Goal: Task Accomplishment & Management: Use online tool/utility

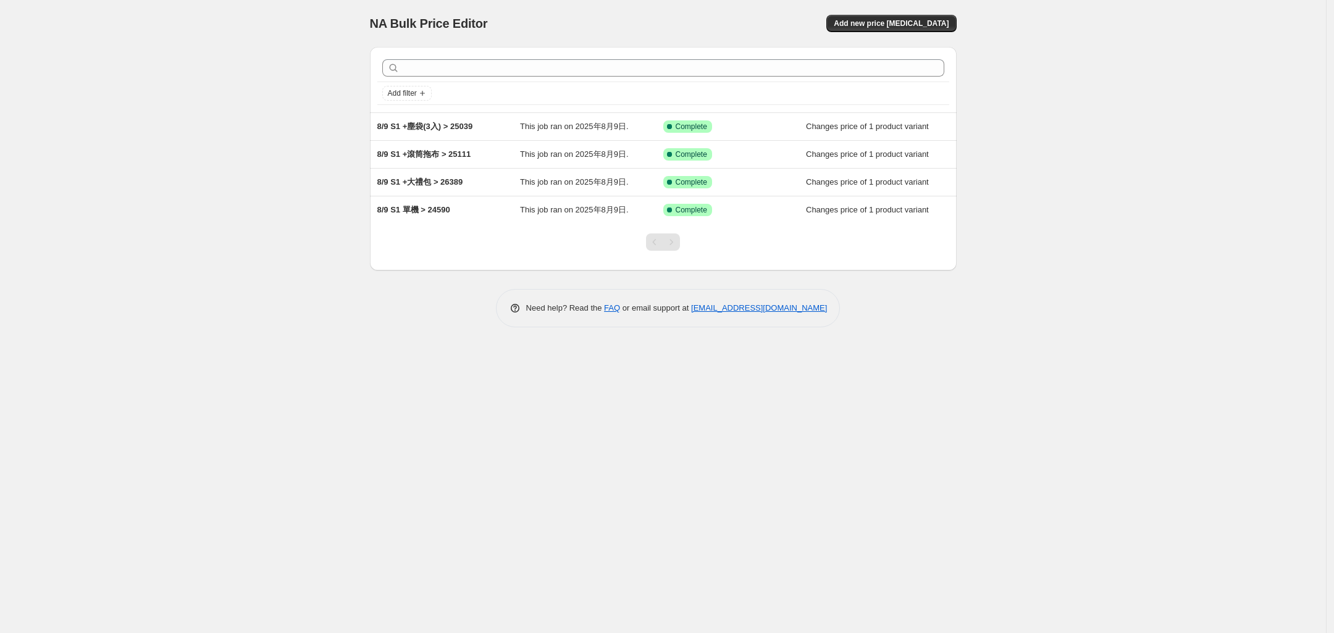
drag, startPoint x: 240, startPoint y: 460, endPoint x: 238, endPoint y: 438, distance: 22.3
click at [240, 460] on div "NA Bulk Price Editor. This page is ready NA Bulk Price Editor Add new price [ME…" at bounding box center [663, 316] width 1326 height 633
drag, startPoint x: 261, startPoint y: 304, endPoint x: 25, endPoint y: 284, distance: 237.4
click at [259, 304] on div "NA Bulk Price Editor. This page is ready NA Bulk Price Editor Add new price [ME…" at bounding box center [663, 316] width 1326 height 633
click at [226, 224] on div "NA Bulk Price Editor. This page is ready NA Bulk Price Editor Add new price [ME…" at bounding box center [663, 316] width 1326 height 633
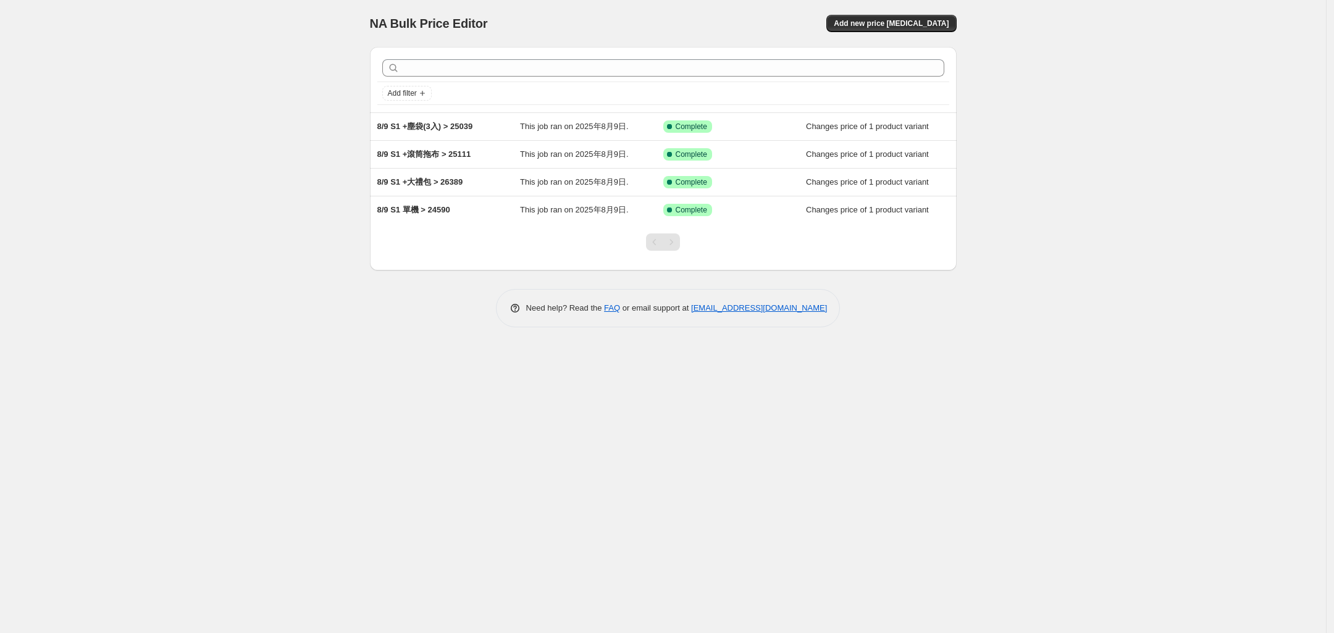
click at [303, 232] on div "NA Bulk Price Editor. This page is ready NA Bulk Price Editor Add new price [ME…" at bounding box center [663, 316] width 1326 height 633
click at [897, 27] on span "Add new price [MEDICAL_DATA]" at bounding box center [891, 24] width 115 height 10
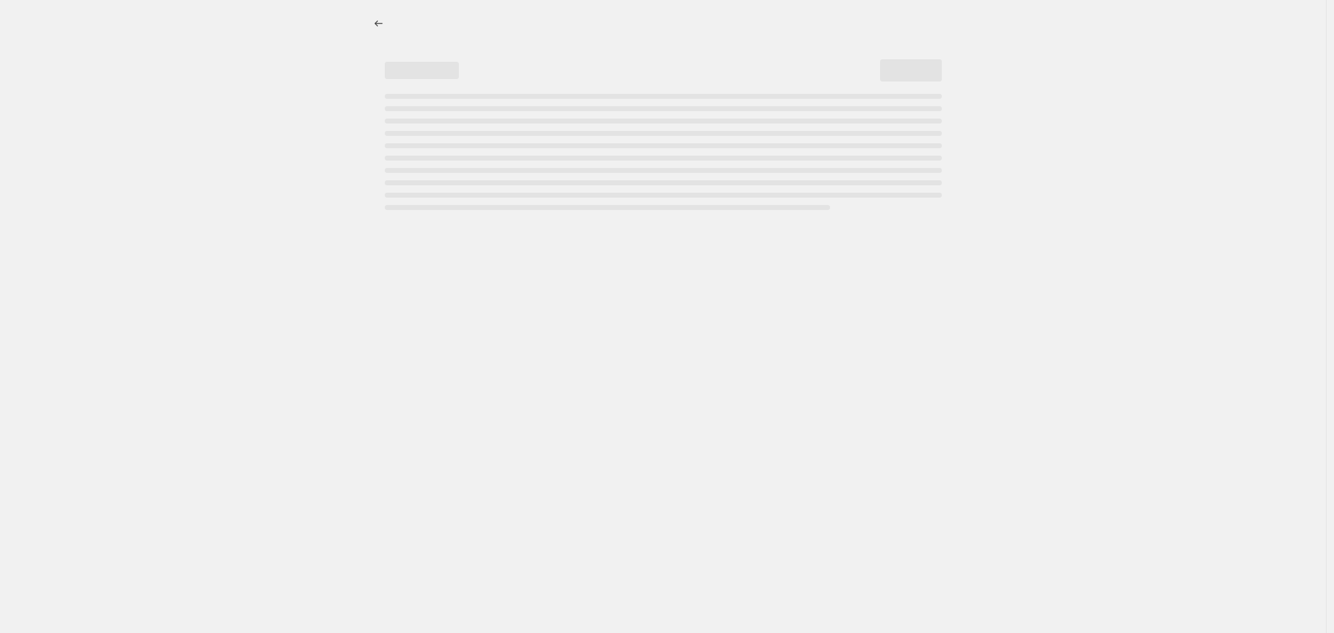
select select "percentage"
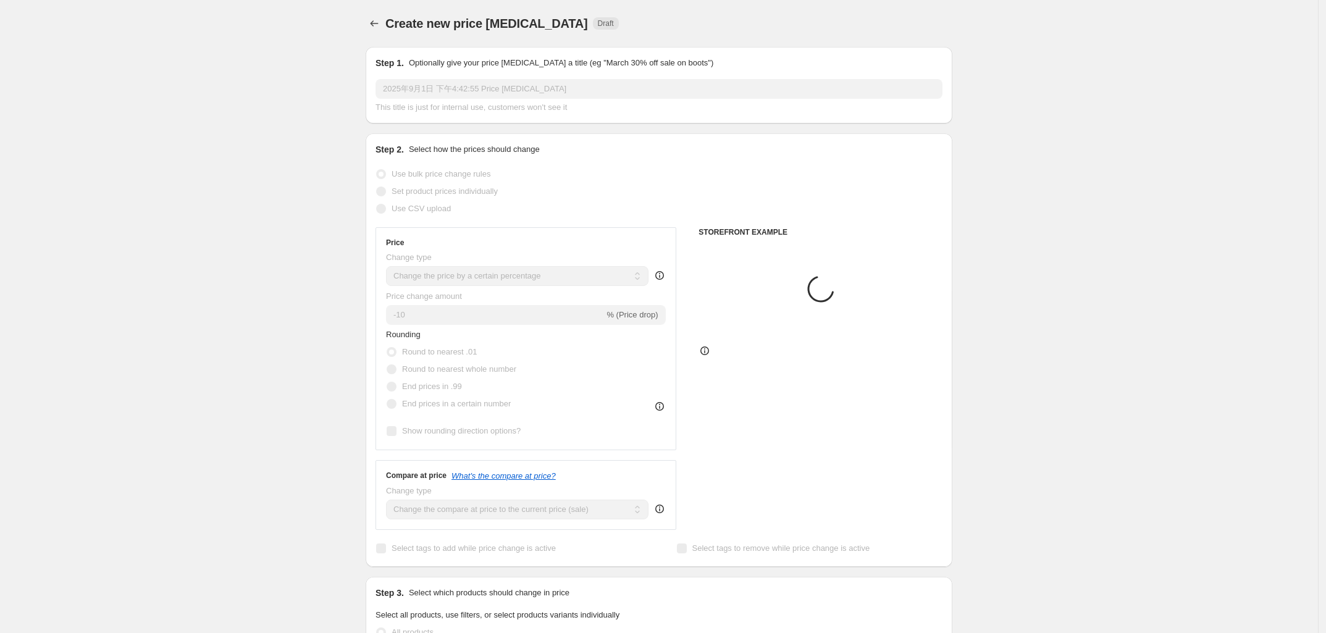
click at [227, 327] on div "Create new price [MEDICAL_DATA]. This page is ready Create new price [MEDICAL_D…" at bounding box center [659, 617] width 1318 height 1234
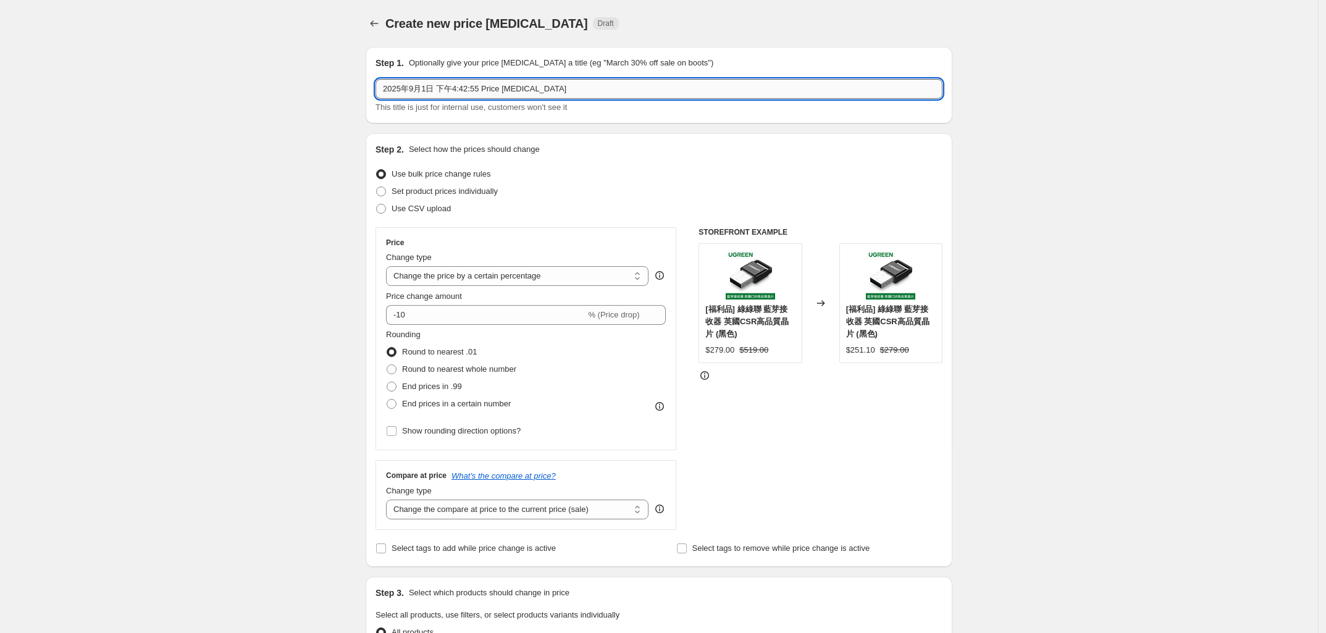
click at [599, 94] on input "2025年9月1日 下午4:42:55 Price [MEDICAL_DATA]" at bounding box center [658, 89] width 567 height 20
type input "2"
type input "9/6、9/7 一日價23499"
click at [191, 370] on div "Create new price [MEDICAL_DATA]. This page is ready Create new price [MEDICAL_D…" at bounding box center [659, 617] width 1318 height 1234
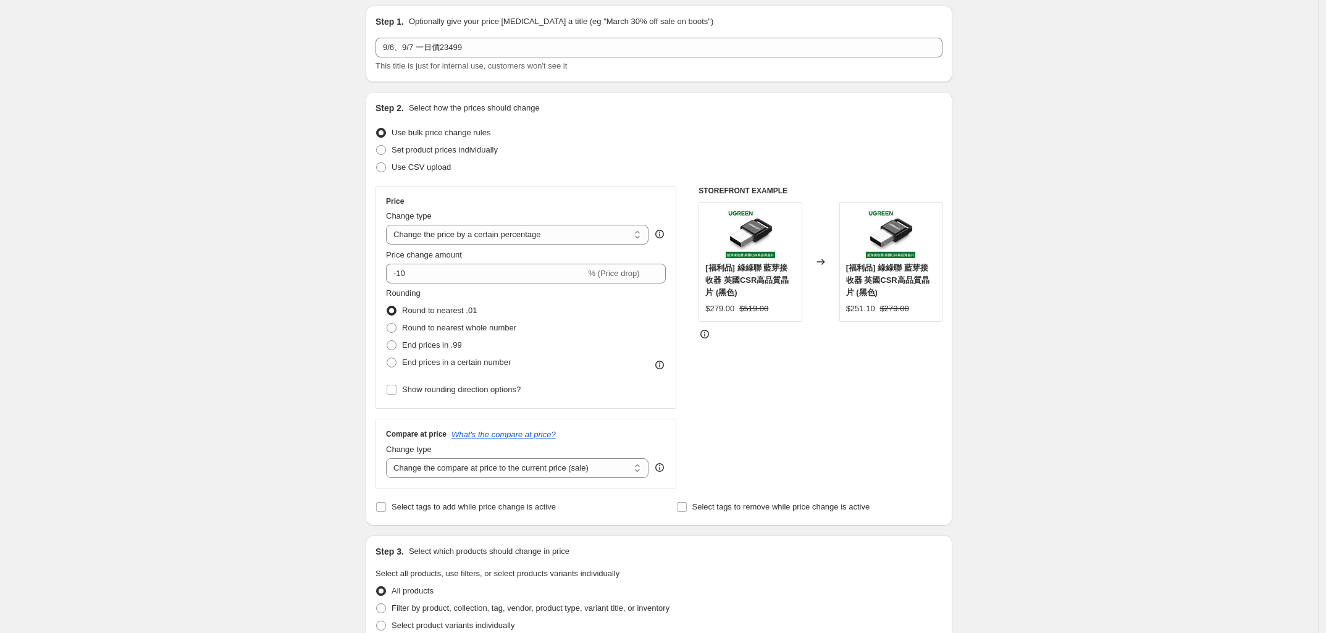
scroll to position [77, 0]
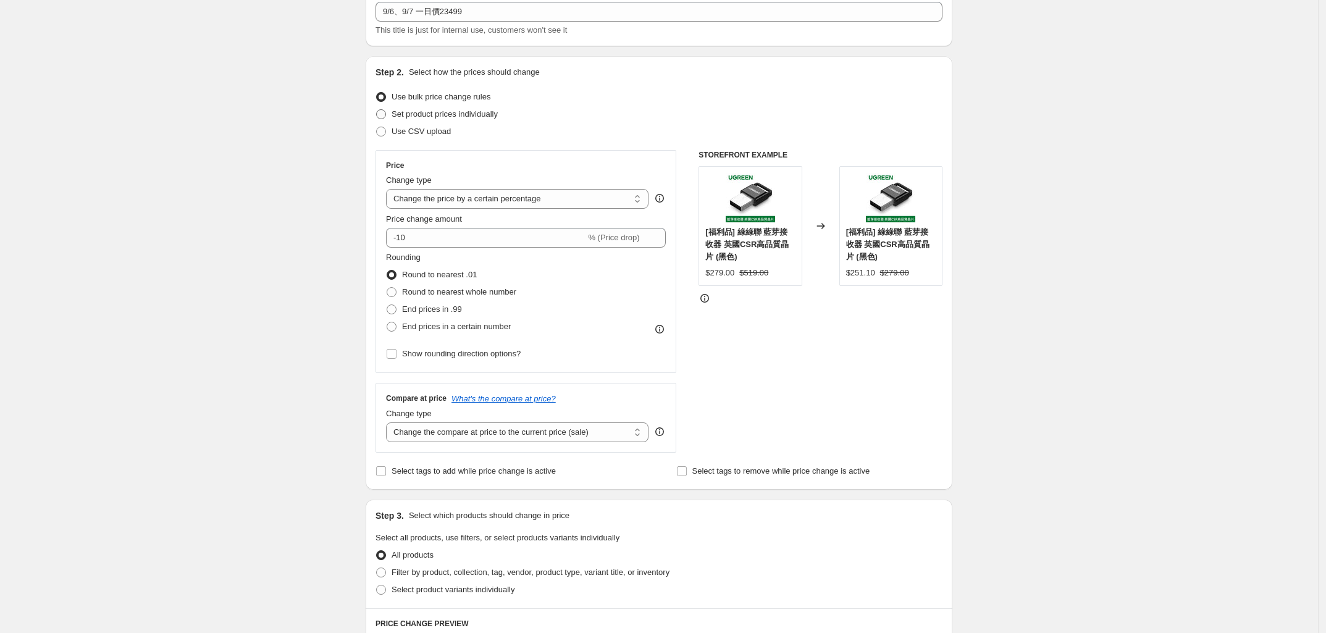
click at [386, 117] on span at bounding box center [381, 114] width 10 height 10
click at [377, 110] on input "Set product prices individually" at bounding box center [376, 109] width 1 height 1
radio input "true"
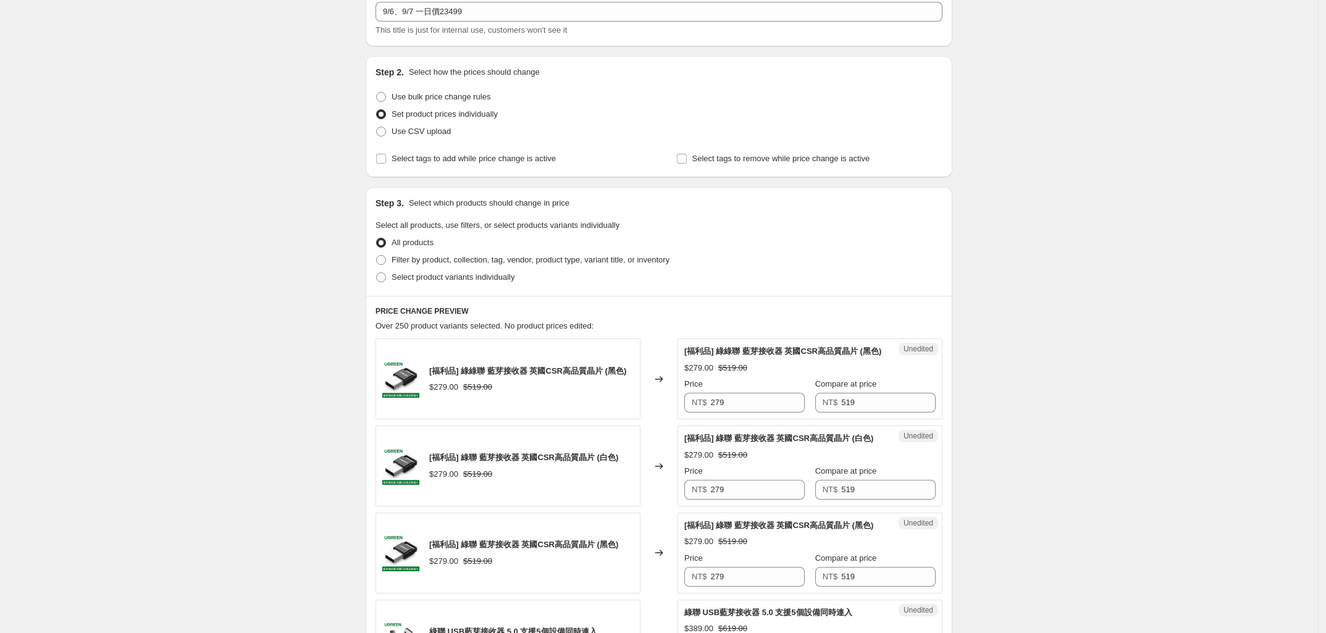
click at [382, 278] on span at bounding box center [381, 277] width 10 height 10
click at [377, 273] on input "Select product variants individually" at bounding box center [376, 272] width 1 height 1
radio input "true"
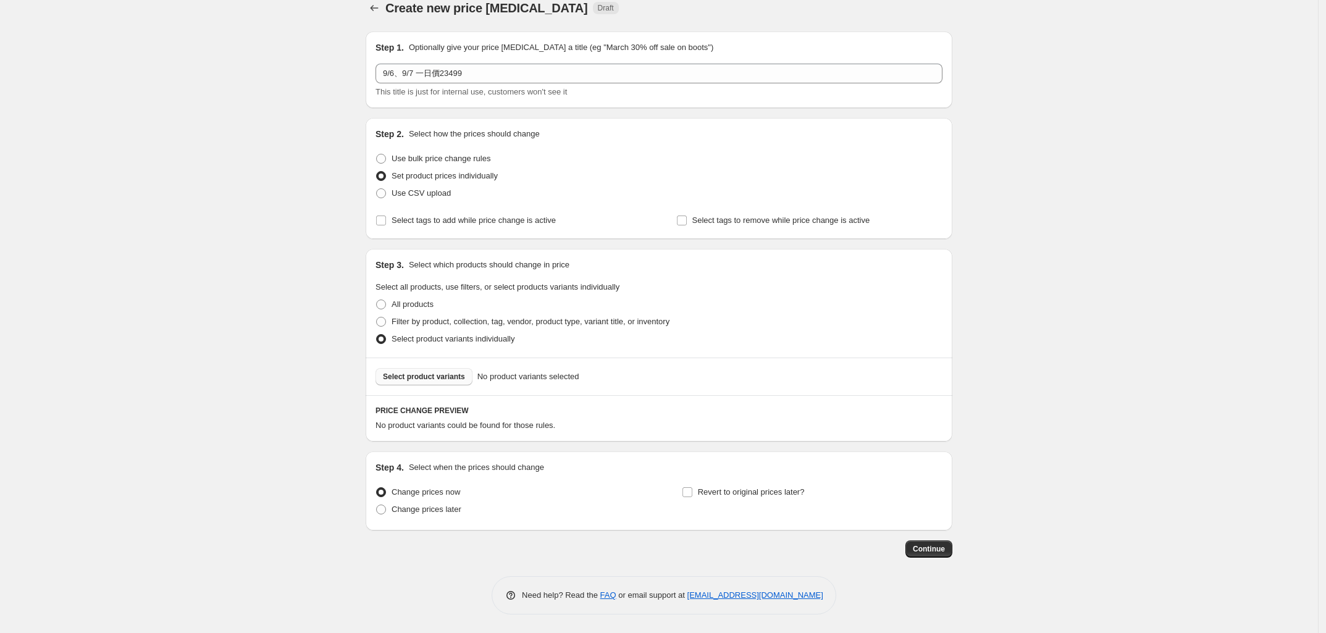
click at [414, 374] on span "Select product variants" at bounding box center [424, 377] width 82 height 10
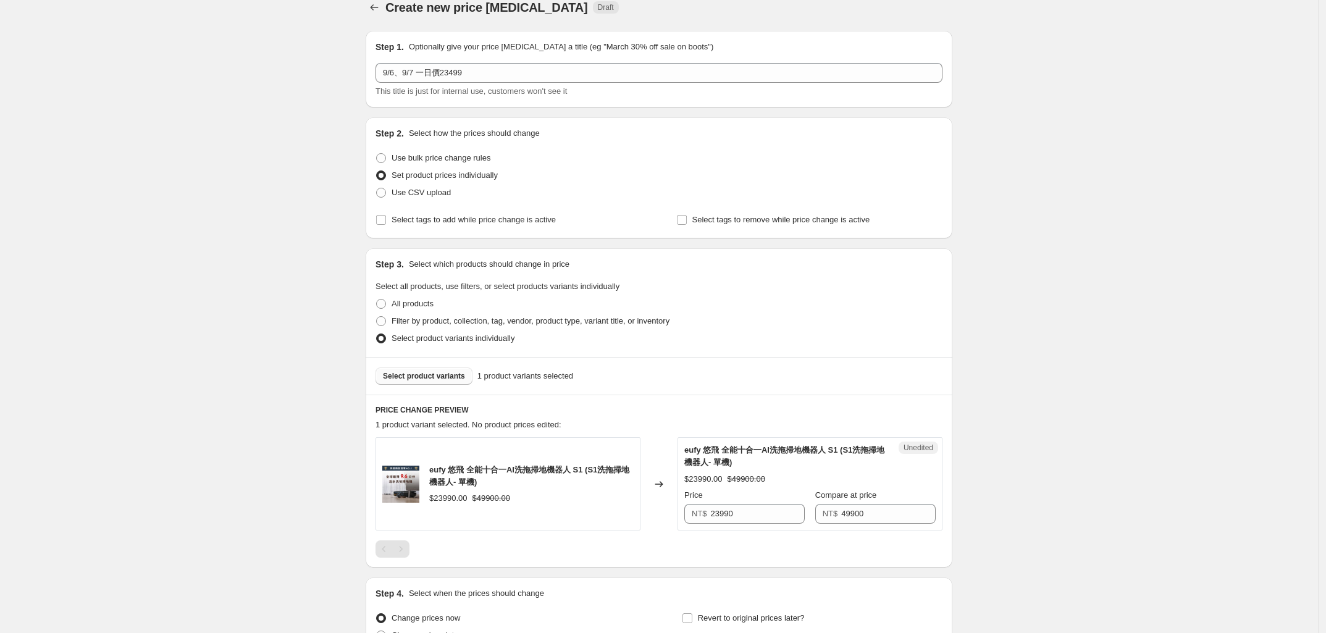
scroll to position [143, 0]
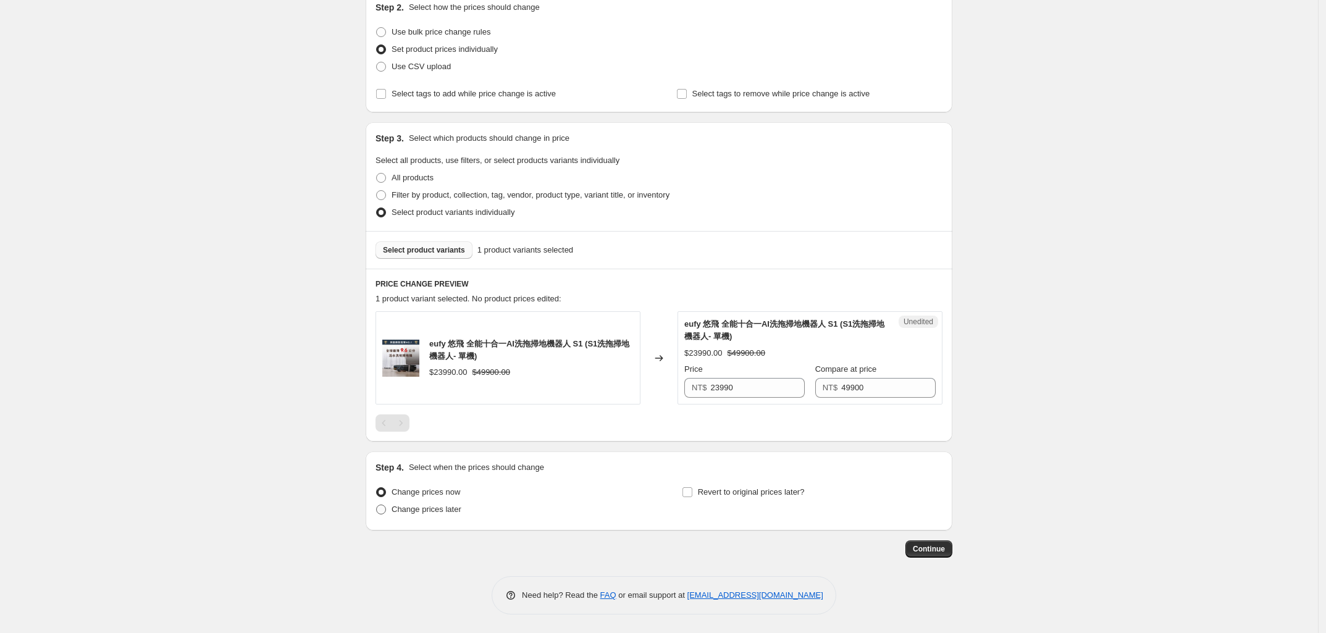
click at [383, 512] on span at bounding box center [381, 510] width 10 height 10
click at [377, 505] on input "Change prices later" at bounding box center [376, 505] width 1 height 1
radio input "true"
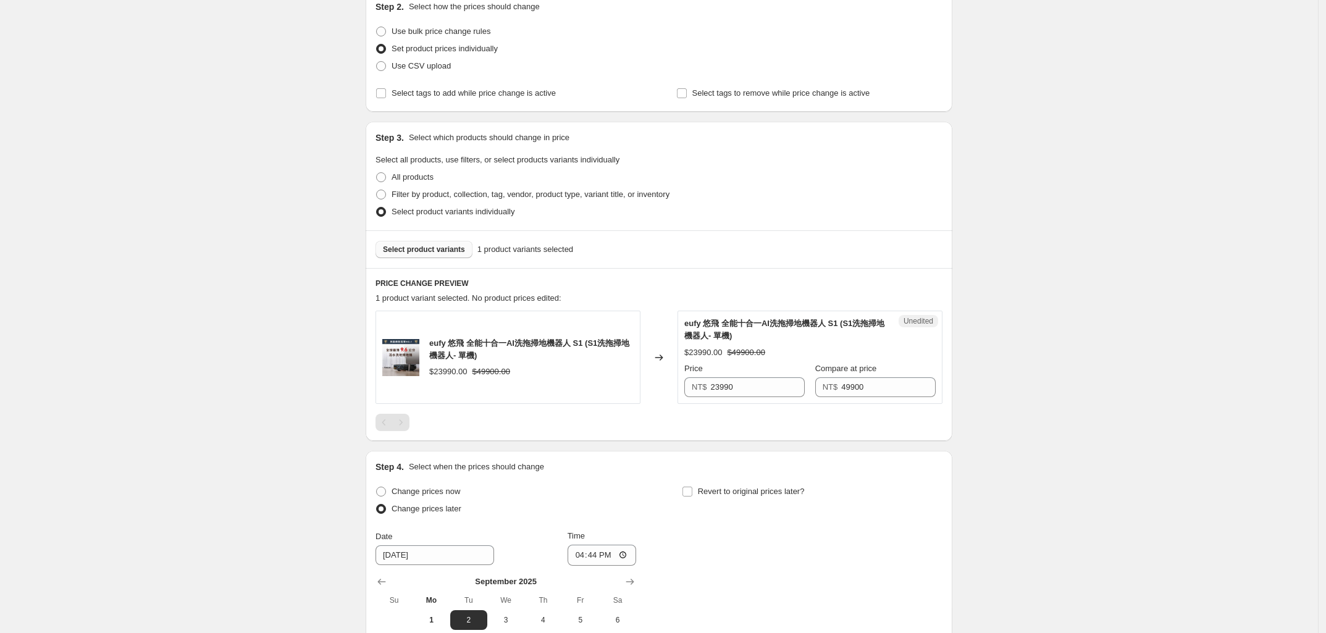
click at [284, 517] on div "Create new price [MEDICAL_DATA]. This page is ready Create new price [MEDICAL_D…" at bounding box center [659, 350] width 1318 height 986
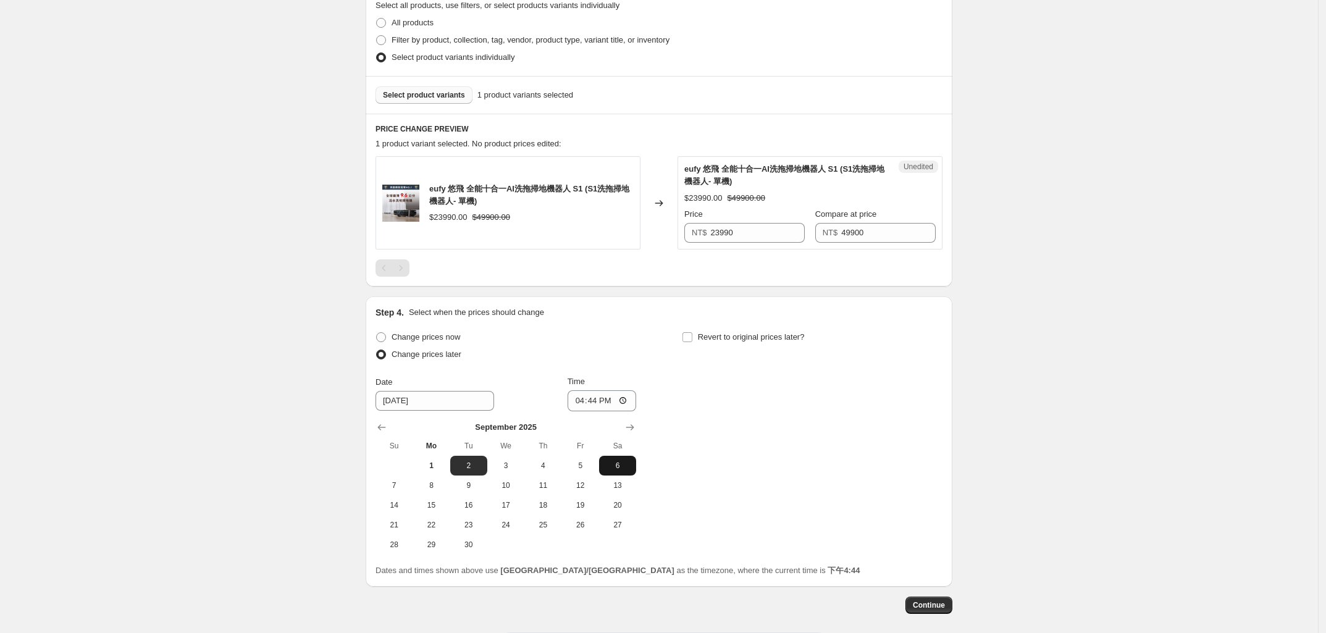
click at [621, 462] on span "6" at bounding box center [617, 466] width 27 height 10
type input "[DATE]"
click at [606, 398] on input "16:44" at bounding box center [601, 400] width 69 height 21
click at [600, 402] on input "16:44" at bounding box center [601, 400] width 69 height 21
type input "00:01"
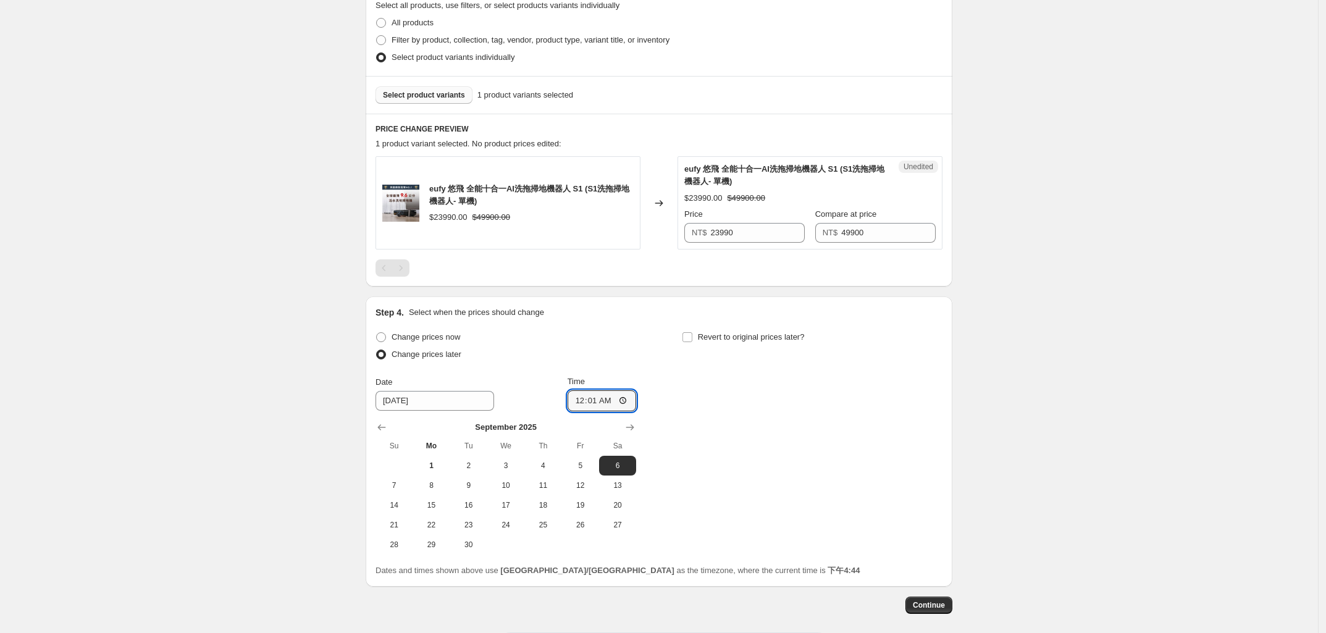
click at [199, 490] on div "Create new price [MEDICAL_DATA]. This page is ready Create new price [MEDICAL_D…" at bounding box center [659, 196] width 1318 height 986
click at [282, 500] on div "Create new price [MEDICAL_DATA]. This page is ready Create new price [MEDICAL_D…" at bounding box center [659, 196] width 1318 height 986
click at [288, 487] on div "Create new price [MEDICAL_DATA]. This page is ready Create new price [MEDICAL_D…" at bounding box center [659, 196] width 1318 height 986
click at [1061, 401] on div "Create new price [MEDICAL_DATA]. This page is ready Create new price [MEDICAL_D…" at bounding box center [659, 196] width 1318 height 986
click at [766, 232] on input "23990" at bounding box center [758, 233] width 94 height 20
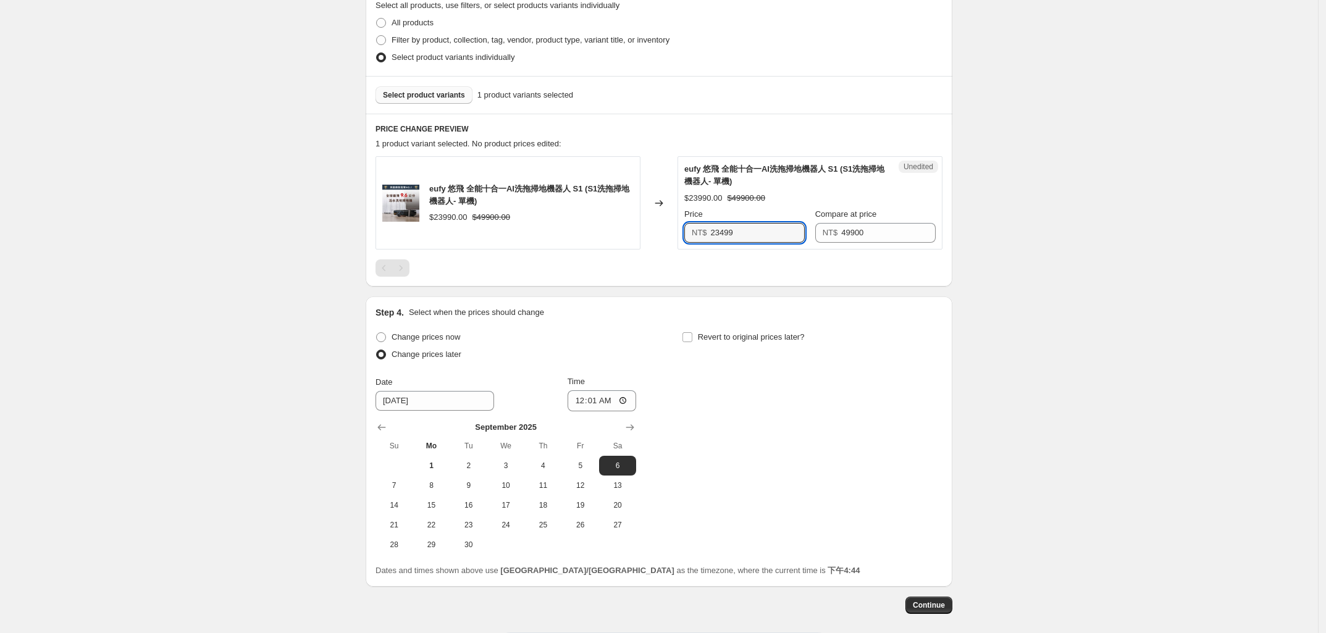
type input "23499"
click at [297, 241] on div "Create new price [MEDICAL_DATA]. This page is ready Create new price [MEDICAL_D…" at bounding box center [659, 196] width 1318 height 986
click at [1121, 532] on div "Create new price [MEDICAL_DATA]. This page is ready Create new price [MEDICAL_D…" at bounding box center [659, 196] width 1318 height 986
click at [232, 600] on div "Create new price [MEDICAL_DATA]. This page is ready Create new price [MEDICAL_D…" at bounding box center [659, 196] width 1318 height 986
click at [298, 558] on div "Create new price [MEDICAL_DATA]. This page is ready Create new price [MEDICAL_D…" at bounding box center [659, 196] width 1318 height 986
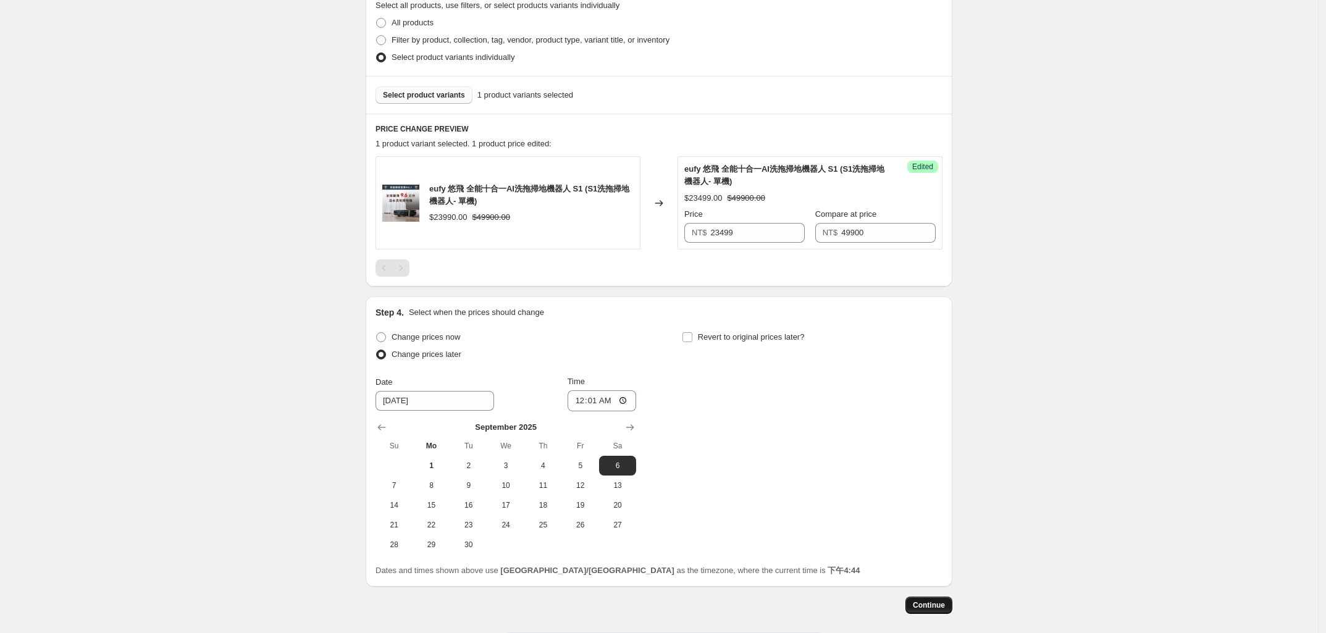
click at [933, 606] on span "Continue" at bounding box center [929, 605] width 32 height 10
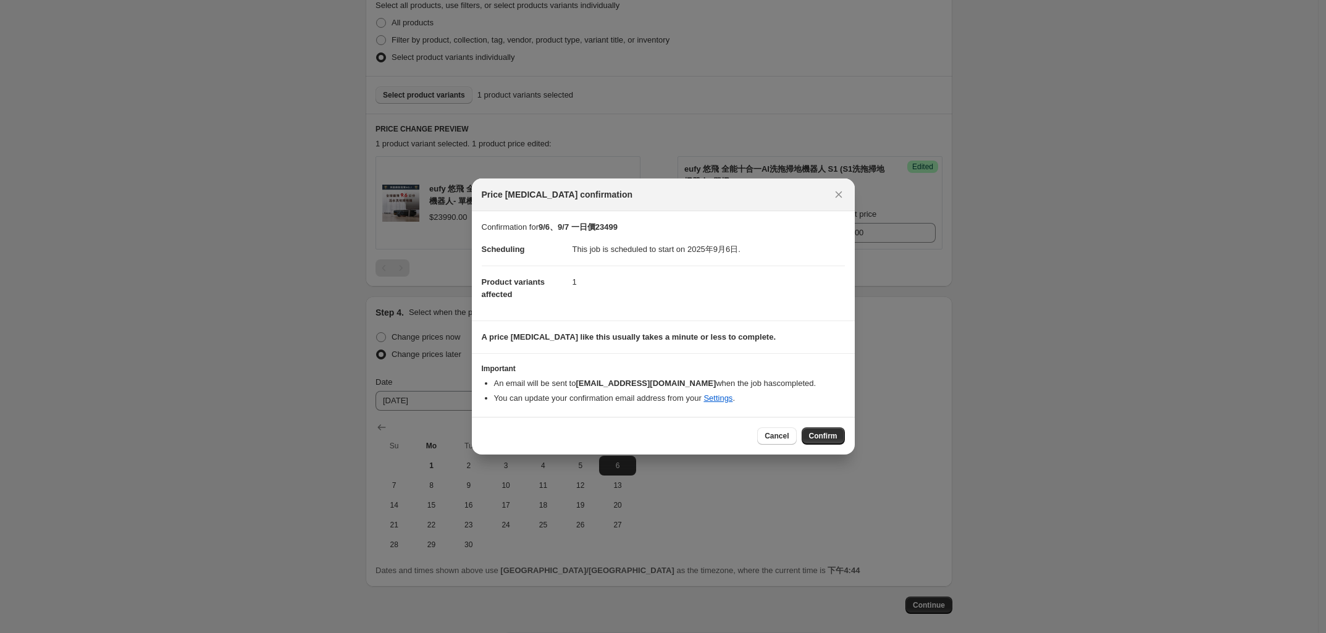
drag, startPoint x: 635, startPoint y: 436, endPoint x: 579, endPoint y: 361, distance: 94.0
click at [634, 436] on div "Cancel Confirm" at bounding box center [663, 435] width 363 height 17
click at [587, 431] on div "Cancel Confirm" at bounding box center [663, 435] width 363 height 17
click at [669, 442] on div "Cancel Confirm" at bounding box center [663, 435] width 363 height 17
click at [835, 430] on button "Confirm" at bounding box center [823, 435] width 43 height 17
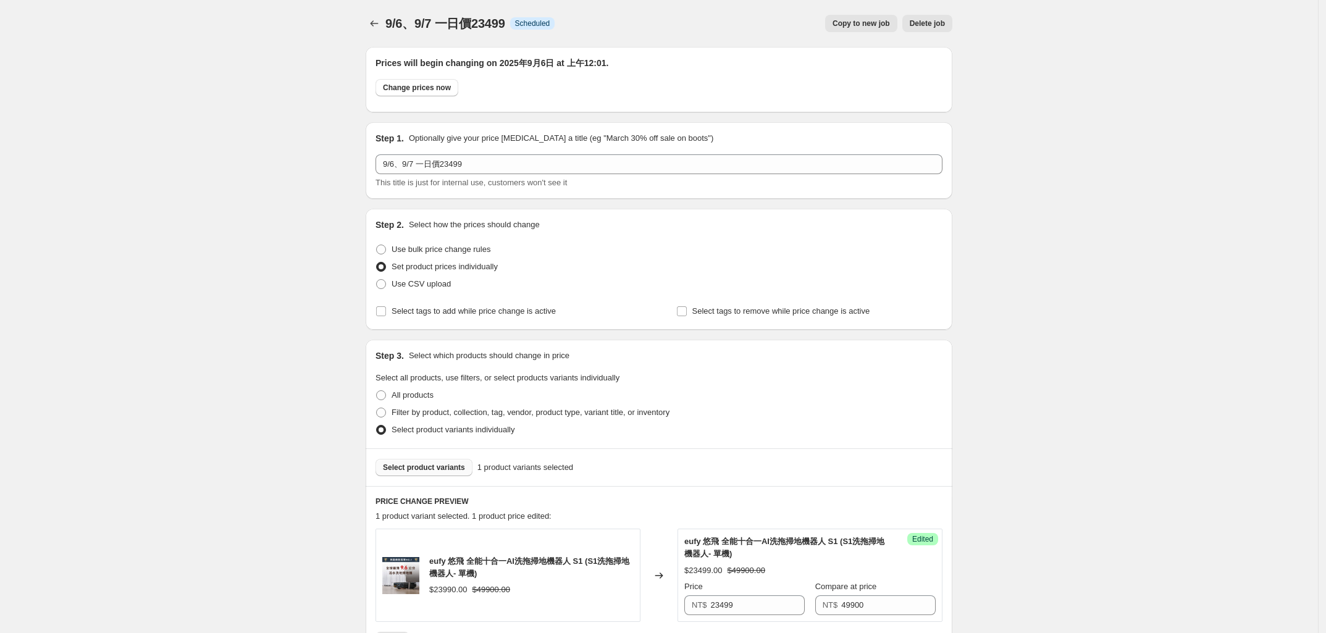
scroll to position [297, 0]
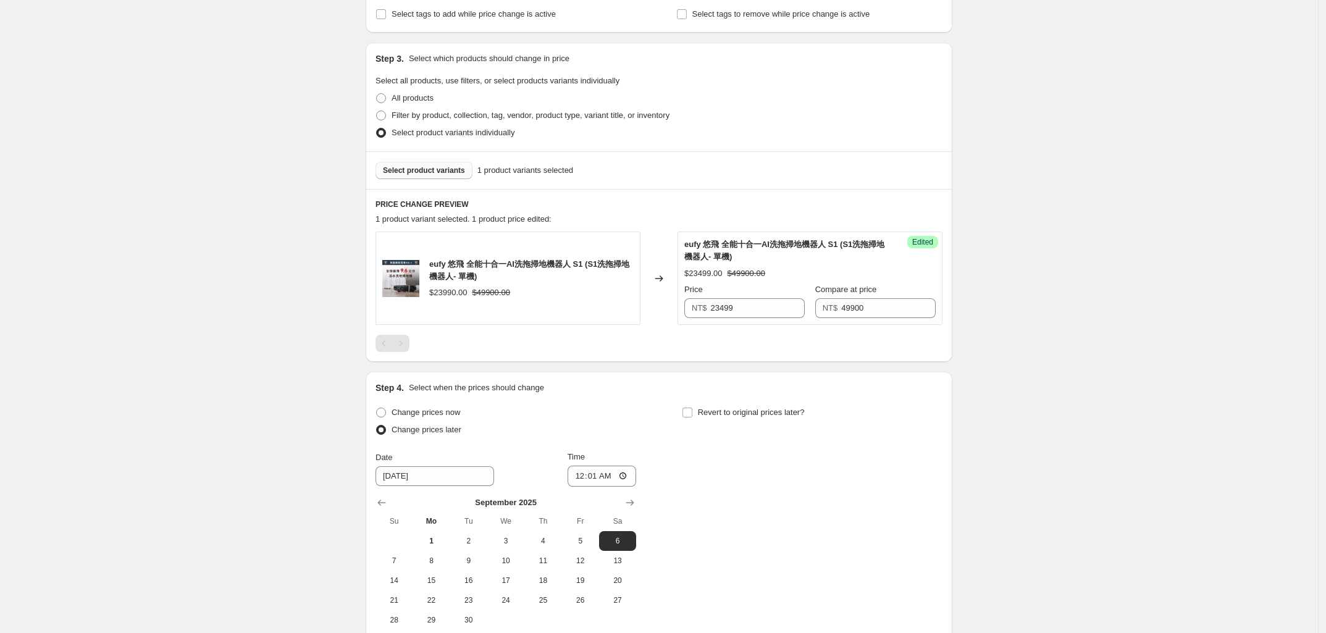
drag, startPoint x: 258, startPoint y: 448, endPoint x: 263, endPoint y: 445, distance: 6.4
click at [259, 446] on div "9/6、9/7 一日價23499. This page is ready 9/6、9/7 一日價23499 Info Scheduled Copy to ne…" at bounding box center [659, 234] width 1318 height 1062
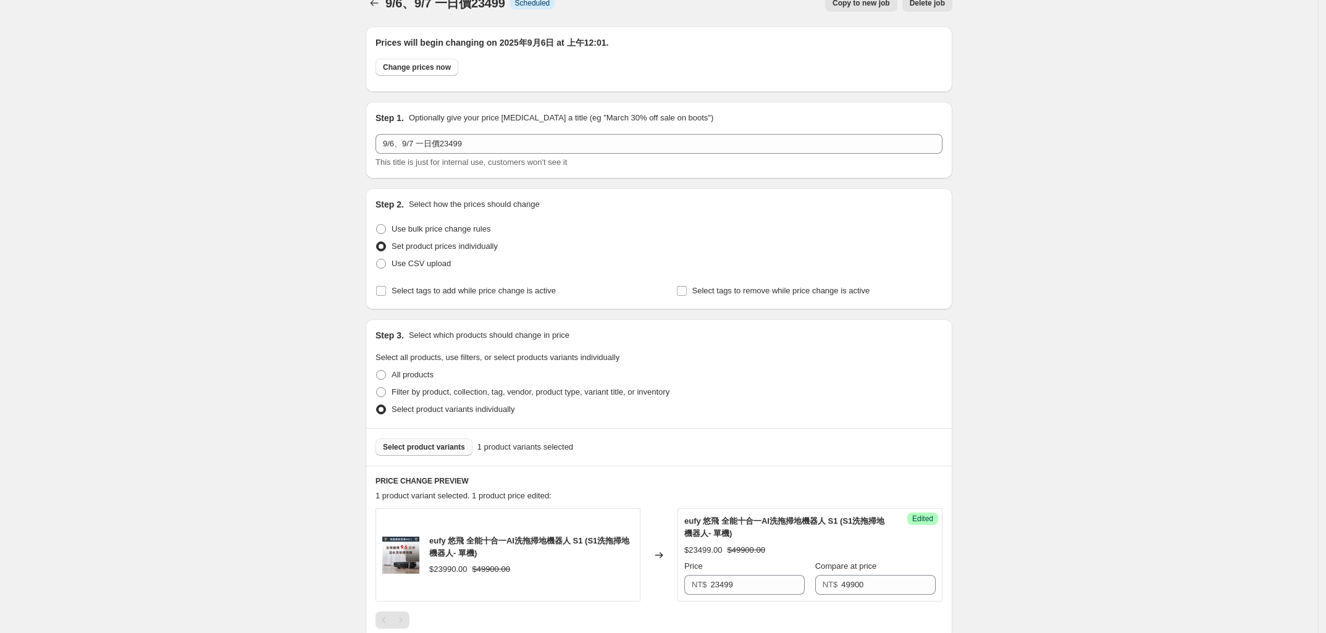
scroll to position [0, 0]
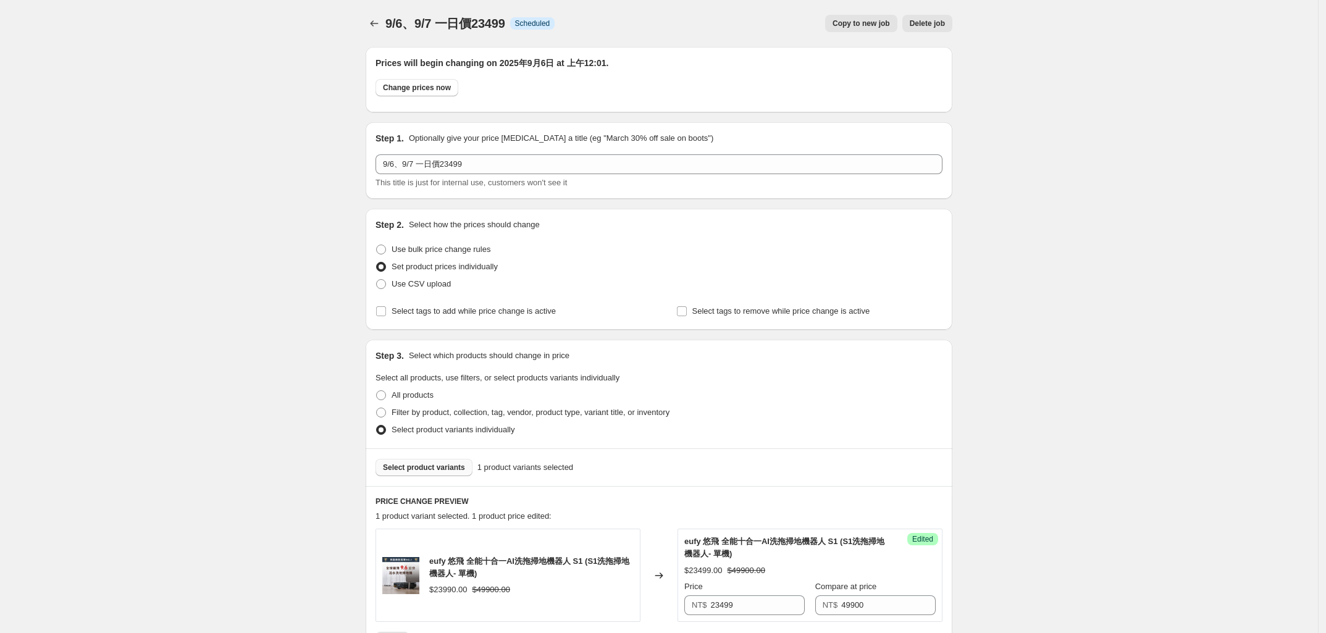
click at [270, 444] on div "9/6、9/7 一日價23499. This page is ready 9/6、9/7 一日價23499 Info Scheduled Copy to ne…" at bounding box center [659, 531] width 1318 height 1062
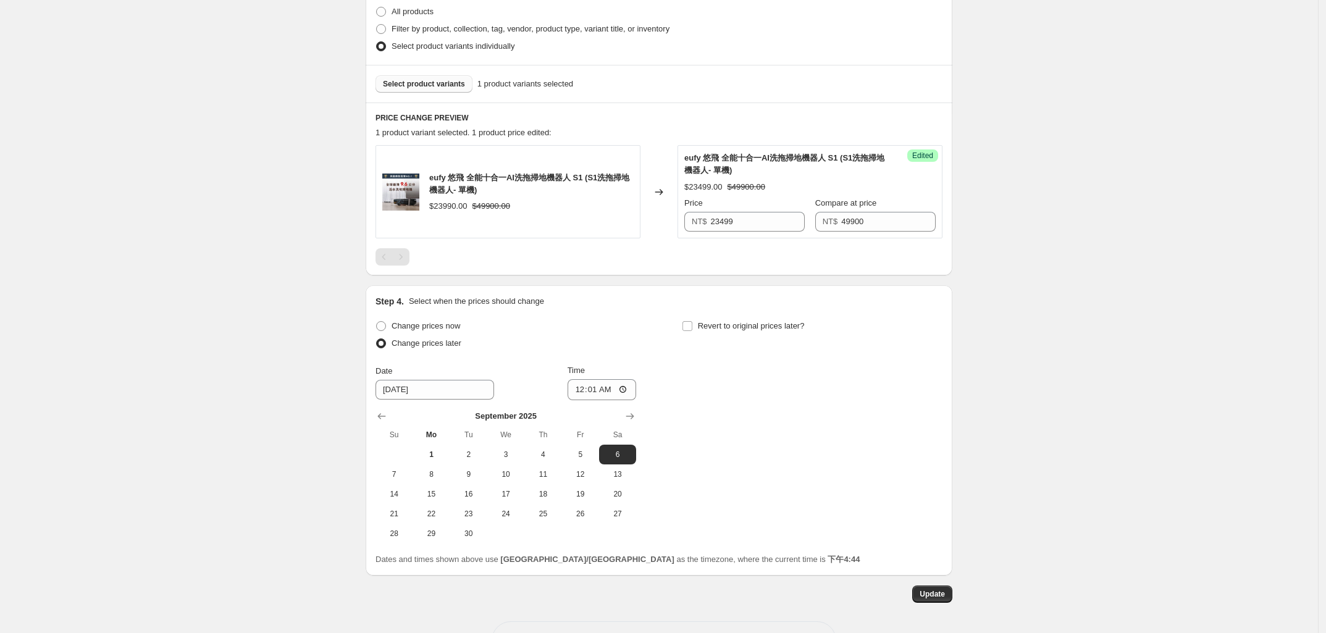
scroll to position [429, 0]
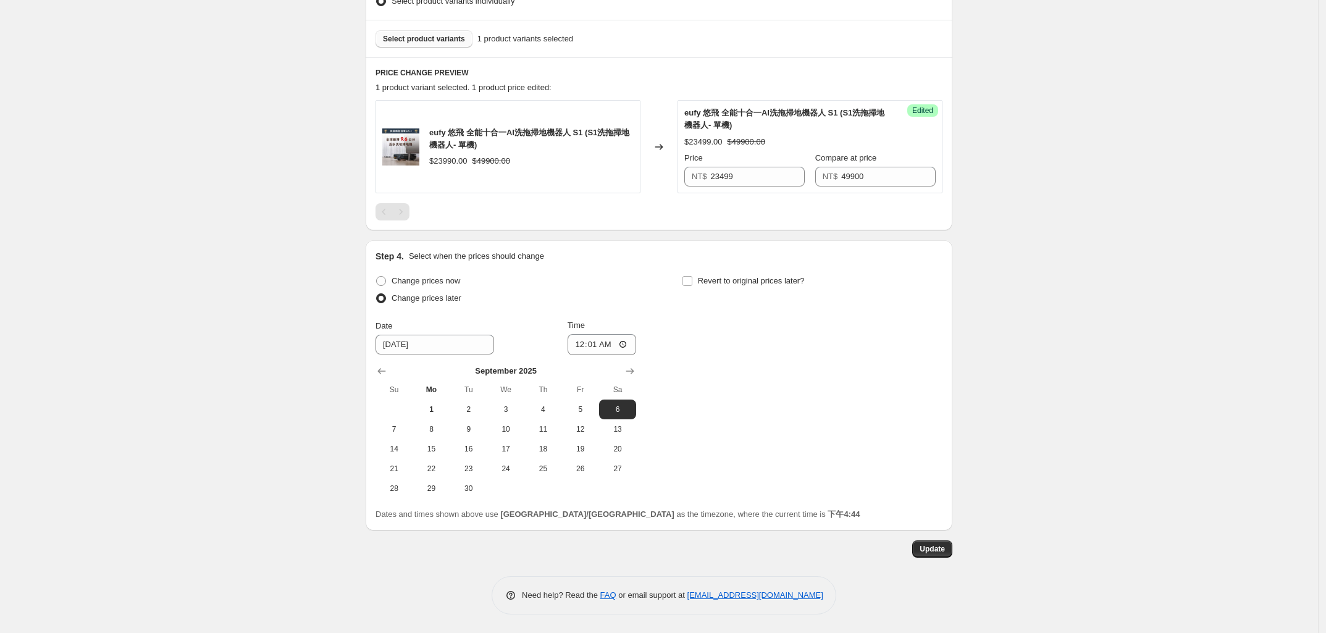
click at [258, 479] on div "9/6、9/7 一日價23499. This page is ready 9/6、9/7 一日價23499 Info Scheduled Copy to ne…" at bounding box center [659, 102] width 1318 height 1062
click at [940, 555] on button "Update" at bounding box center [932, 548] width 40 height 17
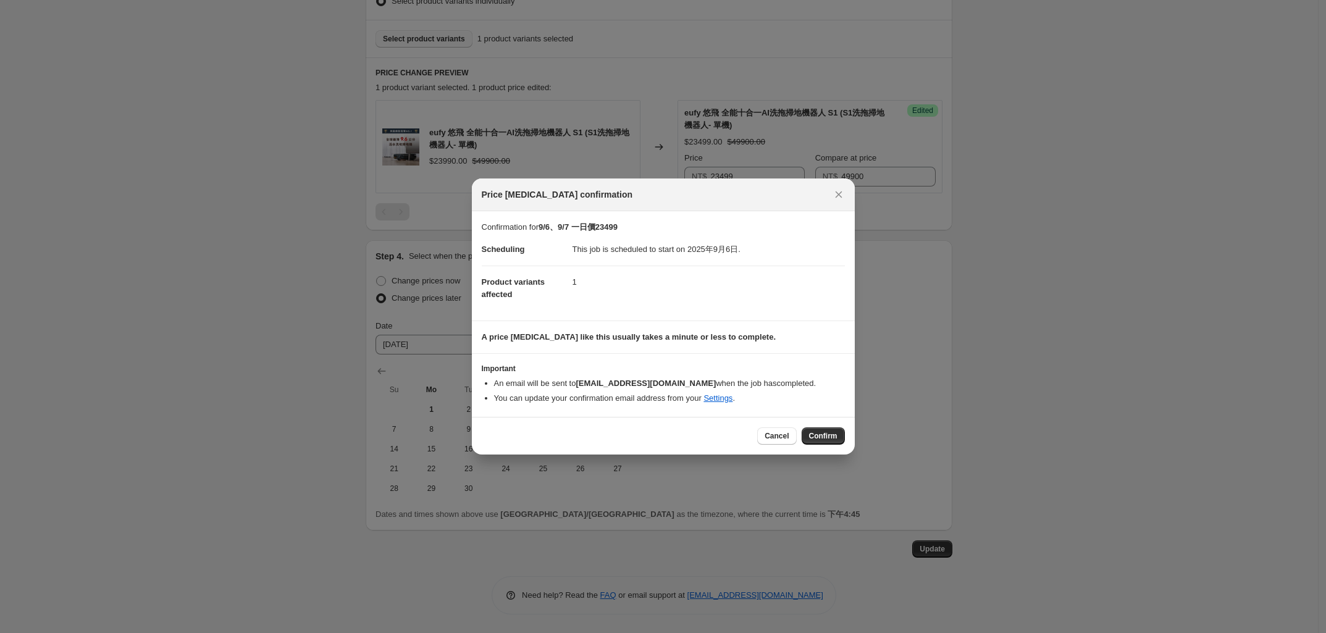
click at [621, 430] on div "Cancel Confirm" at bounding box center [663, 435] width 363 height 17
click at [839, 191] on icon "Close" at bounding box center [838, 194] width 12 height 12
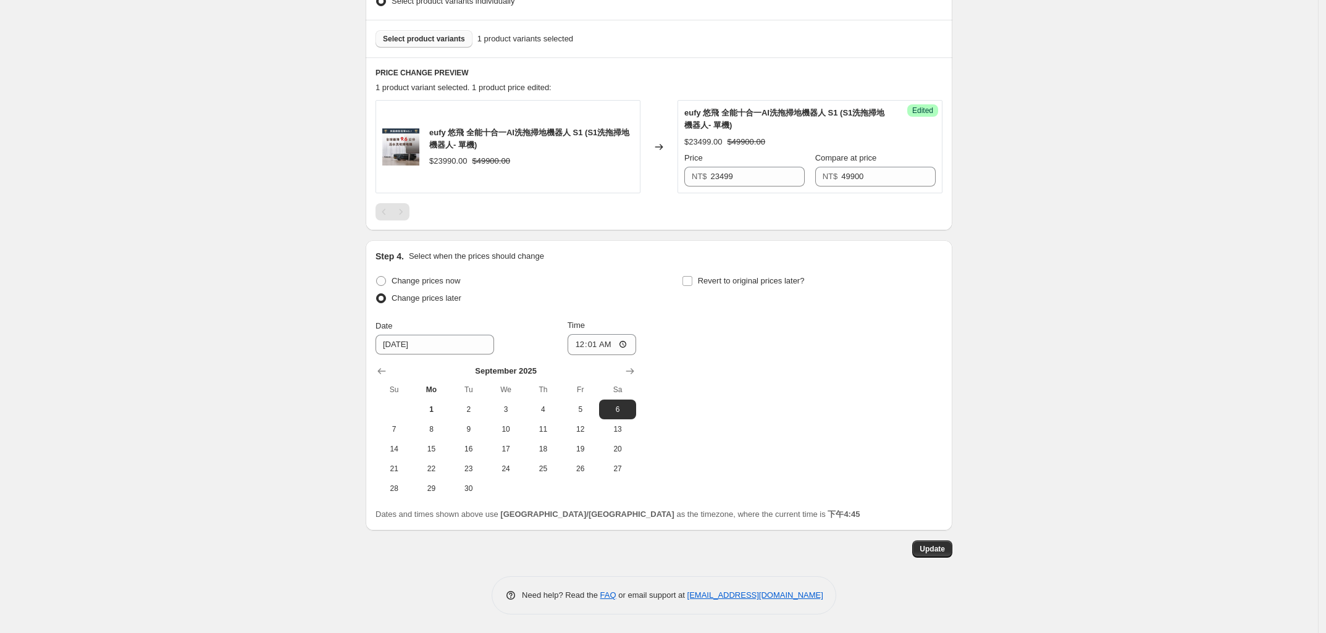
click at [1145, 290] on div "9/6、9/7 一日價23499. This page is ready 9/6、9/7 一日價23499 Info Scheduled Copy to ne…" at bounding box center [659, 102] width 1318 height 1062
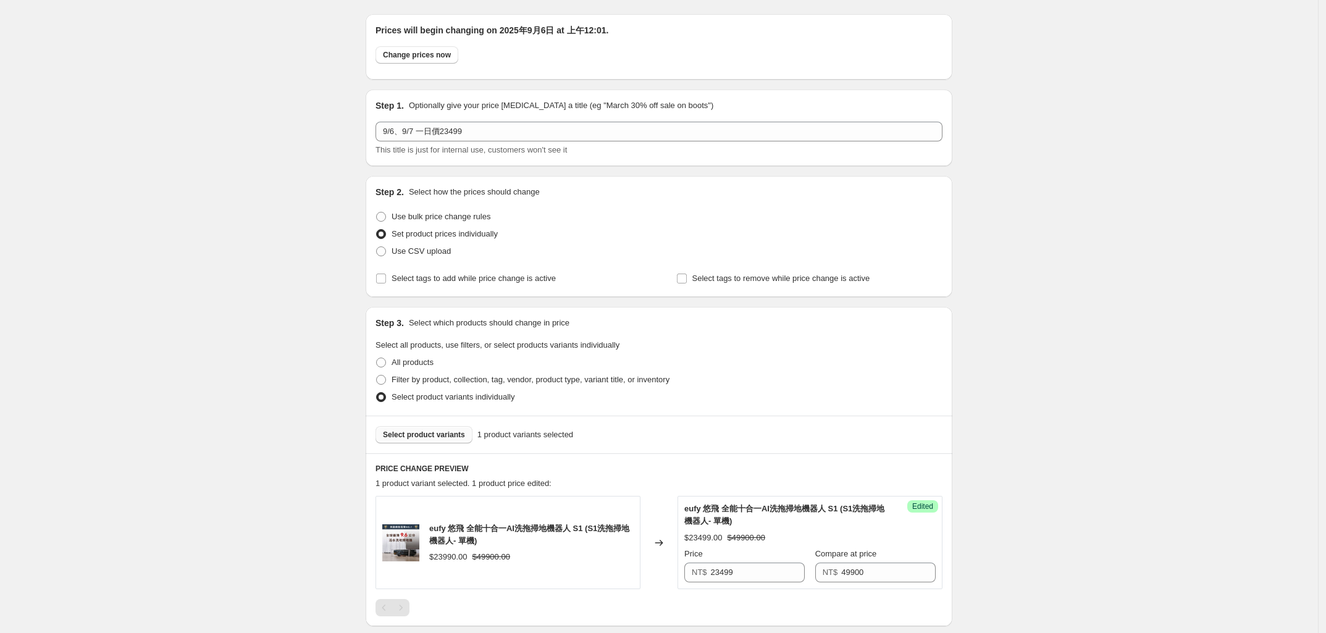
scroll to position [0, 0]
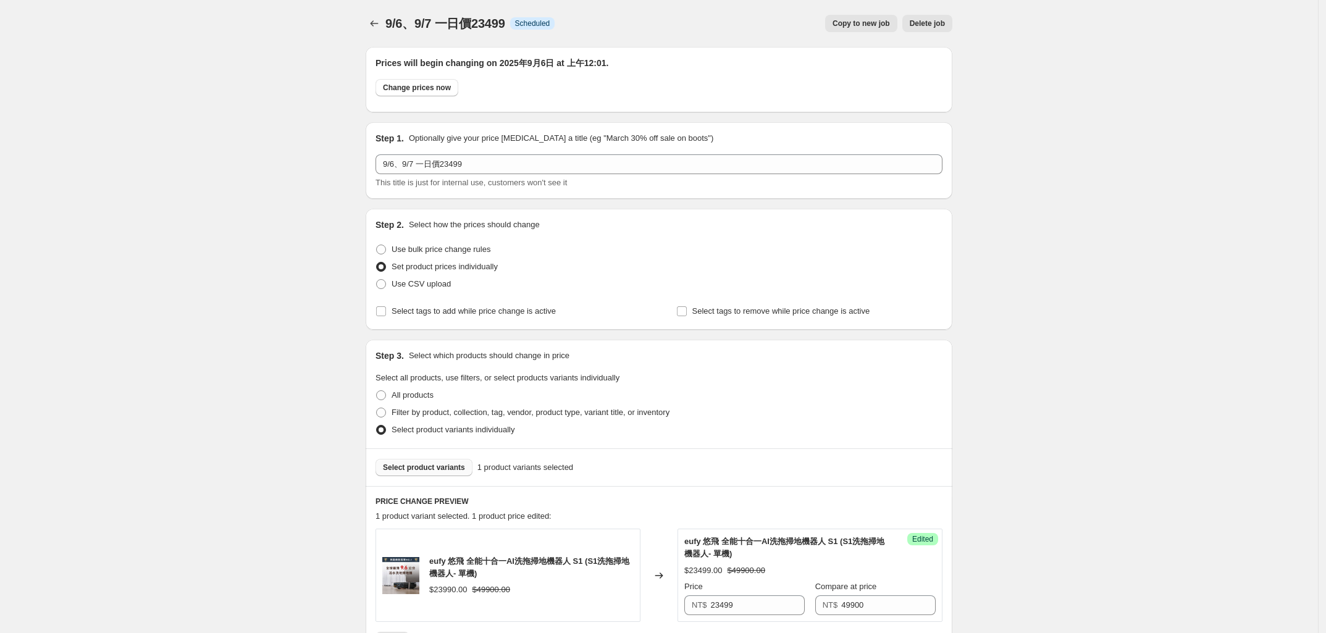
drag, startPoint x: 1097, startPoint y: 374, endPoint x: 933, endPoint y: 116, distance: 305.6
click at [1092, 371] on div "9/6、9/7 一日價23499. This page is ready 9/6、9/7 一日價23499 Info Scheduled Copy to ne…" at bounding box center [659, 531] width 1318 height 1062
click at [861, 22] on span "Copy to new job" at bounding box center [860, 24] width 57 height 10
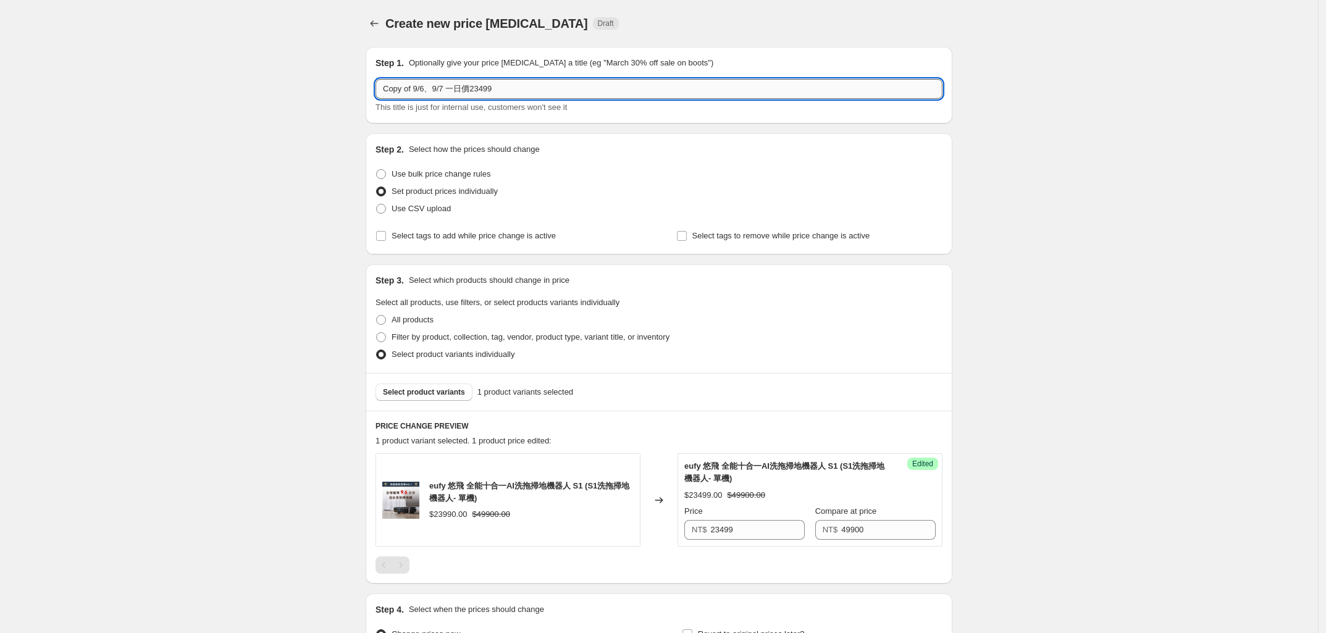
click at [445, 86] on input "Copy of 9/6、9/7 一日價23499" at bounding box center [658, 89] width 567 height 20
click at [455, 83] on input "9/8 回價23990" at bounding box center [658, 89] width 567 height 20
type input "9/8 回價23999"
click at [313, 183] on div "Create new price [MEDICAL_DATA]. This page is ready Create new price [MEDICAL_D…" at bounding box center [659, 387] width 1318 height 775
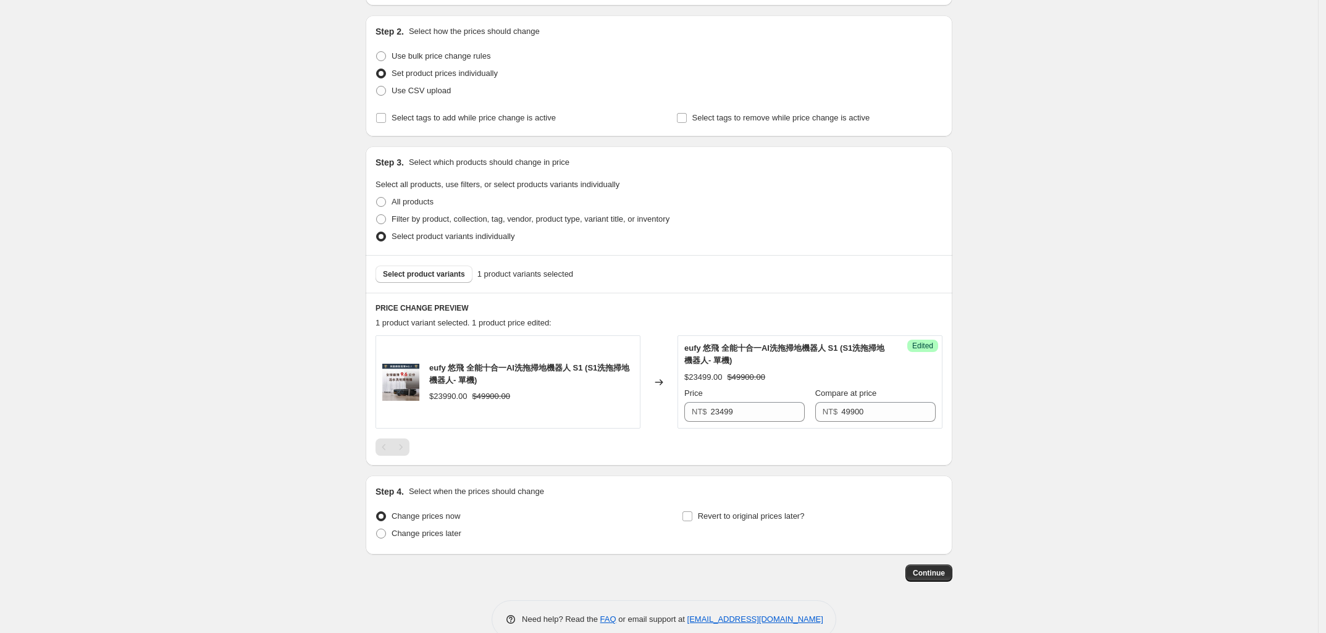
scroll to position [143, 0]
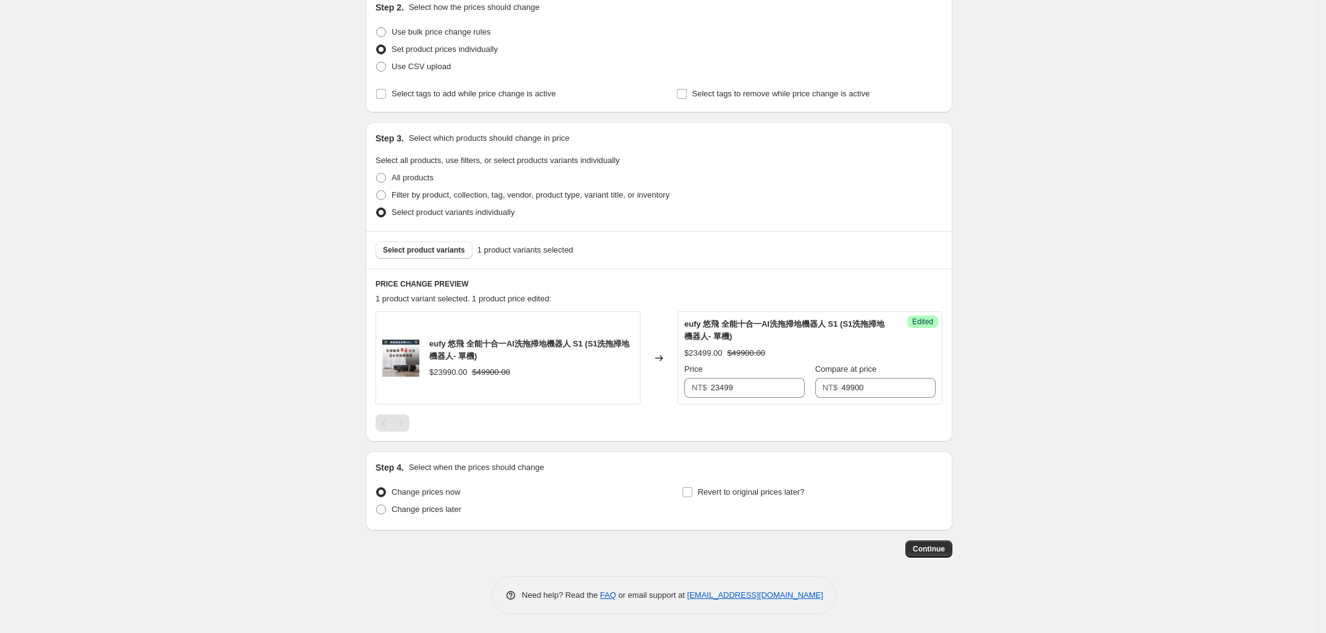
click at [297, 327] on div "Create new price [MEDICAL_DATA]. This page is ready Create new price [MEDICAL_D…" at bounding box center [659, 245] width 1318 height 775
click at [760, 385] on input "23499" at bounding box center [758, 388] width 94 height 20
type input "23999"
click at [180, 322] on div "Create new price [MEDICAL_DATA]. This page is ready Create new price [MEDICAL_D…" at bounding box center [659, 245] width 1318 height 775
click at [386, 509] on span at bounding box center [381, 510] width 10 height 10
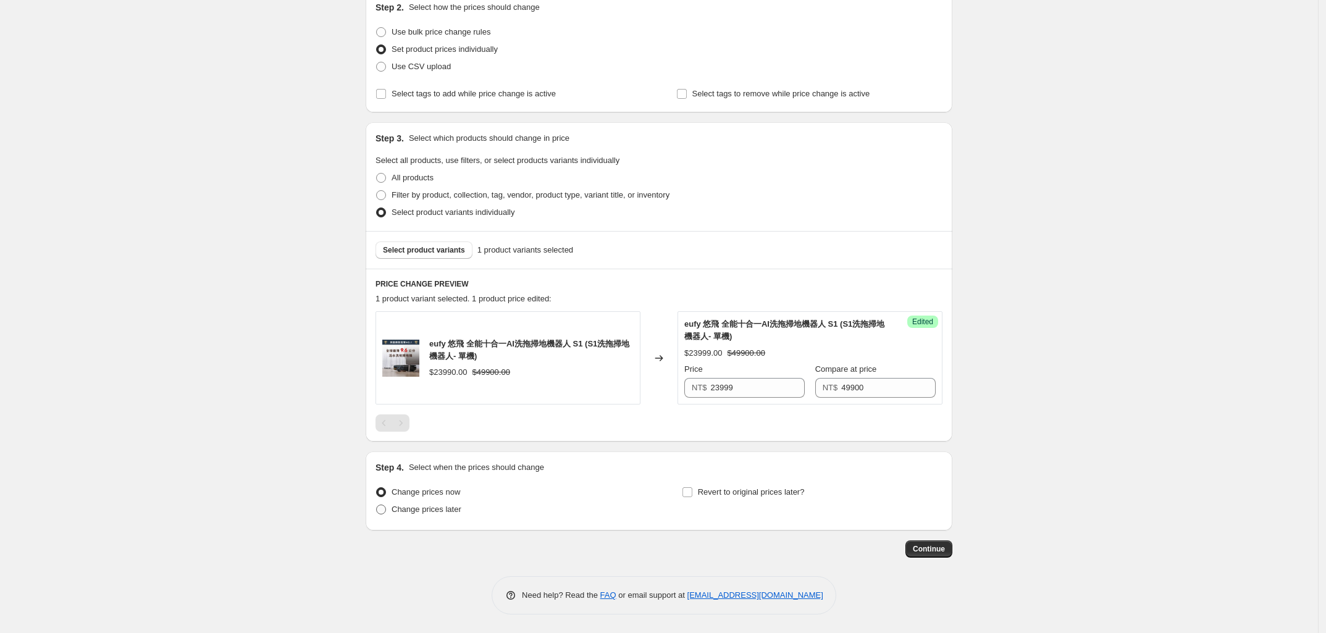
click at [377, 505] on input "Change prices later" at bounding box center [376, 505] width 1 height 1
radio input "true"
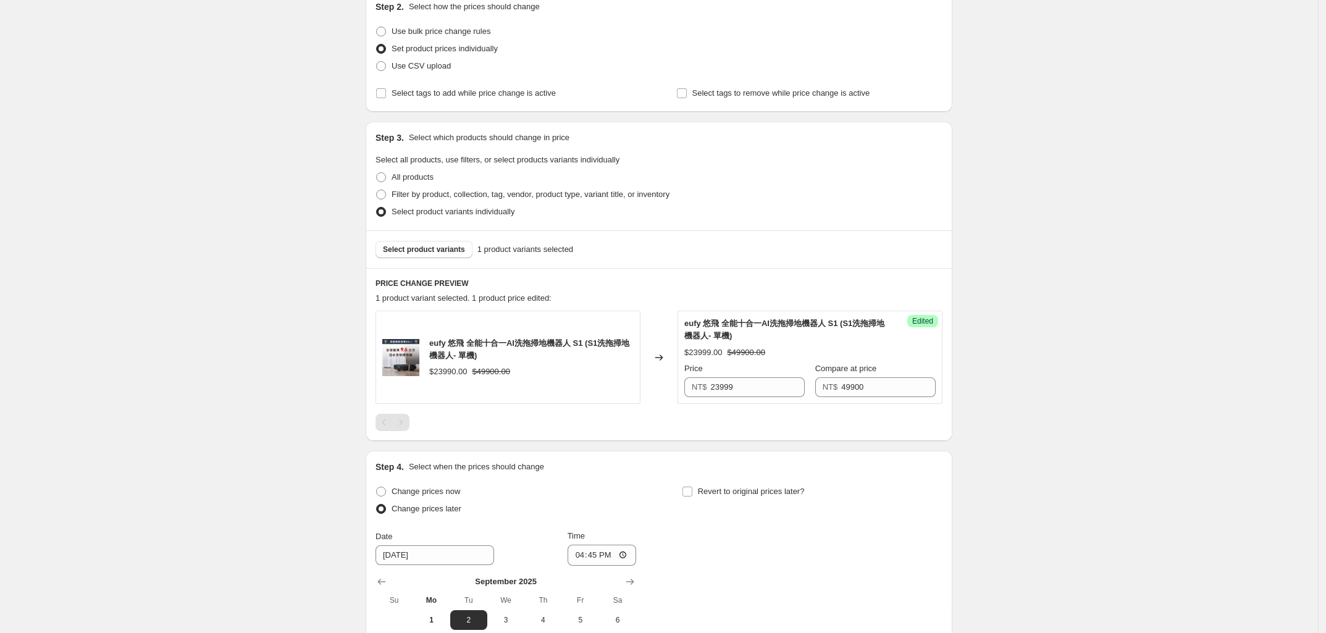
click at [273, 509] on div "Create new price [MEDICAL_DATA]. This page is ready Create new price [MEDICAL_D…" at bounding box center [659, 350] width 1318 height 986
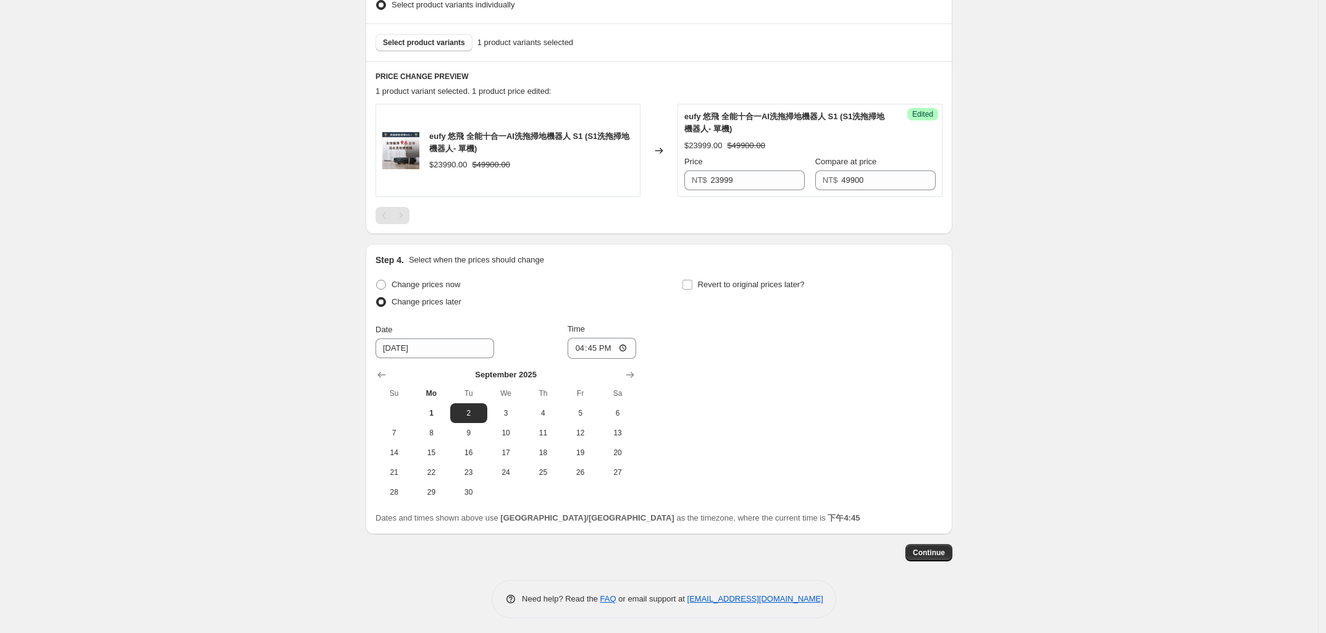
scroll to position [353, 0]
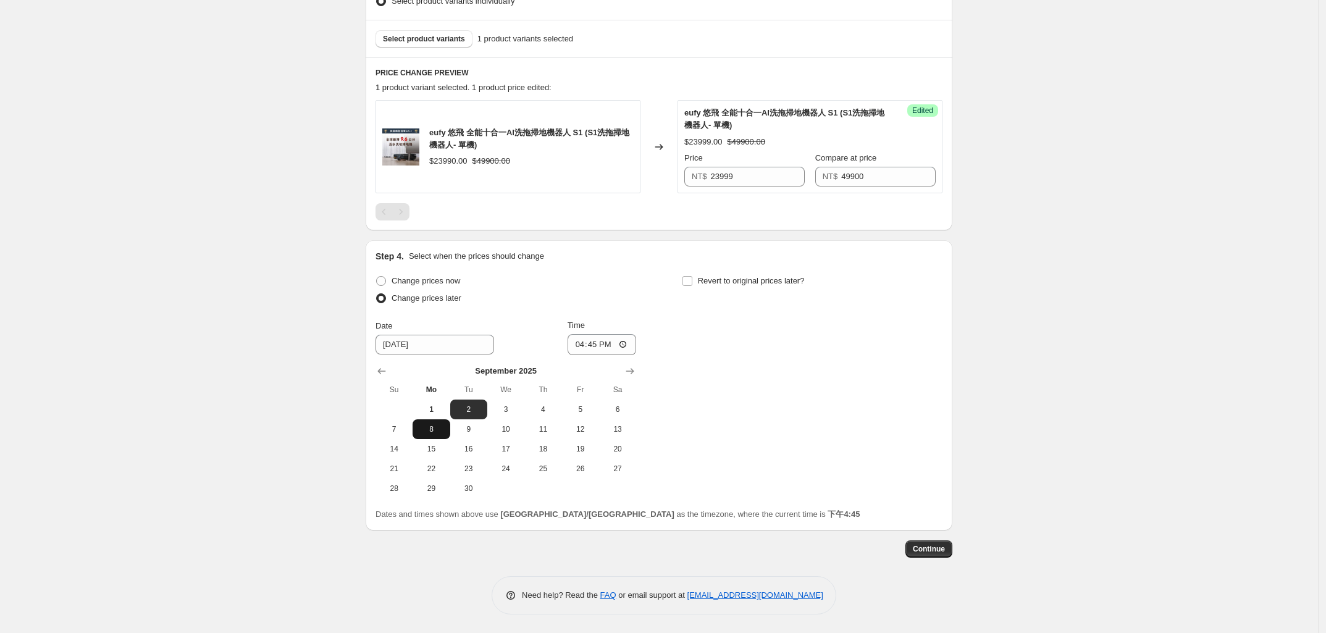
click at [440, 425] on span "8" at bounding box center [430, 429] width 27 height 10
type input "[DATE]"
click at [288, 440] on div "Create new price [MEDICAL_DATA]. This page is ready Create new price [MEDICAL_D…" at bounding box center [659, 140] width 1318 height 986
click at [600, 340] on input "16:45" at bounding box center [601, 344] width 69 height 21
type input "00:01"
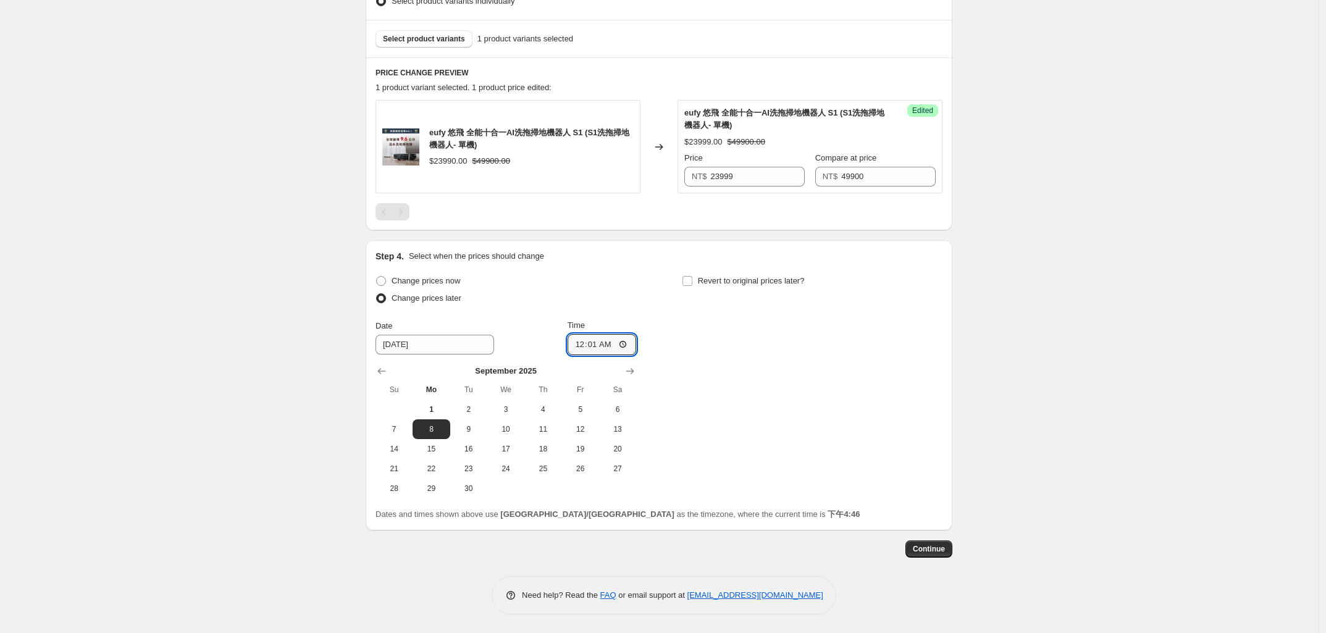
click at [293, 442] on div "Create new price [MEDICAL_DATA]. This page is ready Create new price [MEDICAL_D…" at bounding box center [659, 140] width 1318 height 986
click at [1067, 512] on div "Create new price [MEDICAL_DATA]. This page is ready Create new price [MEDICAL_D…" at bounding box center [659, 140] width 1318 height 986
click at [943, 550] on span "Continue" at bounding box center [929, 549] width 32 height 10
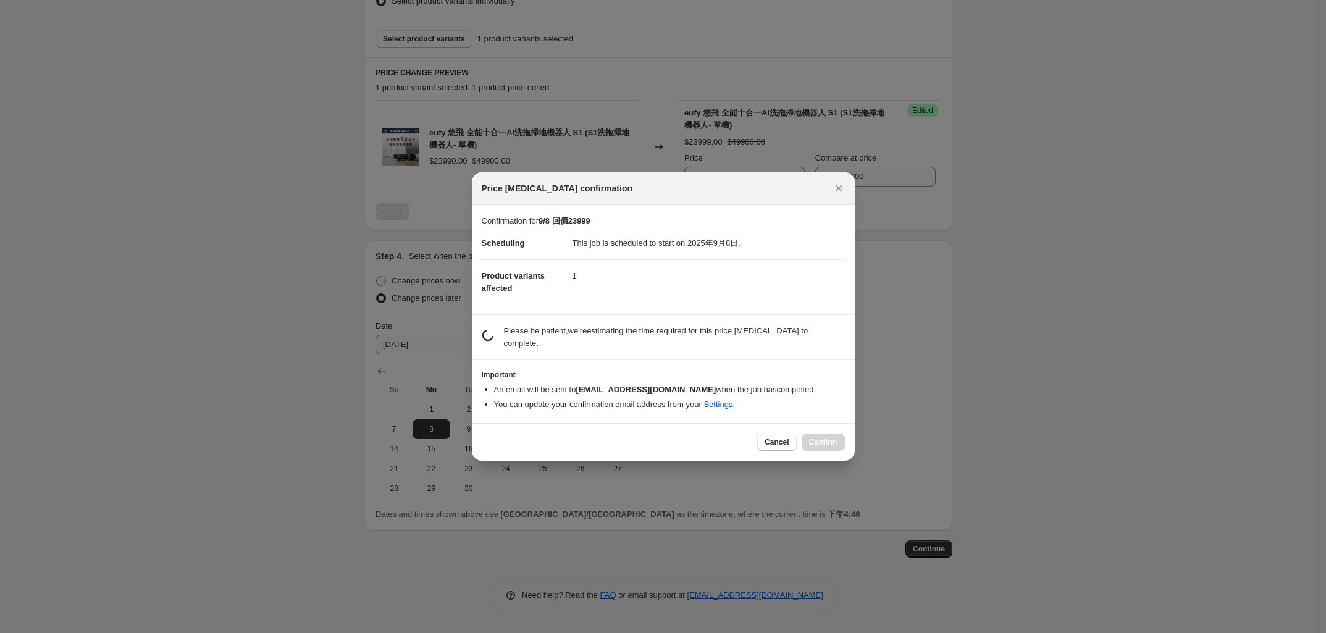
scroll to position [0, 0]
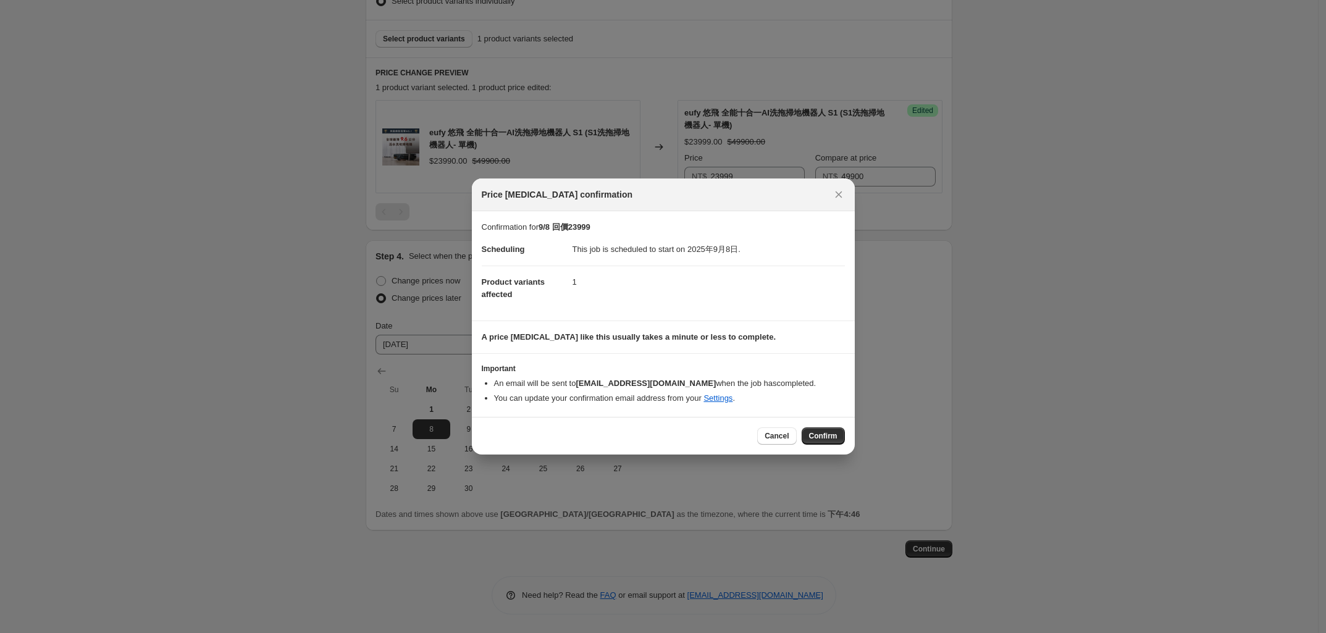
click at [665, 442] on div "Cancel Confirm" at bounding box center [663, 435] width 363 height 17
click at [817, 439] on span "Confirm" at bounding box center [823, 436] width 28 height 10
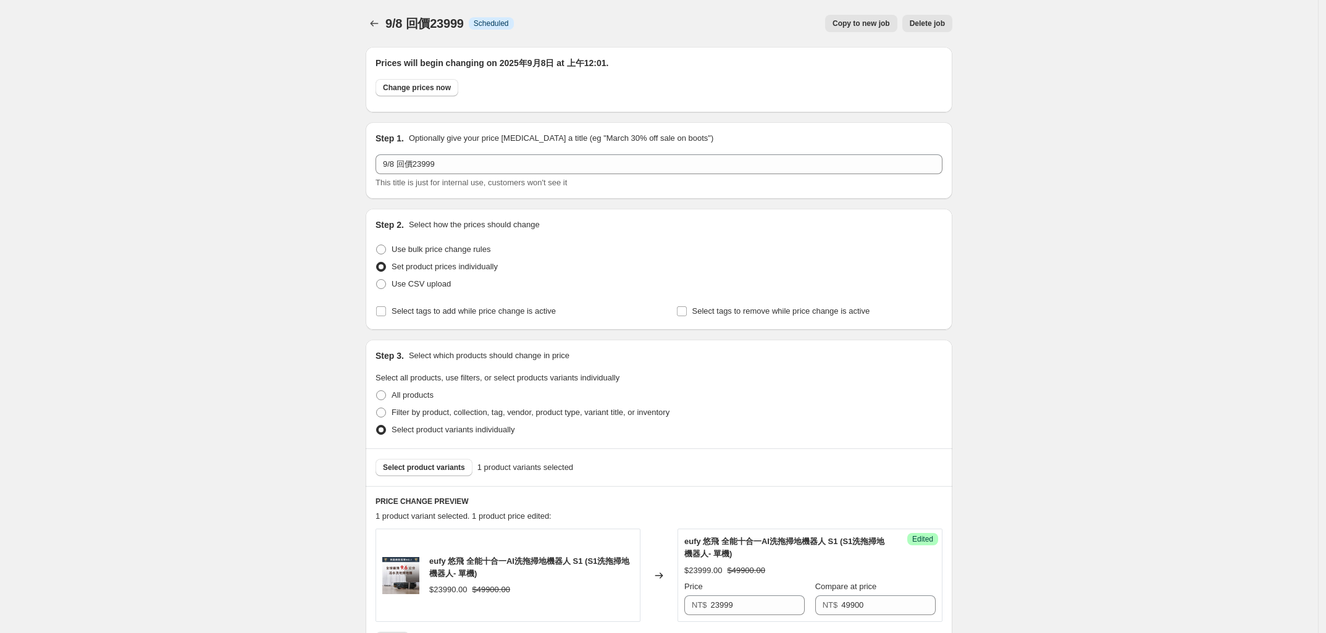
click at [190, 437] on div "9/8 回價23999. This page is ready 9/8 回價23999 Info Scheduled Copy to new job Dele…" at bounding box center [659, 531] width 1318 height 1062
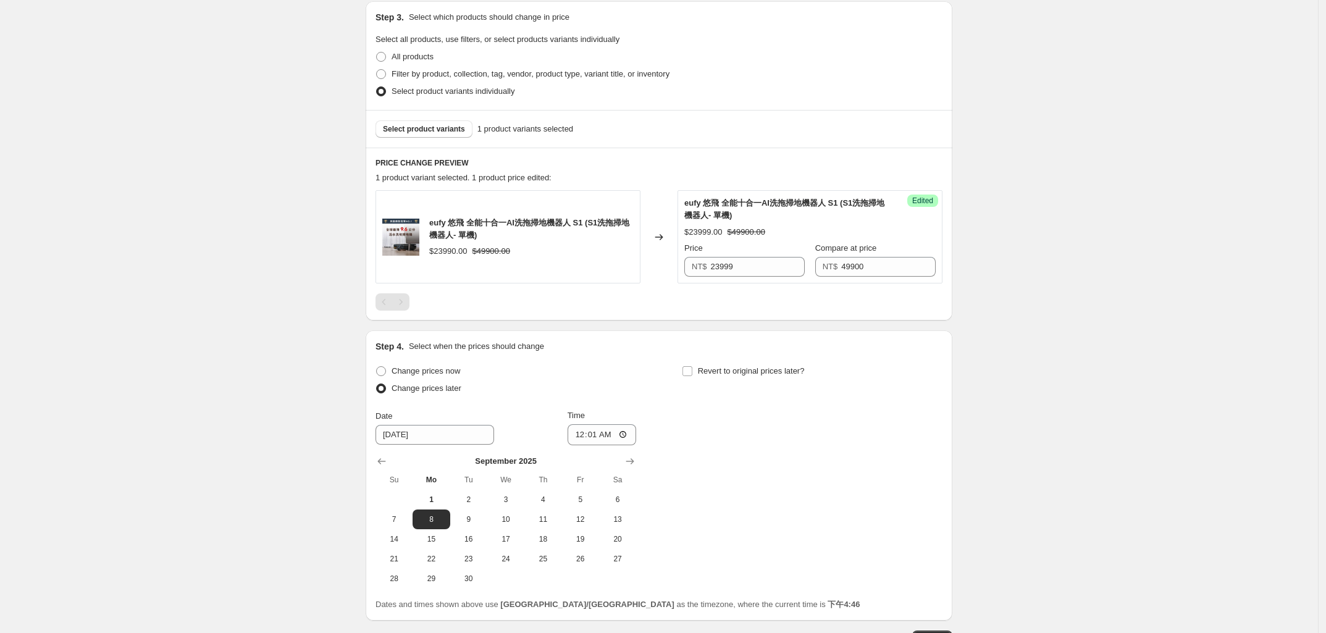
scroll to position [429, 0]
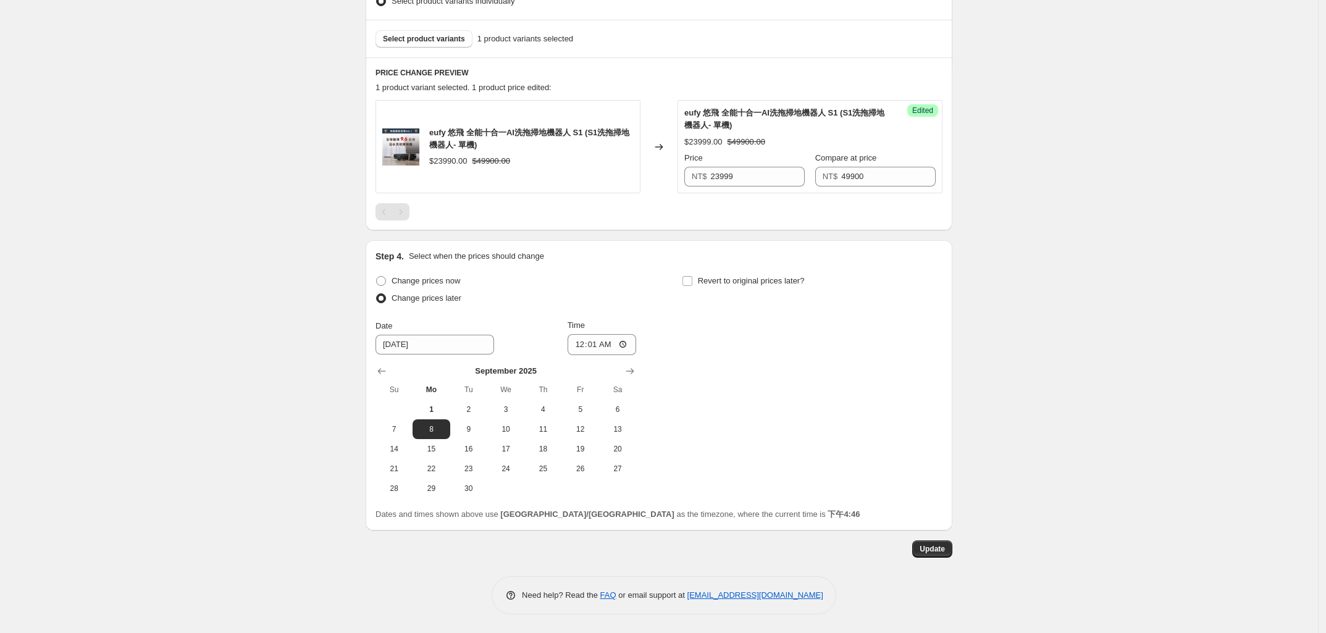
click at [227, 495] on div "9/8 回價23999. This page is ready 9/8 回價23999 Info Scheduled Copy to new job Dele…" at bounding box center [659, 102] width 1318 height 1062
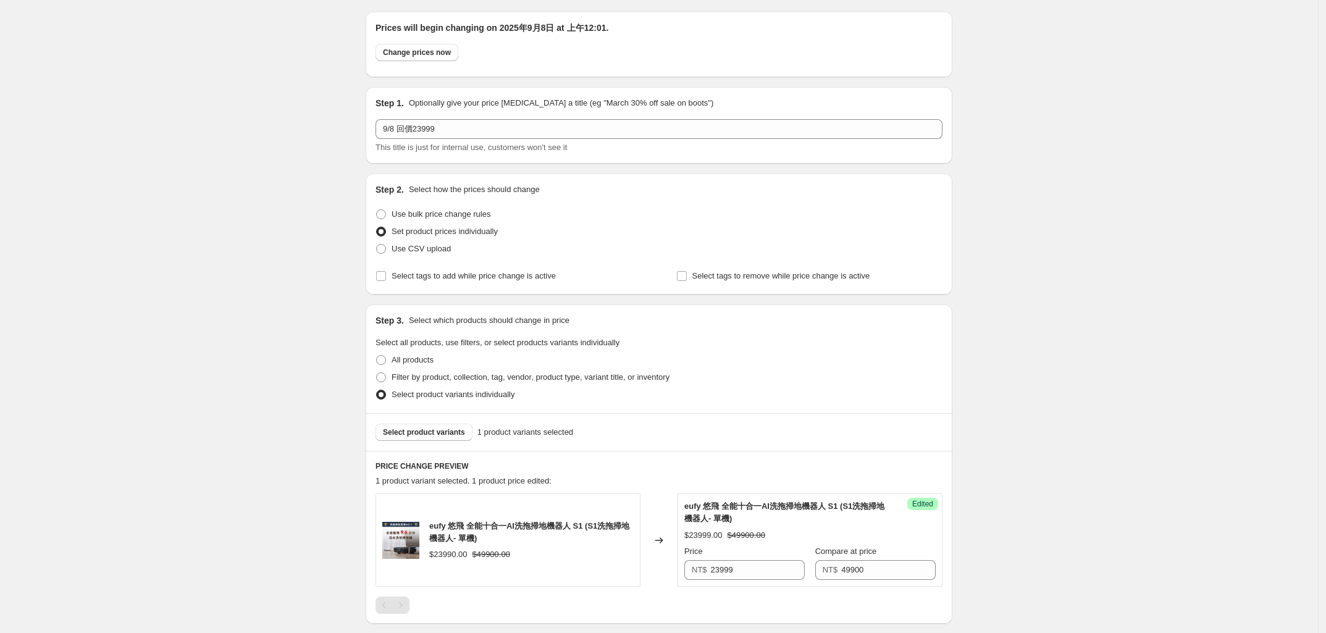
scroll to position [0, 0]
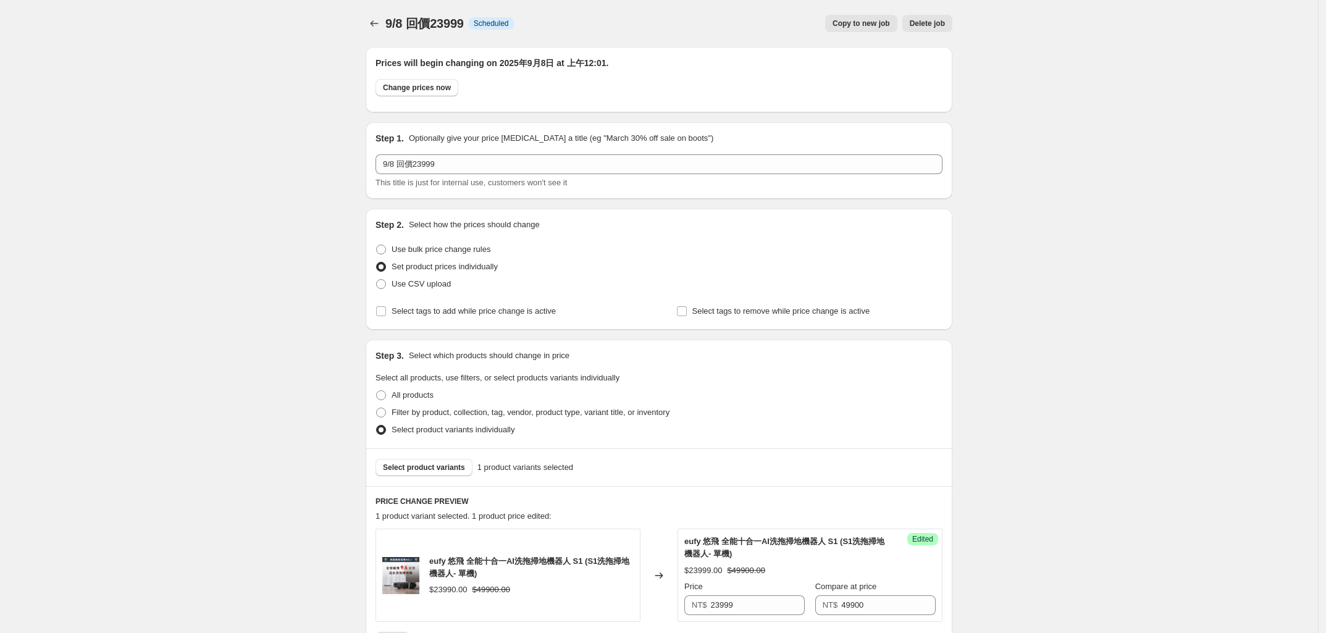
click at [218, 292] on div "9/8 回價23999. This page is ready 9/8 回價23999 Info Scheduled Copy to new job Dele…" at bounding box center [659, 531] width 1318 height 1062
click at [375, 25] on icon "Price change jobs" at bounding box center [374, 23] width 12 height 12
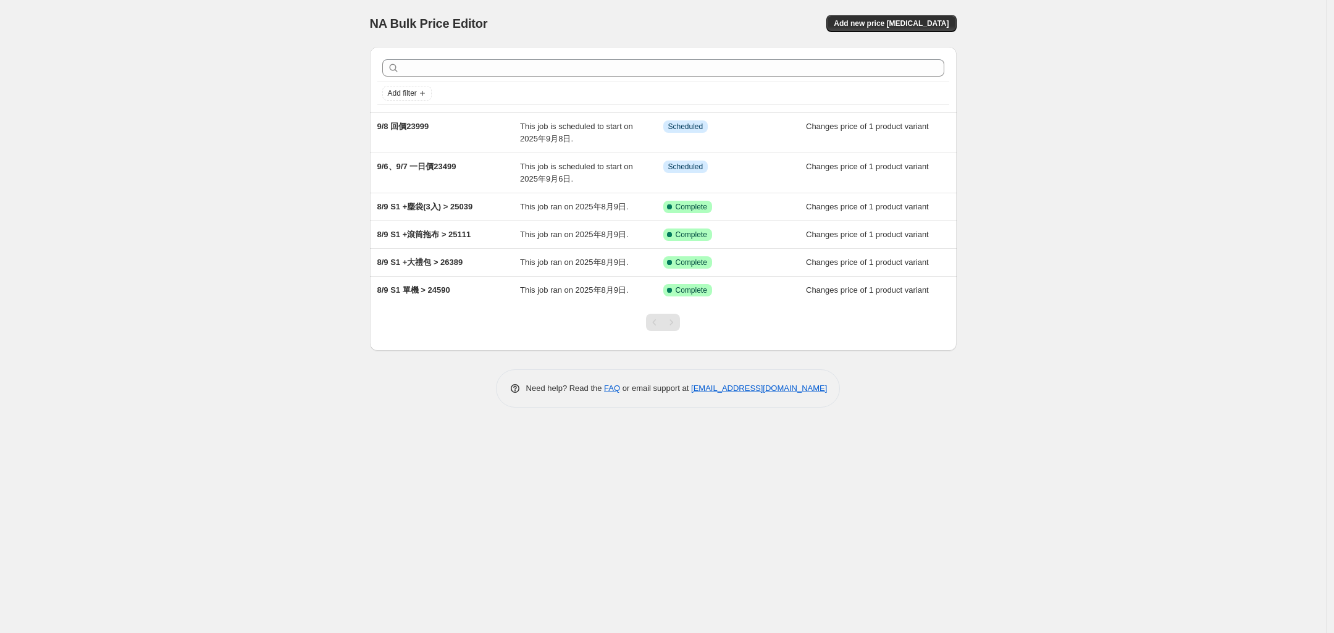
click at [256, 499] on div "NA Bulk Price Editor. This page is ready NA Bulk Price Editor Add new price [ME…" at bounding box center [663, 316] width 1326 height 633
drag, startPoint x: 192, startPoint y: 157, endPoint x: 364, endPoint y: 119, distance: 176.4
click at [207, 156] on div "NA Bulk Price Editor. This page is ready NA Bulk Price Editor Add new price [ME…" at bounding box center [663, 316] width 1326 height 633
click at [894, 27] on span "Add new price [MEDICAL_DATA]" at bounding box center [891, 24] width 115 height 10
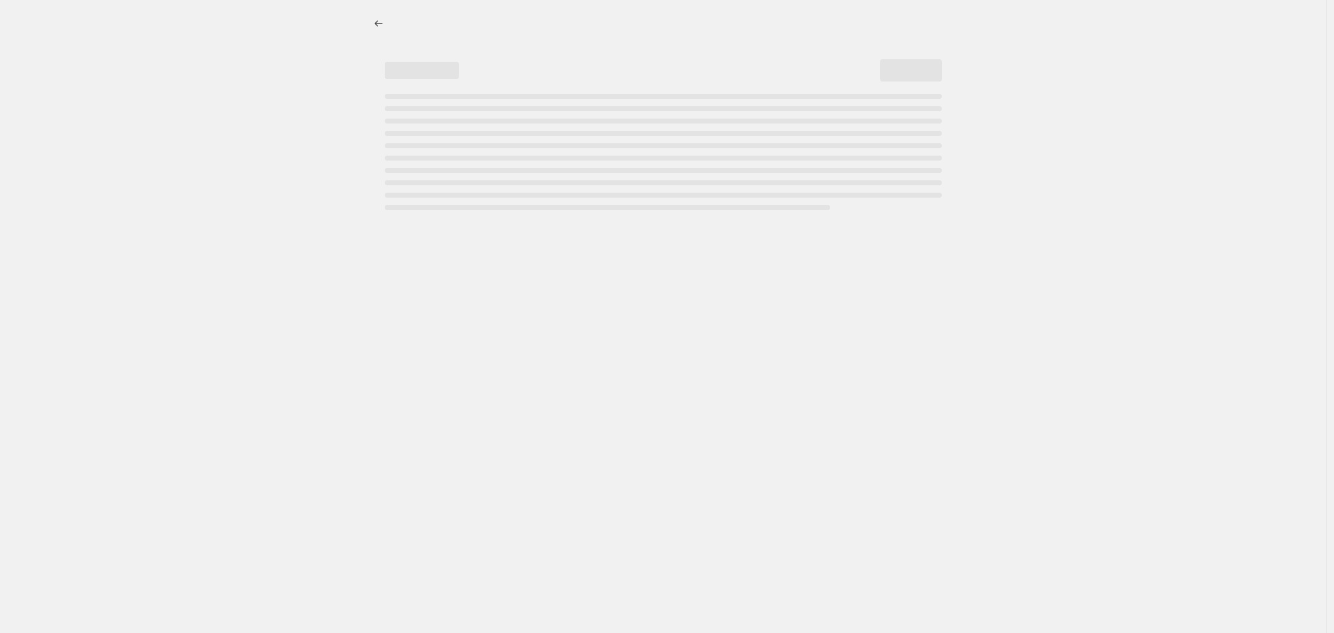
select select "percentage"
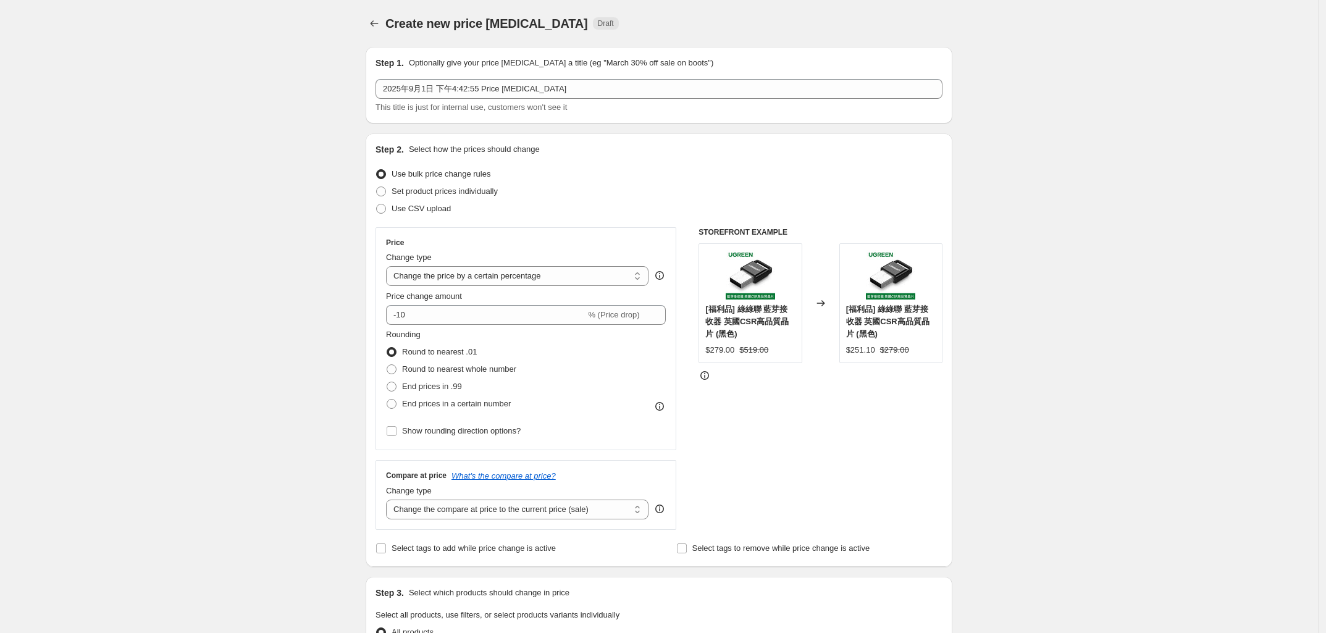
click at [283, 303] on div "Create new price [MEDICAL_DATA]. This page is ready Create new price [MEDICAL_D…" at bounding box center [659, 617] width 1318 height 1234
click at [619, 76] on div "Step 1. Optionally give your price [MEDICAL_DATA] a title (eg "March 30% off sa…" at bounding box center [658, 85] width 567 height 57
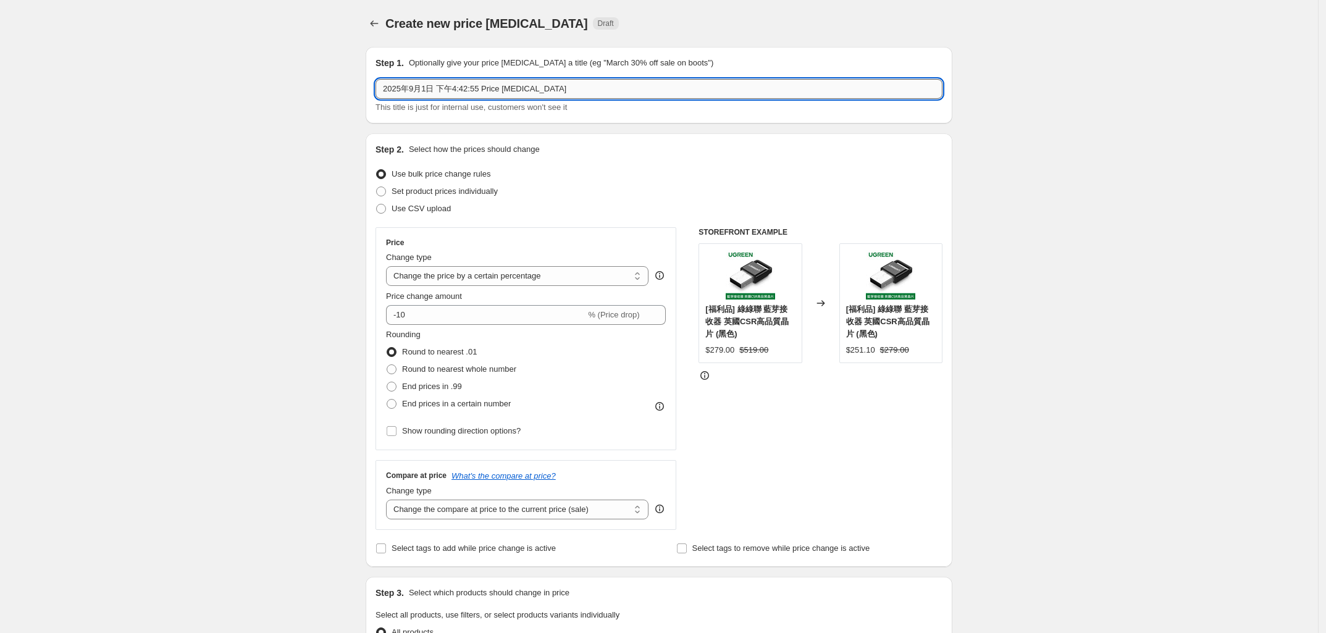
click at [592, 93] on input "2025年9月1日 下午4:42:55 Price [MEDICAL_DATA]" at bounding box center [658, 89] width 567 height 20
drag, startPoint x: 609, startPoint y: 90, endPoint x: 112, endPoint y: 120, distance: 498.1
click at [112, 120] on div "Create new price [MEDICAL_DATA]. This page is ready Create new price [MEDICAL_D…" at bounding box center [659, 617] width 1318 height 1234
type input "9/9 一日價23499"
click at [199, 290] on div "Create new price [MEDICAL_DATA]. This page is ready Create new price [MEDICAL_D…" at bounding box center [659, 617] width 1318 height 1234
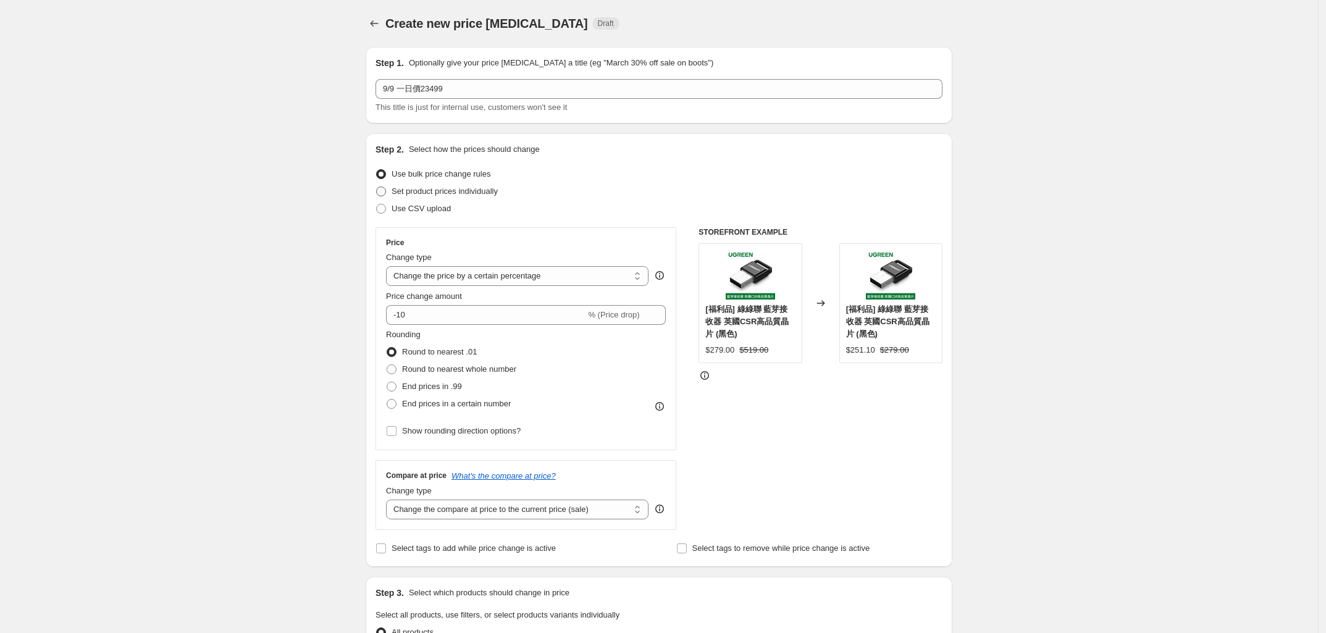
click at [386, 195] on span at bounding box center [381, 191] width 10 height 10
click at [377, 187] on input "Set product prices individually" at bounding box center [376, 186] width 1 height 1
radio input "true"
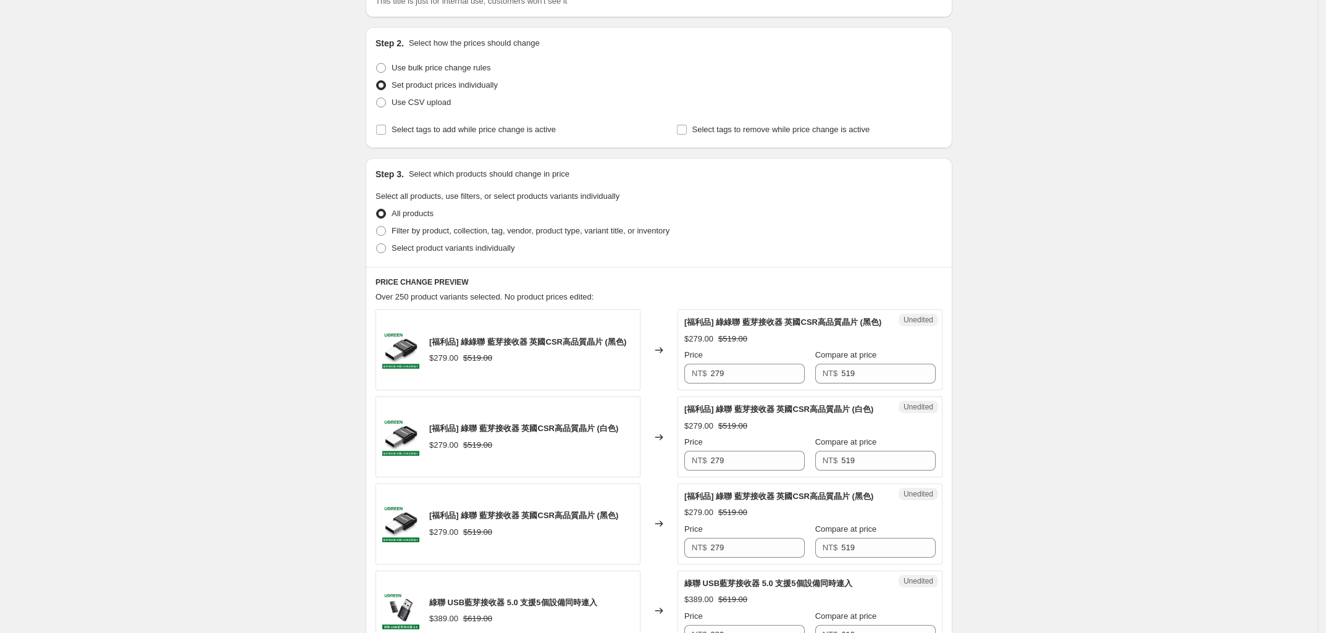
scroll to position [232, 0]
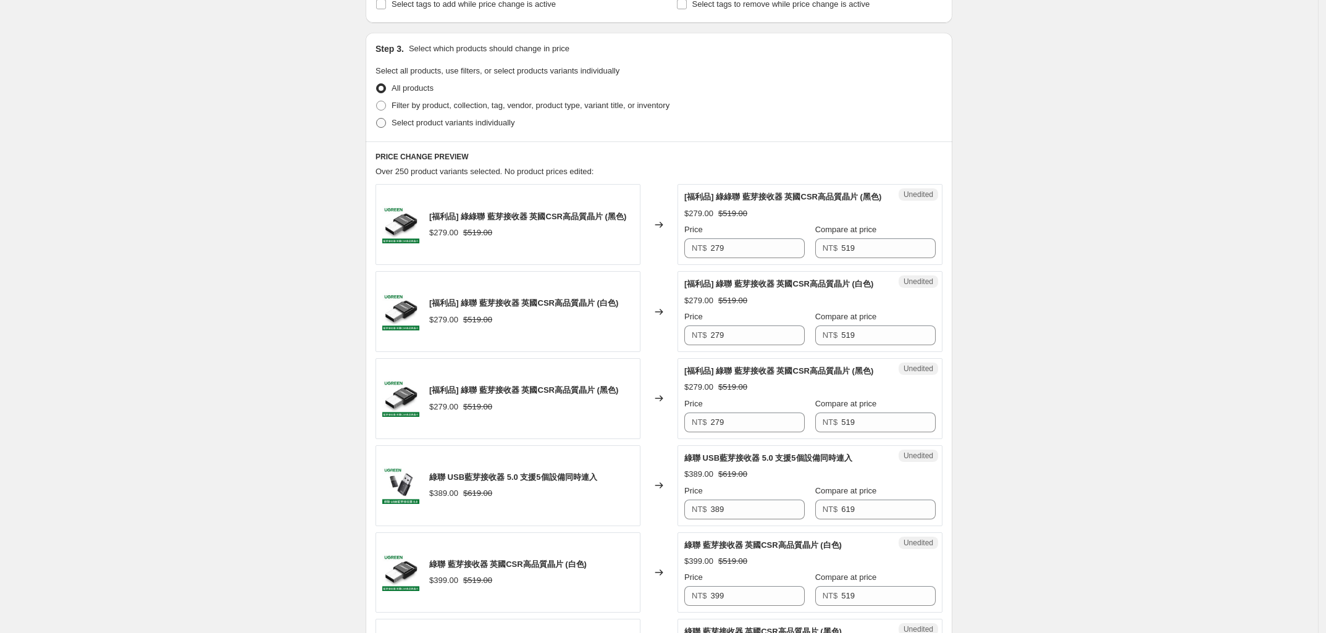
click at [383, 123] on span at bounding box center [381, 123] width 10 height 10
click at [377, 119] on input "Select product variants individually" at bounding box center [376, 118] width 1 height 1
radio input "true"
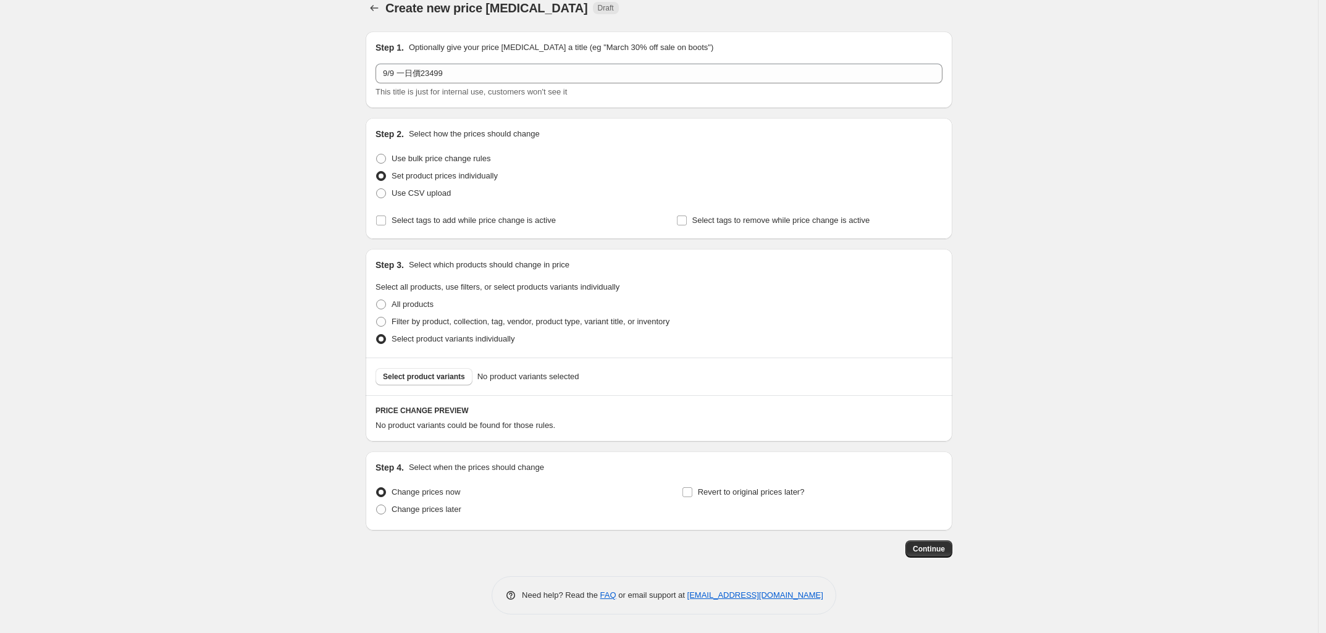
click at [291, 237] on div "Create new price [MEDICAL_DATA]. This page is ready Create new price [MEDICAL_D…" at bounding box center [659, 309] width 1318 height 648
click at [431, 377] on span "Select product variants" at bounding box center [424, 377] width 82 height 10
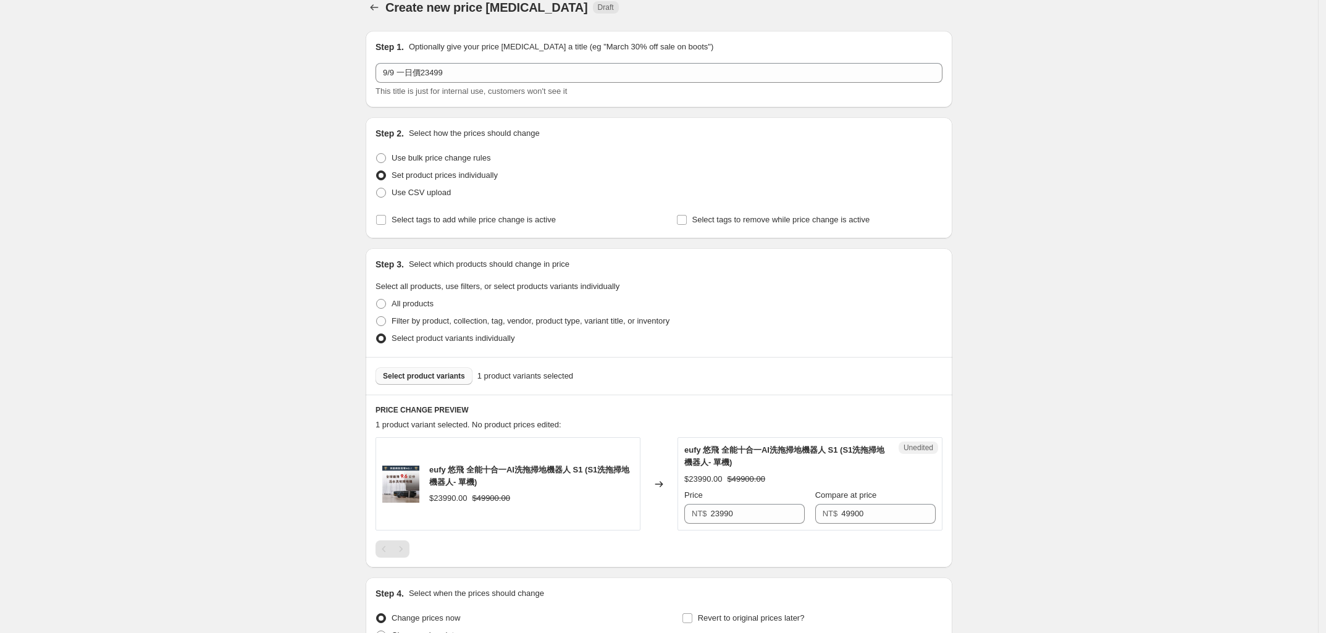
scroll to position [143, 0]
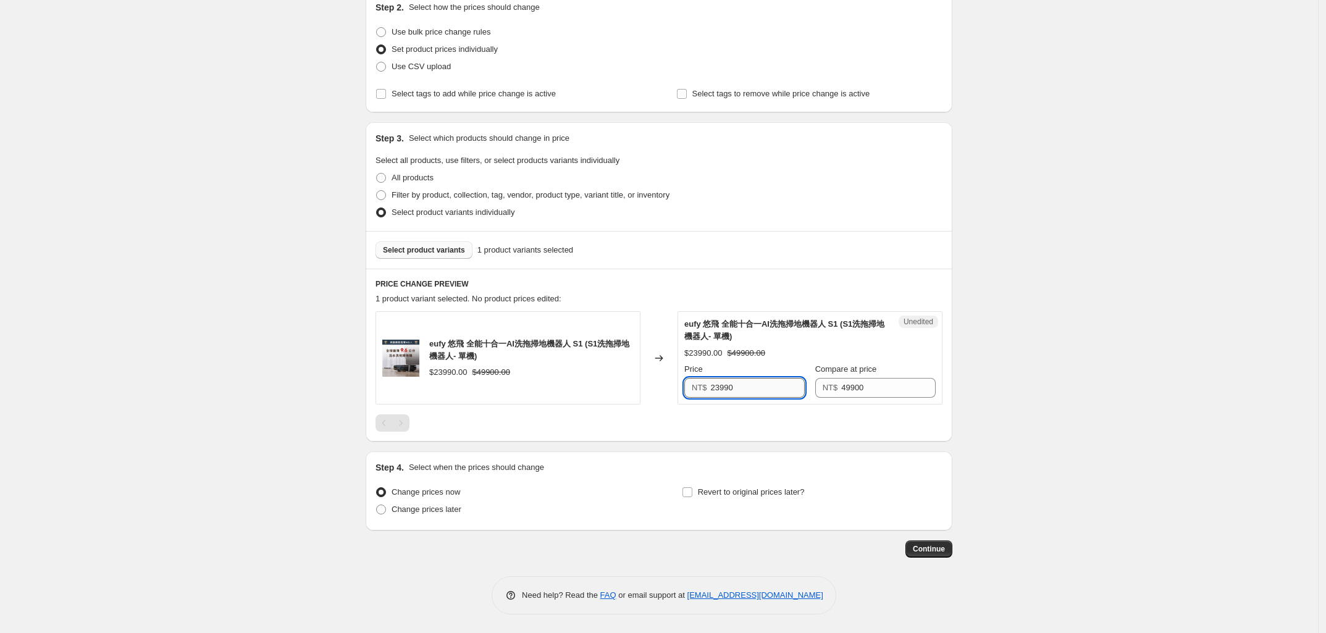
click at [749, 386] on input "23990" at bounding box center [758, 388] width 94 height 20
type input "23499"
click at [235, 460] on div "Create new price [MEDICAL_DATA]. This page is ready Create new price [MEDICAL_D…" at bounding box center [659, 245] width 1318 height 775
click at [386, 509] on span at bounding box center [381, 510] width 10 height 10
click at [377, 505] on input "Change prices later" at bounding box center [376, 505] width 1 height 1
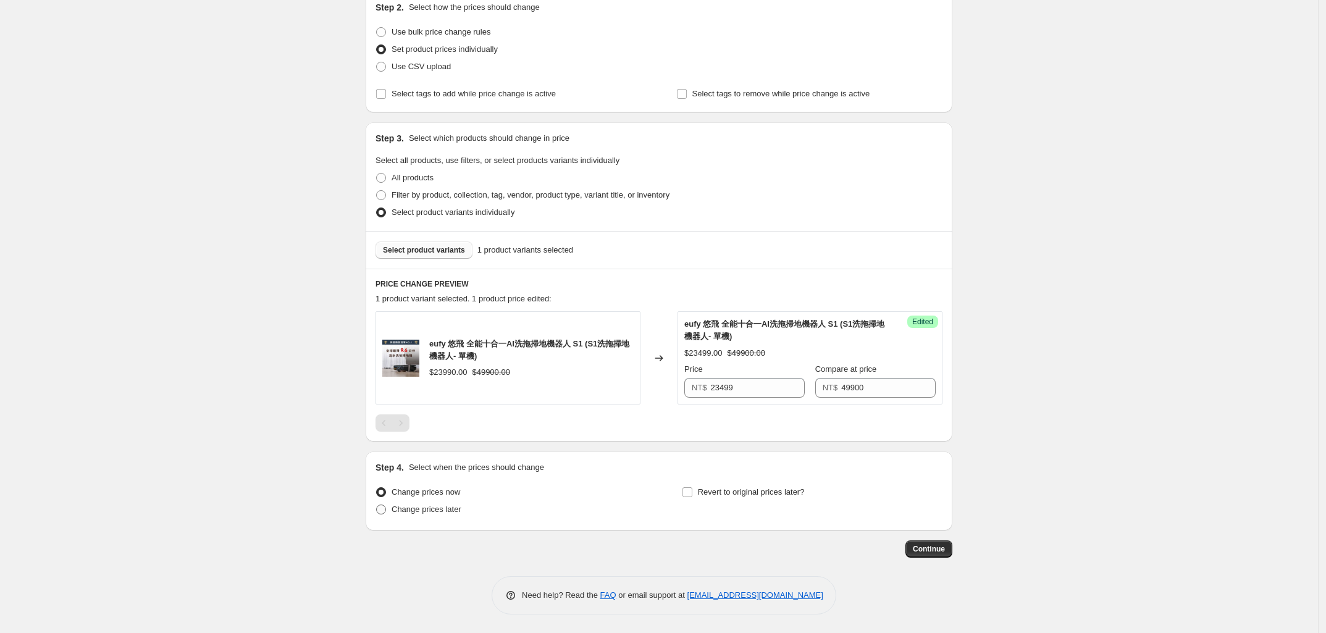
radio input "true"
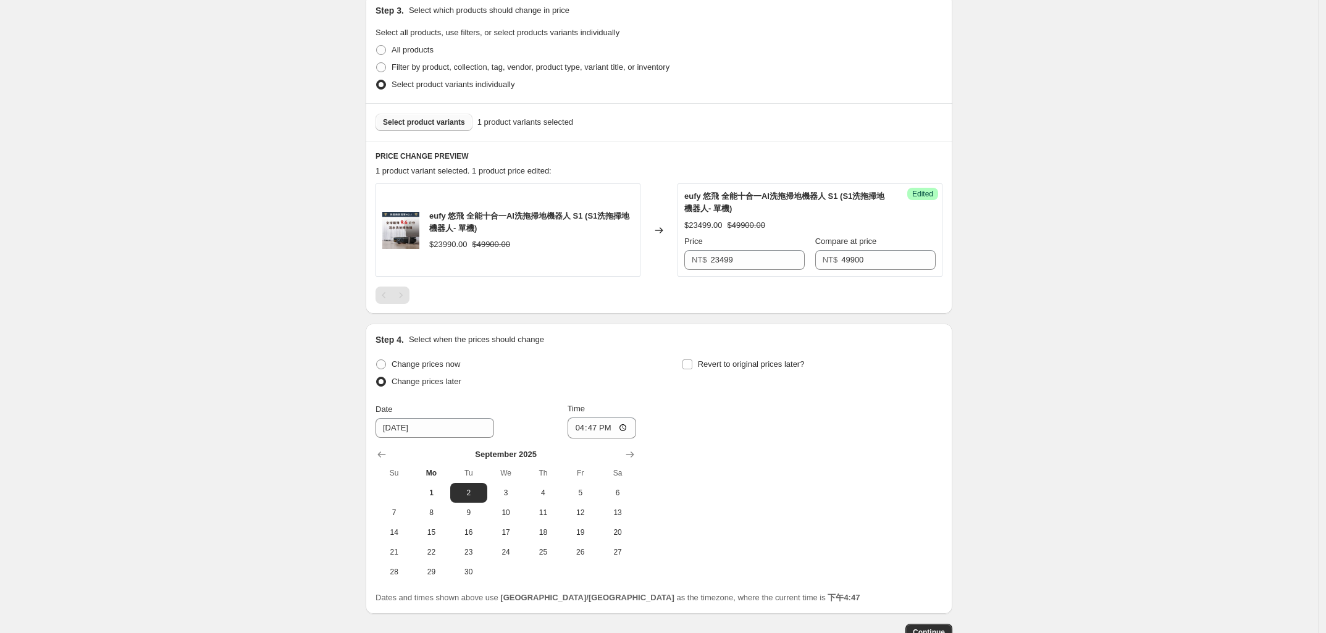
scroll to position [353, 0]
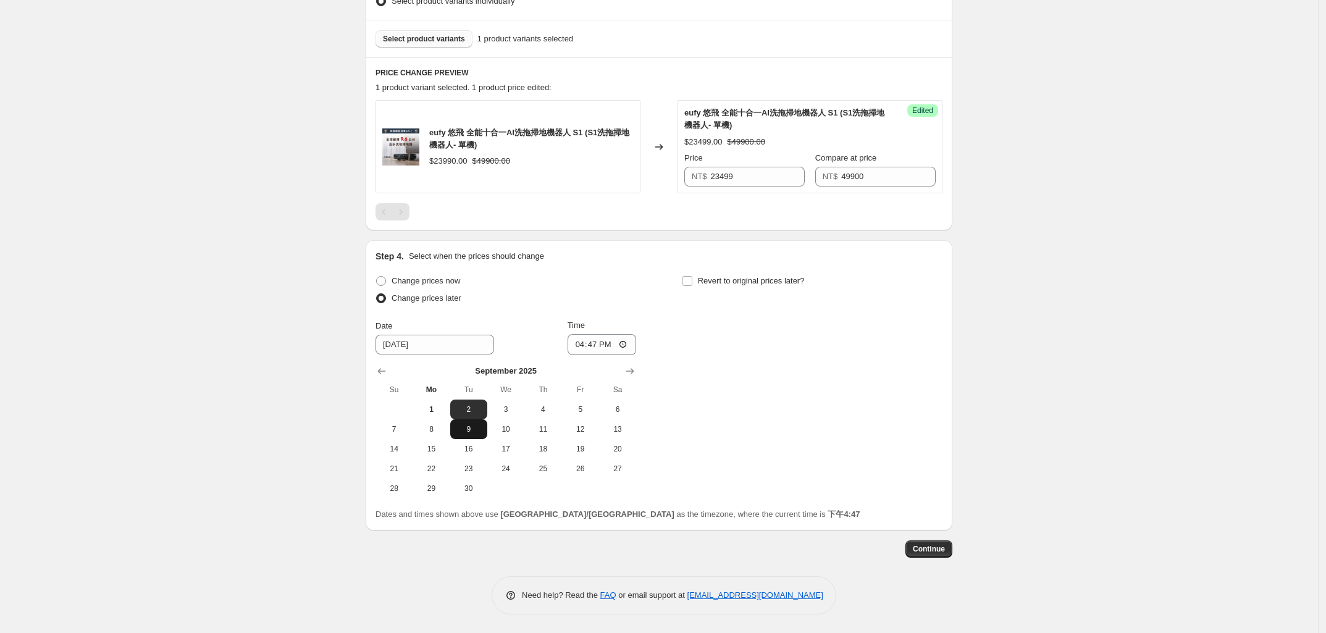
click at [480, 429] on span "9" at bounding box center [468, 429] width 27 height 10
type input "[DATE]"
click at [266, 456] on div "Create new price [MEDICAL_DATA]. This page is ready Create new price [MEDICAL_D…" at bounding box center [659, 140] width 1318 height 986
click at [576, 346] on input "16:47" at bounding box center [601, 344] width 69 height 21
type input "00:01"
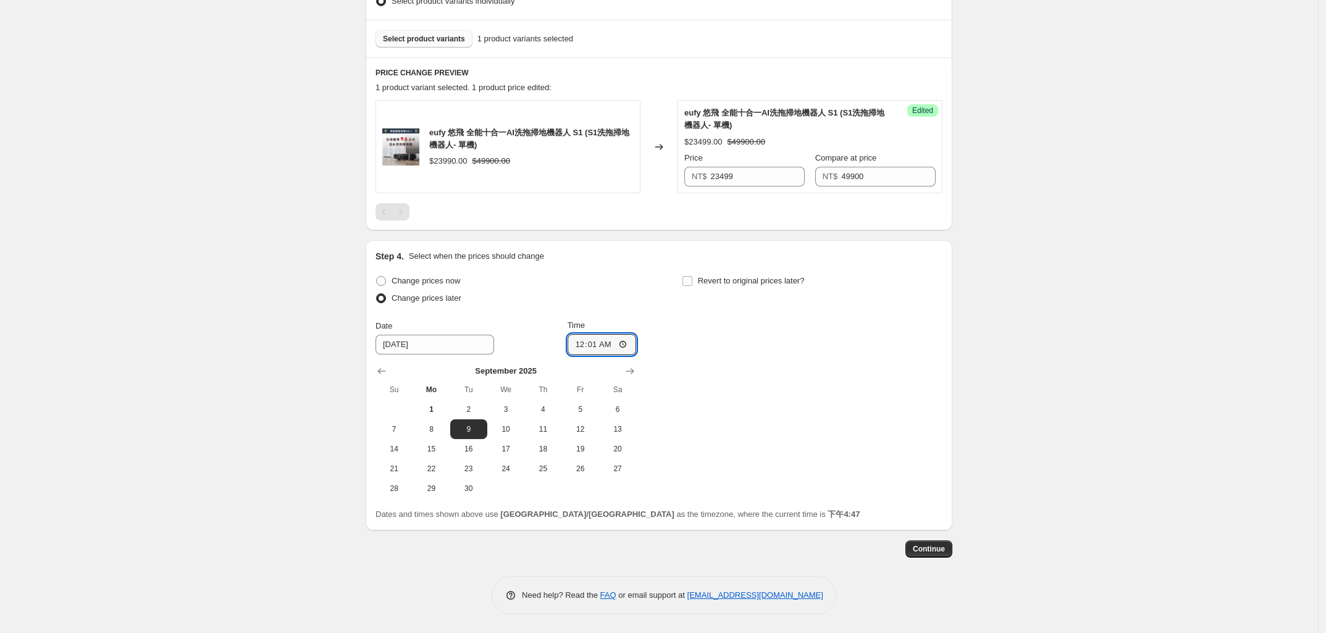
drag, startPoint x: 251, startPoint y: 451, endPoint x: 261, endPoint y: 450, distance: 9.9
click at [261, 450] on div "Create new price [MEDICAL_DATA]. This page is ready Create new price [MEDICAL_D…" at bounding box center [659, 140] width 1318 height 986
click at [856, 568] on div "Step 1. Optionally give your price [MEDICAL_DATA] a title (eg "March 30% off sa…" at bounding box center [659, 149] width 587 height 931
click at [1108, 569] on div "Create new price [MEDICAL_DATA]. This page is ready Create new price [MEDICAL_D…" at bounding box center [659, 140] width 1318 height 986
click at [931, 555] on button "Continue" at bounding box center [928, 548] width 47 height 17
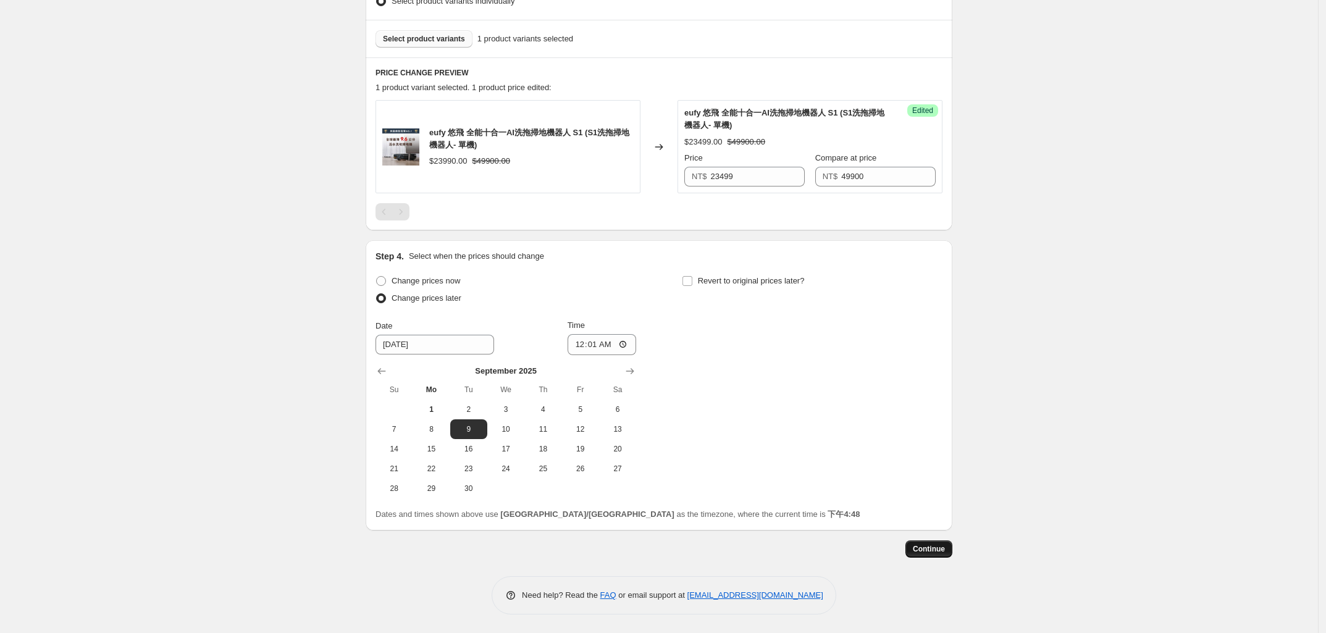
scroll to position [0, 0]
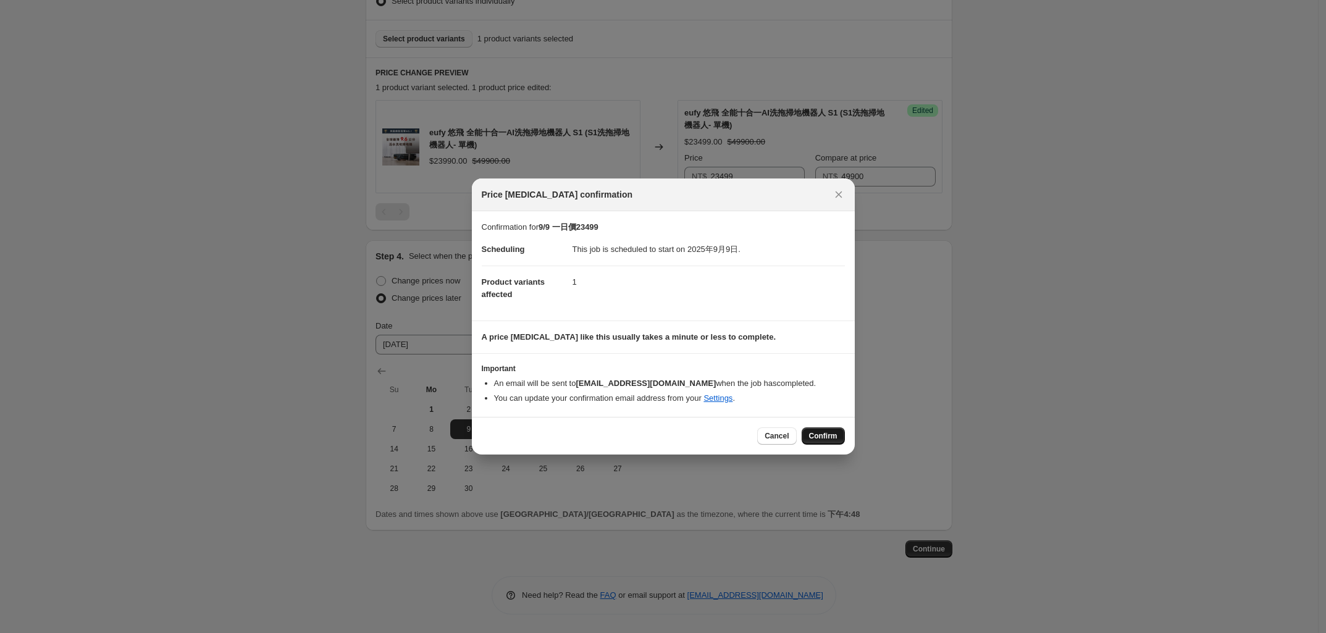
click at [816, 438] on span "Confirm" at bounding box center [823, 436] width 28 height 10
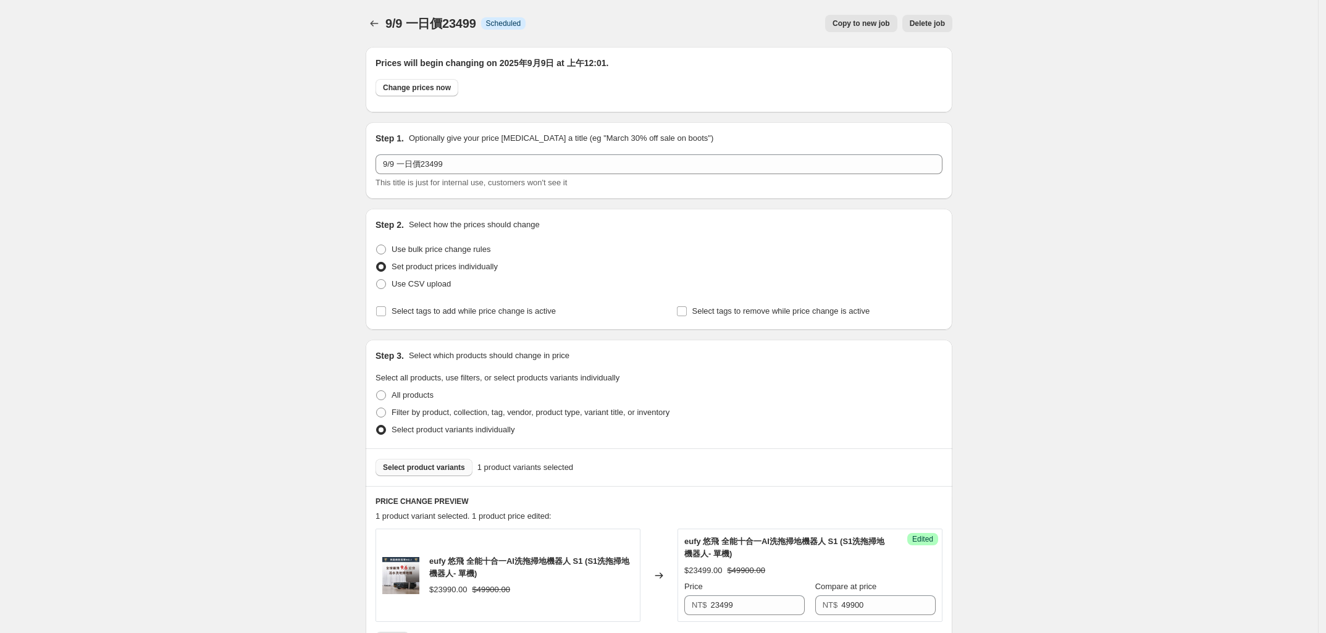
scroll to position [353, 0]
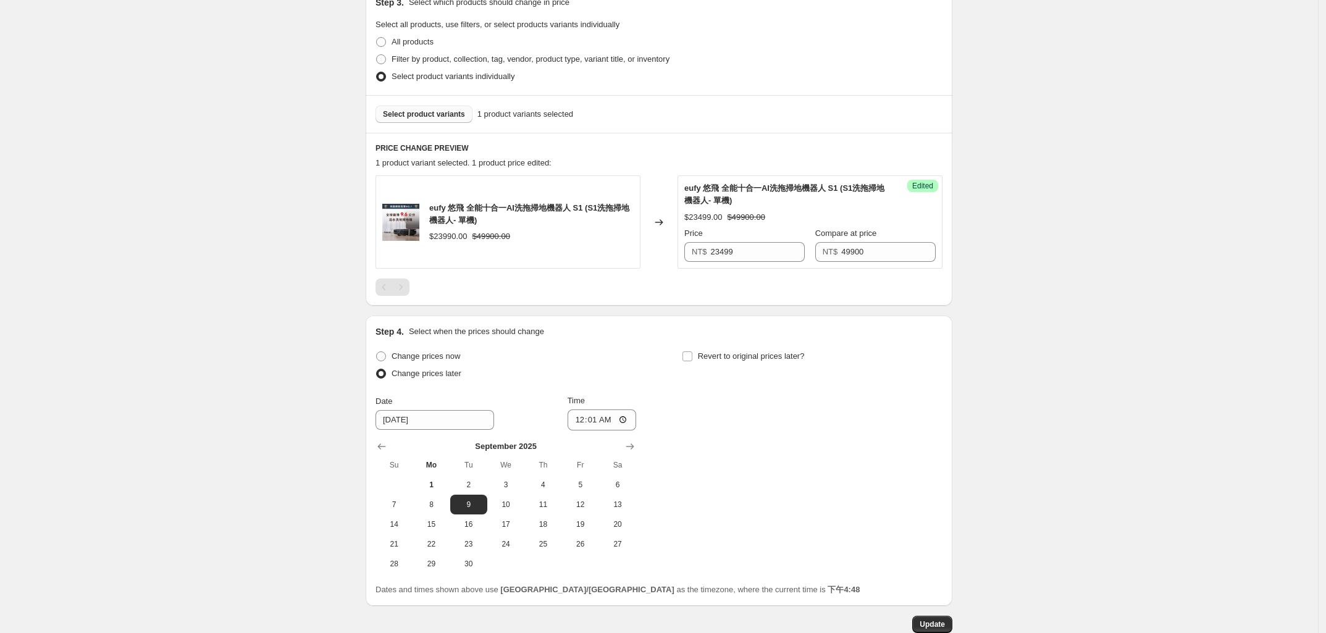
click at [301, 476] on div "9/9 一日價23499. This page is ready 9/9 一日價23499 Info Scheduled Copy to new job De…" at bounding box center [659, 178] width 1318 height 1062
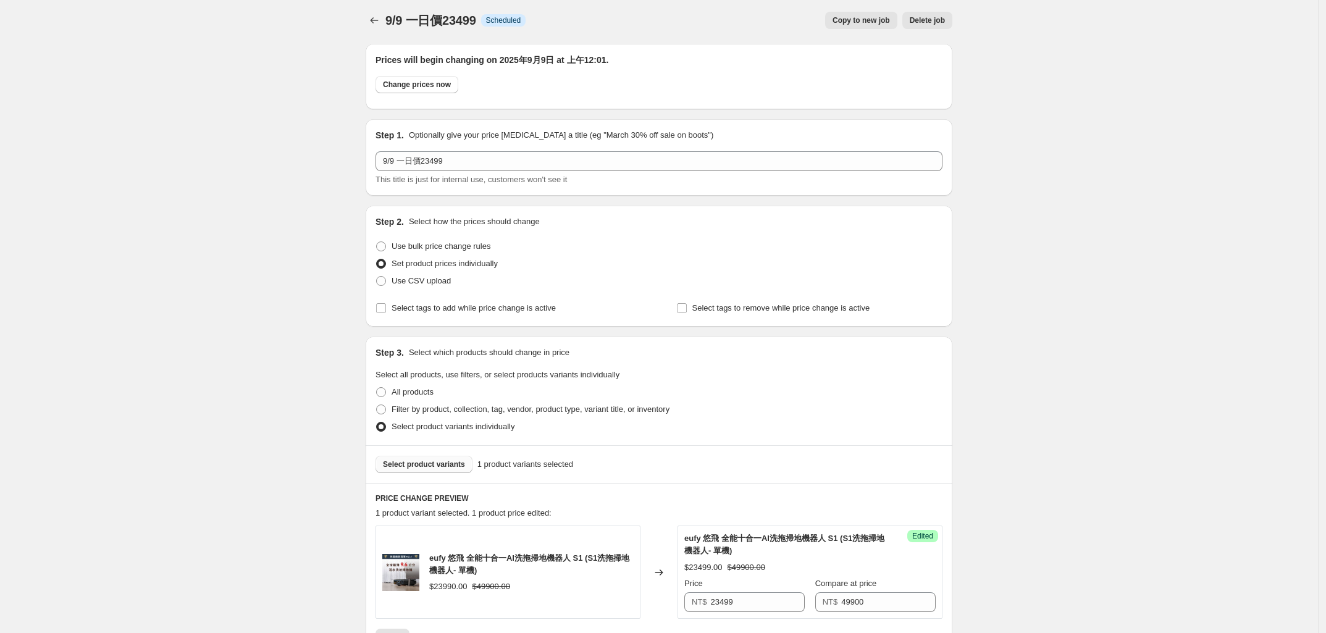
scroll to position [0, 0]
click at [276, 318] on div "9/9 一日價23499. This page is ready 9/9 一日價23499 Info Scheduled Copy to new job De…" at bounding box center [659, 531] width 1318 height 1062
click at [379, 22] on icon "Price change jobs" at bounding box center [374, 23] width 12 height 12
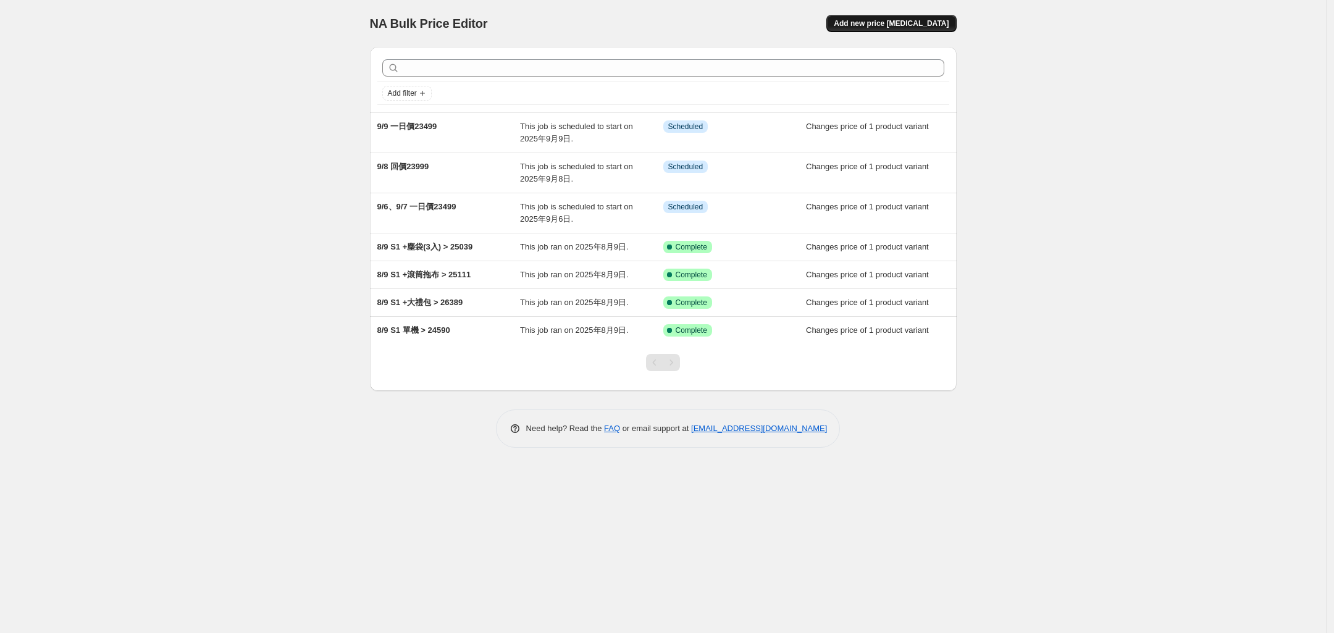
click at [897, 25] on span "Add new price [MEDICAL_DATA]" at bounding box center [891, 24] width 115 height 10
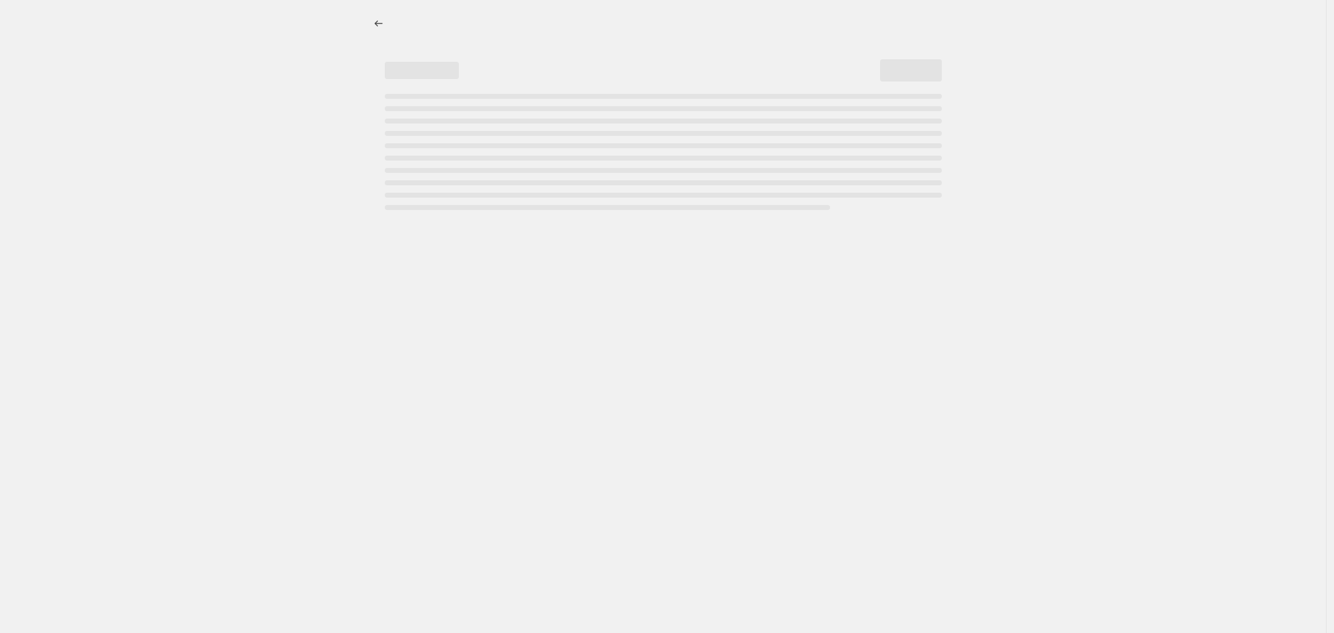
select select "percentage"
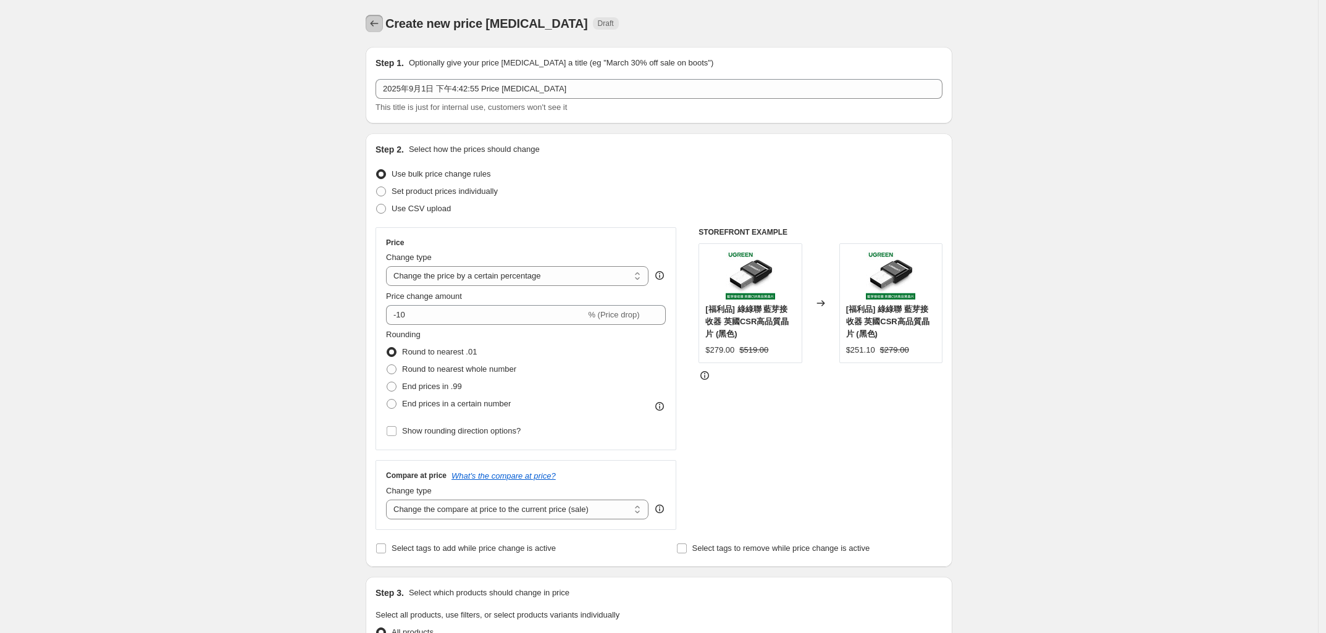
click at [371, 21] on icon "Price change jobs" at bounding box center [374, 23] width 12 height 12
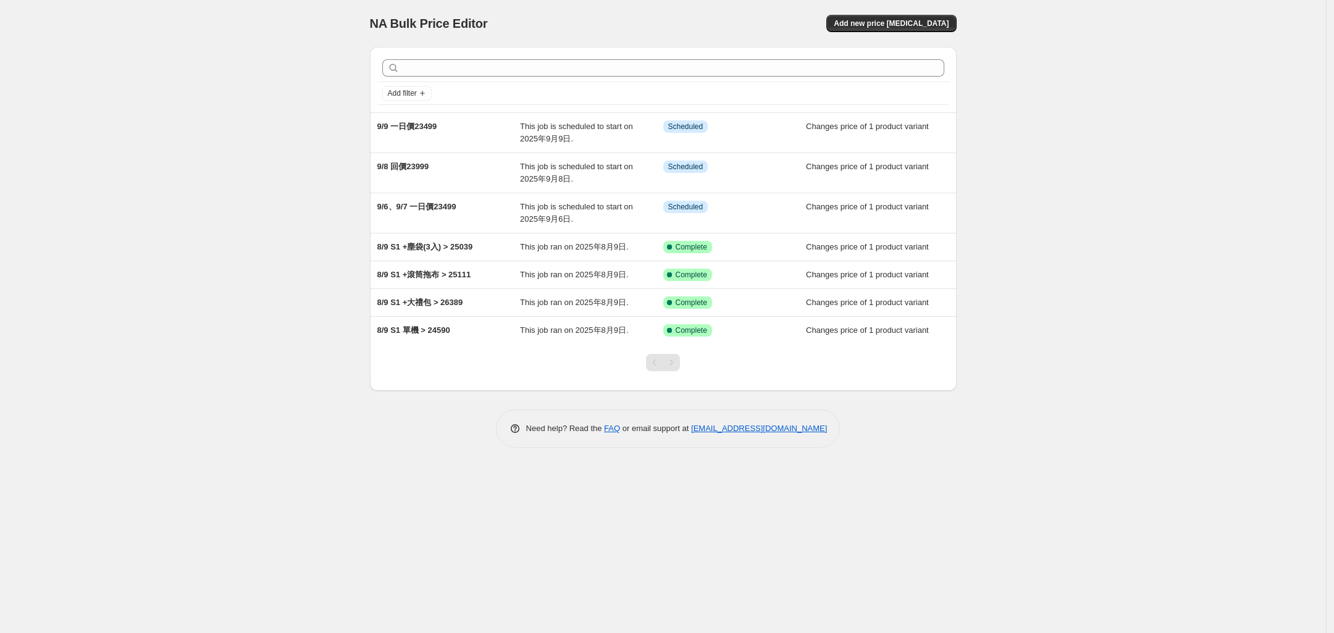
drag, startPoint x: 304, startPoint y: 256, endPoint x: 311, endPoint y: 246, distance: 11.1
click at [309, 250] on div "NA Bulk Price Editor. This page is ready NA Bulk Price Editor Add new price [ME…" at bounding box center [663, 316] width 1326 height 633
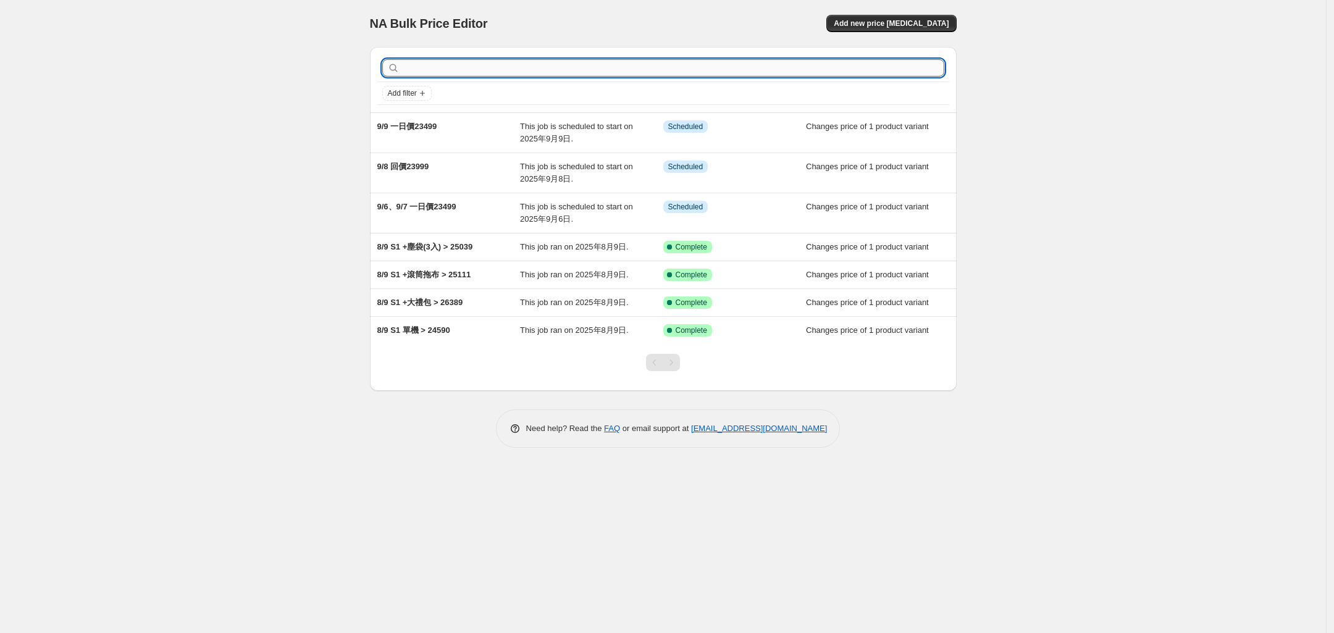
click at [457, 65] on input "text" at bounding box center [673, 67] width 542 height 17
type input "9/10 c"
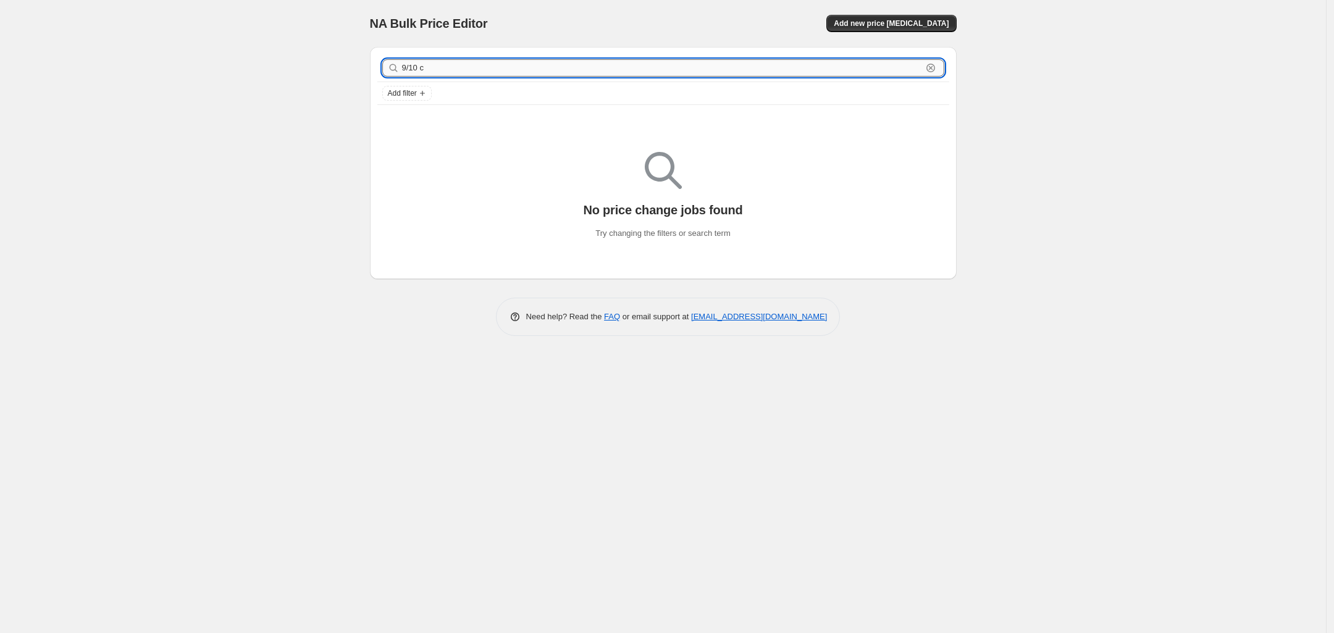
click at [453, 75] on input "9/10 c" at bounding box center [662, 67] width 520 height 17
type input "9/10 回價"
drag, startPoint x: 450, startPoint y: 75, endPoint x: 362, endPoint y: 75, distance: 87.1
click at [362, 75] on div "9/10 回價 Clear Add filter No price change jobs found Try changing the filters or…" at bounding box center [658, 158] width 597 height 242
click at [303, 200] on div "NA Bulk Price Editor. This page is ready NA Bulk Price Editor Add new price [ME…" at bounding box center [663, 316] width 1326 height 633
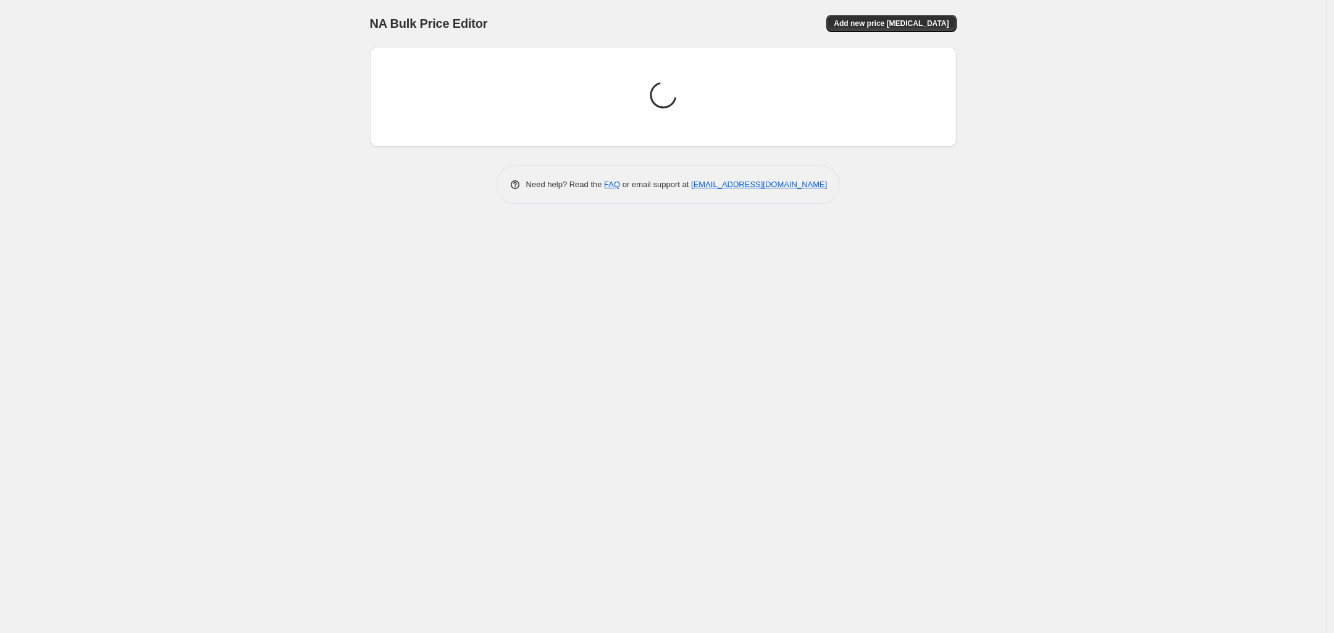
click at [266, 283] on div "NA Bulk Price Editor. This page is ready NA Bulk Price Editor Add new price [ME…" at bounding box center [663, 316] width 1326 height 633
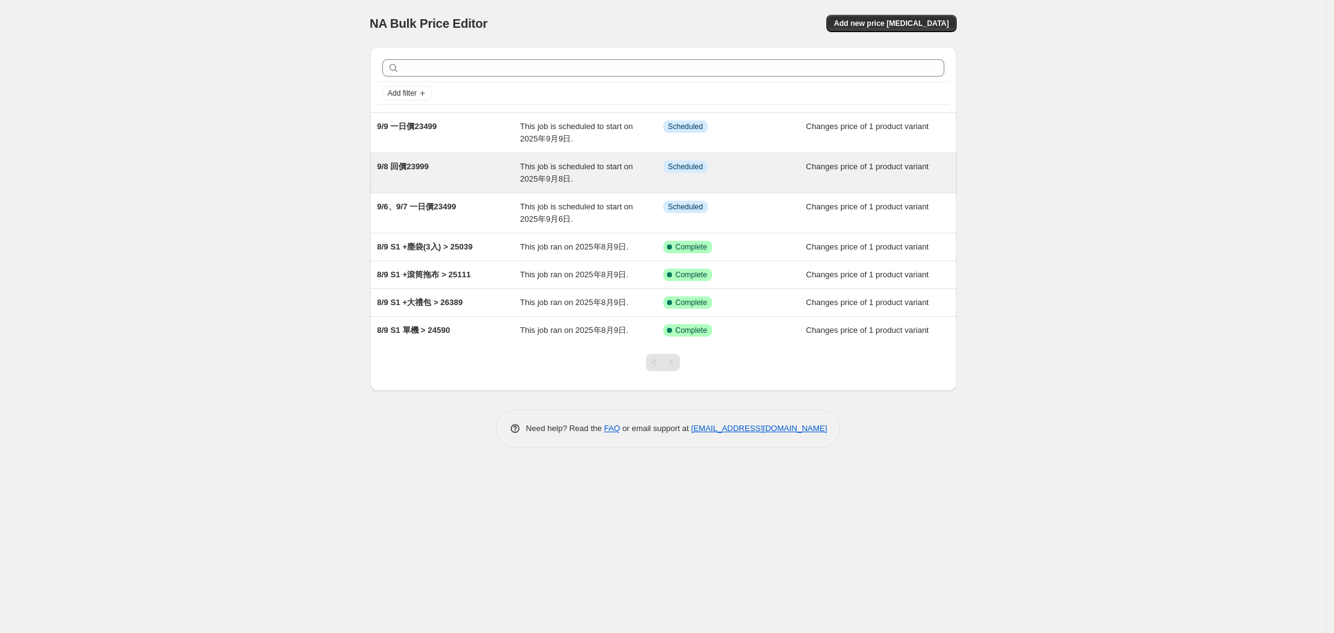
click at [414, 165] on span "9/8 回價23999" at bounding box center [403, 166] width 52 height 9
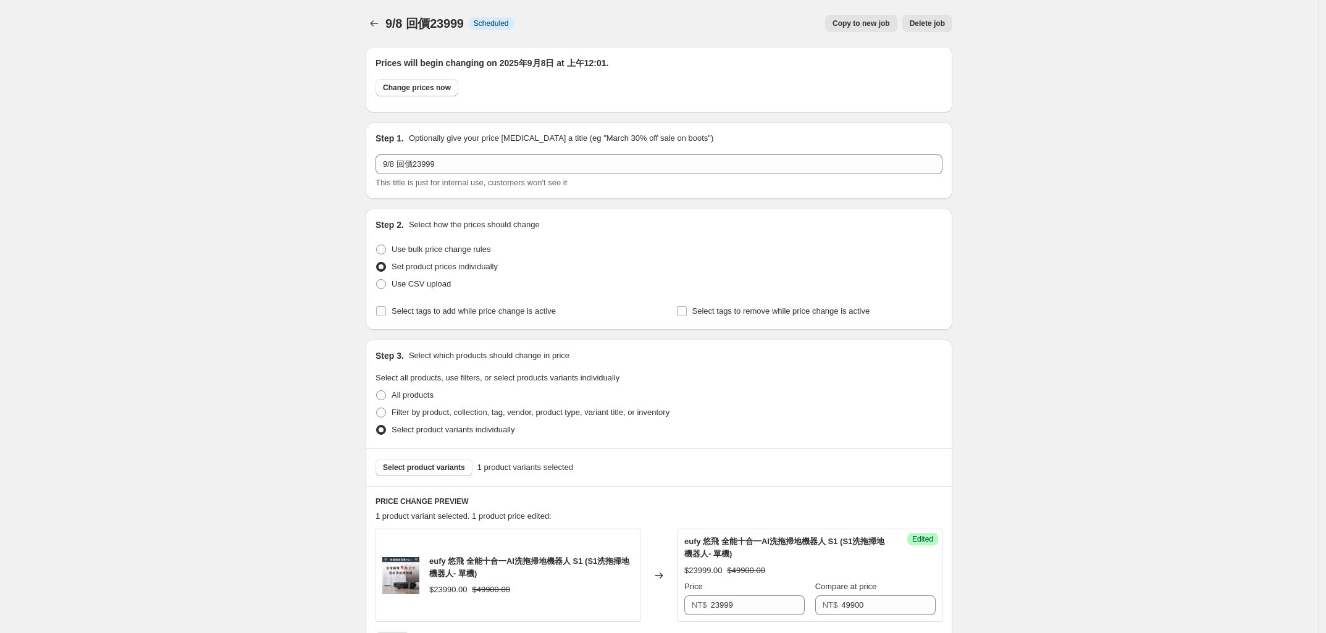
click at [868, 24] on span "Copy to new job" at bounding box center [860, 24] width 57 height 10
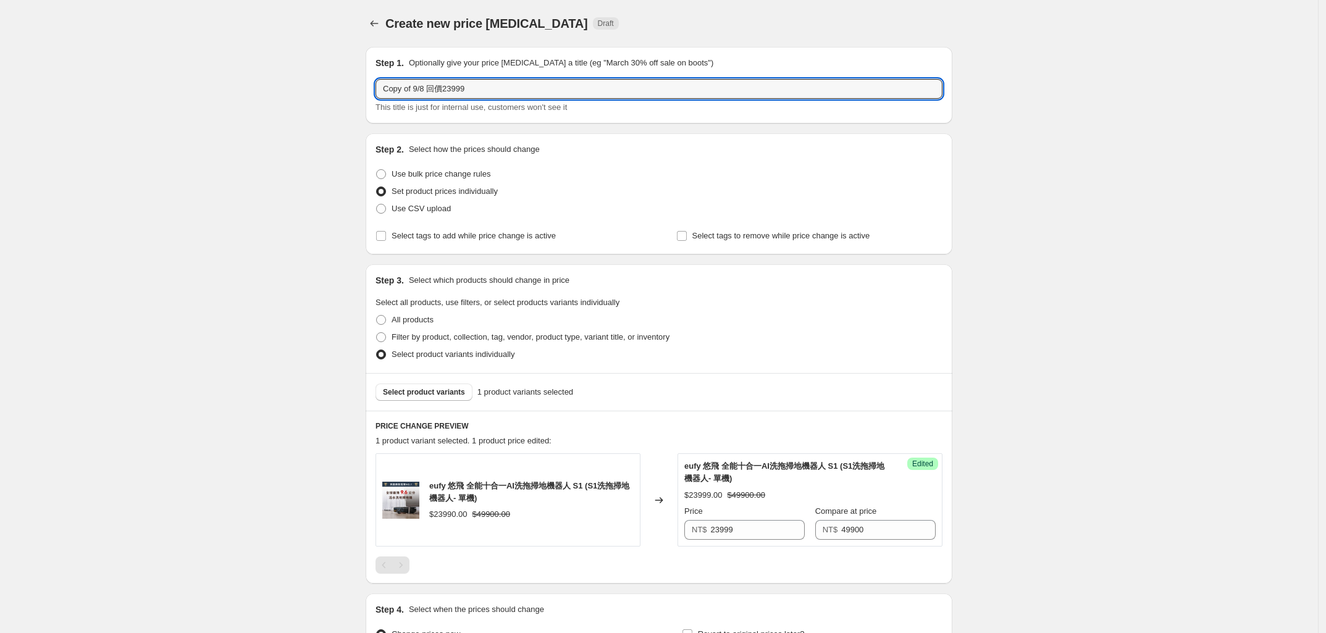
drag, startPoint x: 404, startPoint y: 86, endPoint x: 303, endPoint y: 89, distance: 101.3
click at [303, 88] on div "Create new price [MEDICAL_DATA]. This page is ready Create new price [MEDICAL_D…" at bounding box center [659, 387] width 1318 height 775
type input "9/10 回價23999"
click at [329, 365] on div "Create new price [MEDICAL_DATA]. This page is ready Create new price [MEDICAL_D…" at bounding box center [659, 387] width 1318 height 775
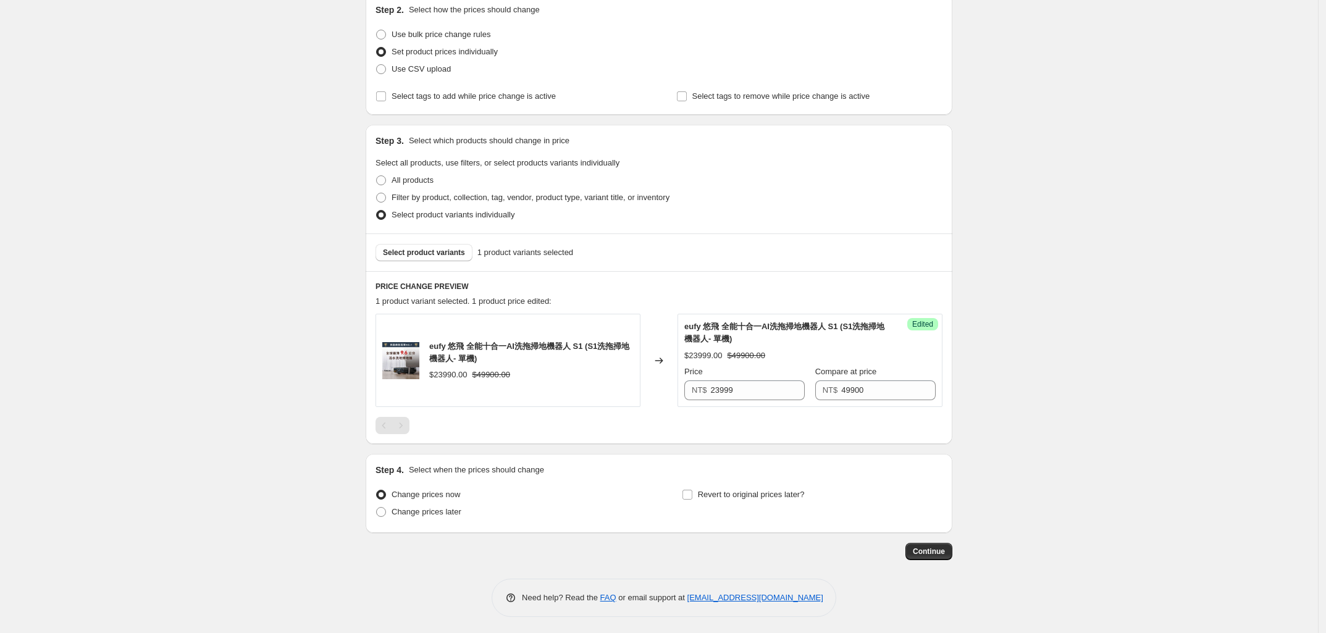
scroll to position [143, 0]
click at [385, 512] on span at bounding box center [381, 510] width 10 height 10
click at [377, 505] on input "Change prices later" at bounding box center [376, 505] width 1 height 1
radio input "true"
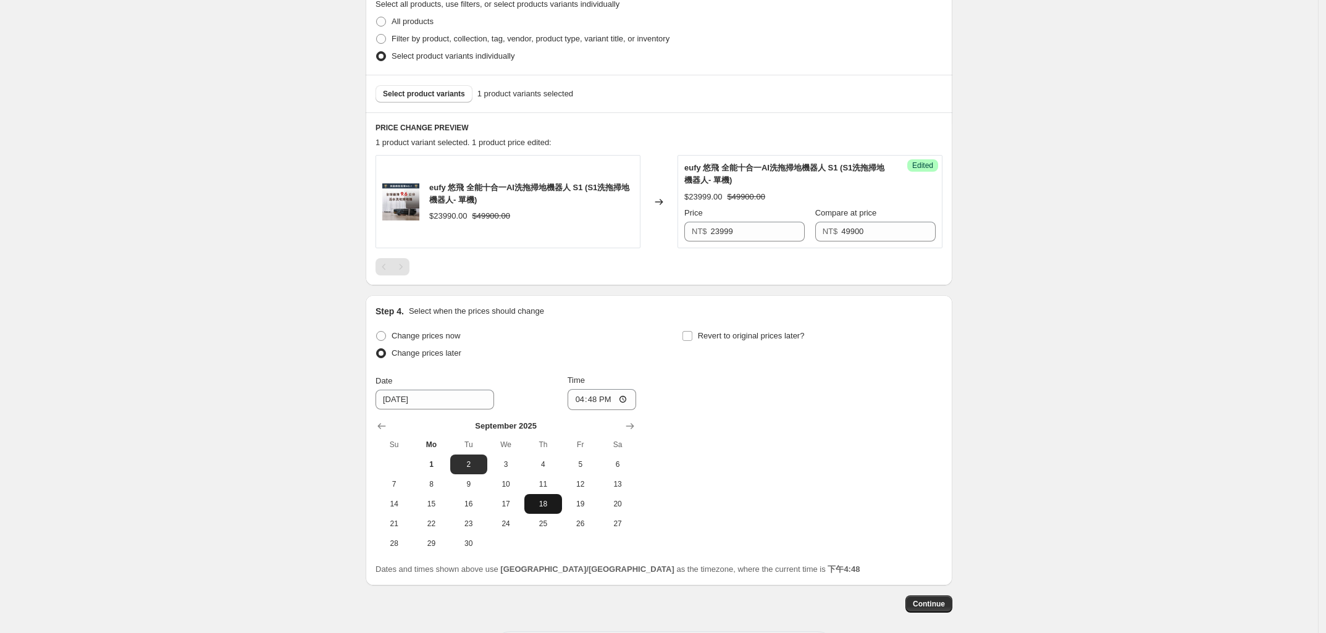
scroll to position [332, 0]
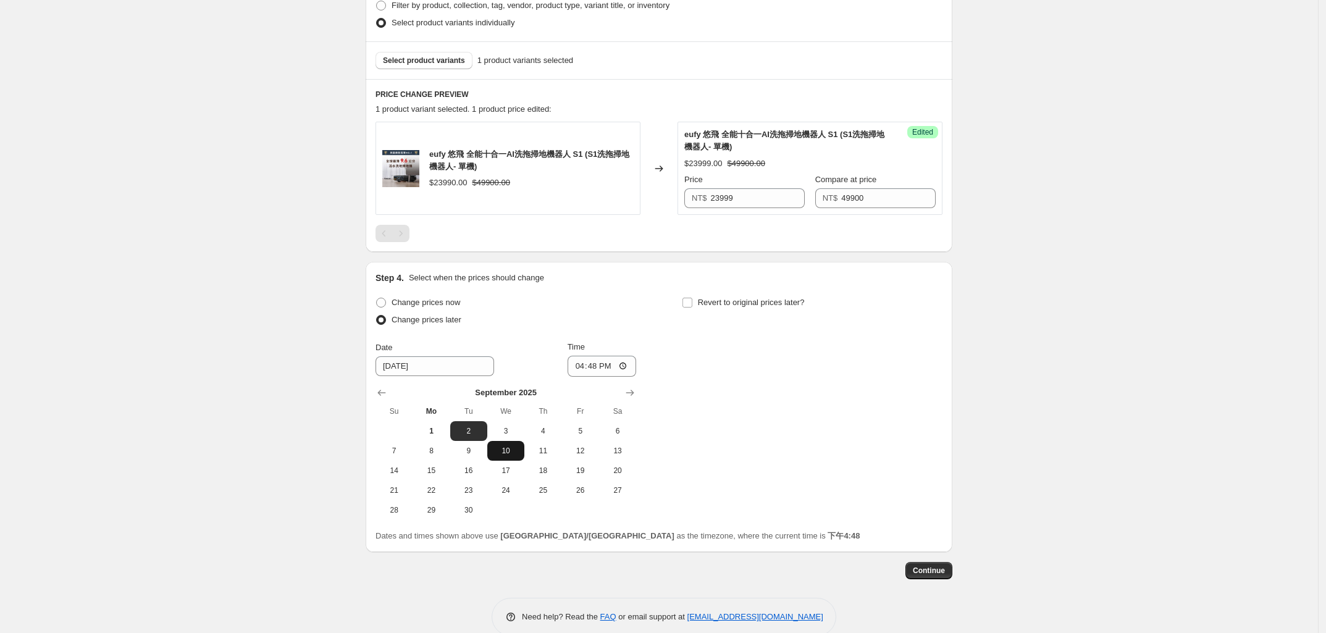
click at [516, 453] on span "10" at bounding box center [505, 451] width 27 height 10
type input "[DATE]"
click at [311, 475] on div "Create new price [MEDICAL_DATA]. This page is ready Create new price [MEDICAL_D…" at bounding box center [659, 161] width 1318 height 986
click at [580, 365] on input "16:48" at bounding box center [601, 366] width 69 height 21
type input "00:01"
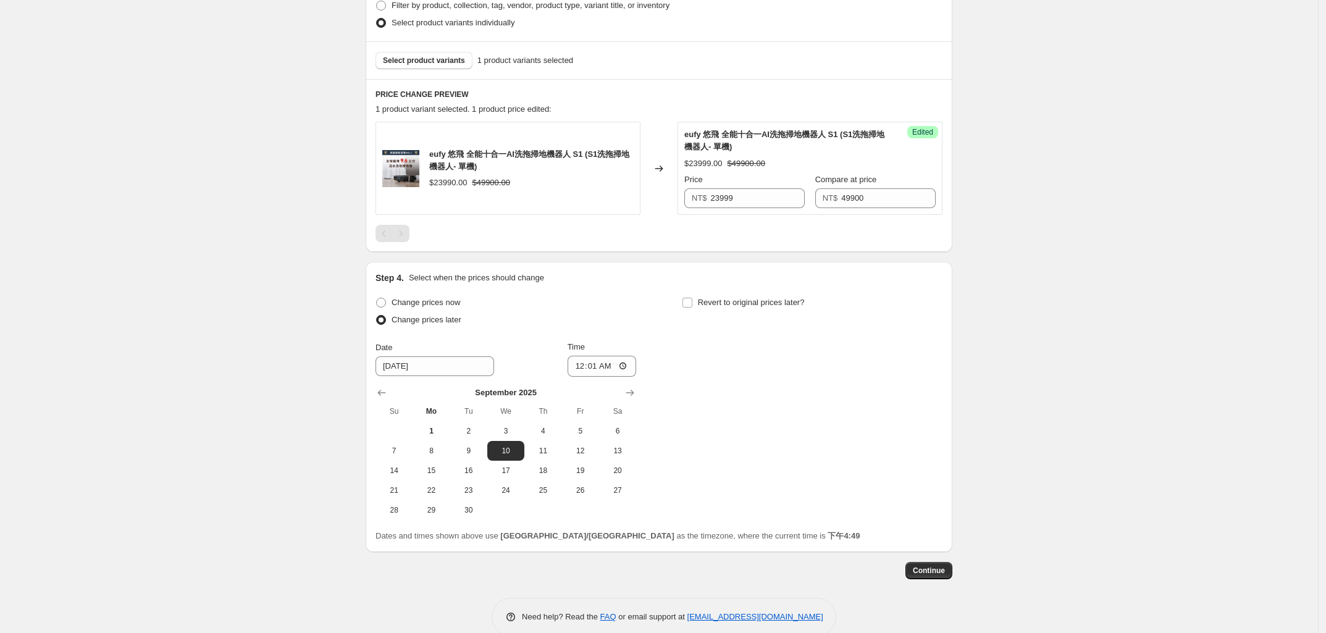
click at [306, 414] on div "Create new price [MEDICAL_DATA]. This page is ready Create new price [MEDICAL_D…" at bounding box center [659, 161] width 1318 height 986
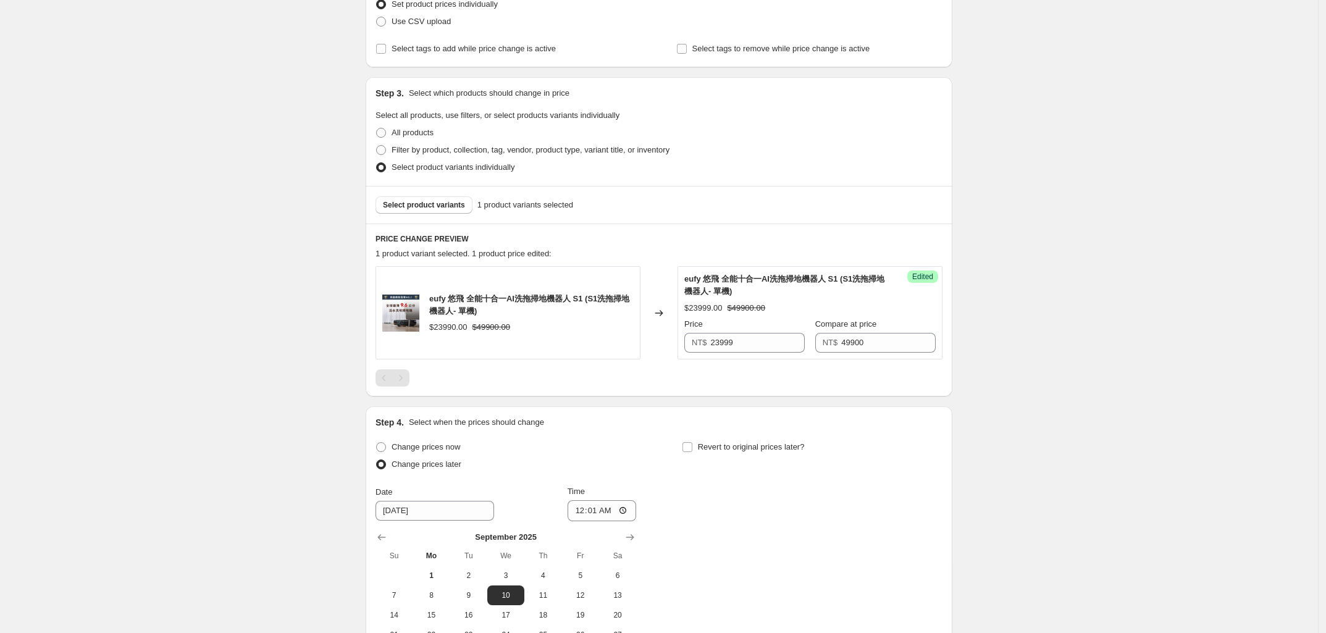
scroll to position [353, 0]
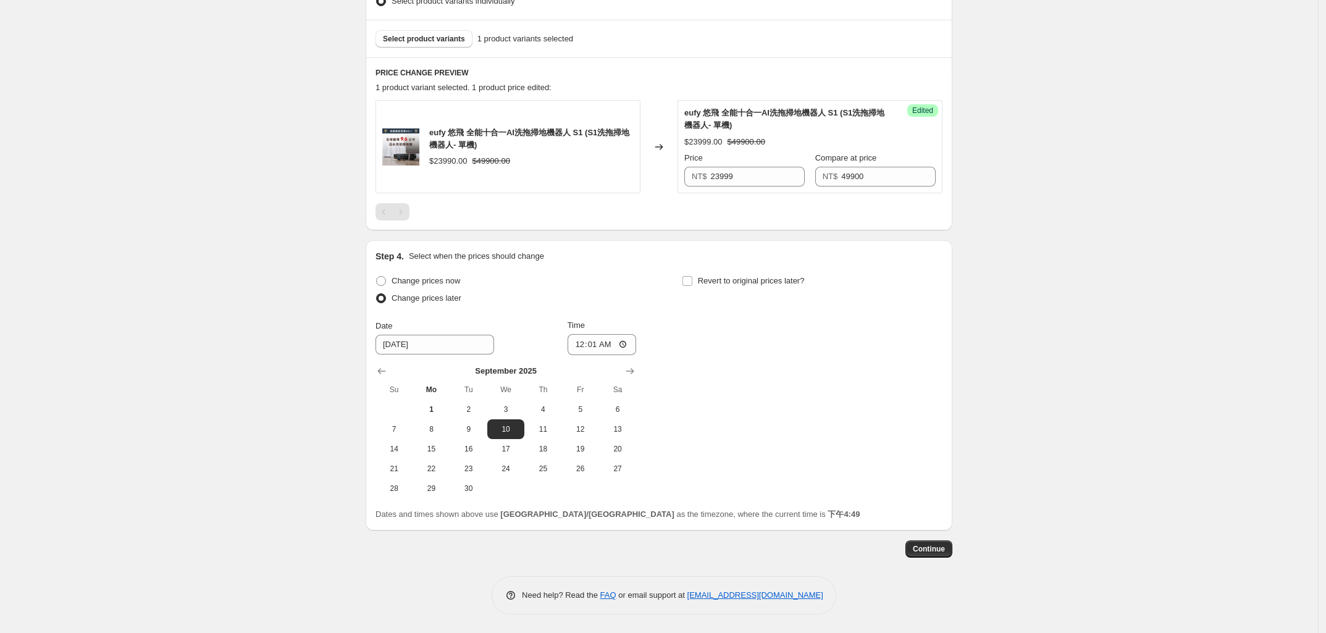
drag, startPoint x: 295, startPoint y: 517, endPoint x: 329, endPoint y: 516, distance: 33.4
click at [296, 525] on div "Create new price [MEDICAL_DATA]. This page is ready Create new price [MEDICAL_D…" at bounding box center [659, 140] width 1318 height 986
drag, startPoint x: 806, startPoint y: 556, endPoint x: 846, endPoint y: 555, distance: 39.5
click at [806, 556] on div "Continue" at bounding box center [659, 548] width 587 height 17
click at [928, 551] on span "Continue" at bounding box center [929, 549] width 32 height 10
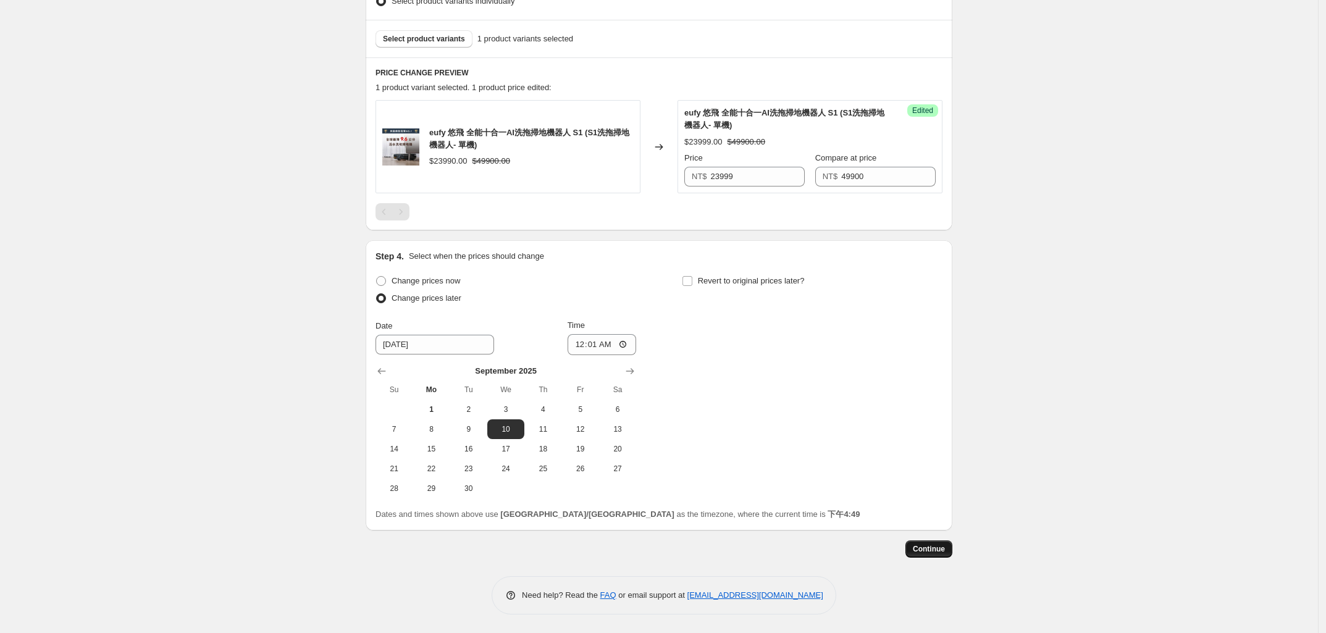
scroll to position [0, 0]
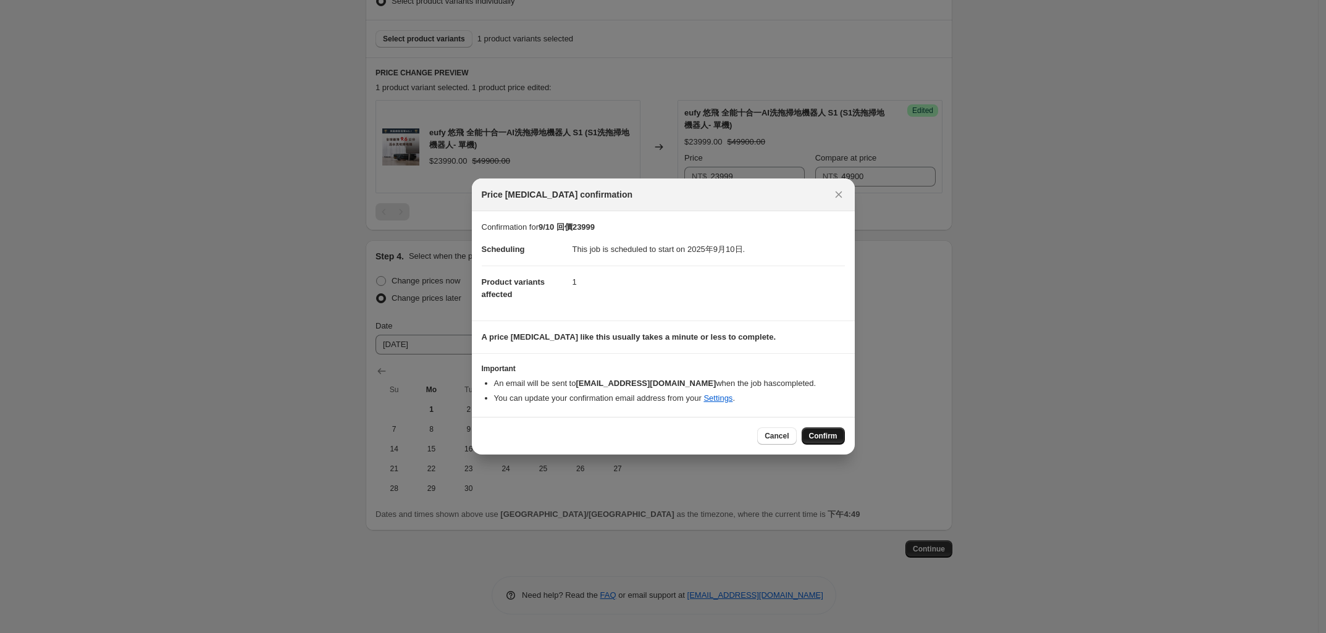
click at [817, 433] on span "Confirm" at bounding box center [823, 436] width 28 height 10
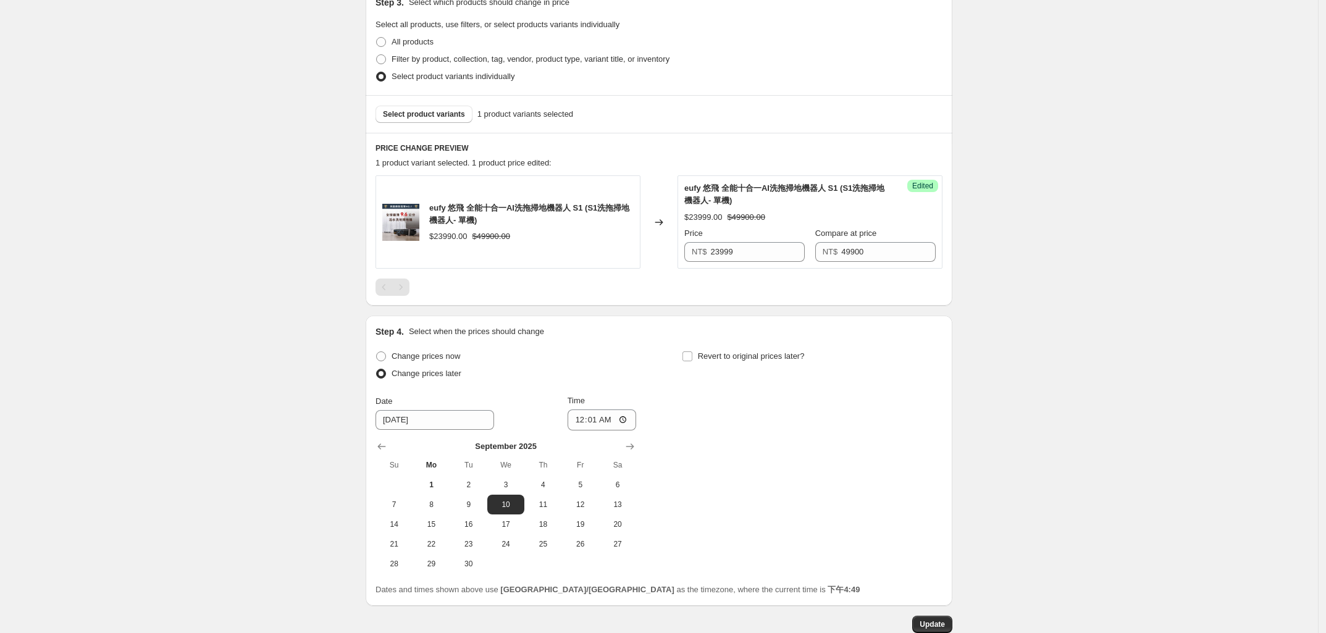
click at [288, 454] on div "9/10 回價23999. This page is ready 9/10 回價23999 Info Scheduled Copy to new job De…" at bounding box center [659, 178] width 1318 height 1062
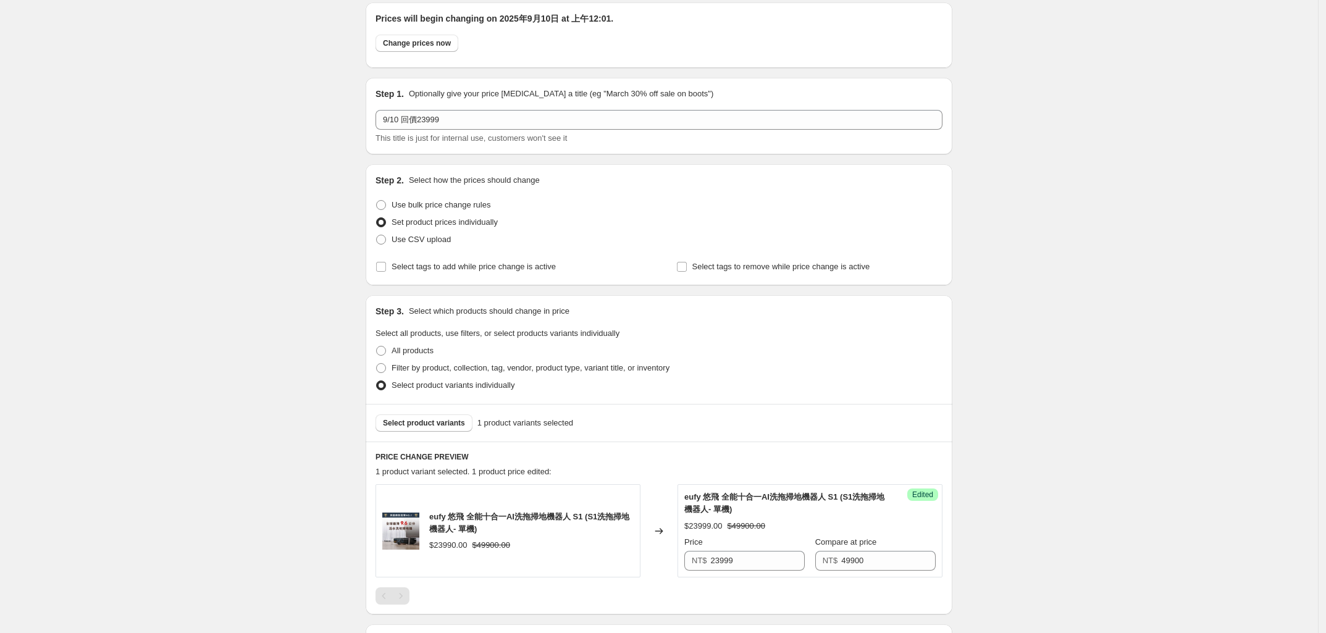
scroll to position [0, 0]
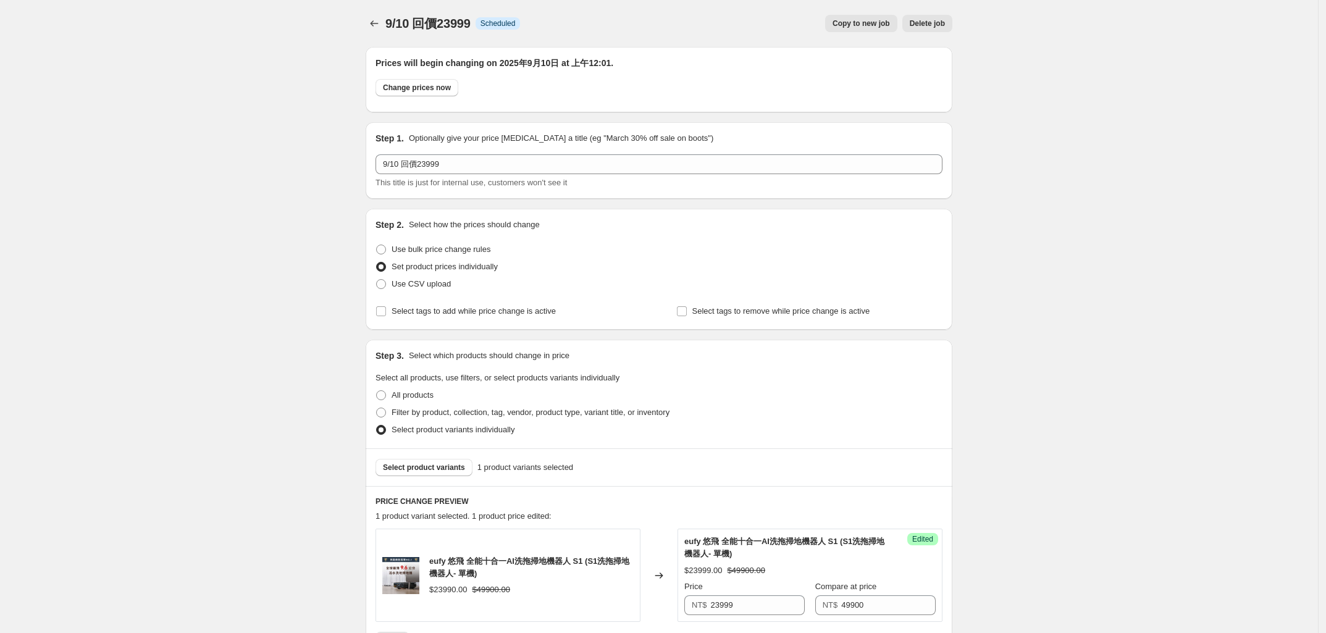
click at [317, 475] on div "9/10 回價23999. This page is ready 9/10 回價23999 Info Scheduled Copy to new job De…" at bounding box center [659, 531] width 1318 height 1062
click at [378, 25] on icon "Price change jobs" at bounding box center [374, 23] width 12 height 12
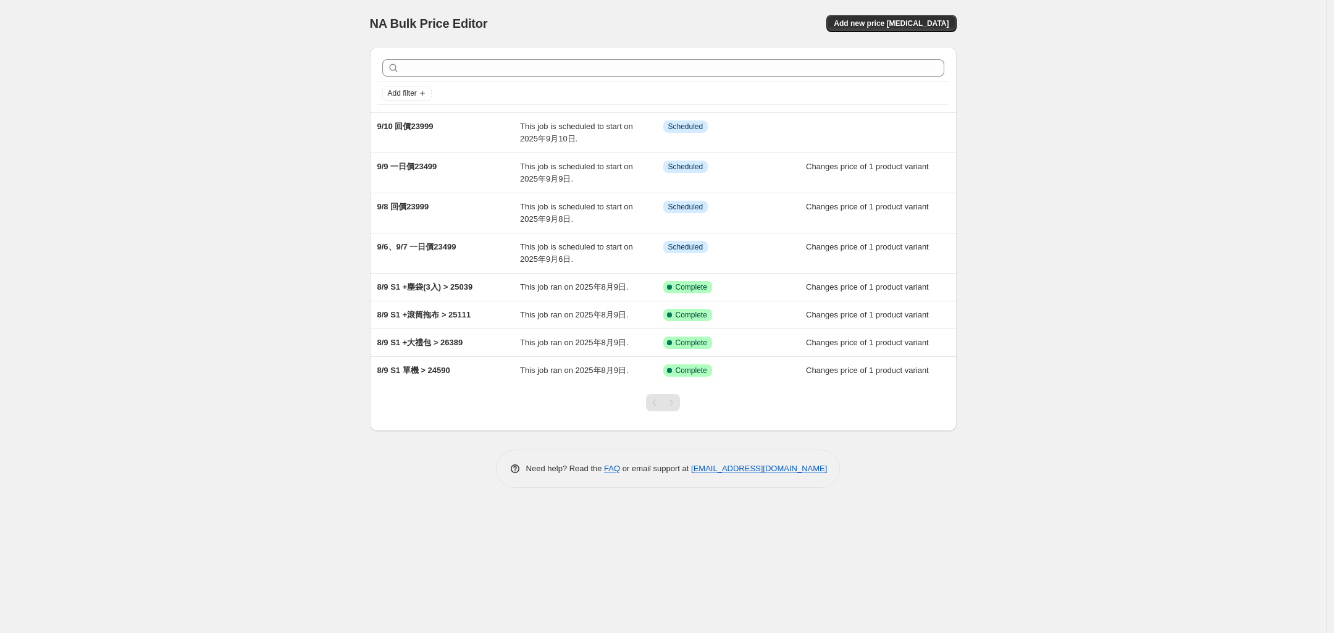
click at [289, 330] on div "NA Bulk Price Editor. This page is ready NA Bulk Price Editor Add new price [ME…" at bounding box center [663, 316] width 1326 height 633
click at [261, 278] on div "NA Bulk Price Editor. This page is ready NA Bulk Price Editor Add new price [ME…" at bounding box center [663, 316] width 1326 height 633
click at [301, 267] on div "NA Bulk Price Editor. This page is ready NA Bulk Price Editor Add new price [ME…" at bounding box center [663, 316] width 1326 height 633
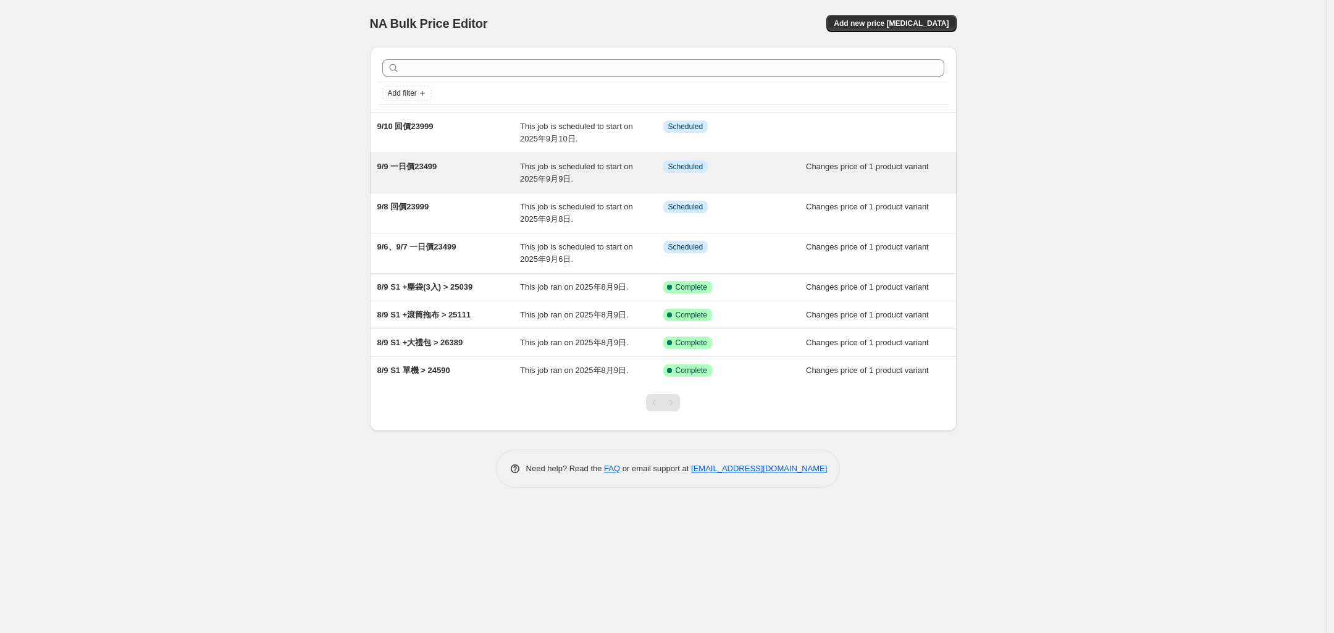
click at [421, 169] on span "9/9 一日價23499" at bounding box center [407, 166] width 60 height 9
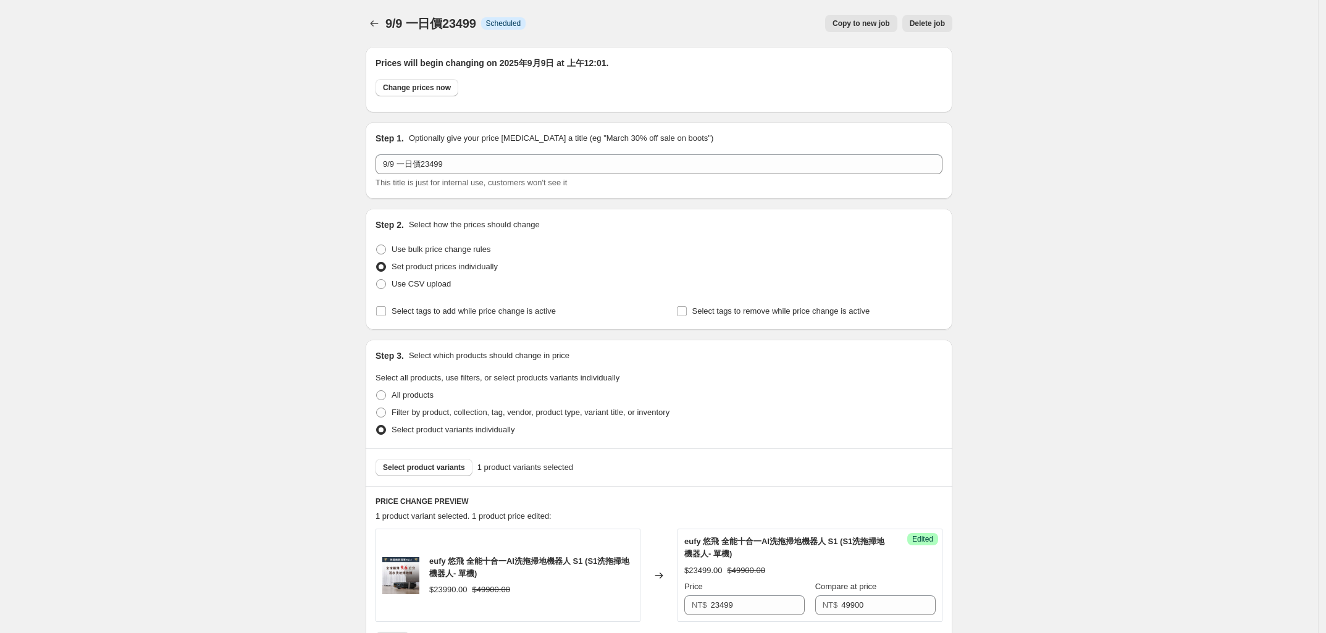
click at [287, 302] on div "9/9 一日價23499. This page is ready 9/9 一日價23499 Info Scheduled Copy to new job De…" at bounding box center [659, 531] width 1318 height 1062
click at [856, 22] on span "Copy to new job" at bounding box center [860, 24] width 57 height 10
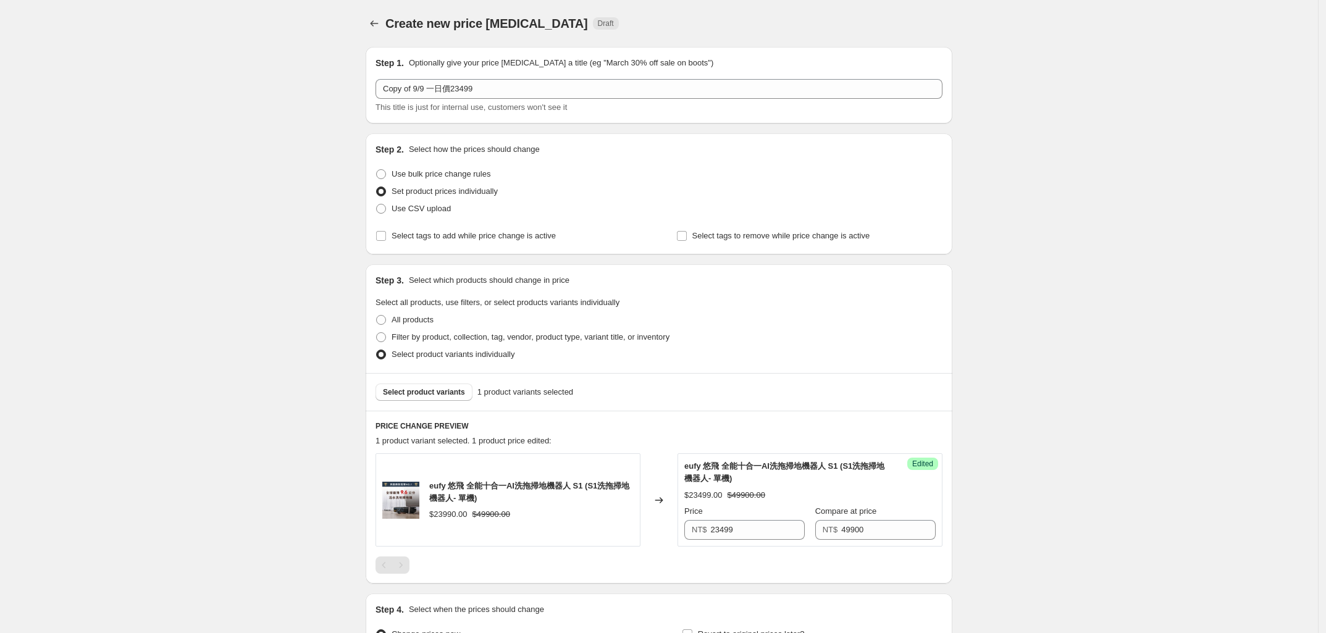
click at [309, 215] on div "Create new price [MEDICAL_DATA]. This page is ready Create new price [MEDICAL_D…" at bounding box center [659, 387] width 1318 height 775
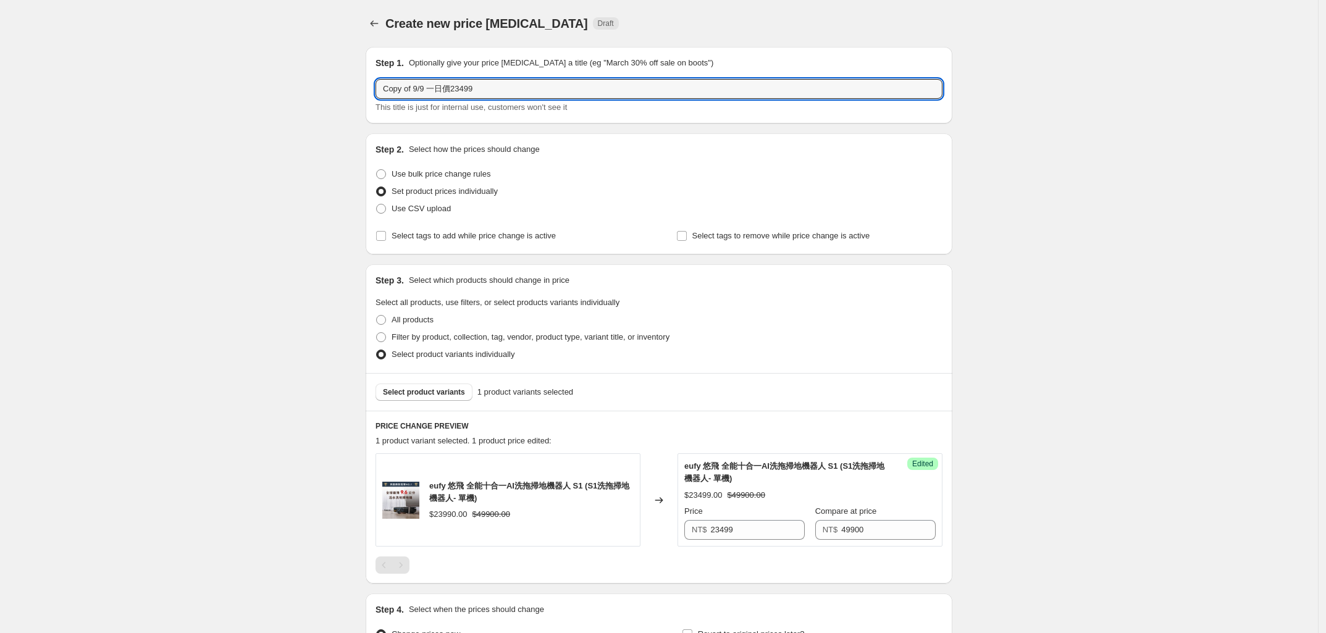
drag, startPoint x: 415, startPoint y: 89, endPoint x: 309, endPoint y: 91, distance: 106.2
click at [311, 93] on div "Create new price [MEDICAL_DATA]. This page is ready Create new price [MEDICAL_D…" at bounding box center [659, 387] width 1318 height 775
type input "9/13、9/14 一日價23499"
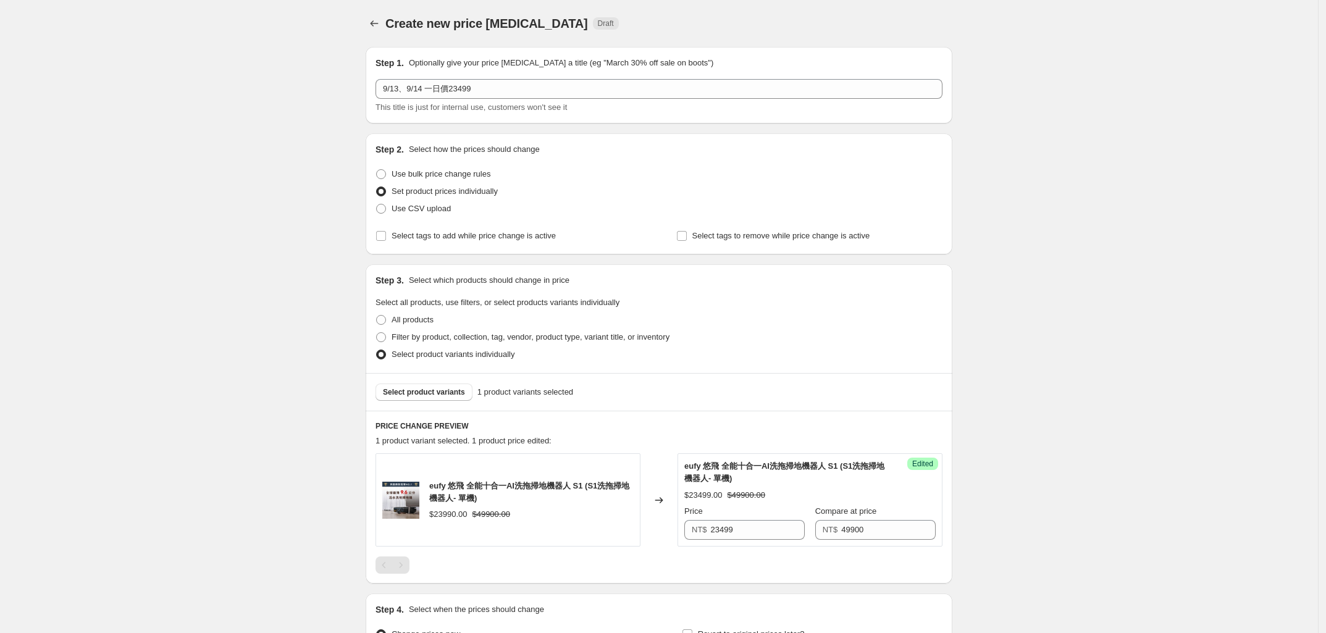
click at [263, 156] on div "Create new price [MEDICAL_DATA]. This page is ready Create new price [MEDICAL_D…" at bounding box center [659, 387] width 1318 height 775
click at [238, 385] on div "Create new price [MEDICAL_DATA]. This page is ready Create new price [MEDICAL_D…" at bounding box center [659, 387] width 1318 height 775
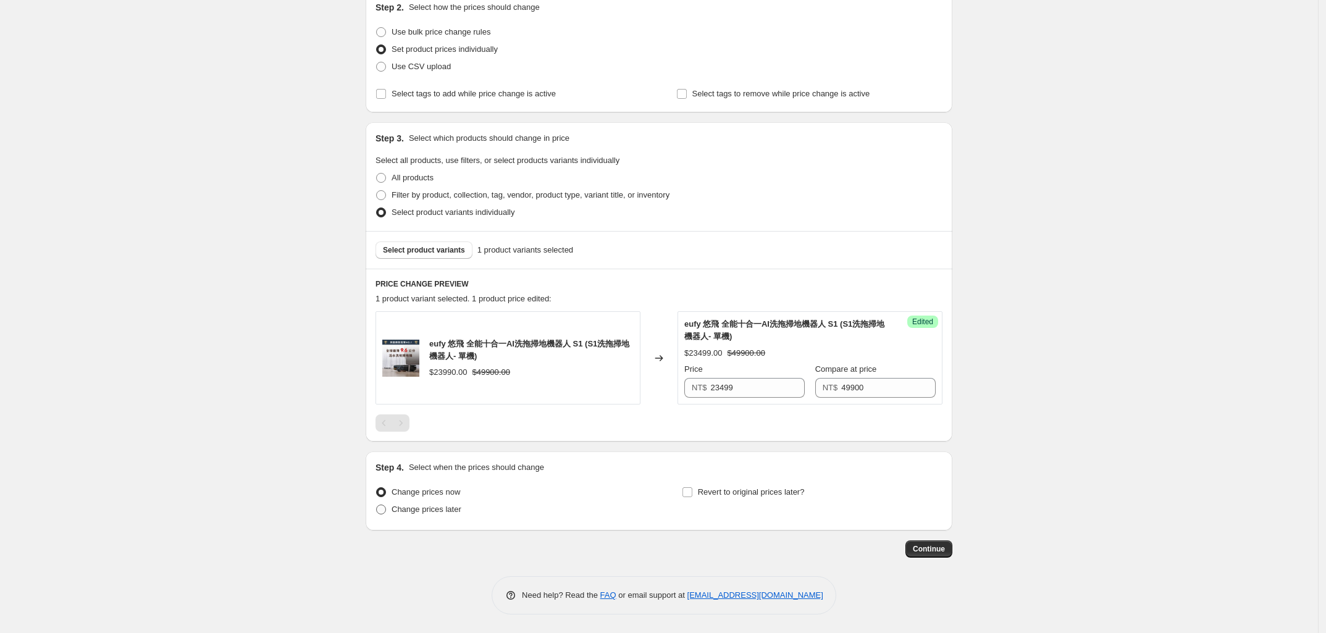
click at [382, 510] on span at bounding box center [381, 510] width 10 height 10
click at [377, 505] on input "Change prices later" at bounding box center [376, 505] width 1 height 1
radio input "true"
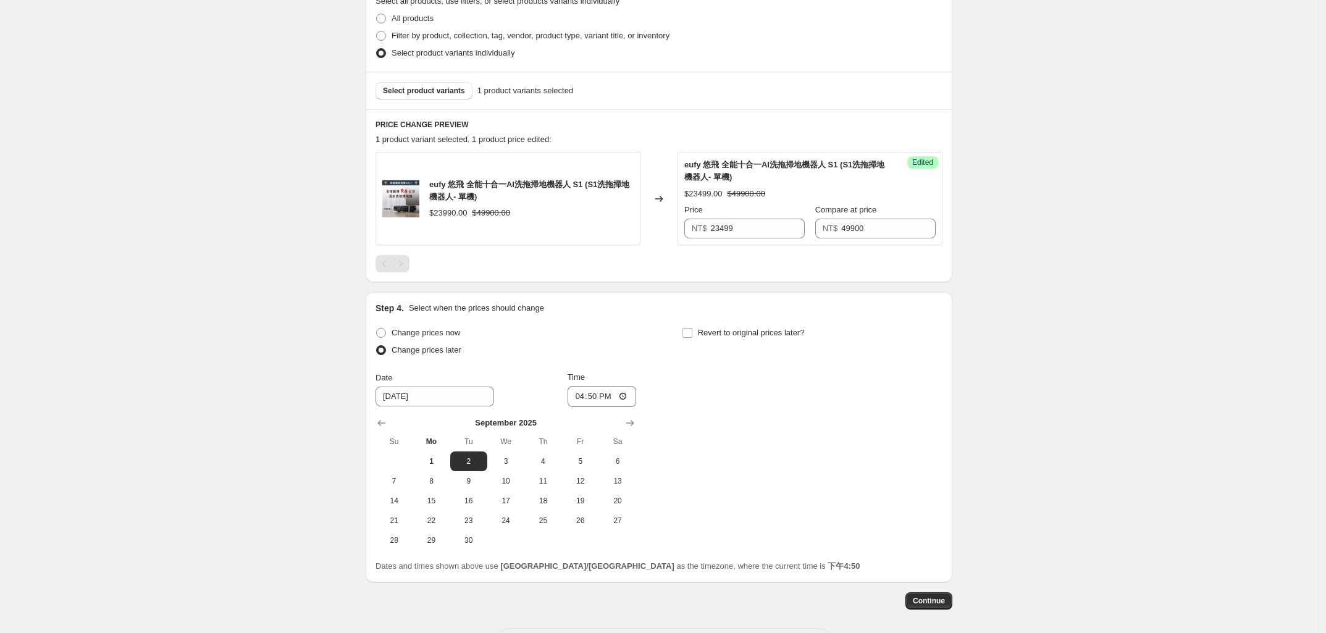
scroll to position [353, 0]
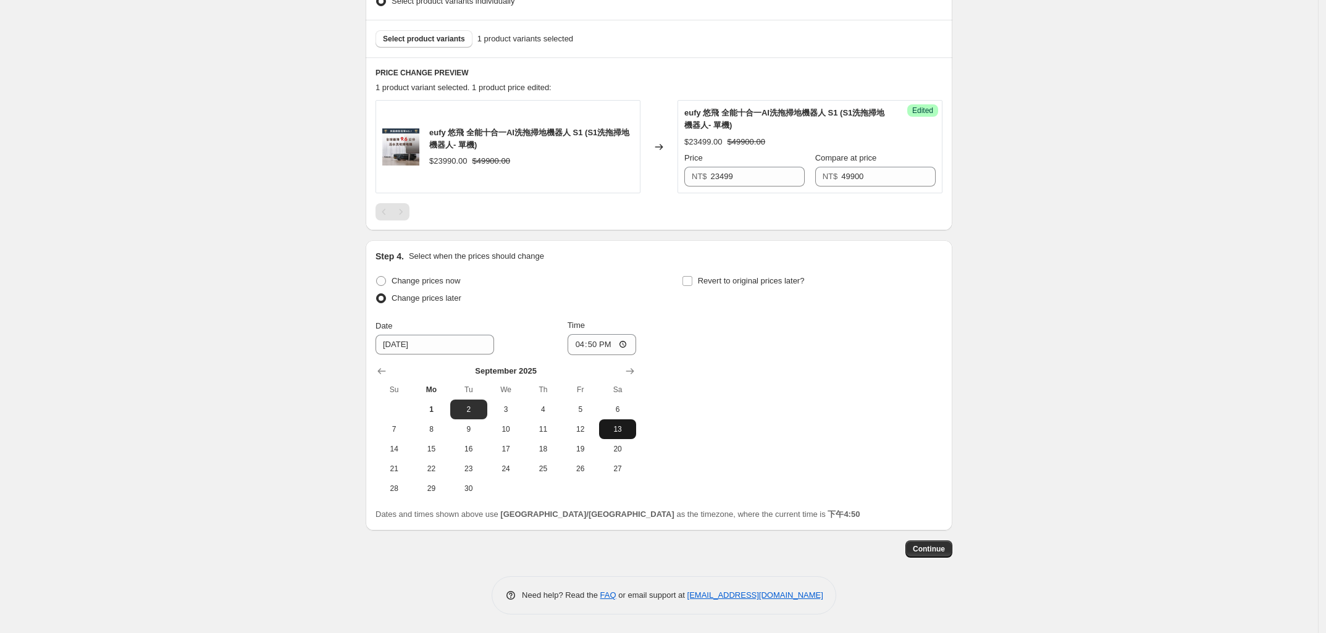
click at [618, 431] on span "13" at bounding box center [617, 429] width 27 height 10
type input "[DATE]"
click at [276, 468] on div "Create new price [MEDICAL_DATA]. This page is ready Create new price [MEDICAL_D…" at bounding box center [659, 140] width 1318 height 986
click at [585, 342] on input "16:50" at bounding box center [601, 344] width 69 height 21
type input "00:01"
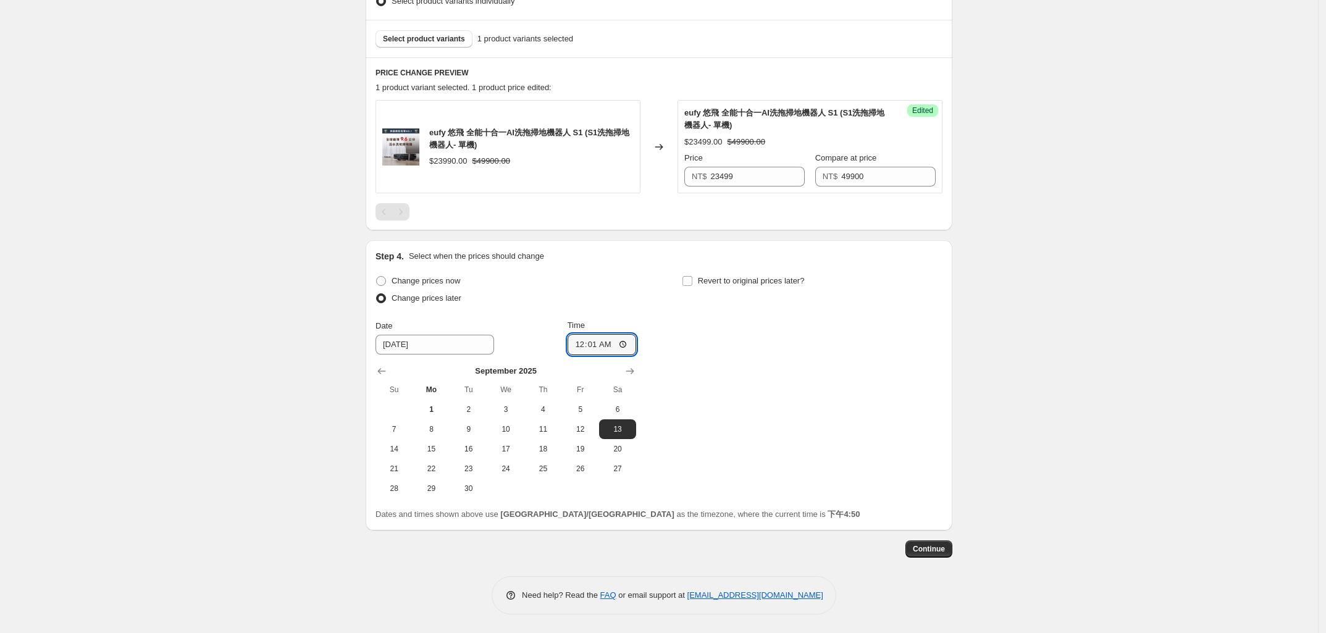
click at [1152, 494] on div "Create new price [MEDICAL_DATA]. This page is ready Create new price [MEDICAL_D…" at bounding box center [659, 140] width 1318 height 986
click at [924, 548] on span "Continue" at bounding box center [929, 549] width 32 height 10
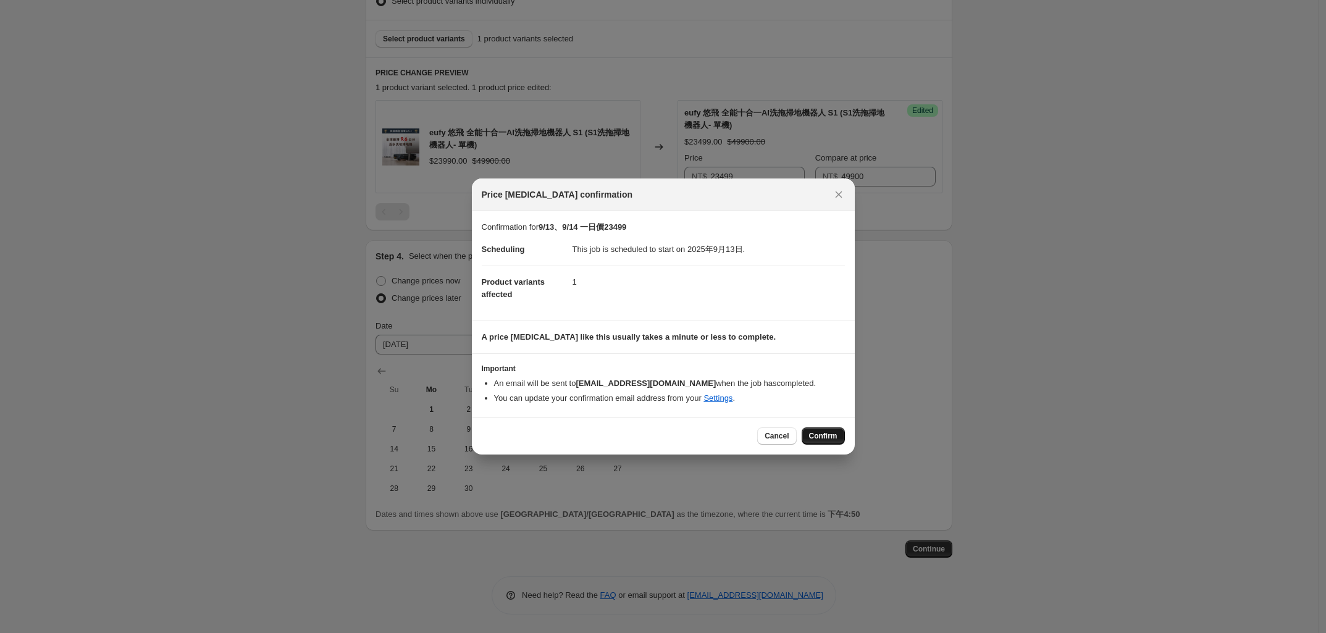
click at [817, 435] on span "Confirm" at bounding box center [823, 436] width 28 height 10
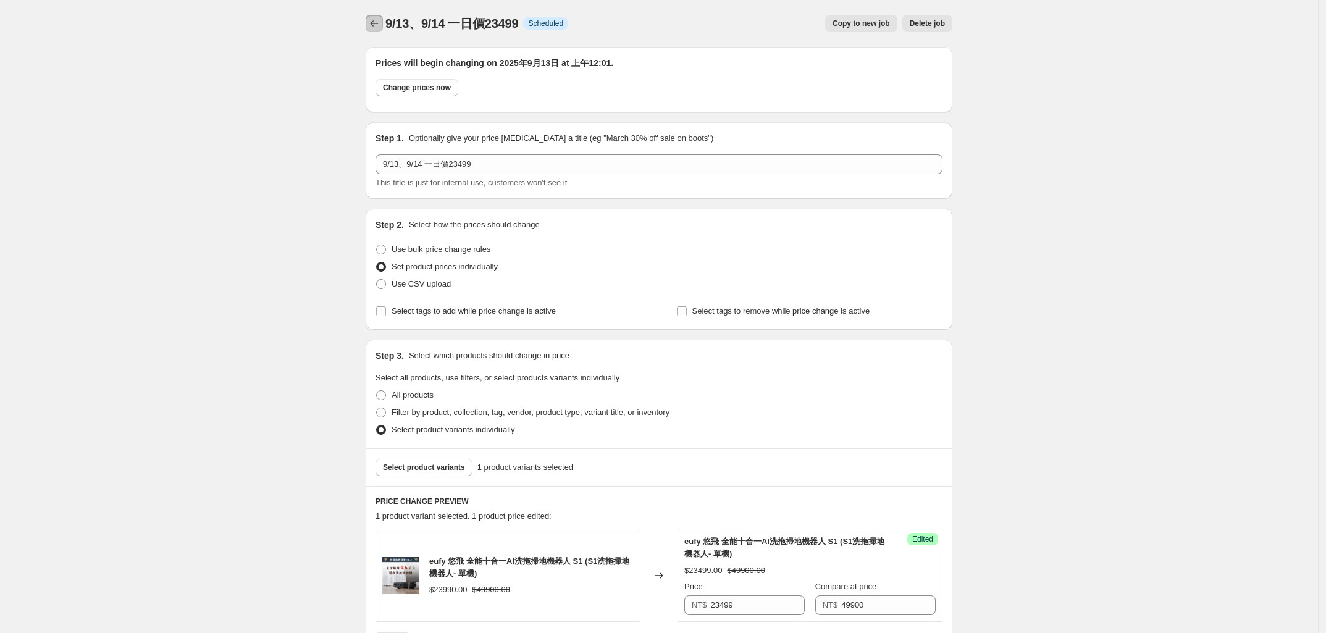
click at [372, 19] on icon "Price change jobs" at bounding box center [374, 23] width 12 height 12
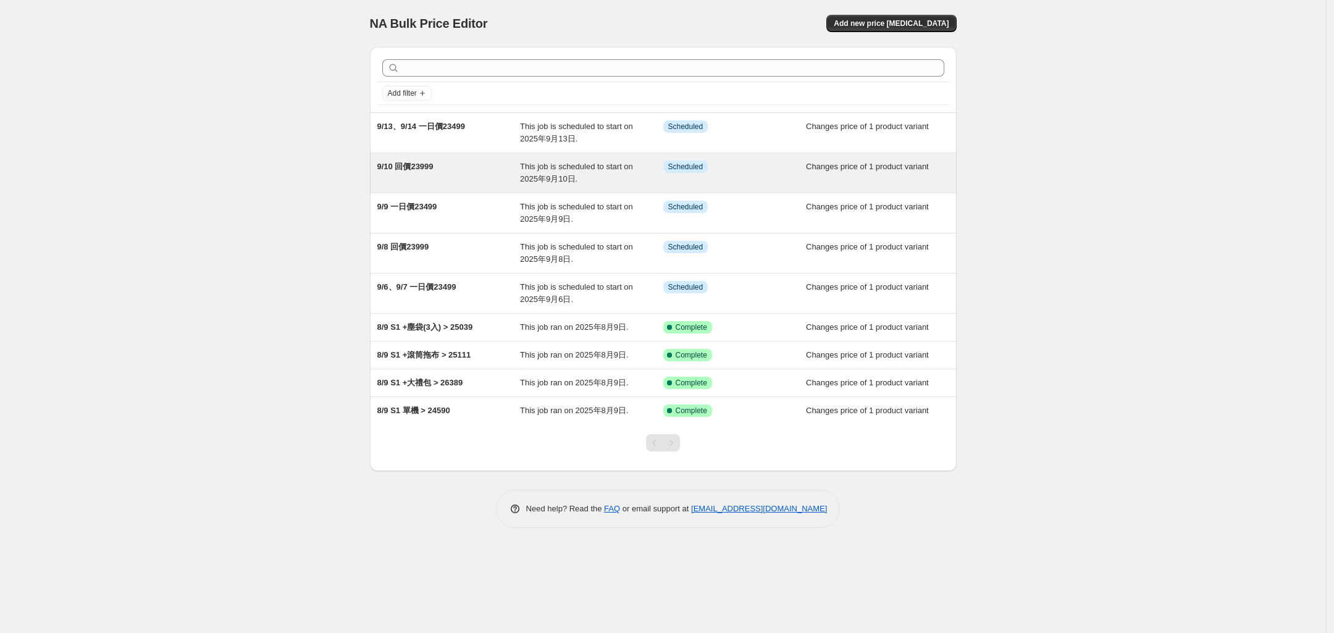
click at [411, 166] on span "9/10 回價23999" at bounding box center [405, 166] width 56 height 9
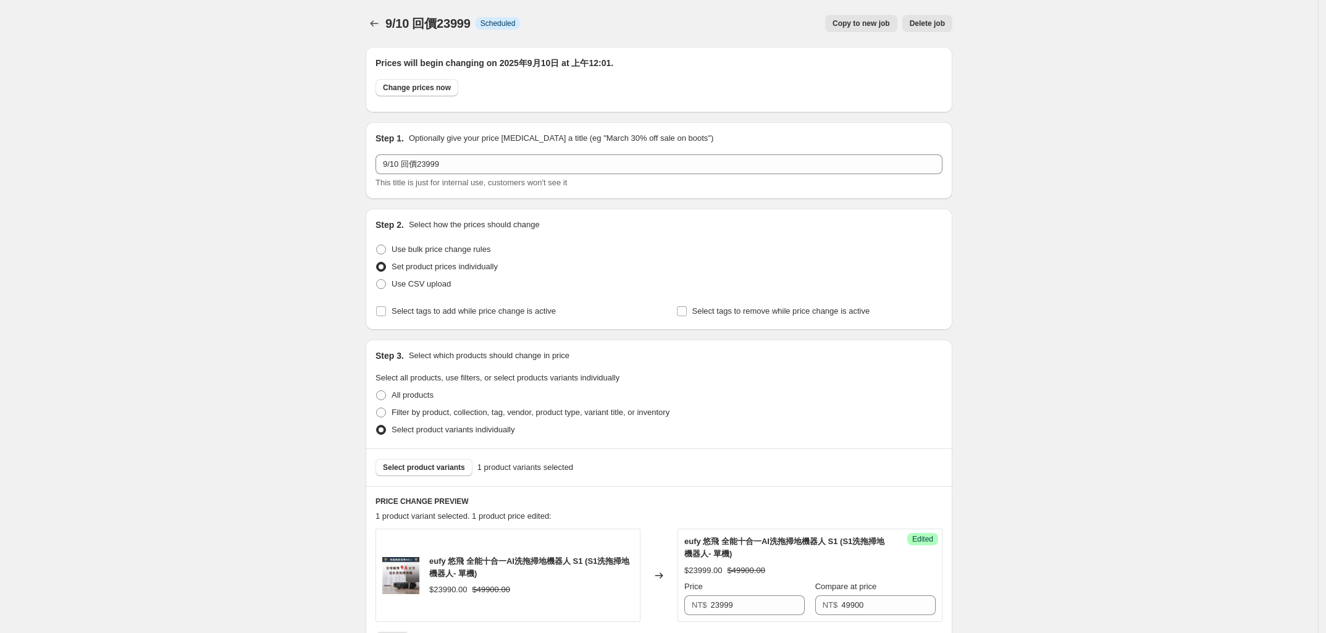
click at [858, 20] on span "Copy to new job" at bounding box center [860, 24] width 57 height 10
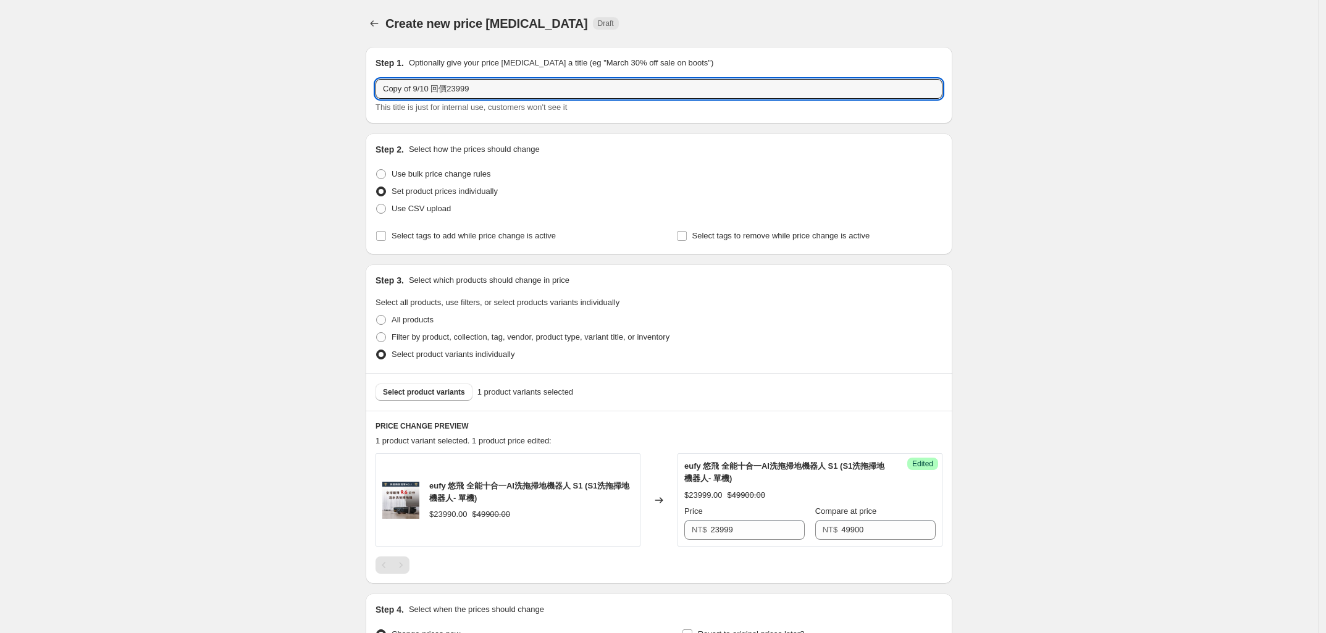
drag, startPoint x: 417, startPoint y: 85, endPoint x: 332, endPoint y: 94, distance: 85.7
click at [332, 94] on div "Create new price [MEDICAL_DATA]. This page is ready Create new price [MEDICAL_D…" at bounding box center [659, 387] width 1318 height 775
click at [401, 90] on input "9/10 回價23999" at bounding box center [658, 89] width 567 height 20
type input "9/15 回價23999"
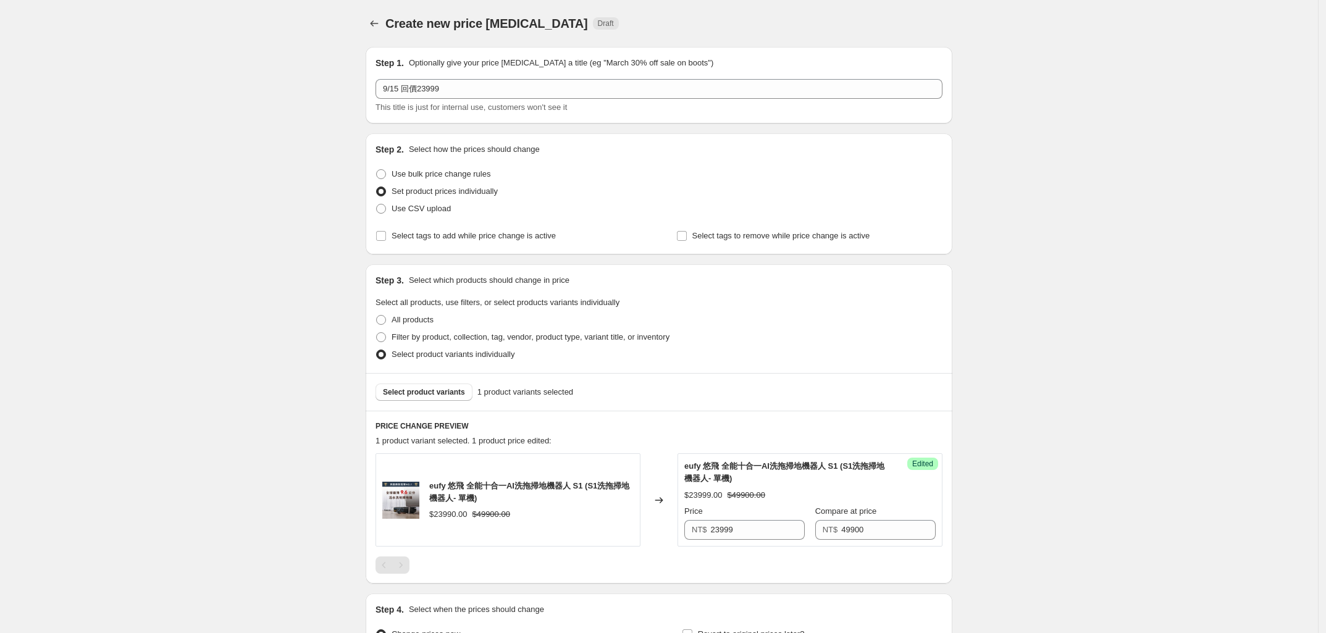
click at [286, 324] on div "Create new price [MEDICAL_DATA]. This page is ready Create new price [MEDICAL_D…" at bounding box center [659, 387] width 1318 height 775
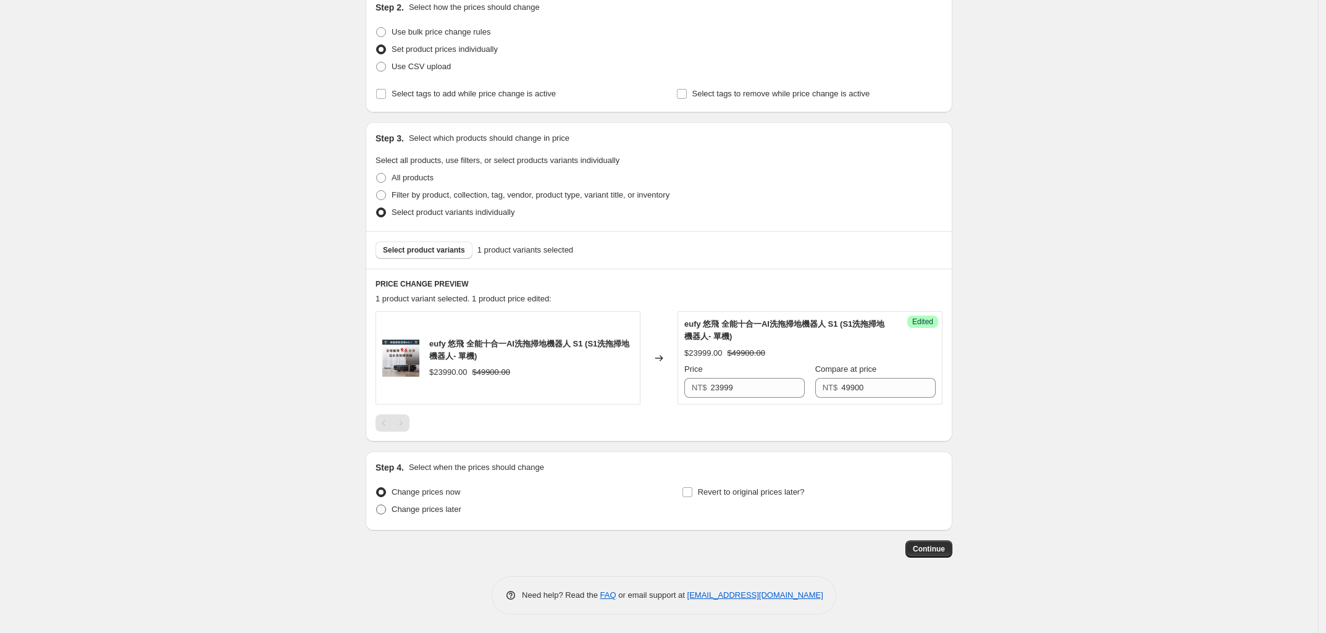
click at [383, 512] on span at bounding box center [381, 510] width 10 height 10
click at [377, 505] on input "Change prices later" at bounding box center [376, 505] width 1 height 1
radio input "true"
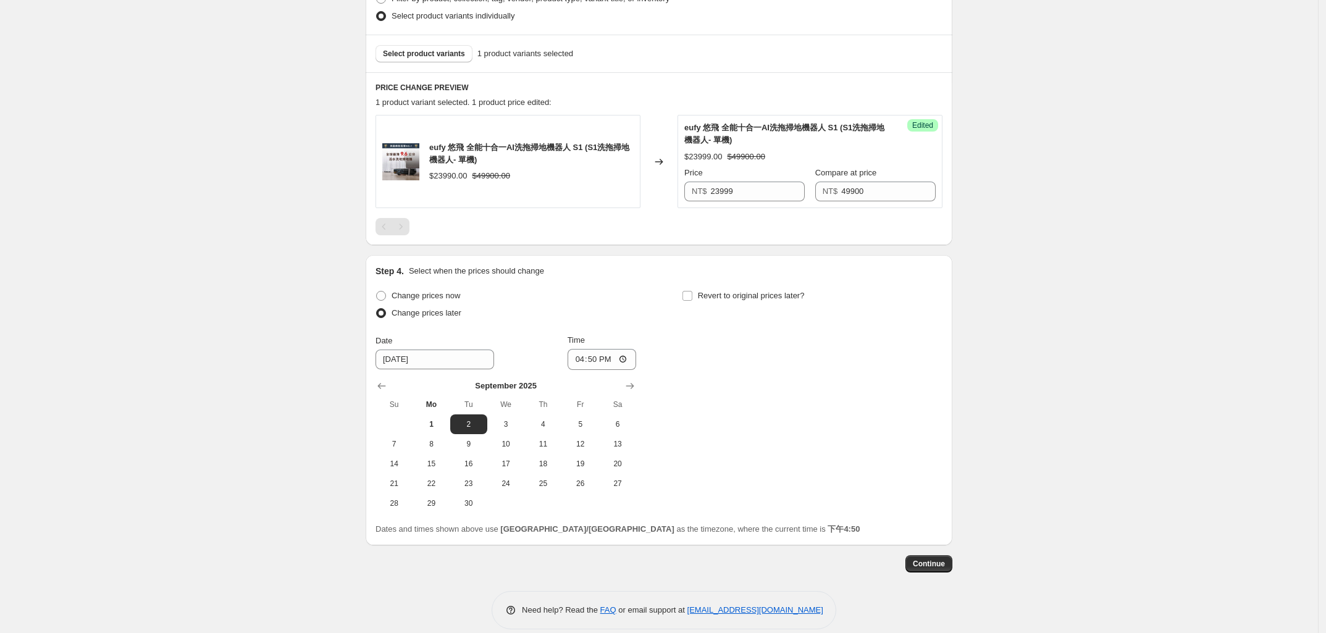
scroll to position [353, 0]
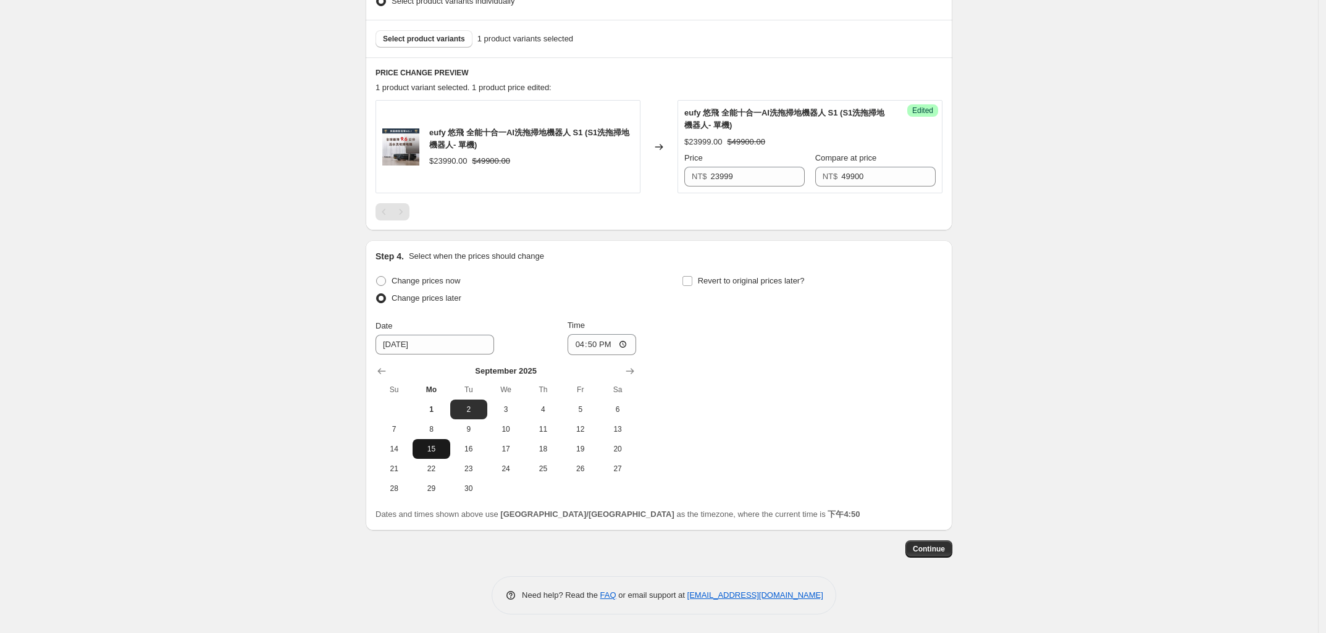
click at [430, 453] on span "15" at bounding box center [430, 449] width 27 height 10
type input "[DATE]"
click at [580, 346] on input "16:50" at bounding box center [601, 344] width 69 height 21
type input "00:01"
click at [367, 398] on div "Step 1. Optionally give your price [MEDICAL_DATA] a title (eg "March 30% off sa…" at bounding box center [654, 121] width 597 height 874
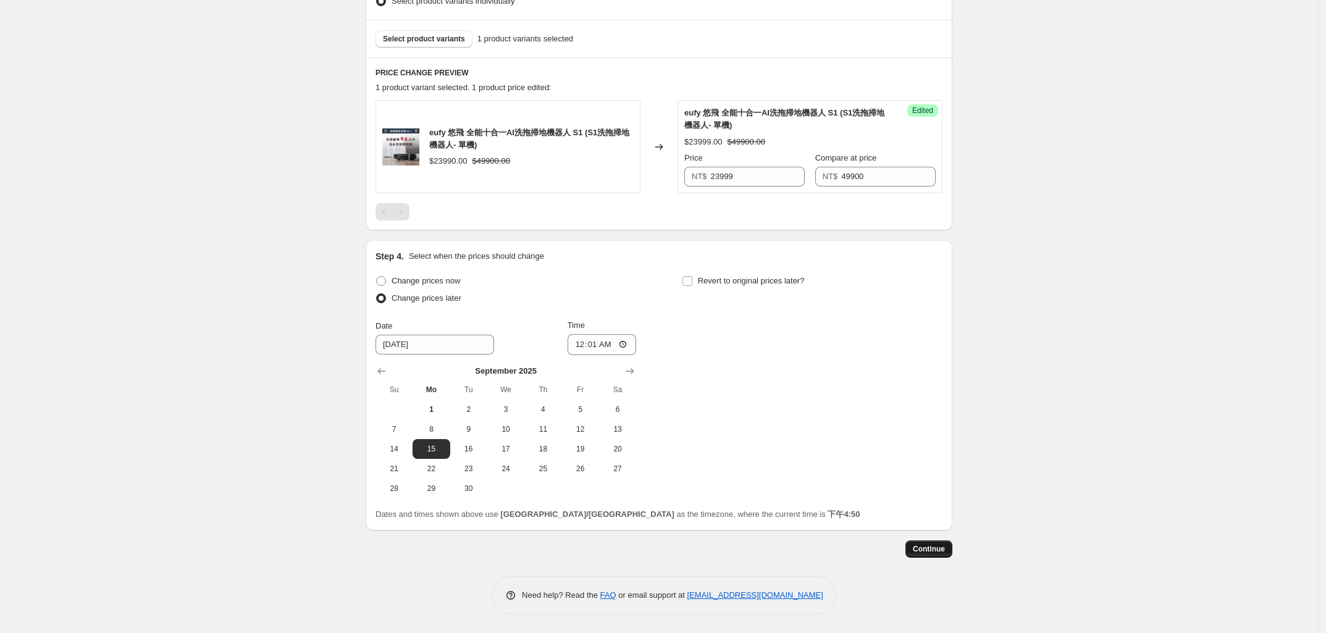
click at [930, 552] on span "Continue" at bounding box center [929, 549] width 32 height 10
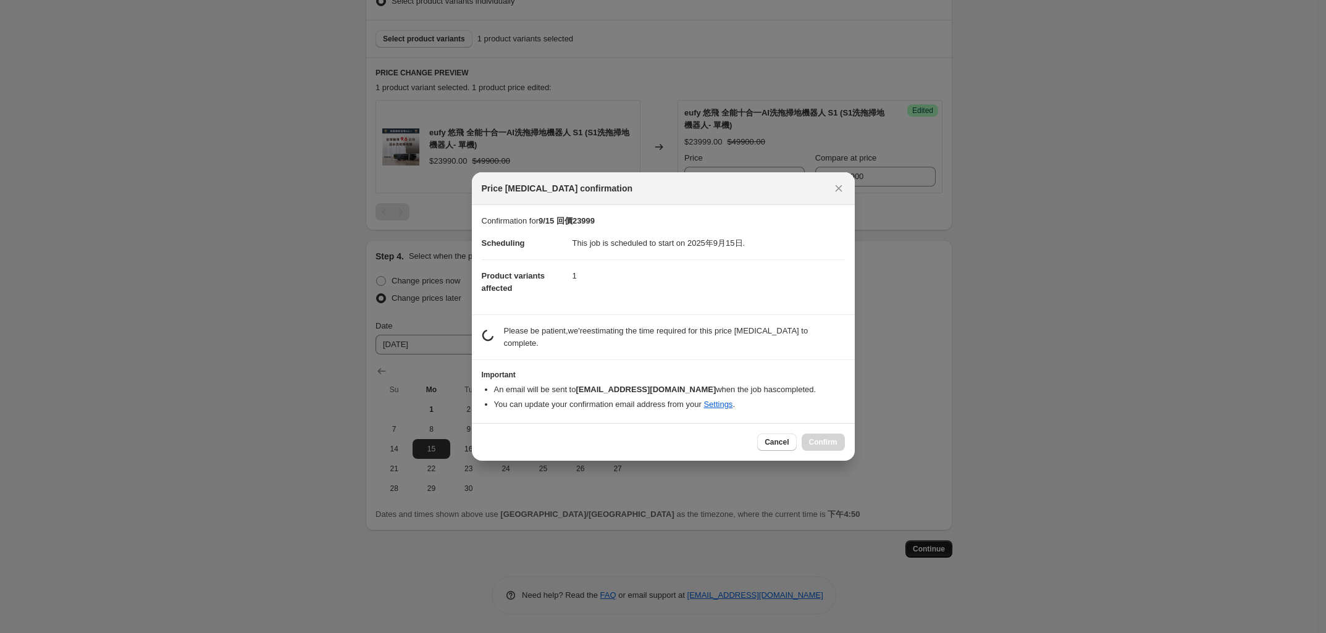
scroll to position [0, 0]
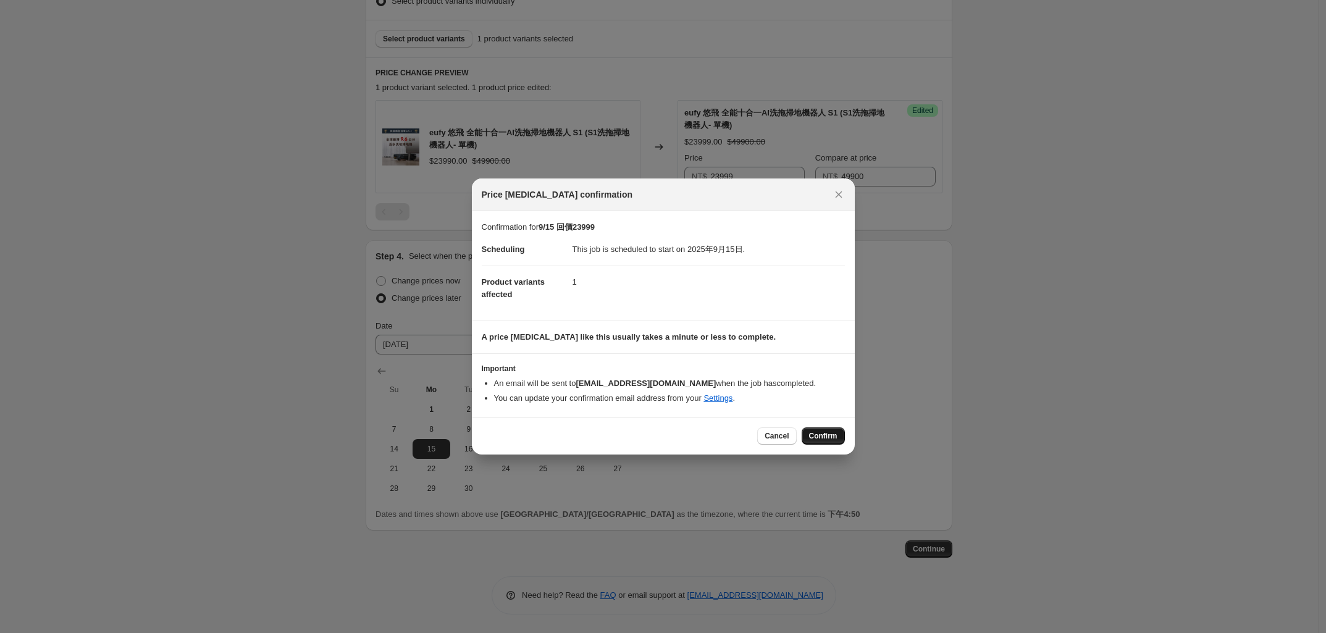
click at [821, 437] on span "Confirm" at bounding box center [823, 436] width 28 height 10
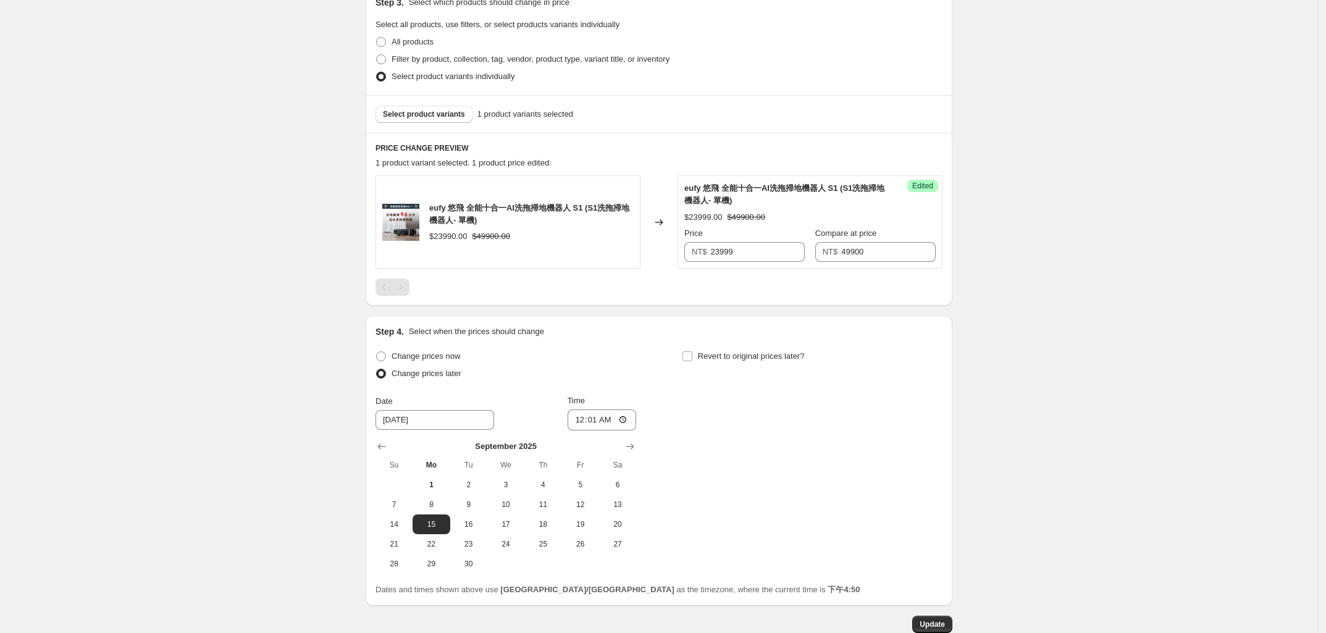
click at [238, 423] on div "9/15 回價23999. This page is ready 9/15 回價23999 Info Scheduled Copy to new job De…" at bounding box center [659, 178] width 1318 height 1062
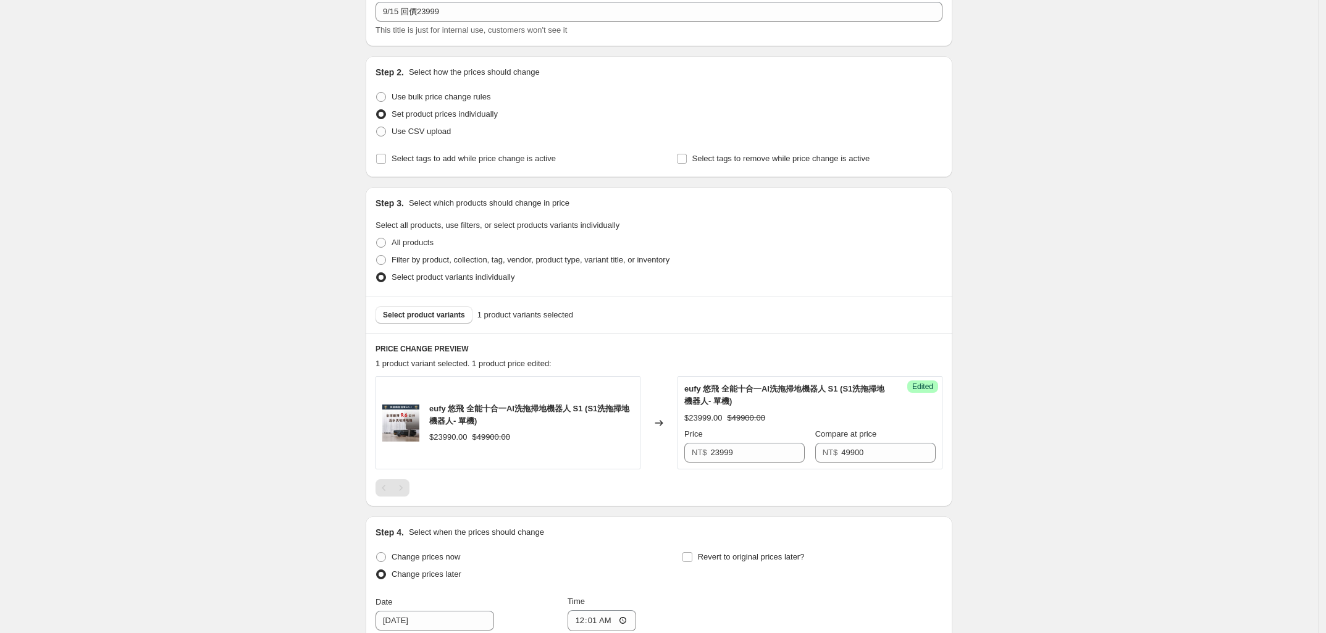
scroll to position [0, 0]
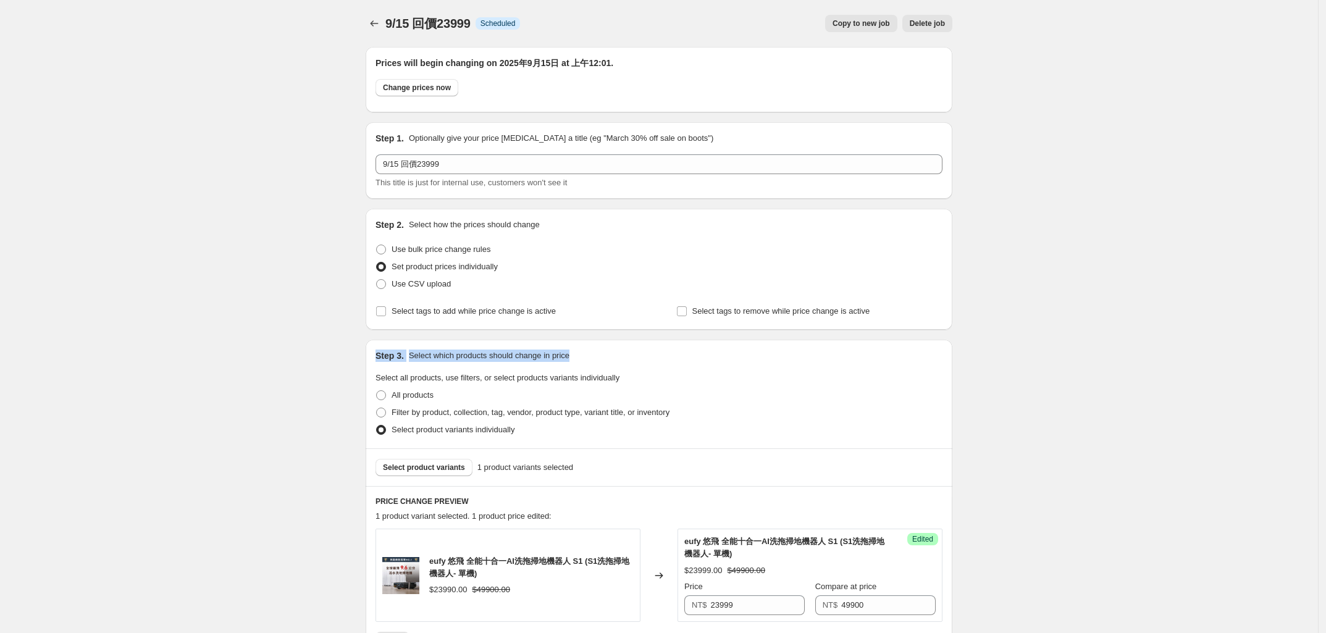
click at [228, 362] on div "9/15 回價23999. This page is ready 9/15 回價23999 Info Scheduled Copy to new job De…" at bounding box center [659, 531] width 1318 height 1062
click at [375, 22] on icon "Price change jobs" at bounding box center [375, 23] width 8 height 6
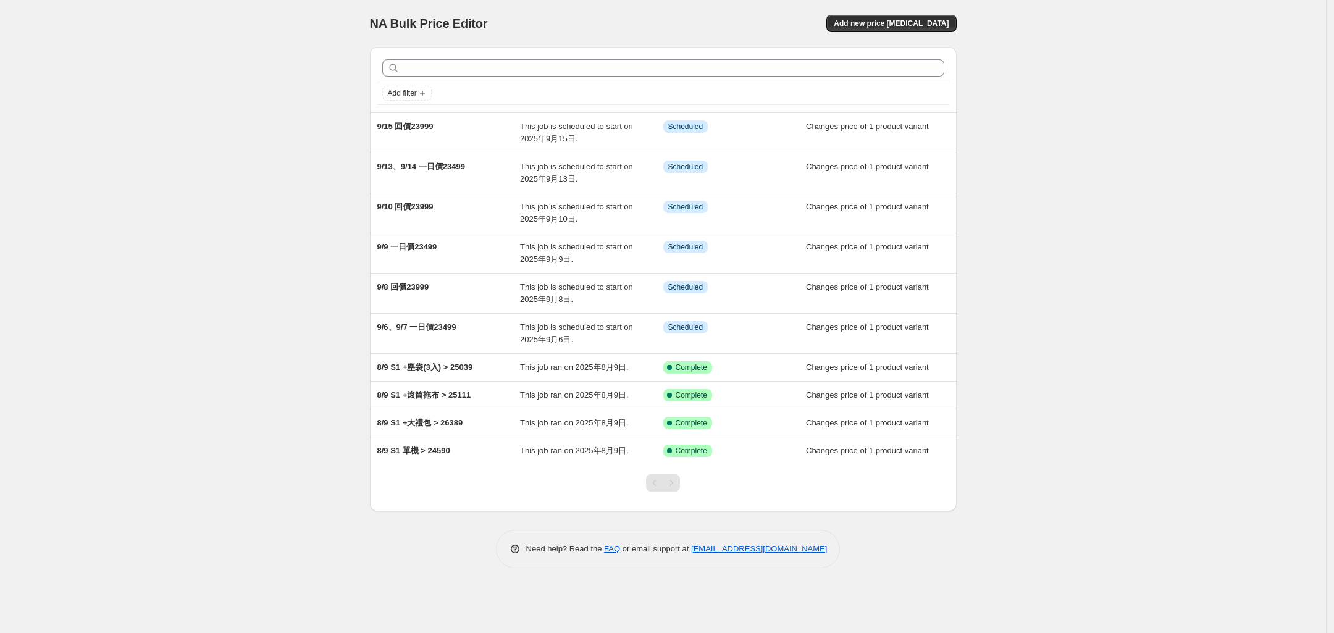
click at [307, 252] on div "NA Bulk Price Editor. This page is ready NA Bulk Price Editor Add new price [ME…" at bounding box center [663, 316] width 1326 height 633
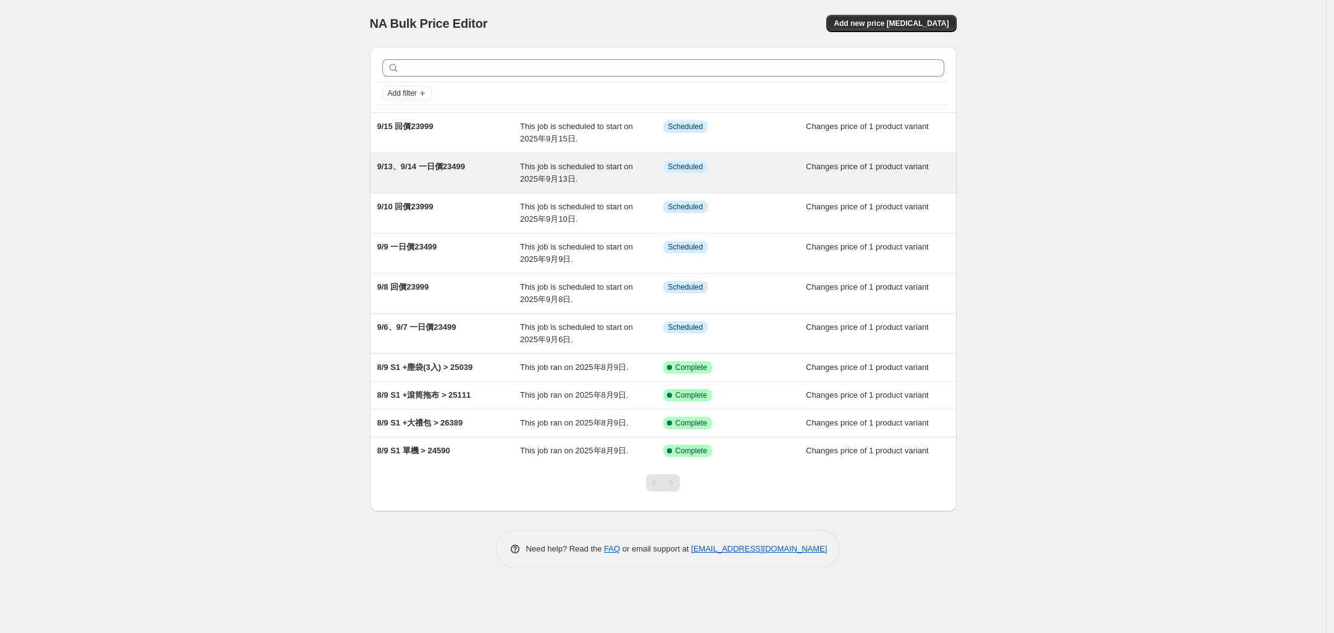
click at [446, 167] on span "9/13、9/14 一日價23499" at bounding box center [421, 166] width 88 height 9
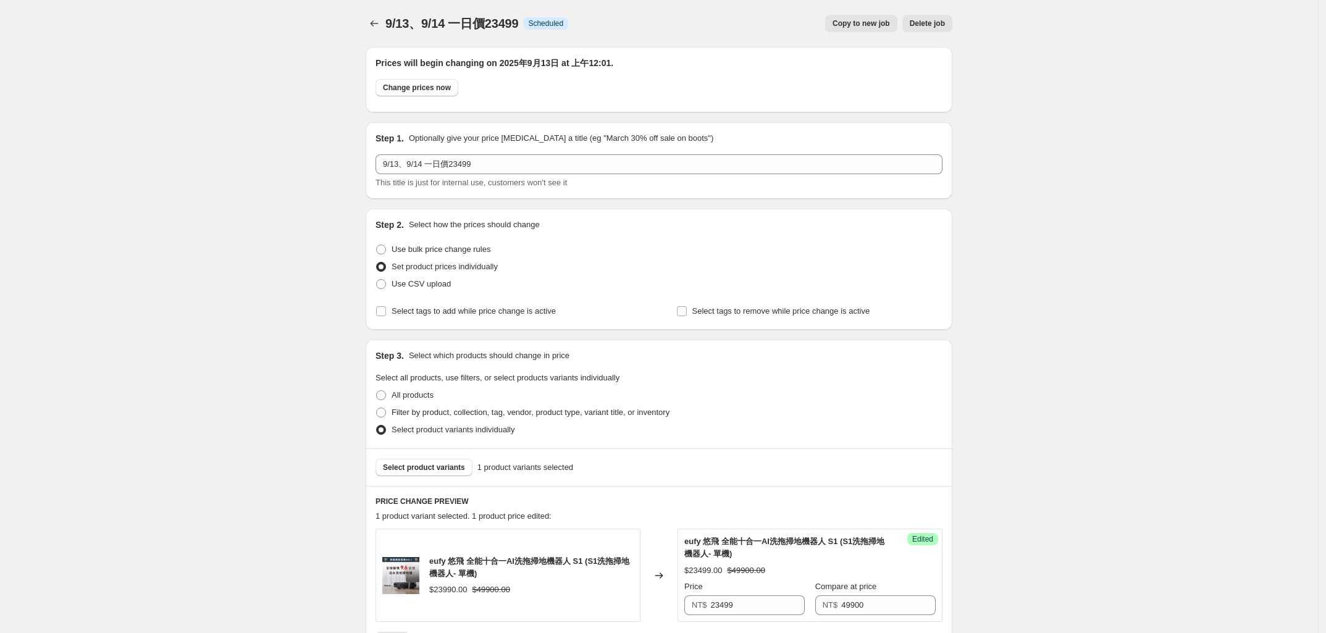
drag, startPoint x: 326, startPoint y: 274, endPoint x: 424, endPoint y: 191, distance: 127.9
click at [338, 264] on div "9/13、9/14 一日價23499. This page is ready 9/13、9/14 一日價23499 Info Scheduled Copy t…" at bounding box center [659, 531] width 1318 height 1062
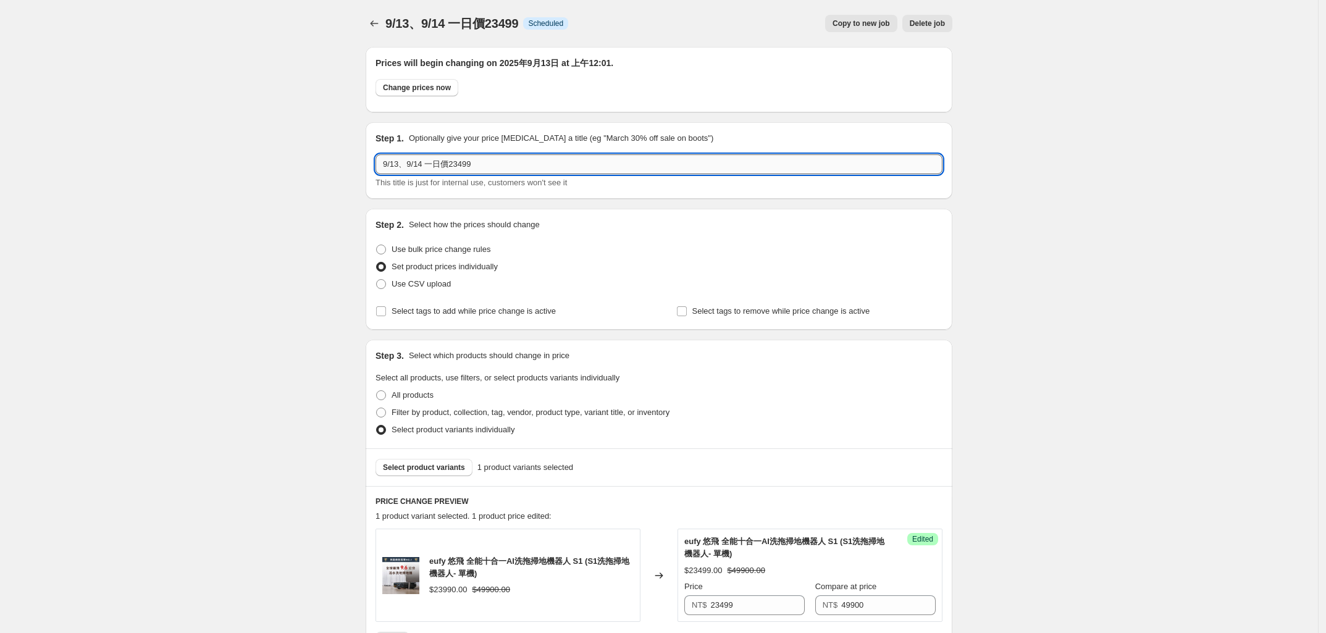
click at [406, 161] on input "9/13、9/14 一日價23499" at bounding box center [658, 164] width 567 height 20
type input "9/17 一日價23499"
click at [320, 358] on div "9/13、9/14 一日價23499. This page is ready 9/13、9/14 一日價23499 Info Scheduled Copy t…" at bounding box center [659, 531] width 1318 height 1062
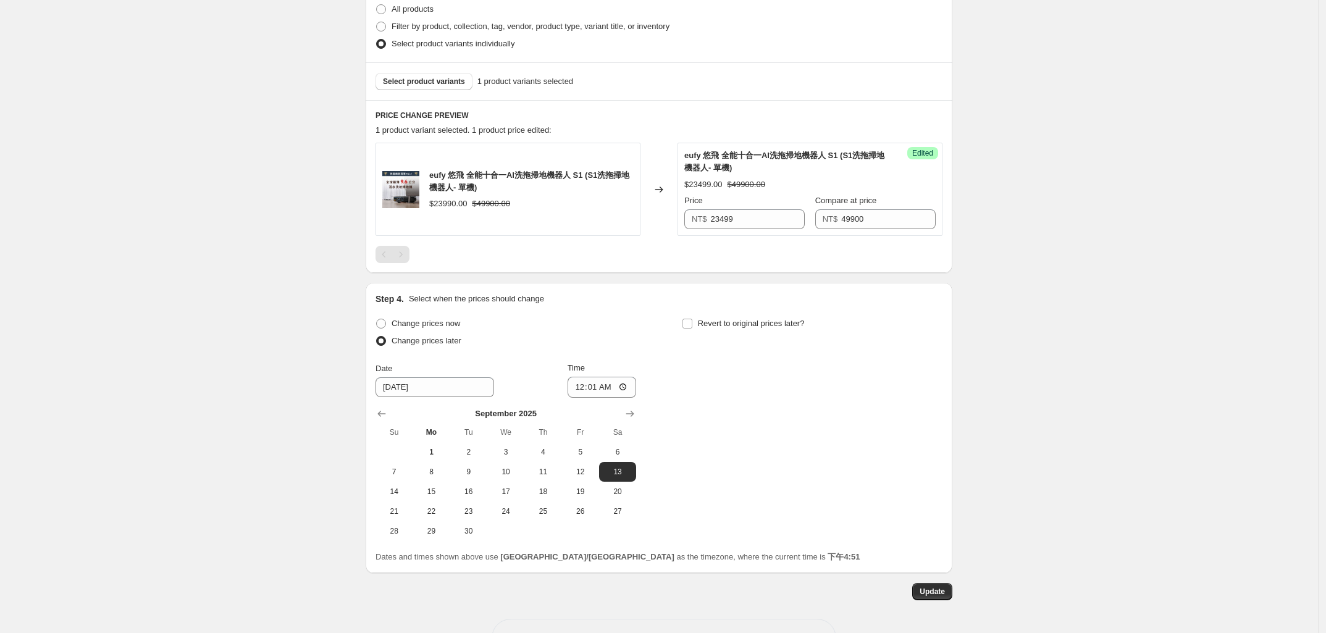
scroll to position [429, 0]
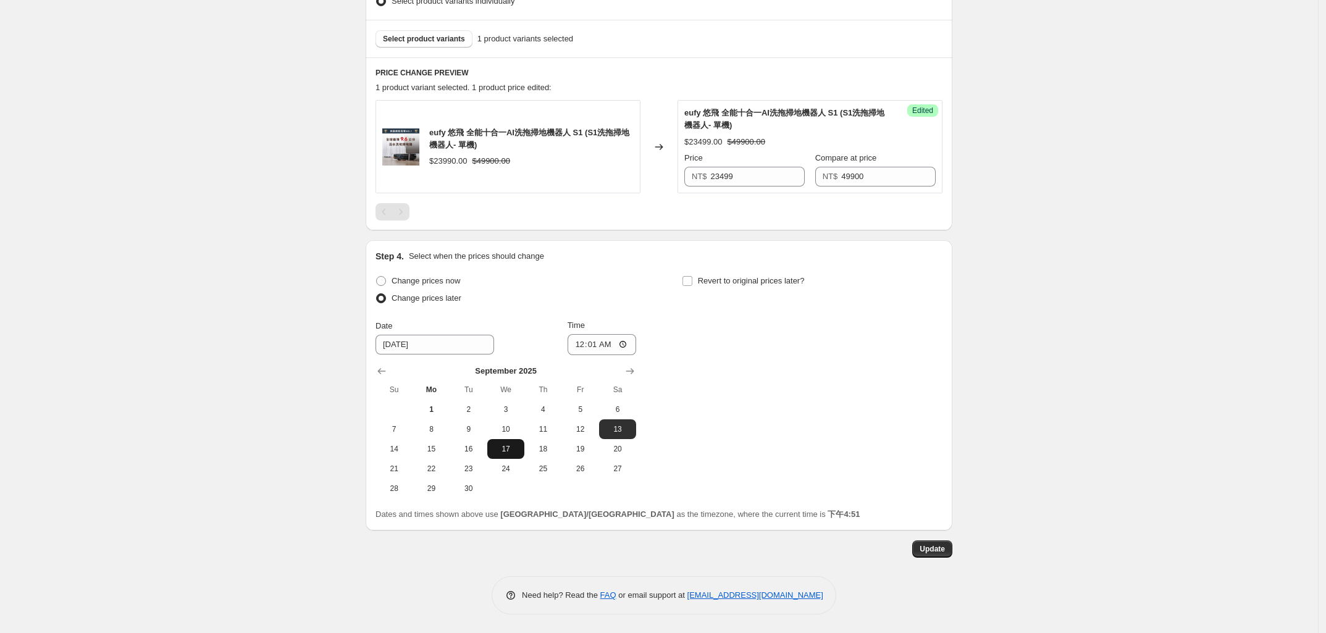
click at [503, 451] on span "17" at bounding box center [505, 449] width 27 height 10
type input "[DATE]"
click at [1079, 429] on div "9/13、9/14 一日價23499. This page is ready 9/13、9/14 一日價23499 Info Scheduled Copy t…" at bounding box center [659, 102] width 1318 height 1062
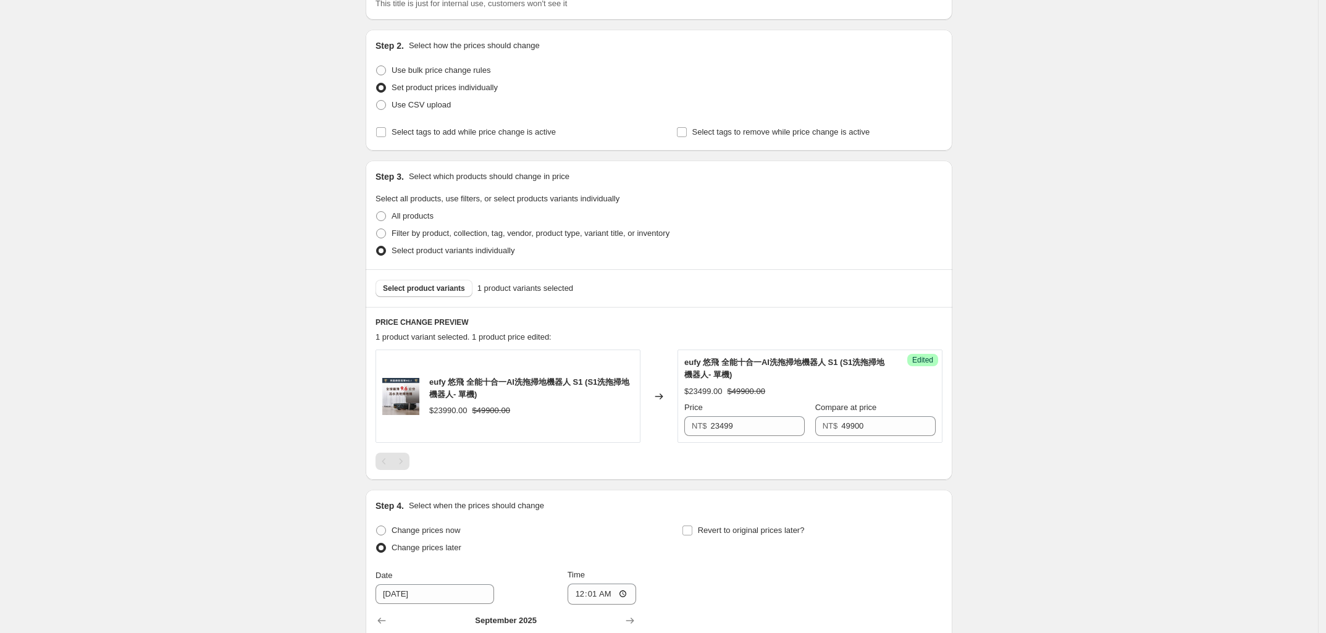
scroll to position [0, 0]
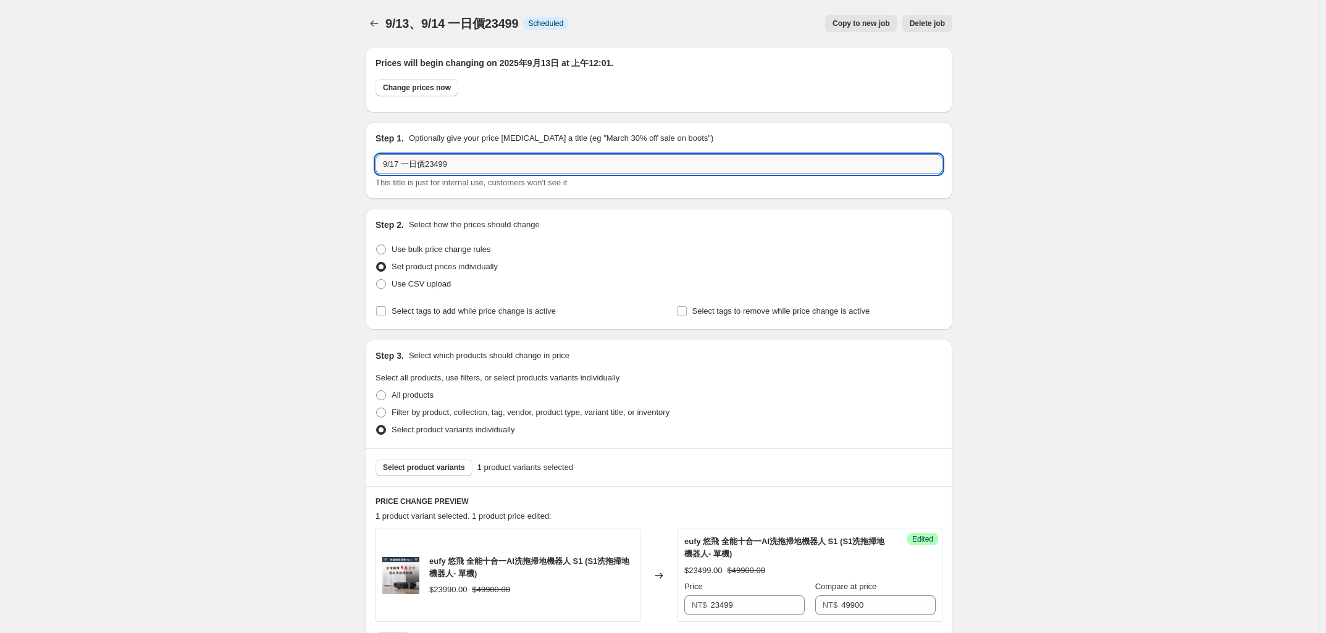
click at [429, 165] on input "9/17 一日價23499" at bounding box center [658, 164] width 567 height 20
type input "9/17 一日價 23499"
click at [275, 374] on div "9/13、9/14 一日價23499. This page is ready 9/13、9/14 一日價23499 Info Scheduled Copy t…" at bounding box center [659, 531] width 1318 height 1062
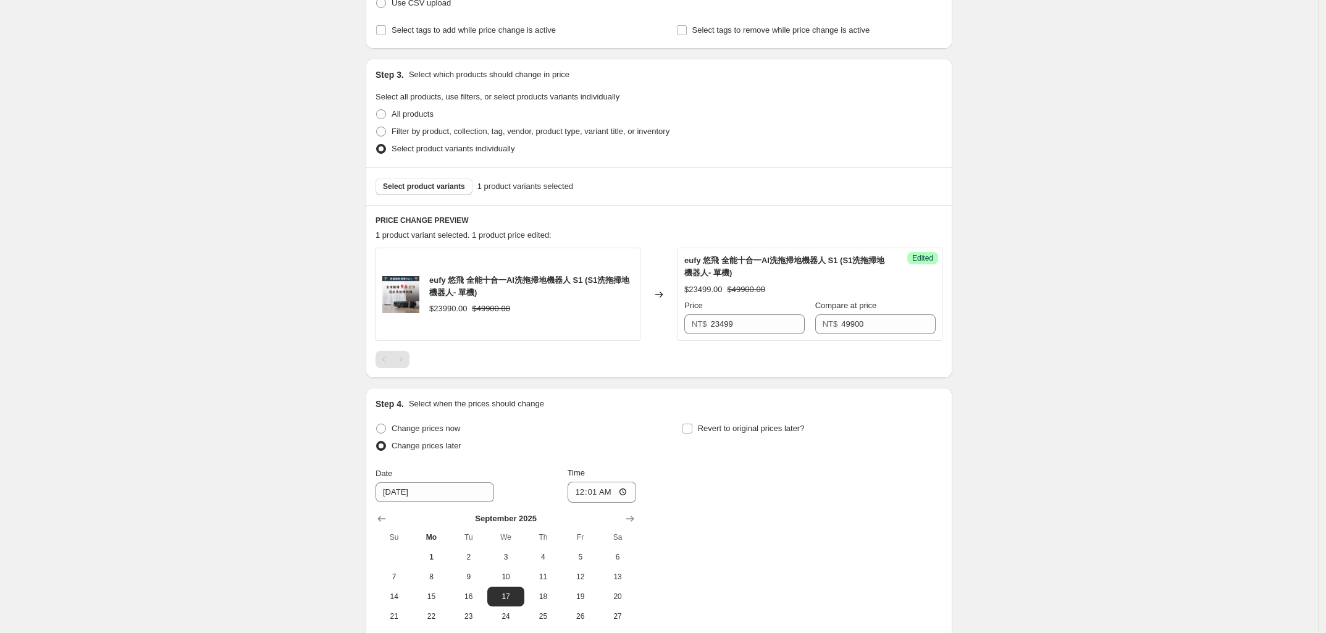
scroll to position [429, 0]
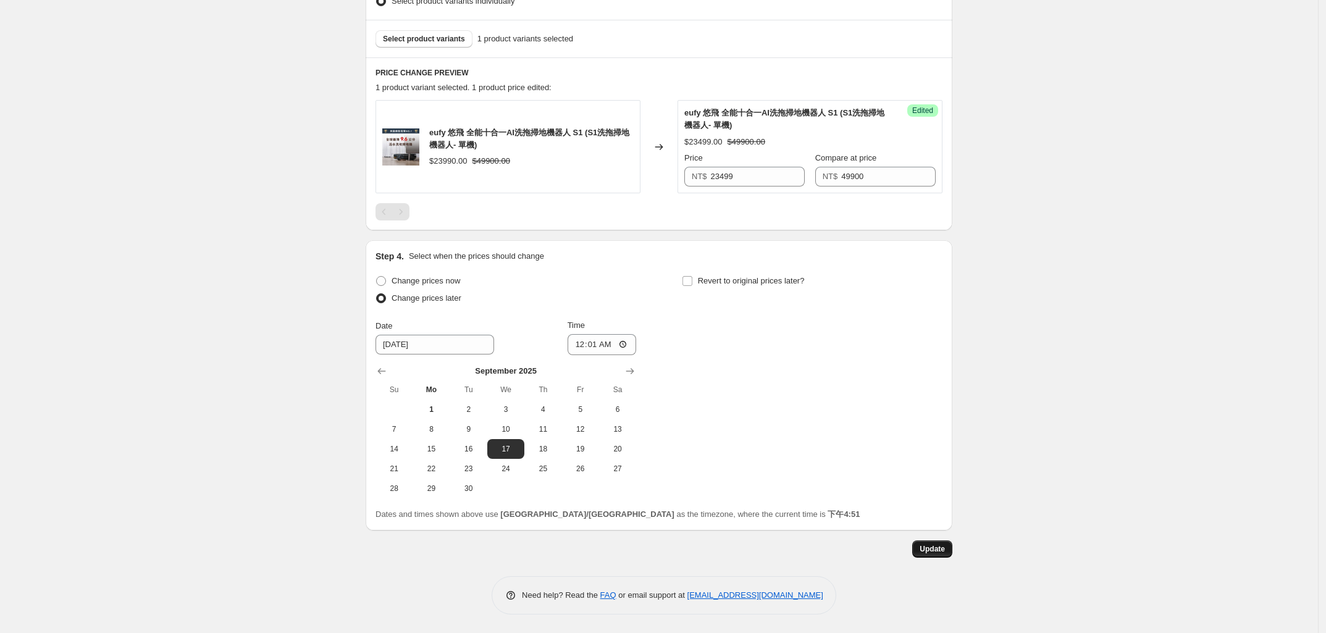
click at [950, 545] on button "Update" at bounding box center [932, 548] width 40 height 17
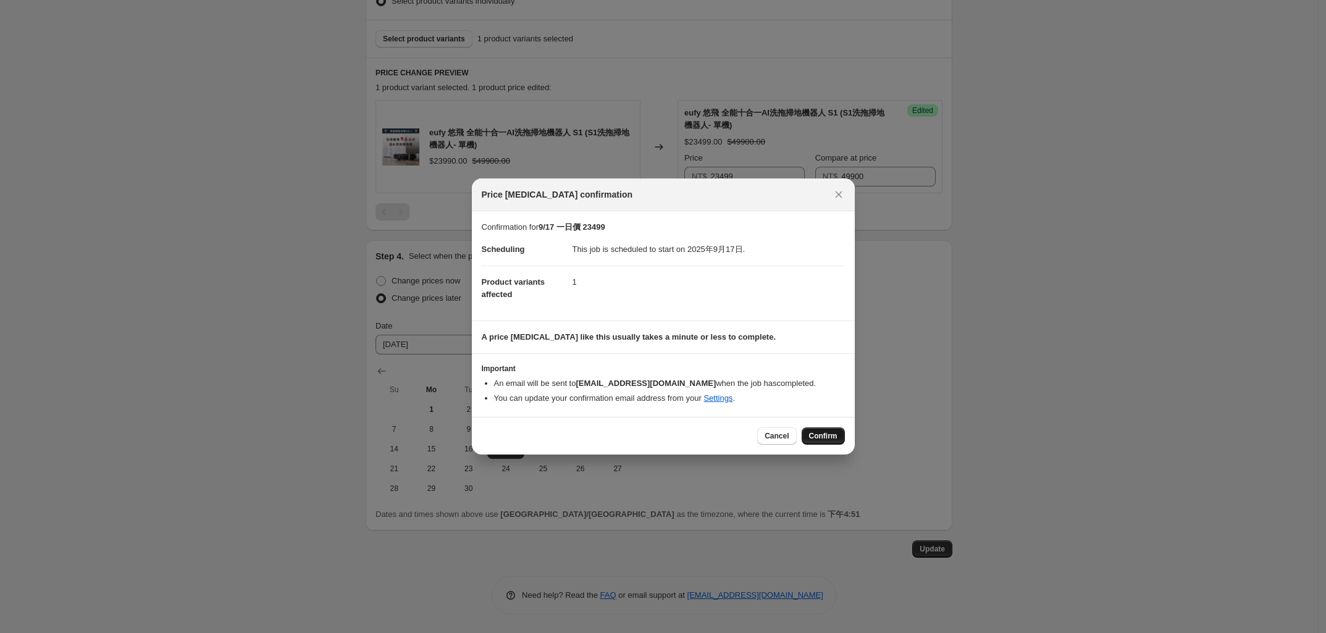
click at [826, 436] on span "Confirm" at bounding box center [823, 436] width 28 height 10
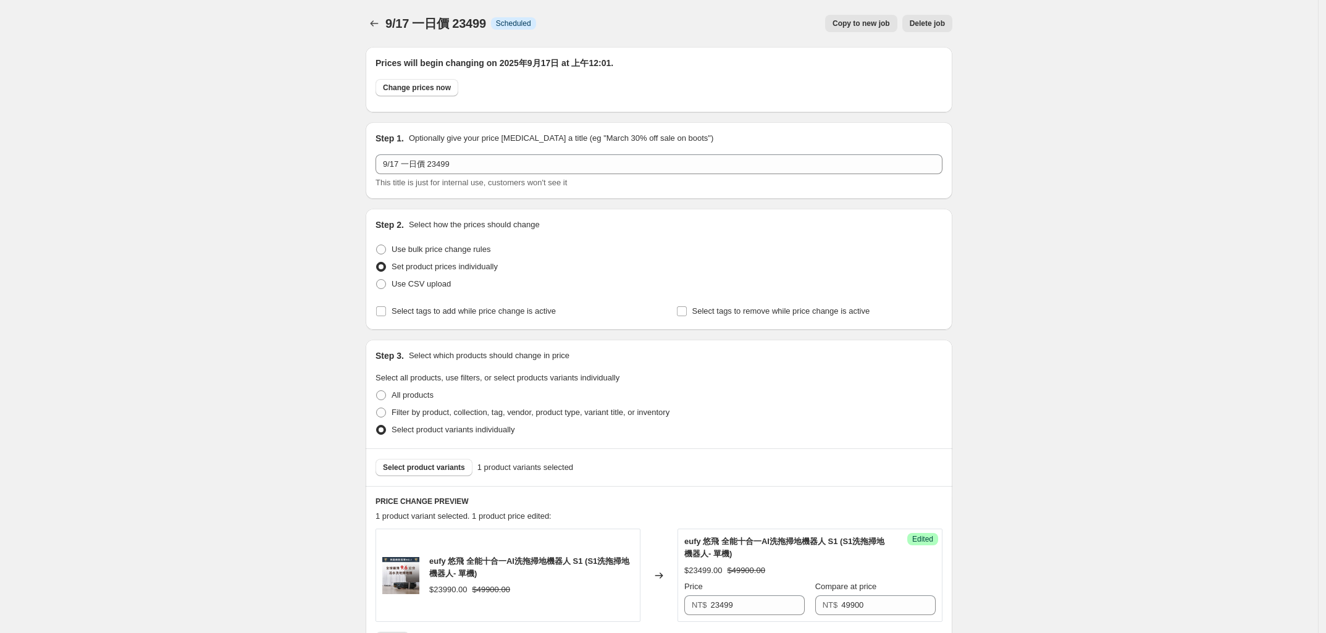
scroll to position [429, 0]
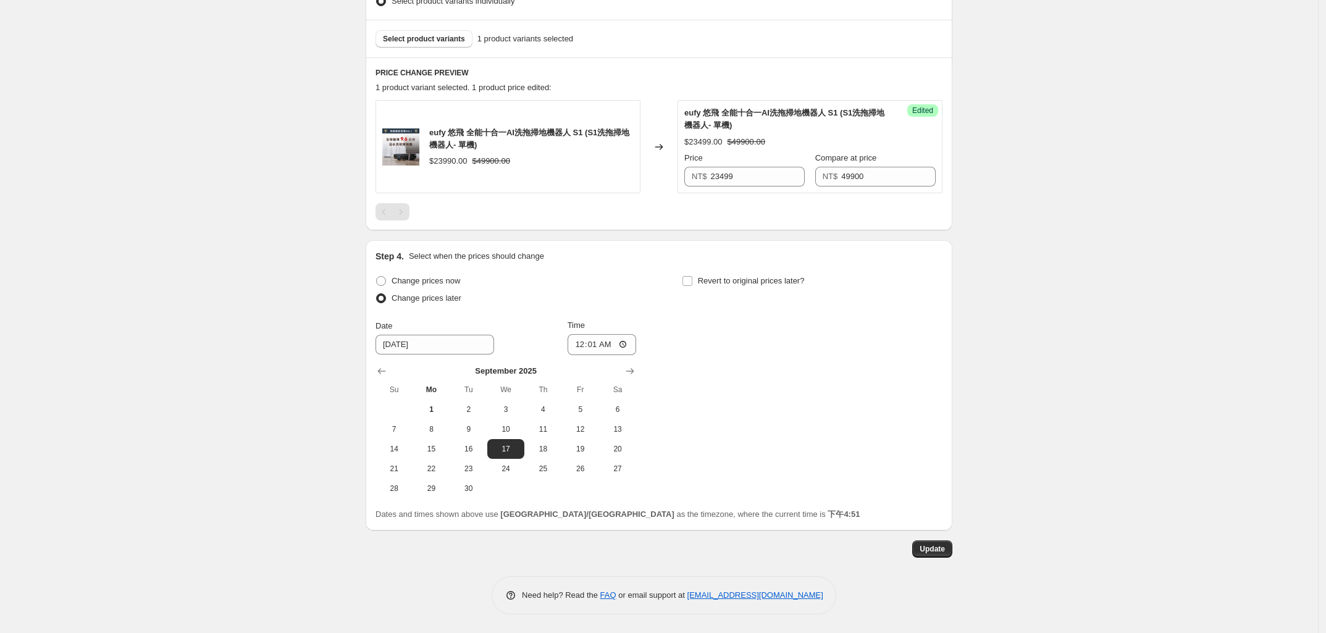
click at [161, 399] on div "9/17 一日價 23499. This page is ready 9/17 一日價 23499 Info Scheduled Copy to new jo…" at bounding box center [659, 102] width 1318 height 1062
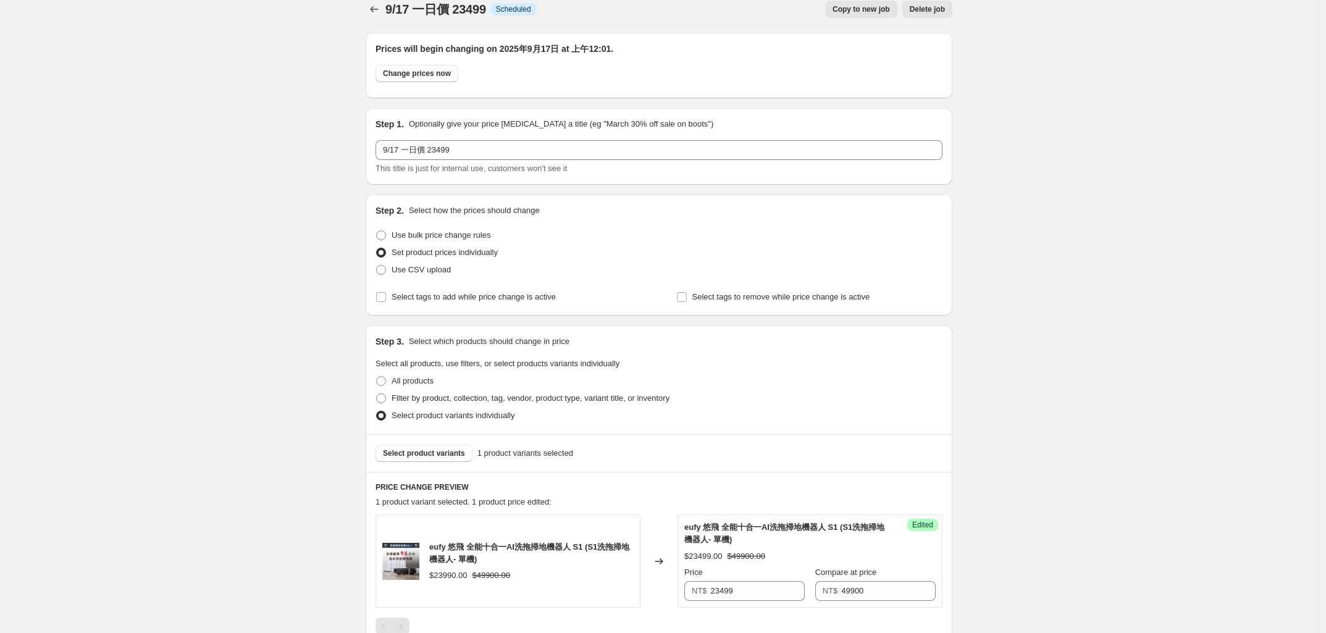
scroll to position [0, 0]
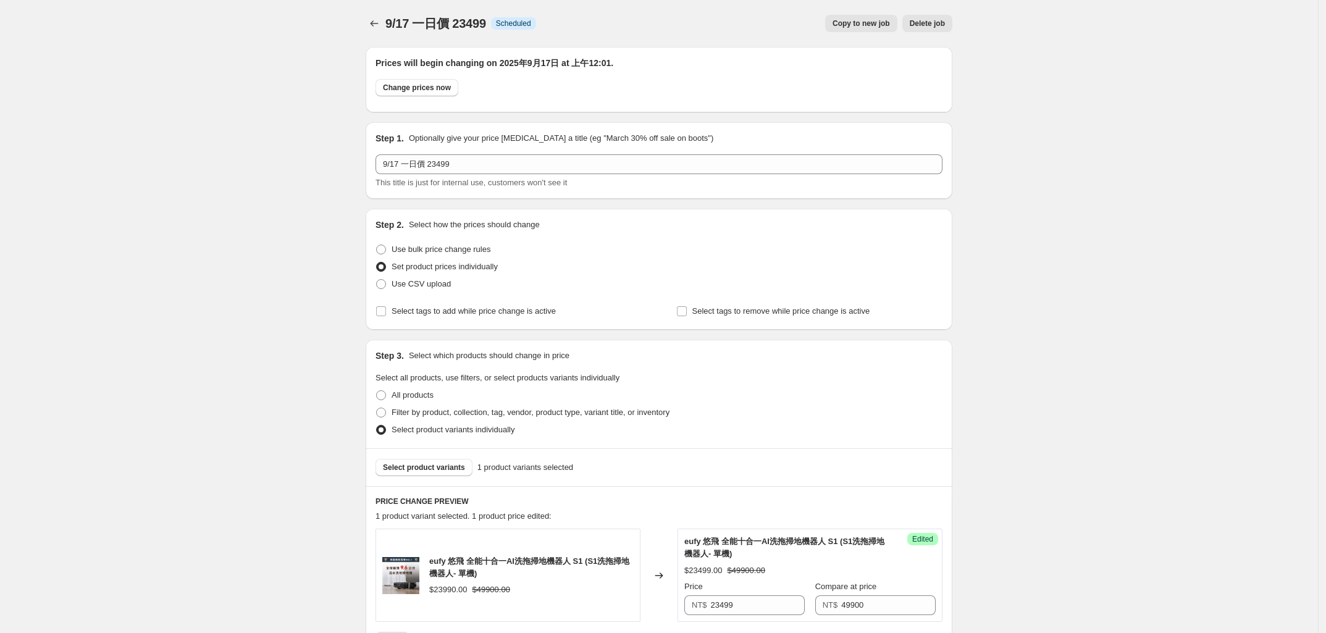
click at [262, 387] on div "9/17 一日價 23499. This page is ready 9/17 一日價 23499 Info Scheduled Copy to new jo…" at bounding box center [659, 531] width 1318 height 1062
click at [371, 24] on icon "Price change jobs" at bounding box center [374, 23] width 12 height 12
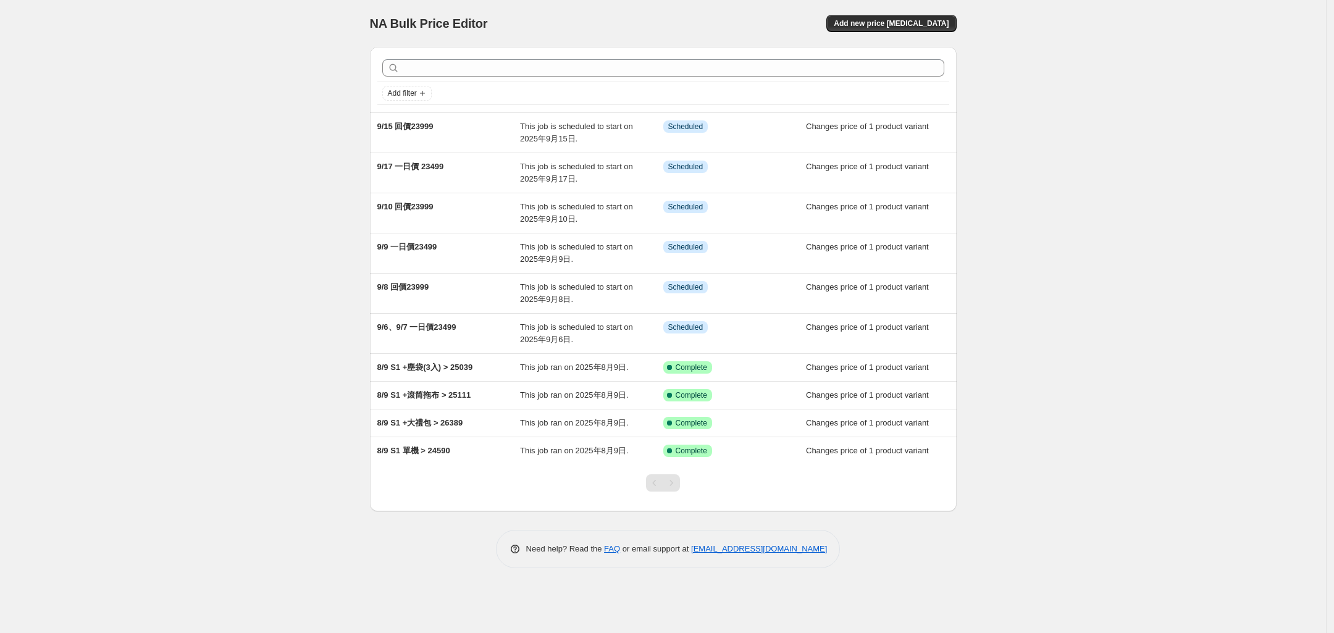
click at [237, 463] on div "NA Bulk Price Editor. This page is ready NA Bulk Price Editor Add new price [ME…" at bounding box center [663, 316] width 1326 height 633
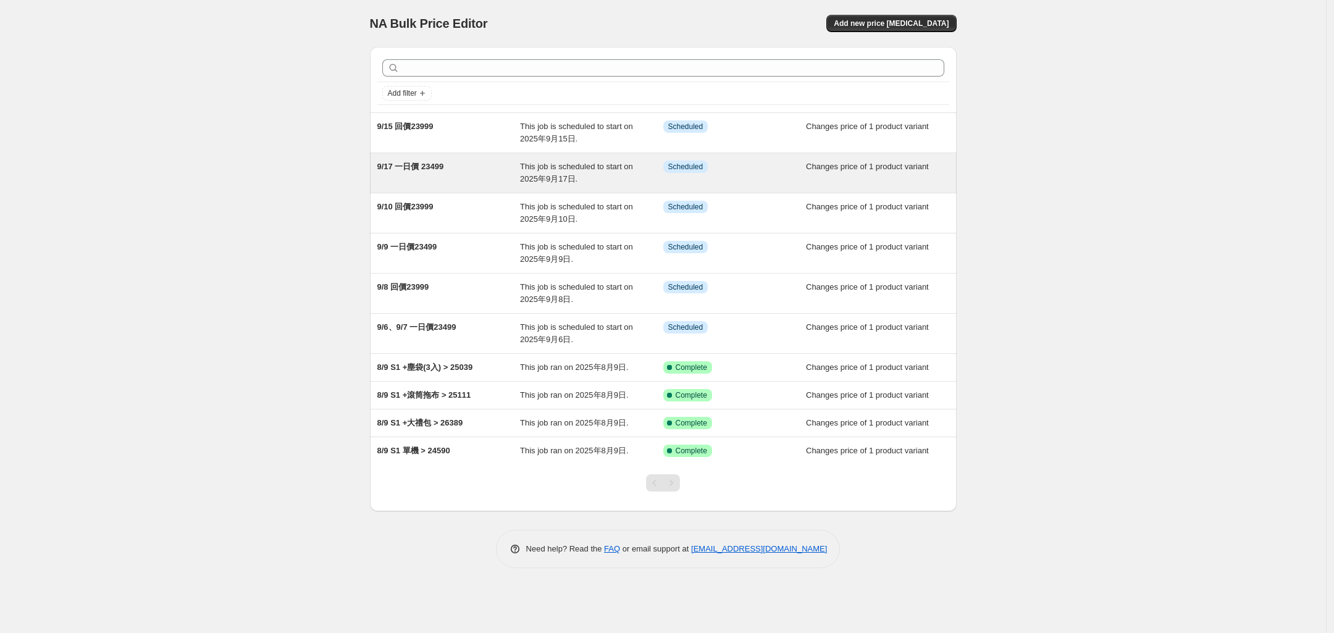
click at [431, 170] on span "9/17 一日價 23499" at bounding box center [410, 166] width 67 height 9
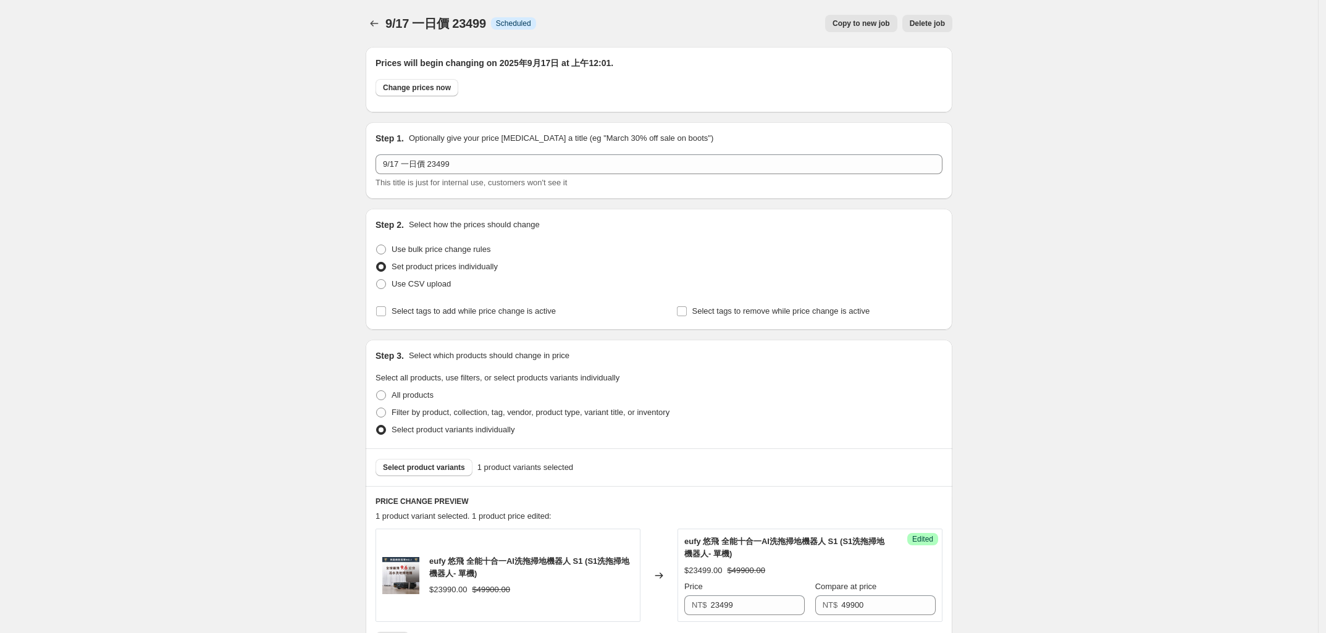
click at [299, 422] on div "9/17 一日價 23499. This page is ready 9/17 一日價 23499 Info Scheduled Copy to new jo…" at bounding box center [659, 531] width 1318 height 1062
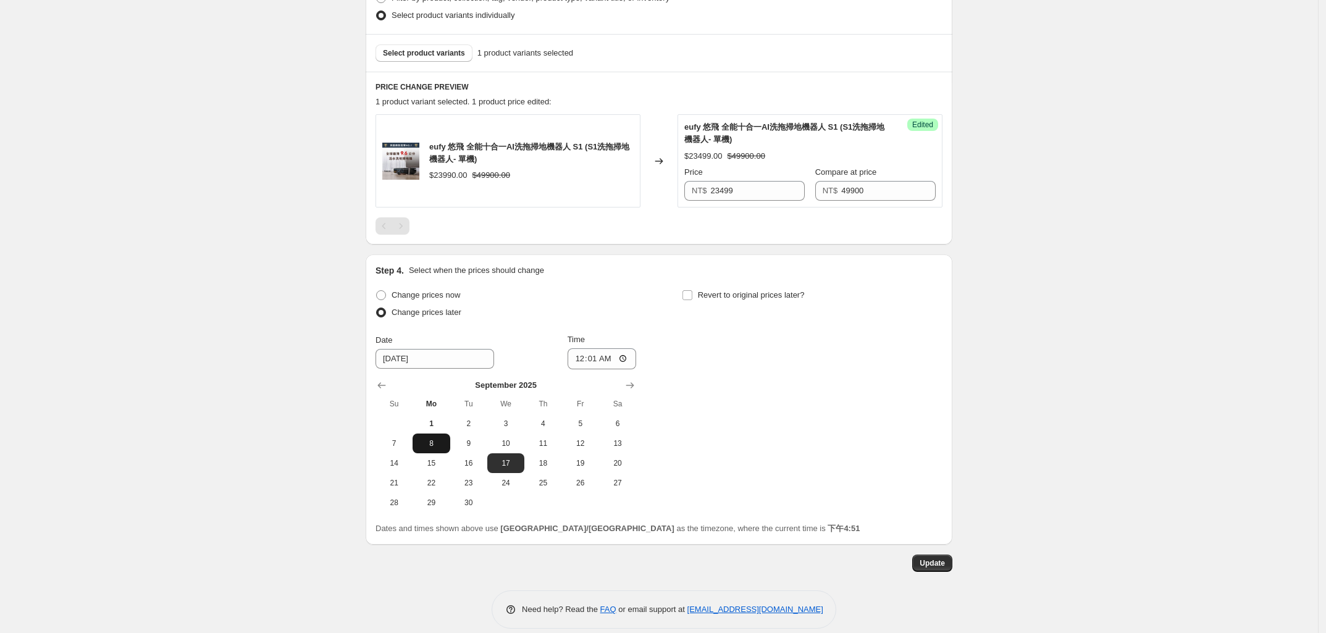
scroll to position [429, 0]
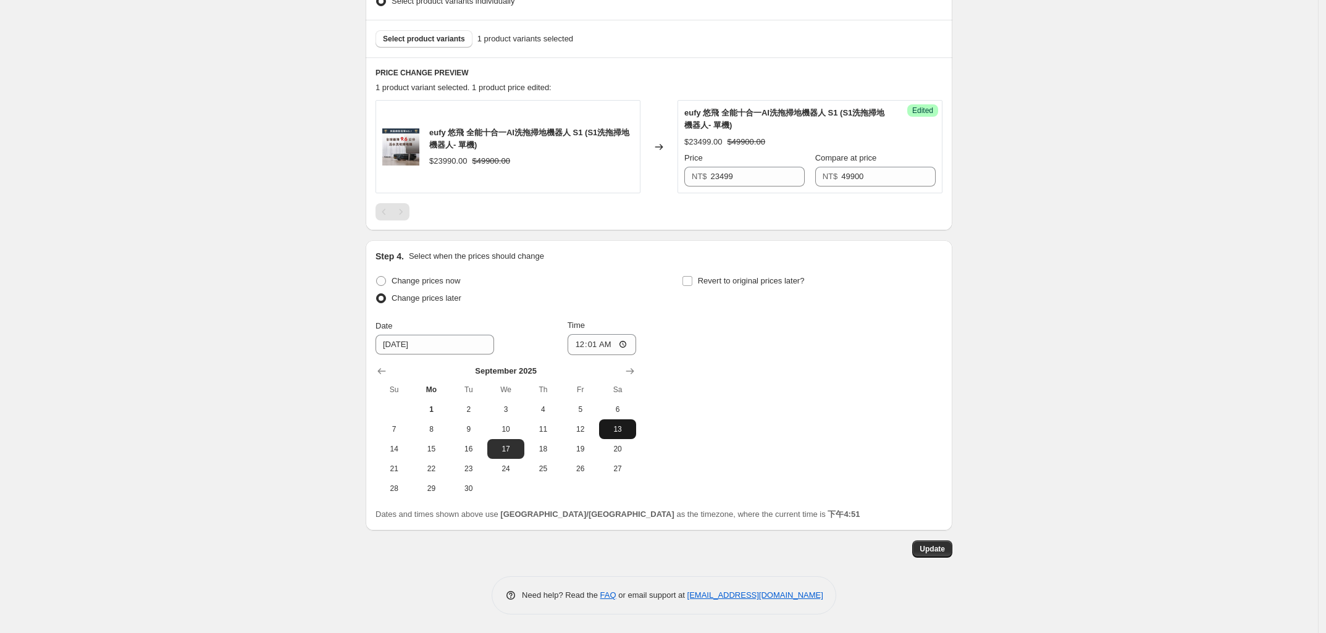
click at [624, 426] on span "13" at bounding box center [617, 429] width 27 height 10
type input "[DATE]"
click at [945, 549] on span "Update" at bounding box center [931, 549] width 25 height 10
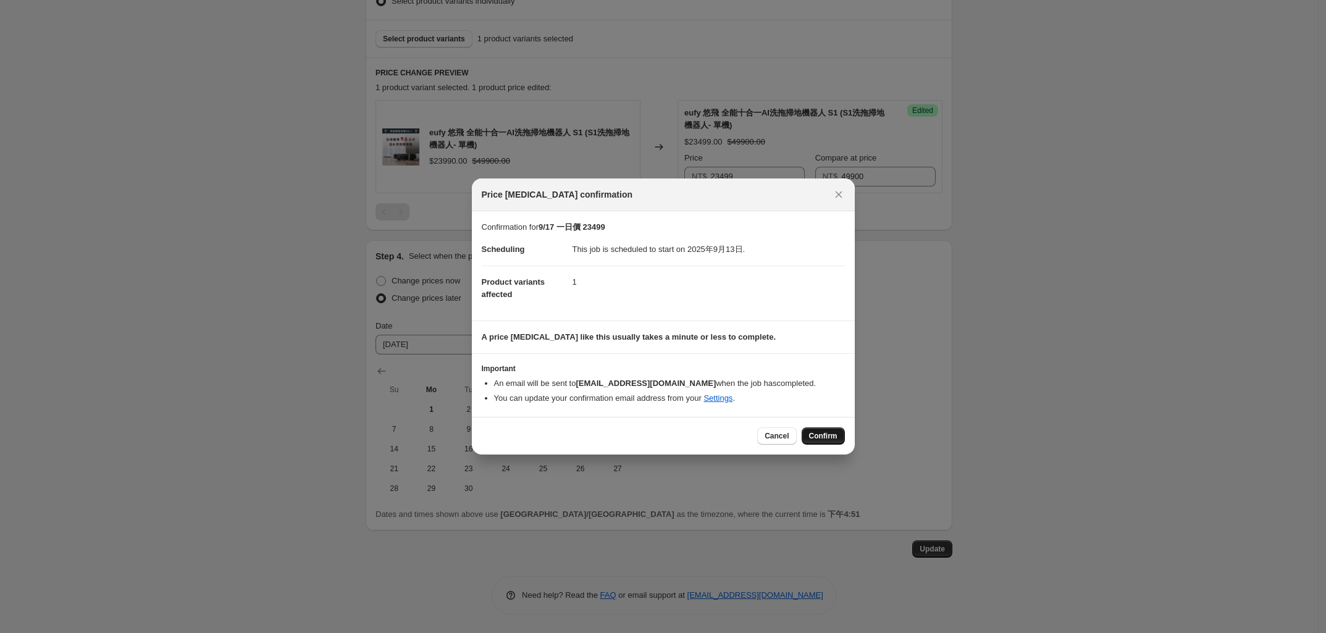
click at [823, 431] on button "Confirm" at bounding box center [823, 435] width 43 height 17
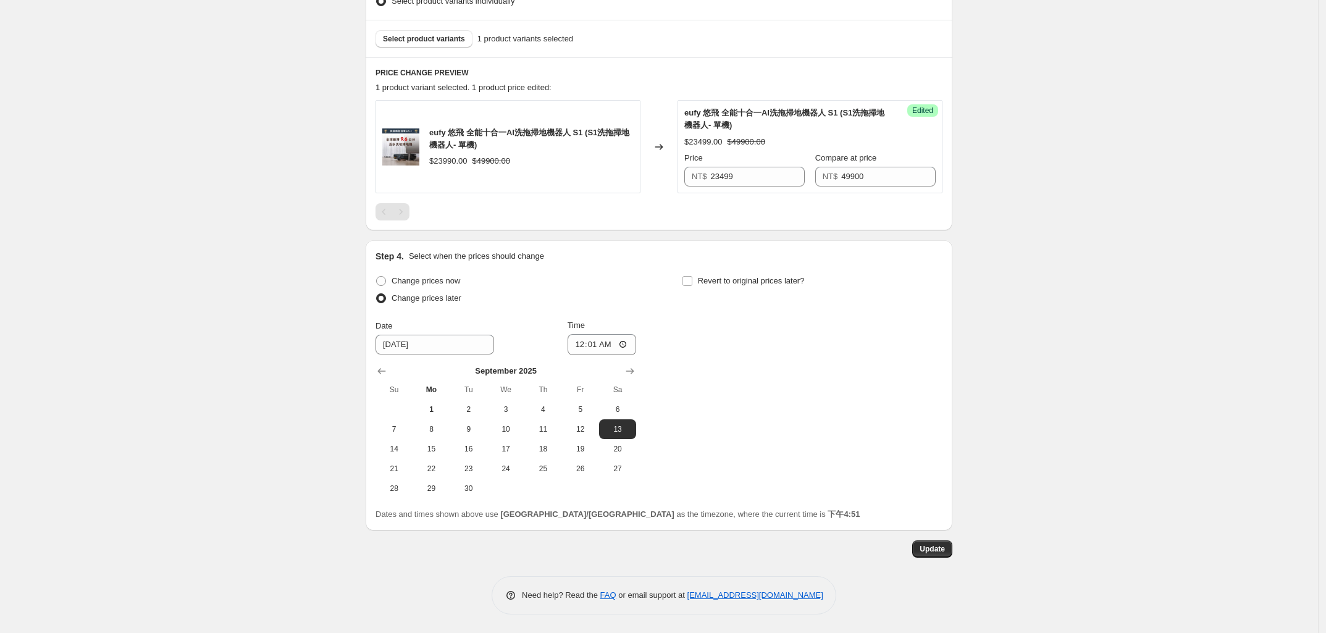
click at [285, 314] on div "9/17 一日價 23499. This page is ready 9/17 一日價 23499 Info Scheduled Copy to new jo…" at bounding box center [659, 102] width 1318 height 1062
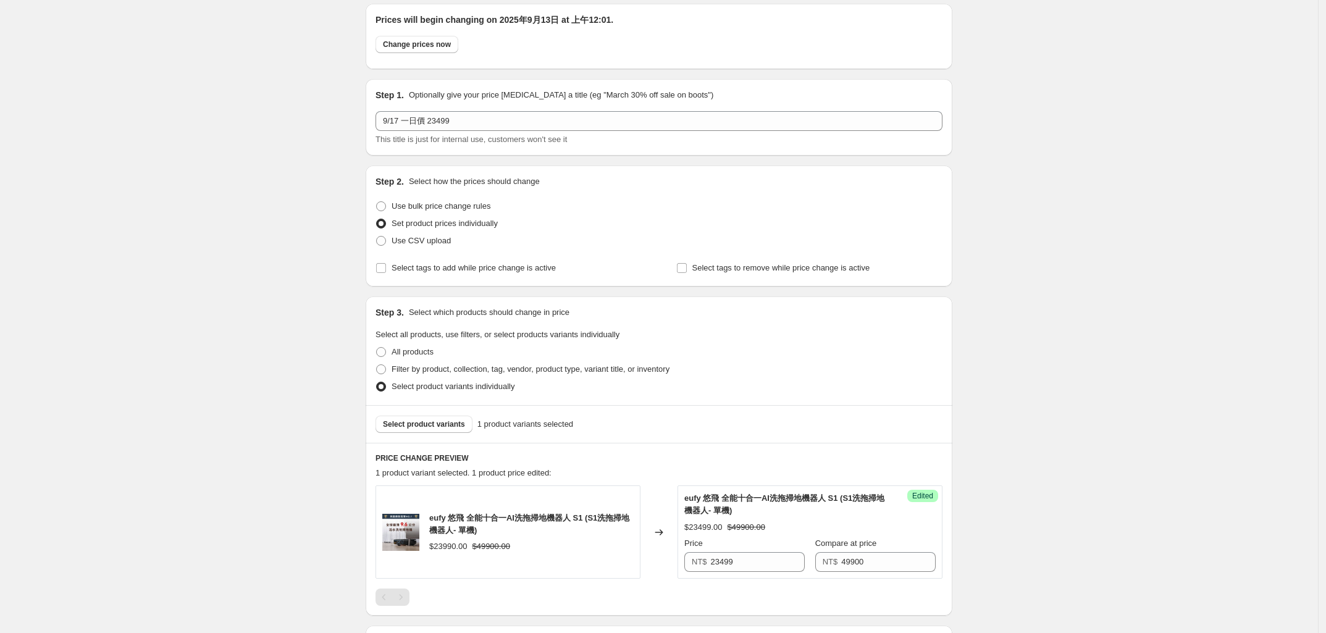
scroll to position [0, 0]
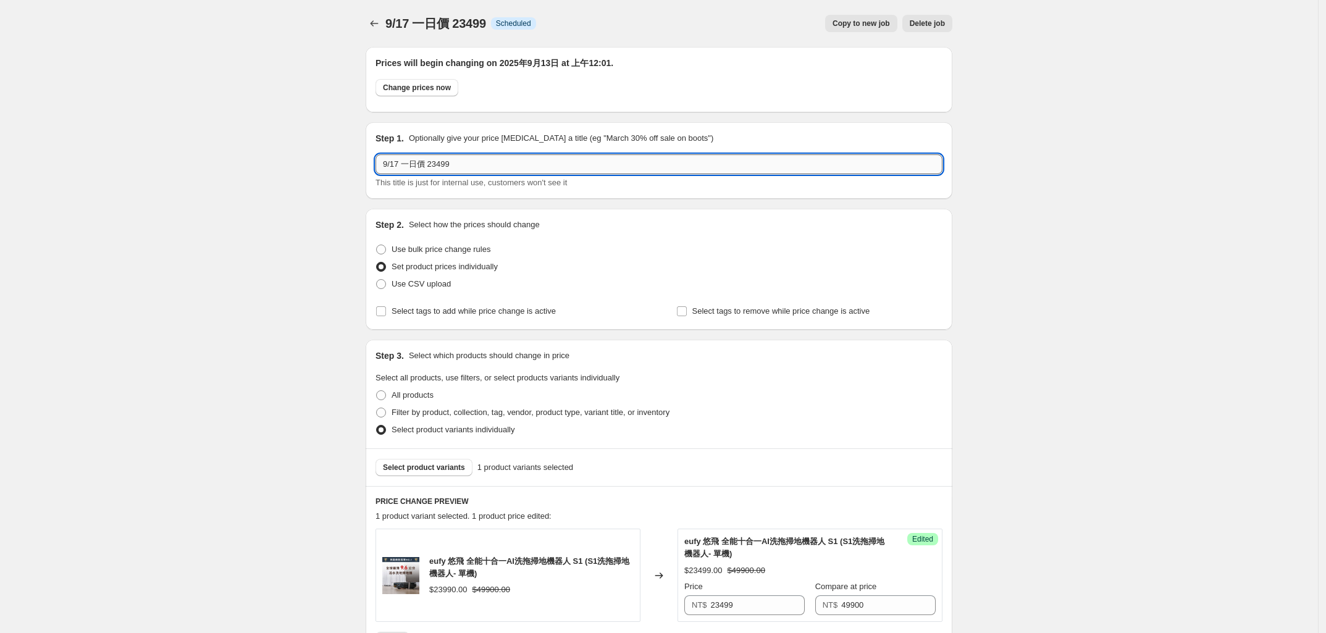
click at [401, 164] on input "9/17 一日價 23499" at bounding box center [658, 164] width 567 height 20
type input "9/13 一日價 23499"
click at [299, 235] on div "9/17 一日價 23499. This page is ready 9/17 一日價 23499 Info Scheduled Copy to new jo…" at bounding box center [659, 531] width 1318 height 1062
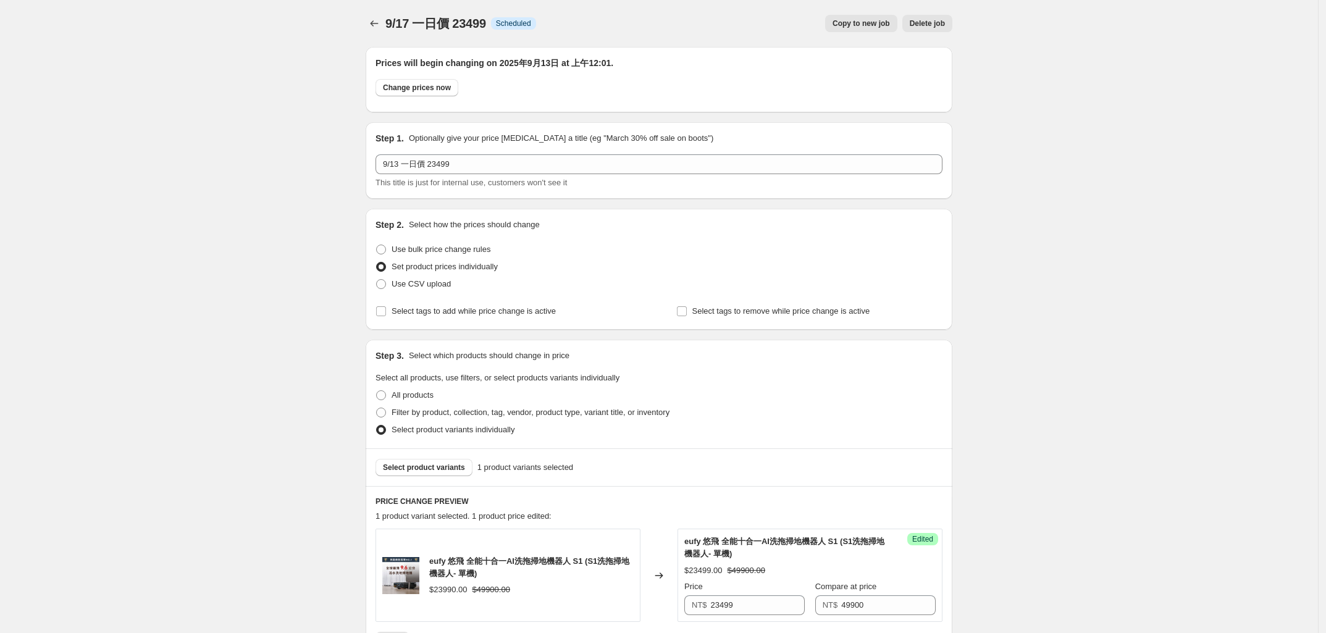
drag, startPoint x: 264, startPoint y: 337, endPoint x: 264, endPoint y: 319, distance: 18.5
click at [264, 320] on div "9/17 一日價 23499. This page is ready 9/17 一日價 23499 Info Scheduled Copy to new jo…" at bounding box center [659, 531] width 1318 height 1062
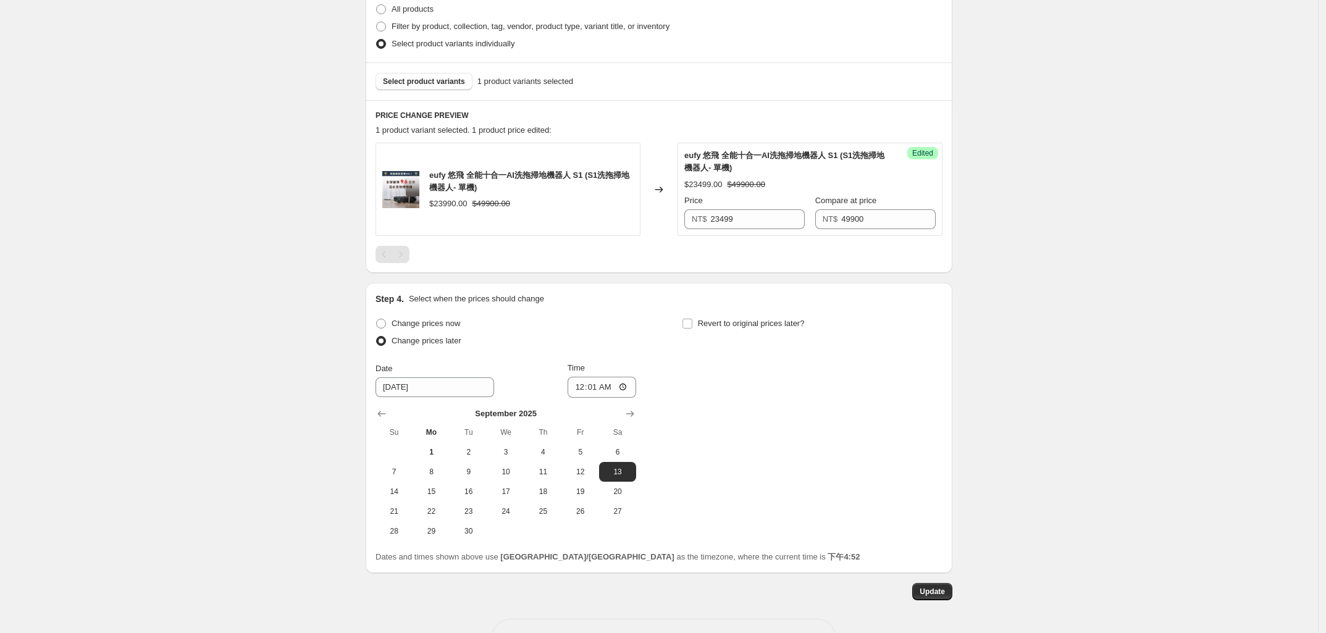
scroll to position [429, 0]
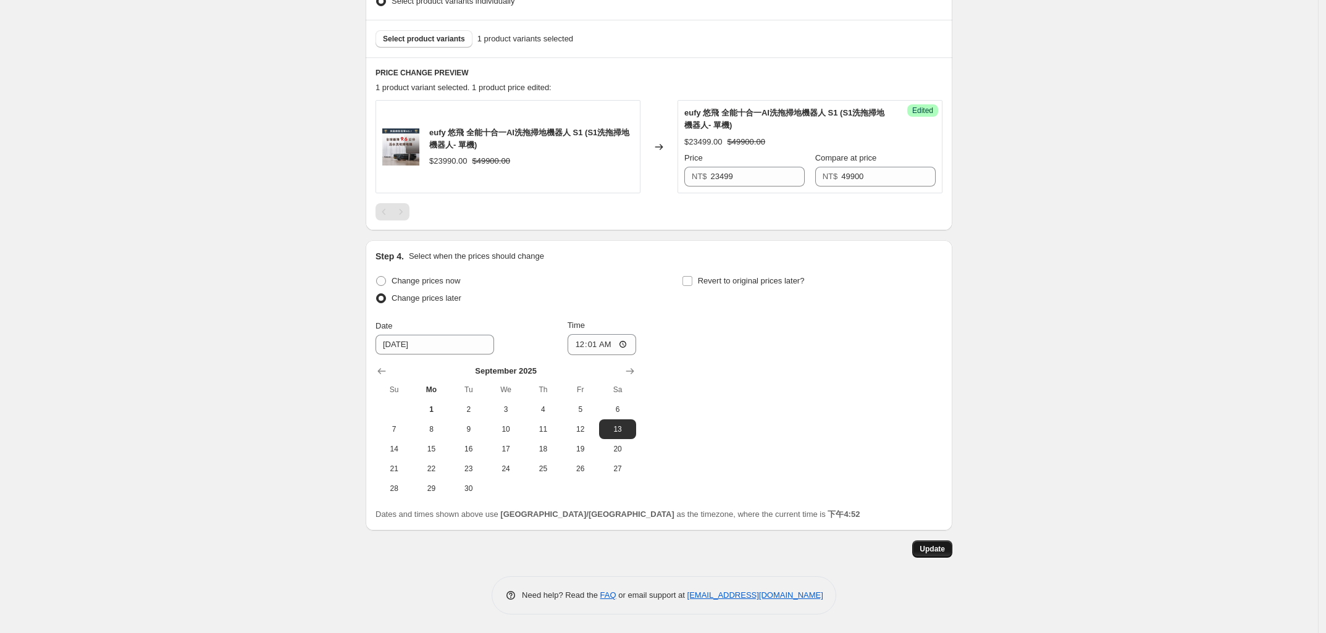
click at [942, 552] on span "Update" at bounding box center [931, 549] width 25 height 10
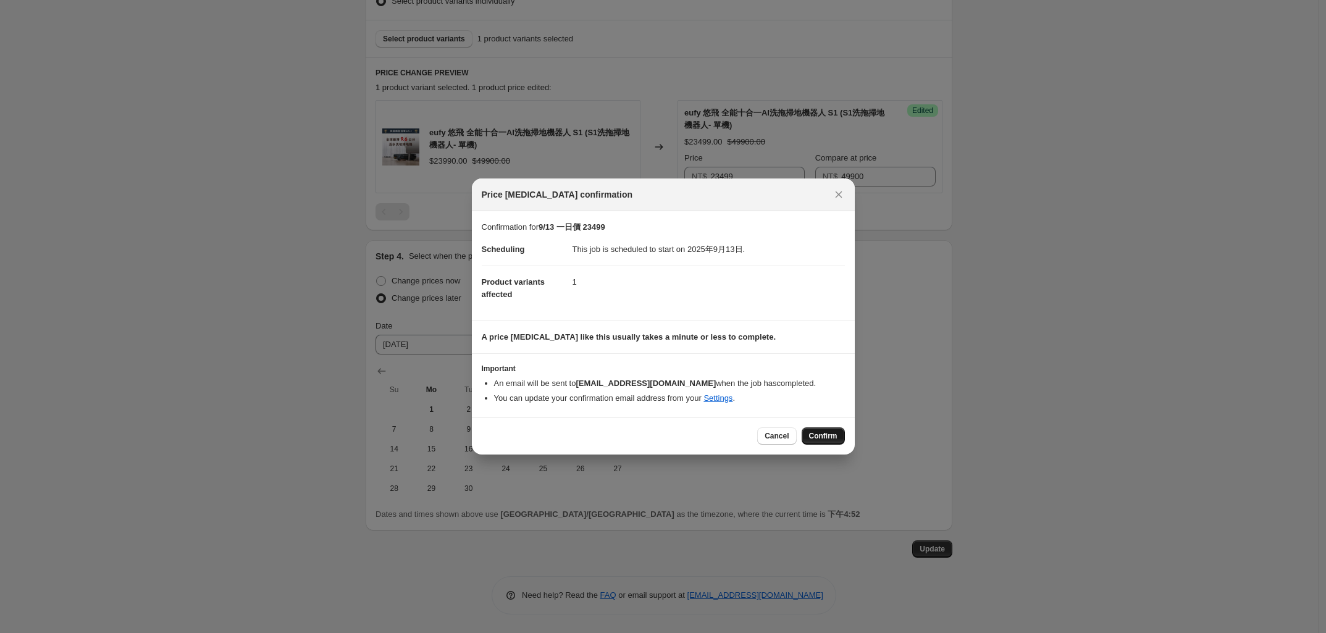
click at [832, 438] on span "Confirm" at bounding box center [823, 436] width 28 height 10
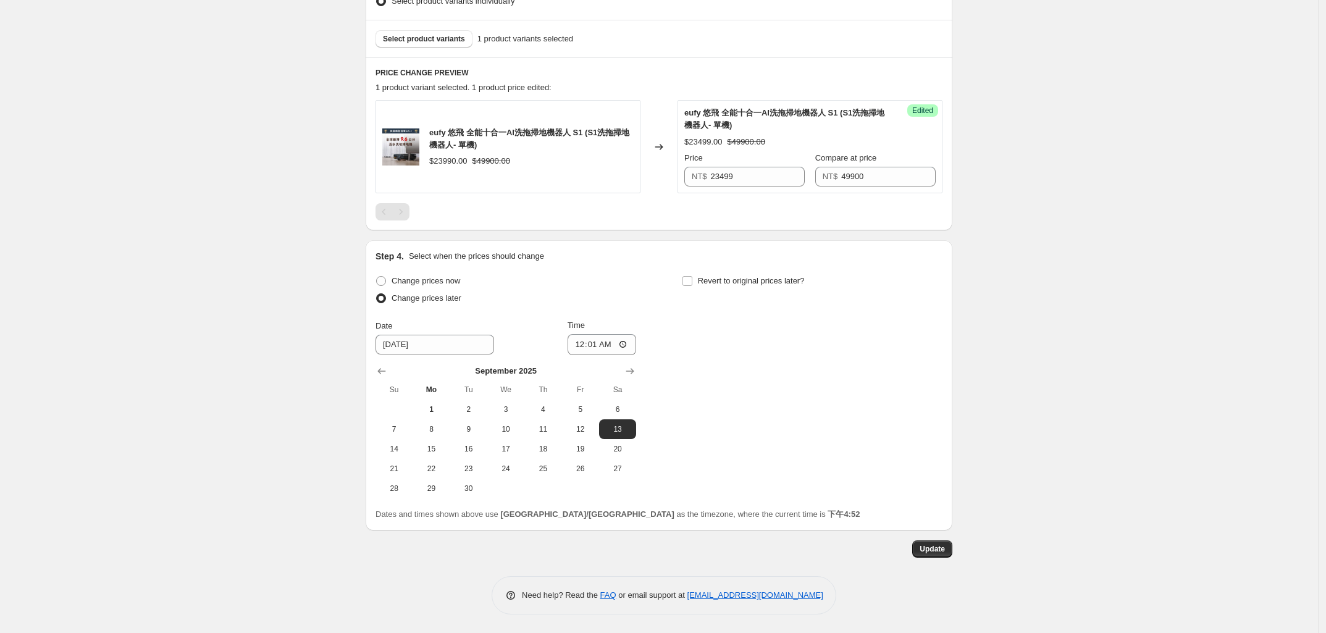
click at [266, 404] on div "9/13 一日價 23499. This page is ready 9/13 一日價 23499 Info Scheduled Copy to new jo…" at bounding box center [659, 102] width 1318 height 1062
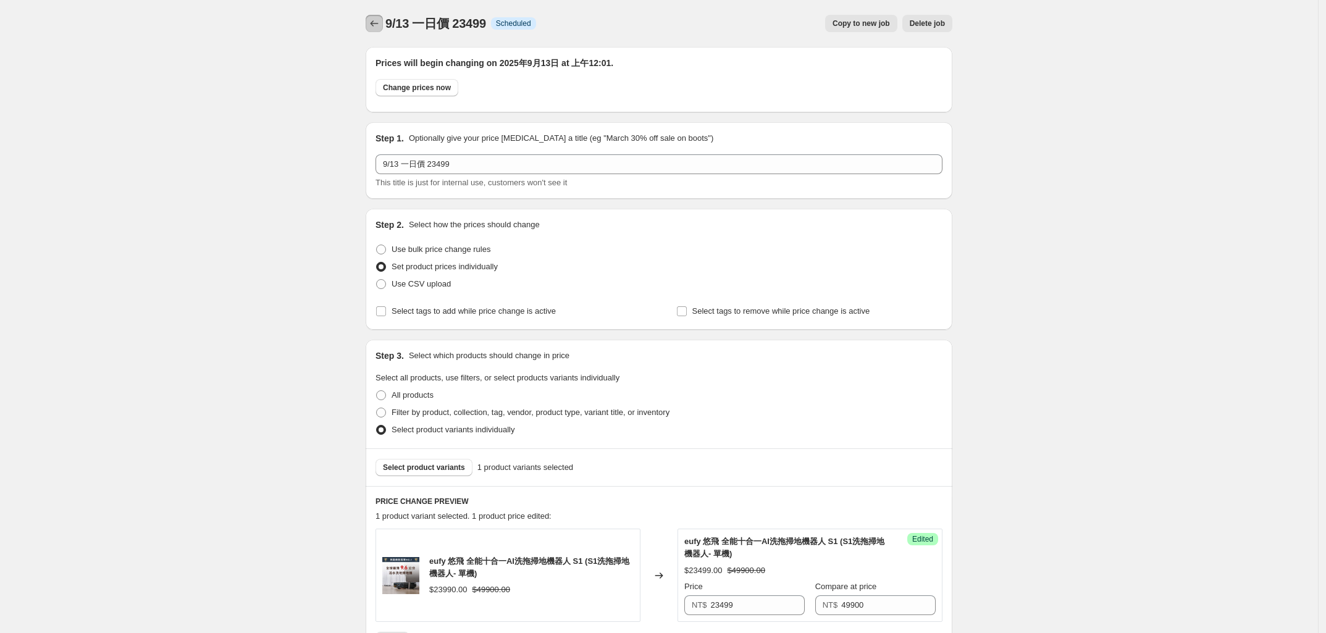
click at [371, 15] on button "Price change jobs" at bounding box center [374, 23] width 17 height 17
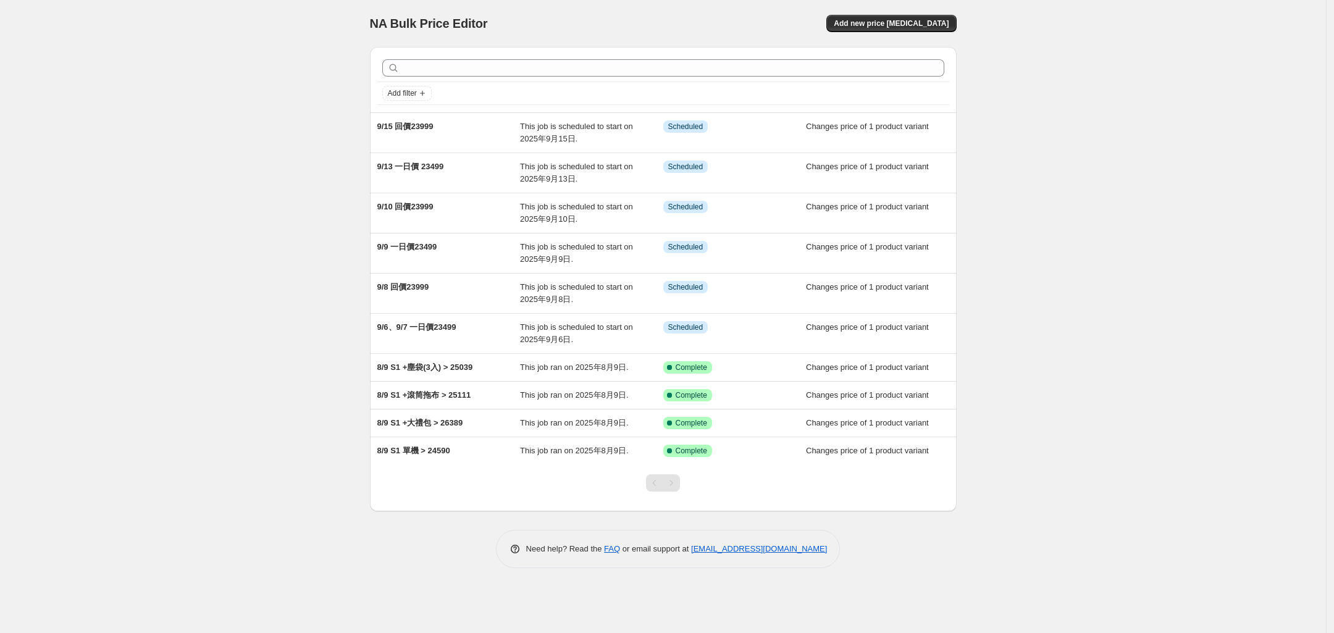
click at [286, 222] on div "NA Bulk Price Editor. This page is ready NA Bulk Price Editor Add new price [ME…" at bounding box center [663, 316] width 1326 height 633
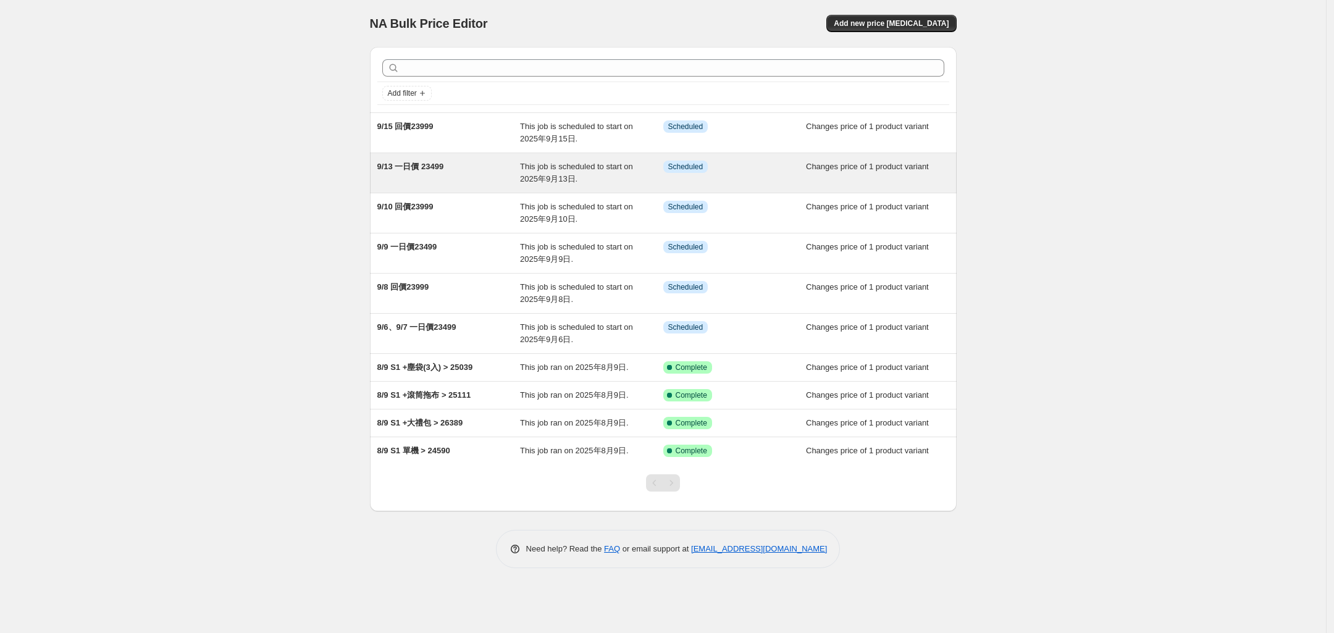
click at [408, 166] on span "9/13 一日價 23499" at bounding box center [410, 166] width 67 height 9
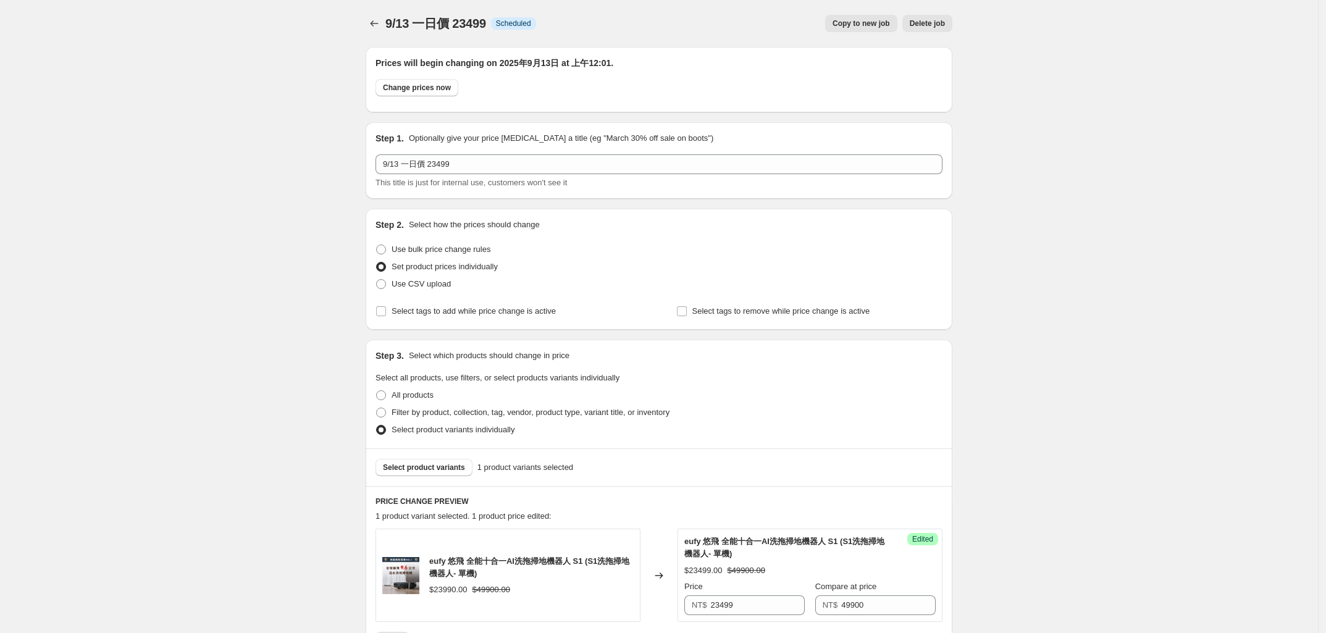
click at [861, 22] on span "Copy to new job" at bounding box center [860, 24] width 57 height 10
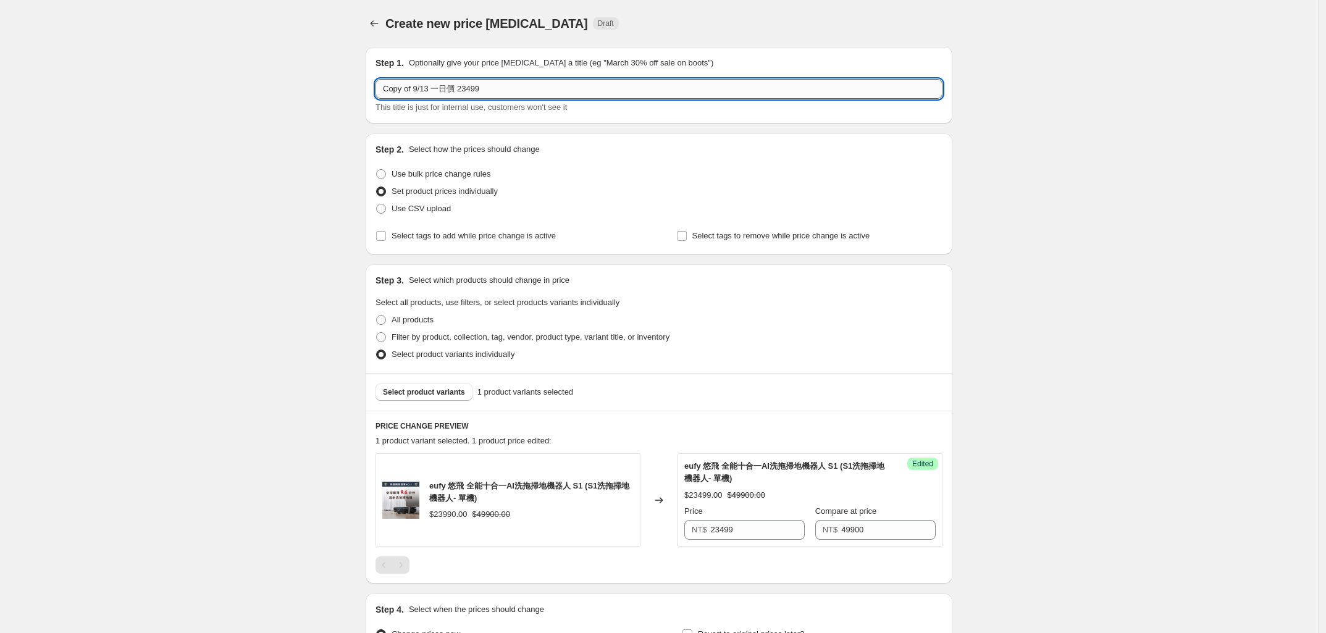
click at [430, 90] on input "Copy of 9/13 一日價 23499" at bounding box center [658, 89] width 567 height 20
click at [416, 87] on input "Copy of 9/13 一日價 23499" at bounding box center [658, 89] width 567 height 20
click at [400, 87] on input "9/13 一日價 23499" at bounding box center [658, 89] width 567 height 20
click at [497, 91] on input "9/17 一日價 23499" at bounding box center [658, 89] width 567 height 20
type input "9/17 一日價 23499"
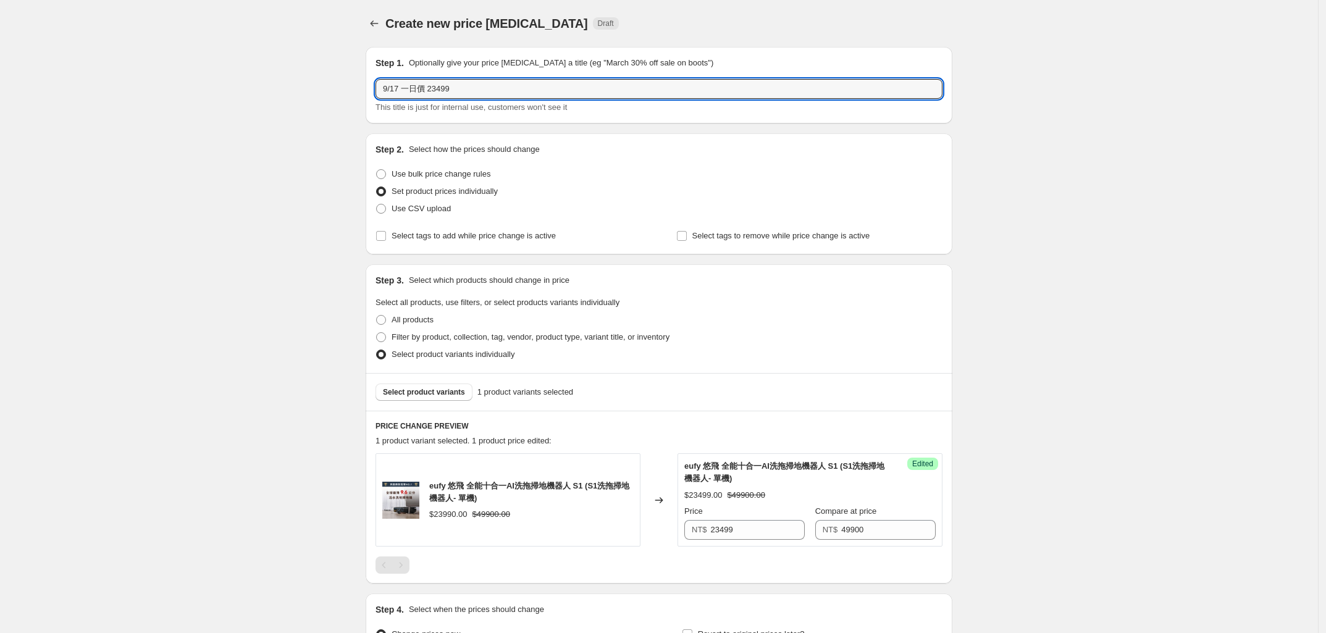
click at [235, 226] on div "Create new price [MEDICAL_DATA]. This page is ready Create new price [MEDICAL_D…" at bounding box center [659, 387] width 1318 height 775
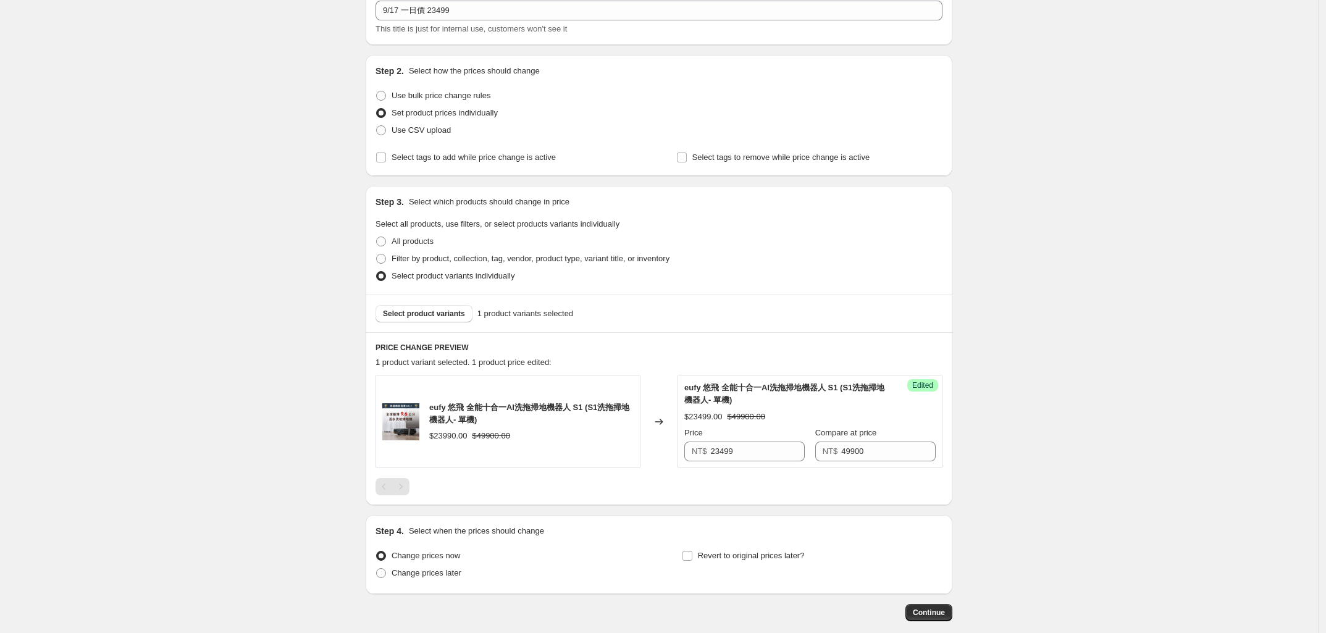
scroll to position [143, 0]
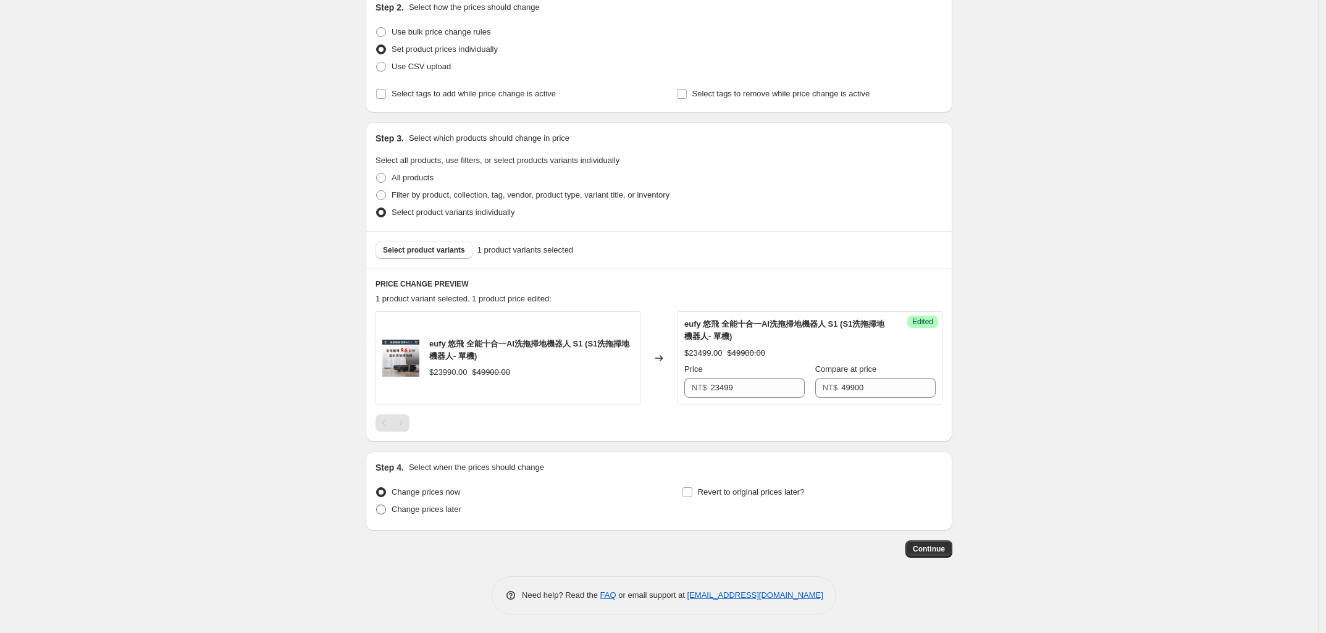
click at [386, 506] on span at bounding box center [381, 510] width 10 height 10
click at [377, 505] on input "Change prices later" at bounding box center [376, 505] width 1 height 1
radio input "true"
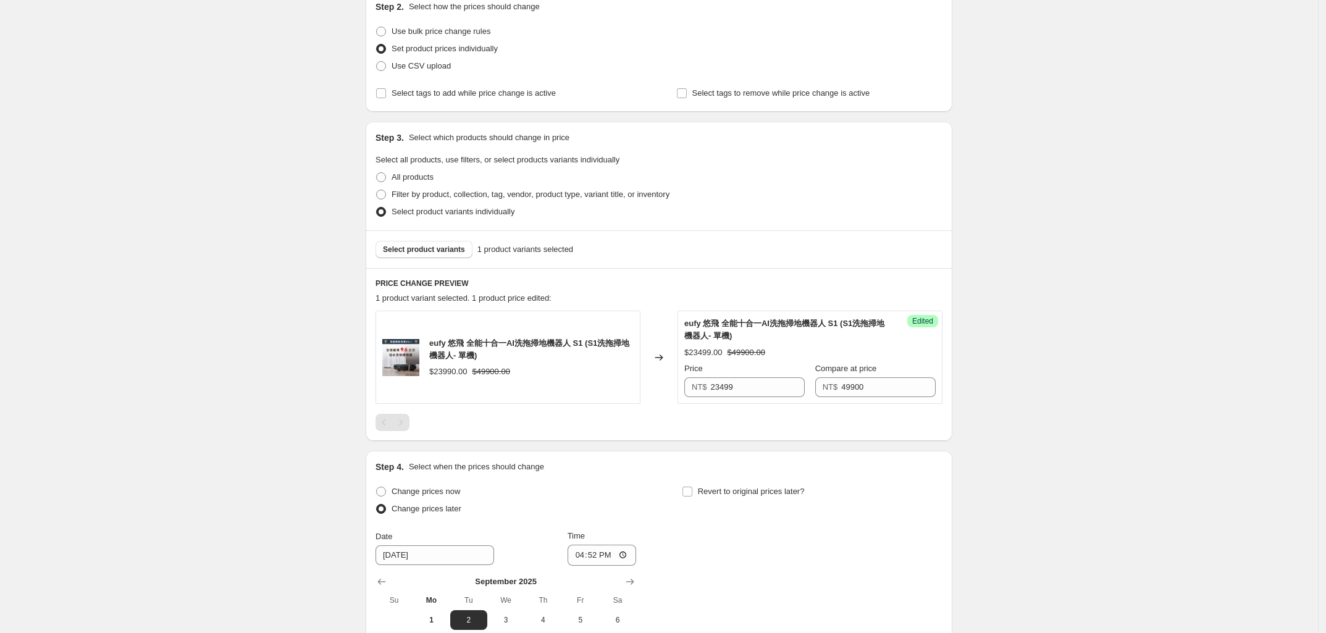
click at [311, 498] on div "Create new price [MEDICAL_DATA]. This page is ready Create new price [MEDICAL_D…" at bounding box center [659, 350] width 1318 height 986
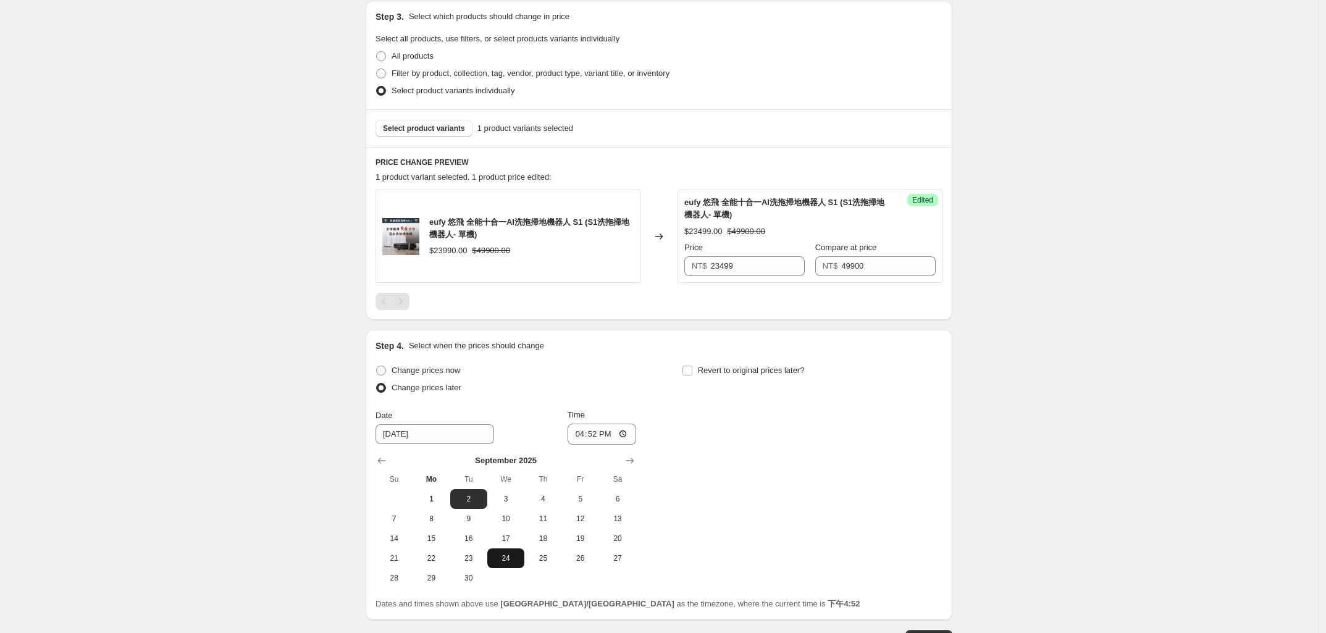
scroll to position [353, 0]
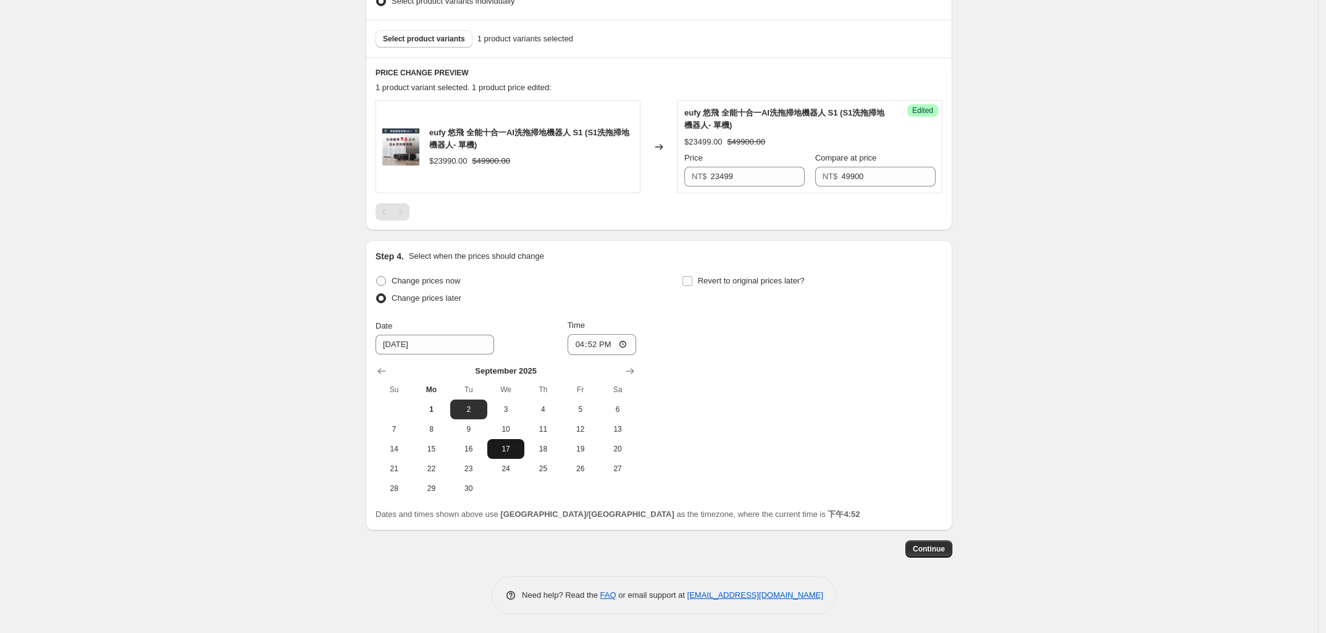
click at [516, 448] on span "17" at bounding box center [505, 449] width 27 height 10
type input "[DATE]"
click at [309, 495] on div "Create new price [MEDICAL_DATA]. This page is ready Create new price [MEDICAL_D…" at bounding box center [659, 140] width 1318 height 986
click at [581, 345] on input "16:52" at bounding box center [601, 344] width 69 height 21
type input "00:01"
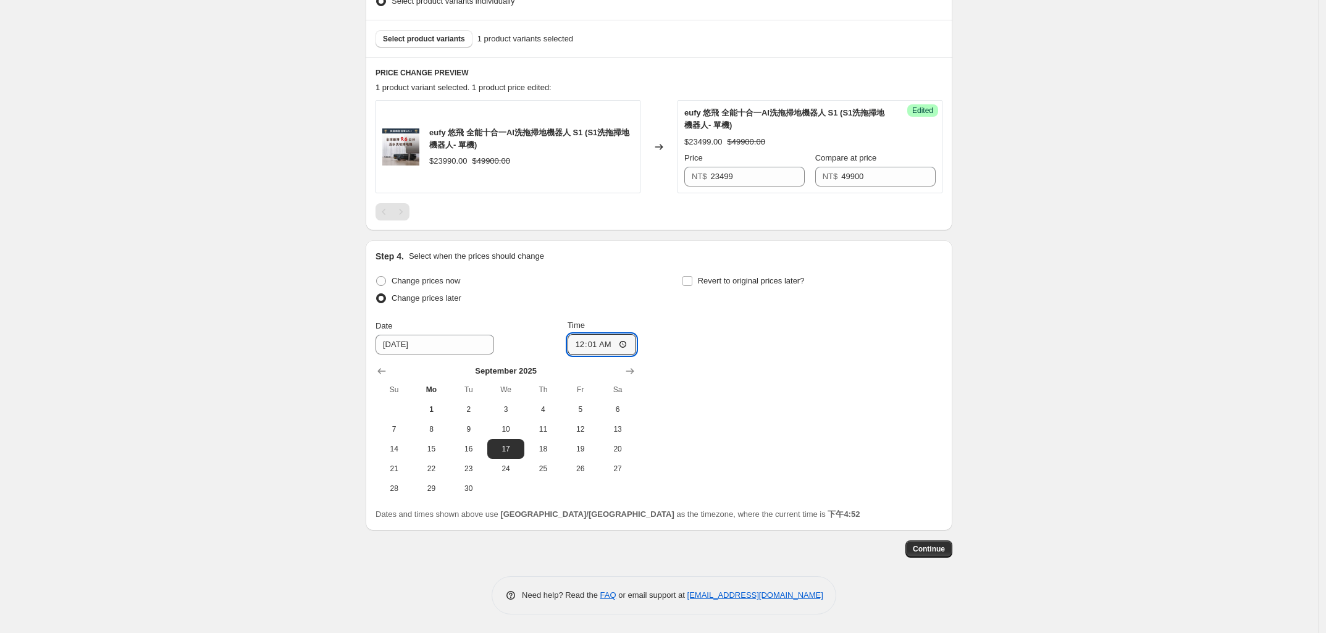
click at [297, 400] on div "Create new price [MEDICAL_DATA]. This page is ready Create new price [MEDICAL_D…" at bounding box center [659, 140] width 1318 height 986
drag, startPoint x: 1095, startPoint y: 481, endPoint x: 891, endPoint y: 555, distance: 216.6
click at [1092, 482] on div "Create new price [MEDICAL_DATA]. This page is ready Create new price [MEDICAL_D…" at bounding box center [659, 140] width 1318 height 986
click at [952, 556] on button "Continue" at bounding box center [928, 548] width 47 height 17
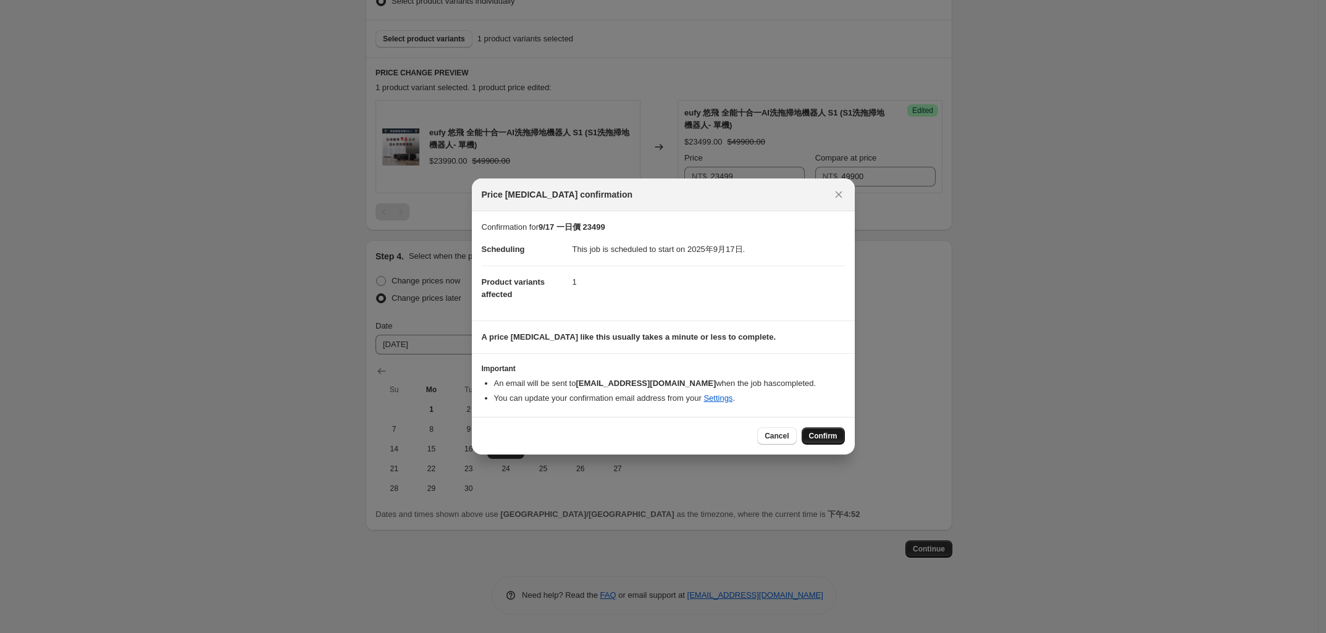
click at [818, 438] on span "Confirm" at bounding box center [823, 436] width 28 height 10
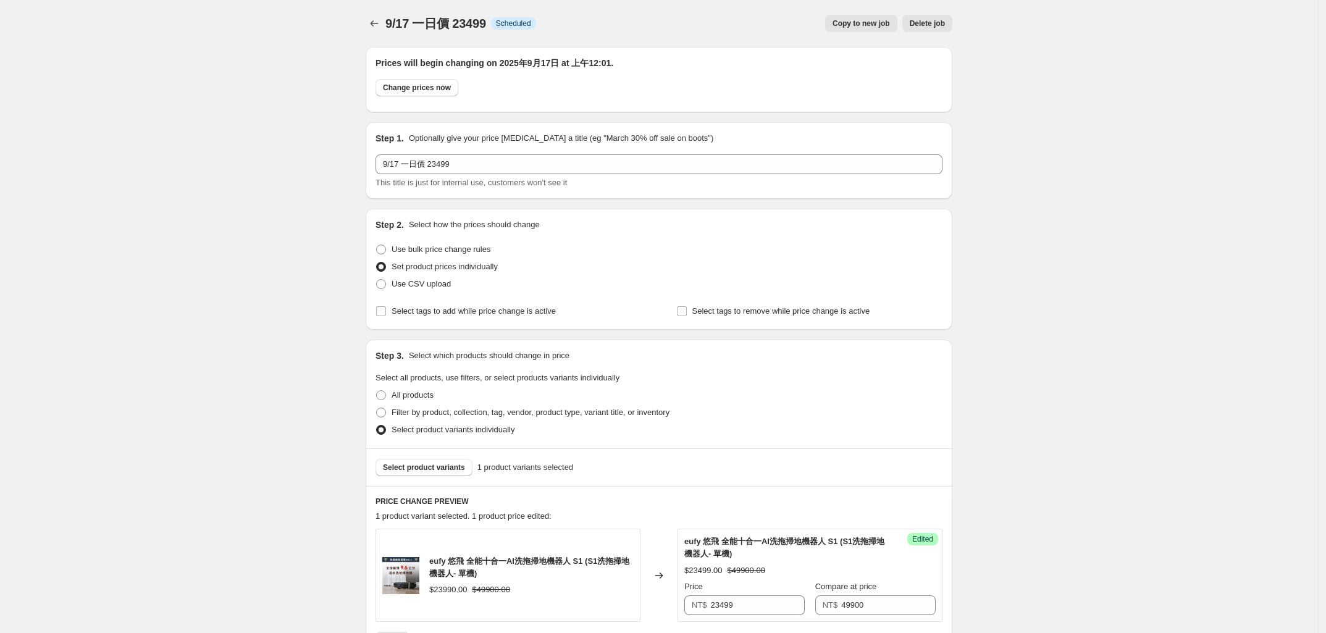
scroll to position [353, 0]
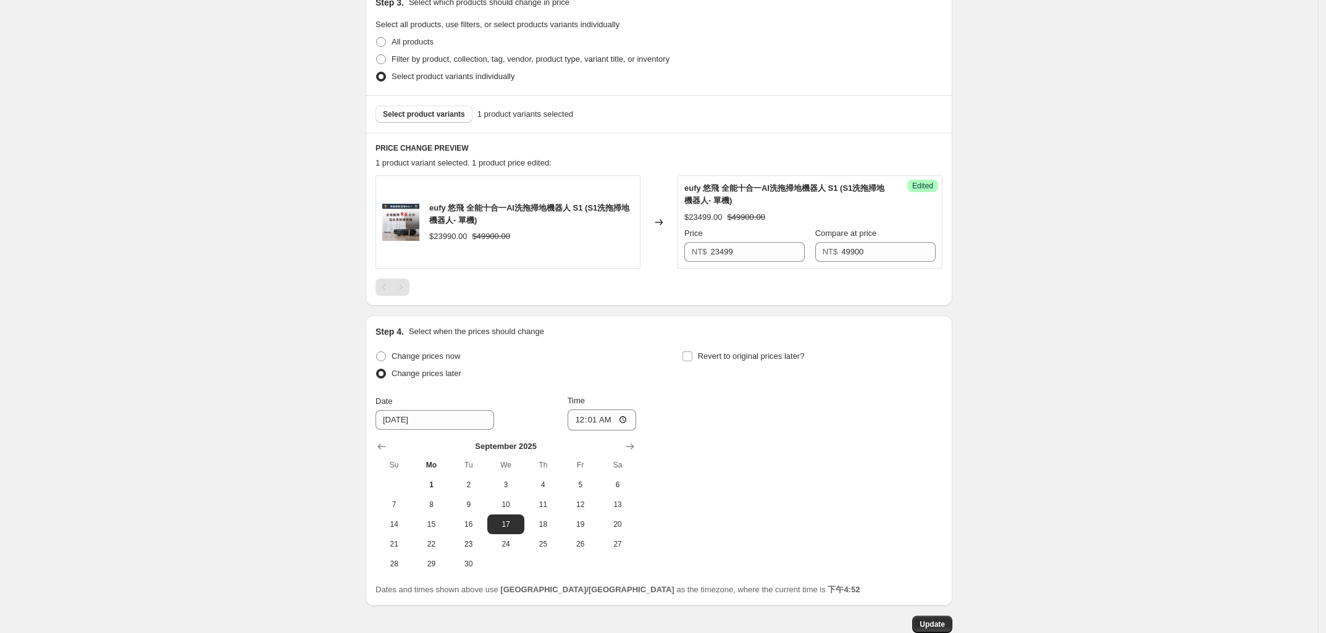
click at [198, 361] on div "9/17 一日價 23499. This page is ready 9/17 一日價 23499 Info Scheduled Copy to new jo…" at bounding box center [659, 178] width 1318 height 1062
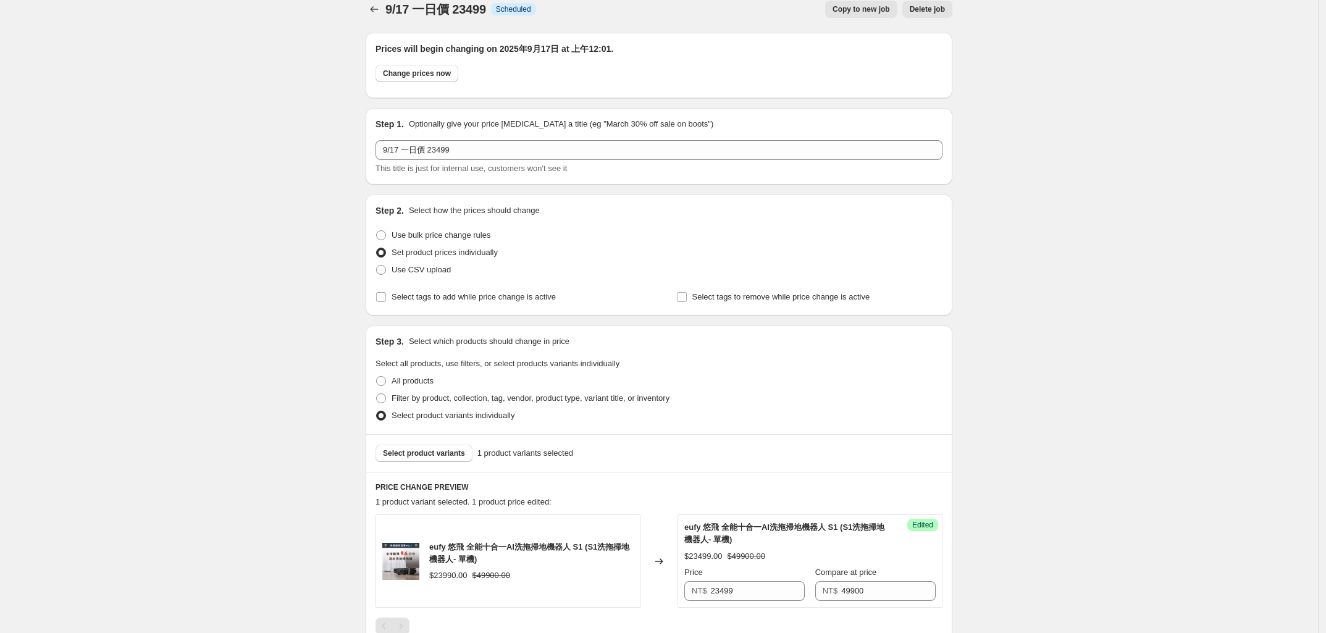
scroll to position [0, 0]
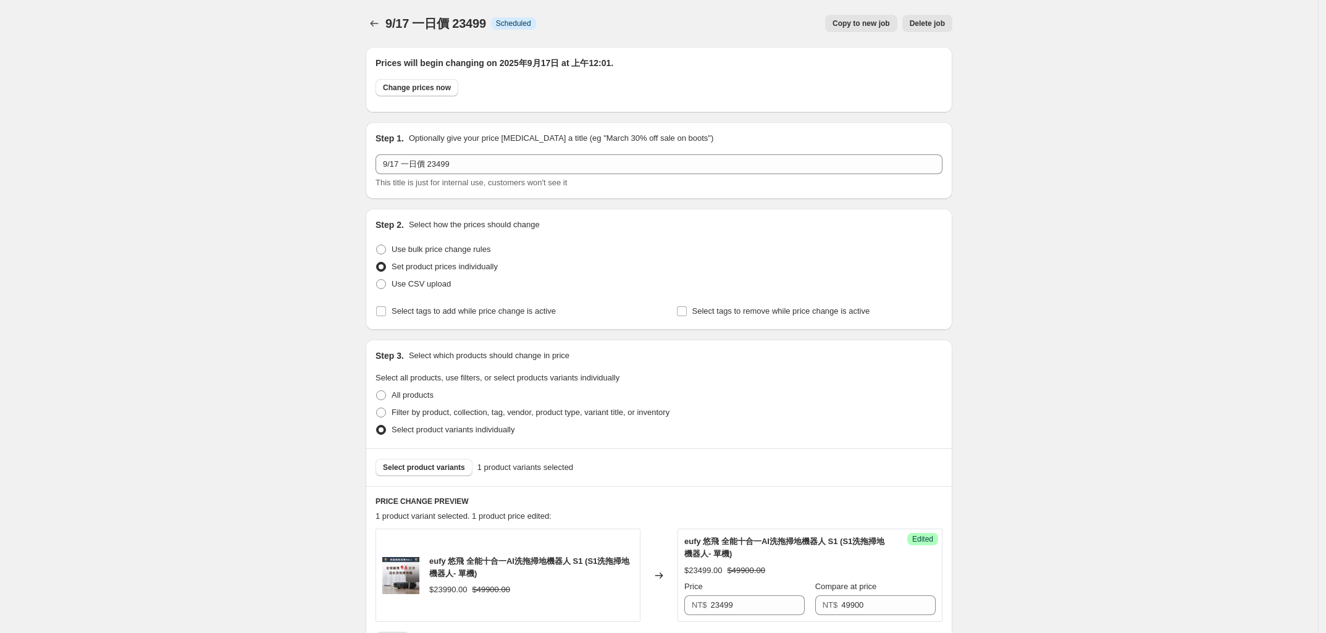
click at [222, 414] on div "9/17 一日價 23499. This page is ready 9/17 一日價 23499 Info Scheduled Copy to new jo…" at bounding box center [659, 531] width 1318 height 1062
click at [377, 23] on icon "Price change jobs" at bounding box center [374, 23] width 12 height 12
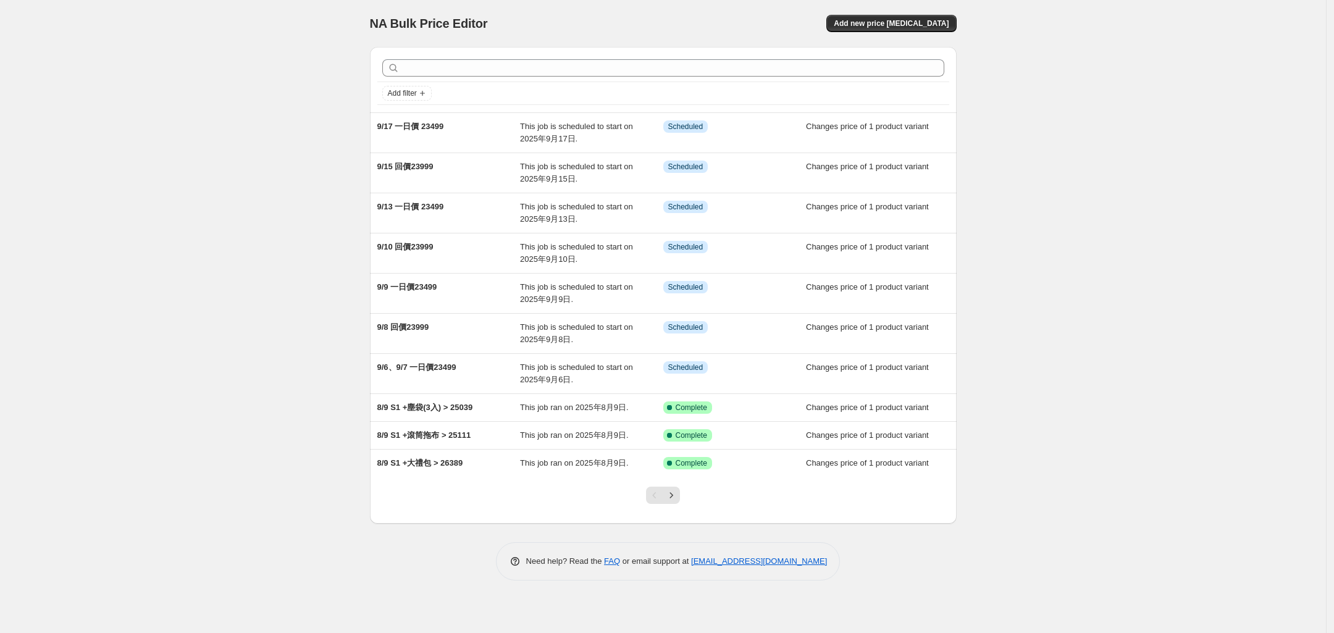
drag, startPoint x: 263, startPoint y: 268, endPoint x: 276, endPoint y: 225, distance: 44.5
click at [267, 264] on div "NA Bulk Price Editor. This page is ready NA Bulk Price Editor Add new price [ME…" at bounding box center [663, 316] width 1326 height 633
click at [287, 142] on div "NA Bulk Price Editor. This page is ready NA Bulk Price Editor Add new price [ME…" at bounding box center [663, 316] width 1326 height 633
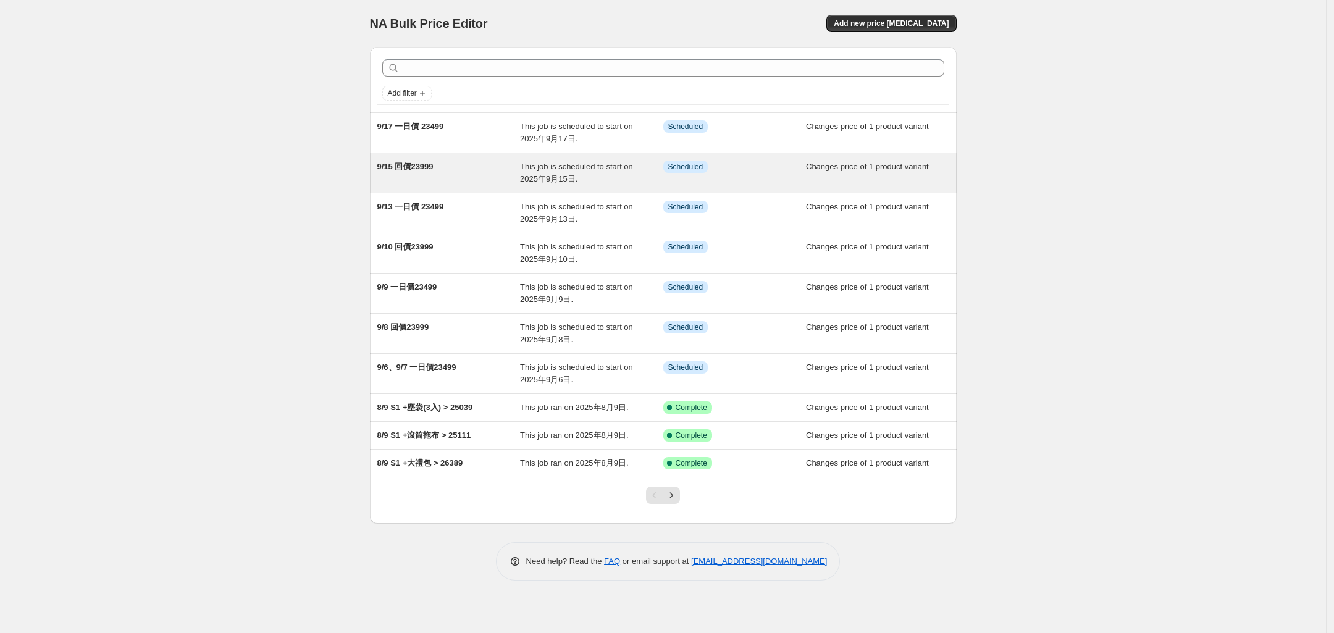
click at [406, 170] on span "9/15 回價23999" at bounding box center [405, 166] width 56 height 9
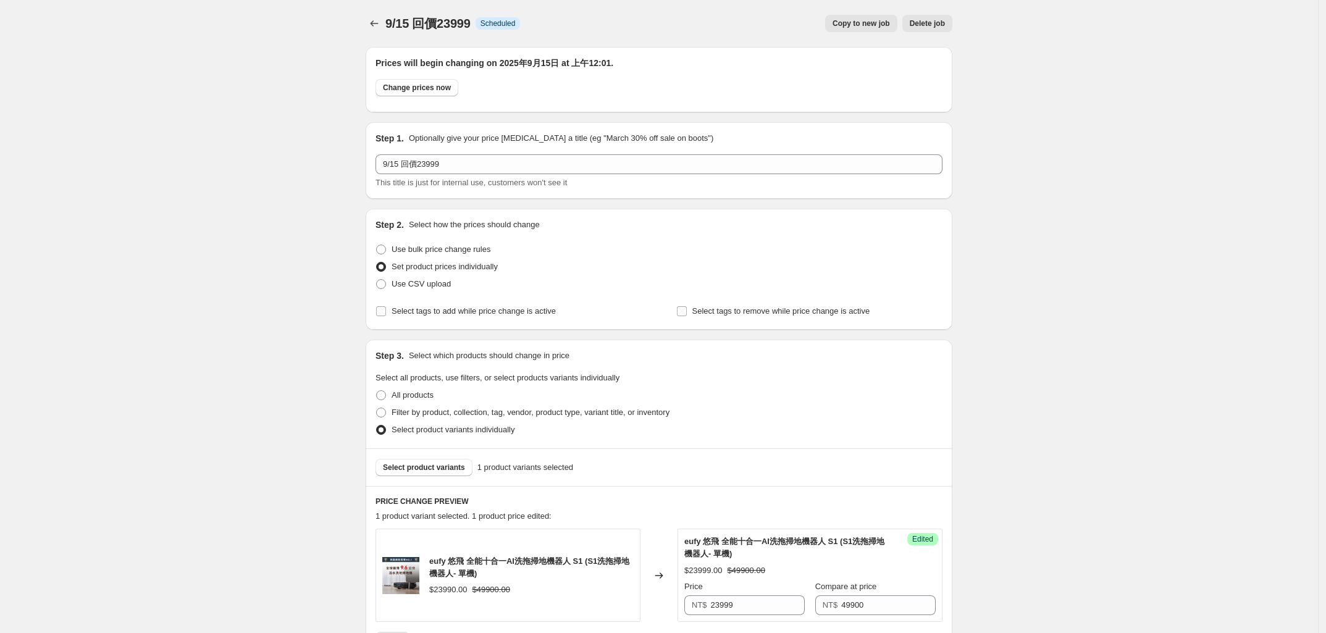
drag, startPoint x: 232, startPoint y: 293, endPoint x: 412, endPoint y: 184, distance: 211.4
click at [237, 285] on div "9/15 回價23999. This page is ready 9/15 回價23999 Info Scheduled Copy to new job De…" at bounding box center [659, 531] width 1318 height 1062
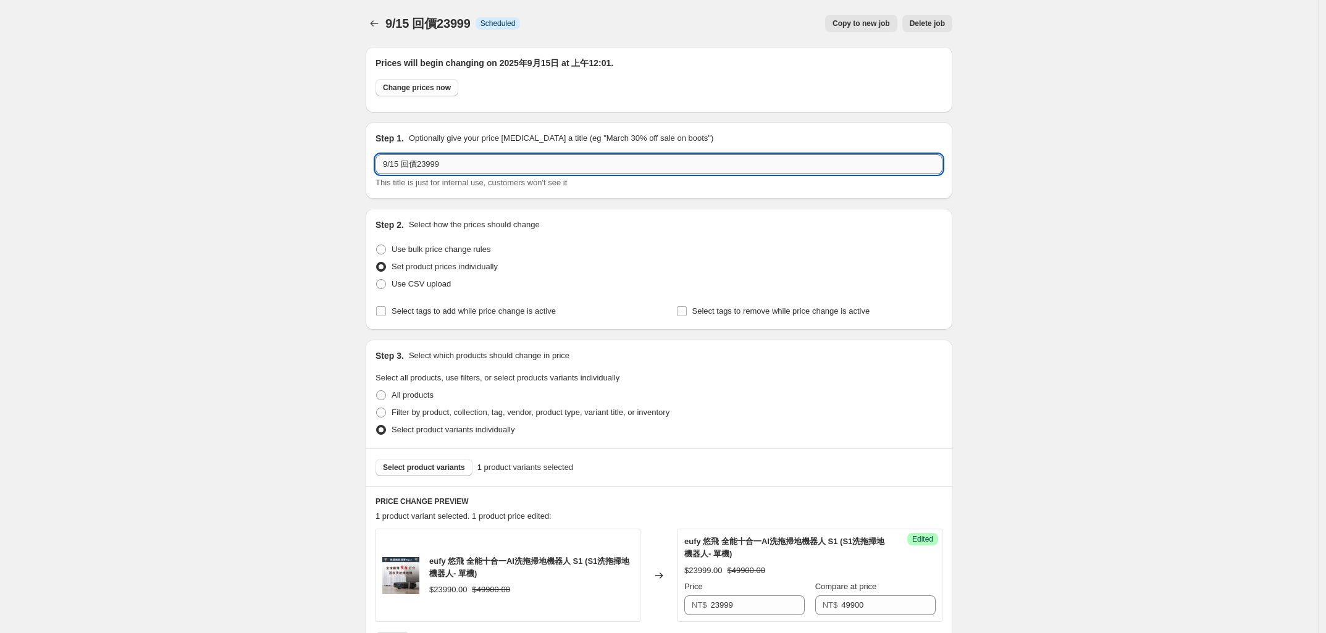
click at [397, 164] on input "9/15 回價23999" at bounding box center [658, 164] width 567 height 20
type input "9/23 回價23999"
click at [288, 249] on div "9/15 回價23999. This page is ready 9/15 回價23999 Info Scheduled Copy to new job De…" at bounding box center [659, 531] width 1318 height 1062
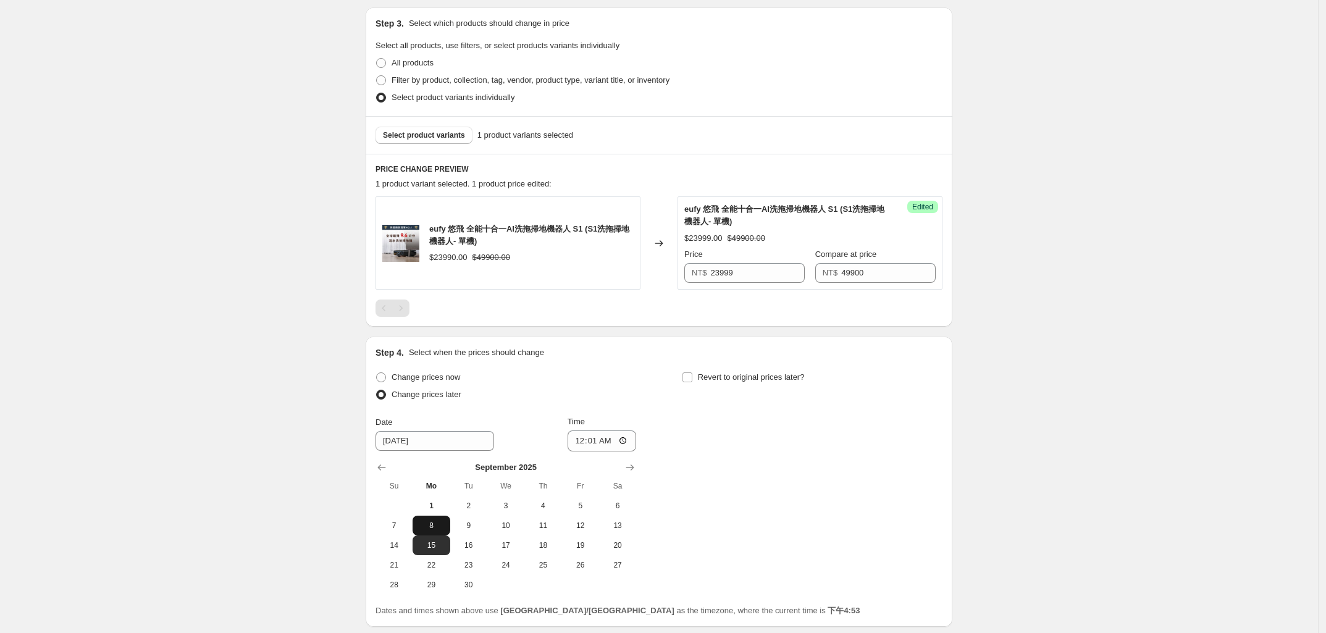
scroll to position [429, 0]
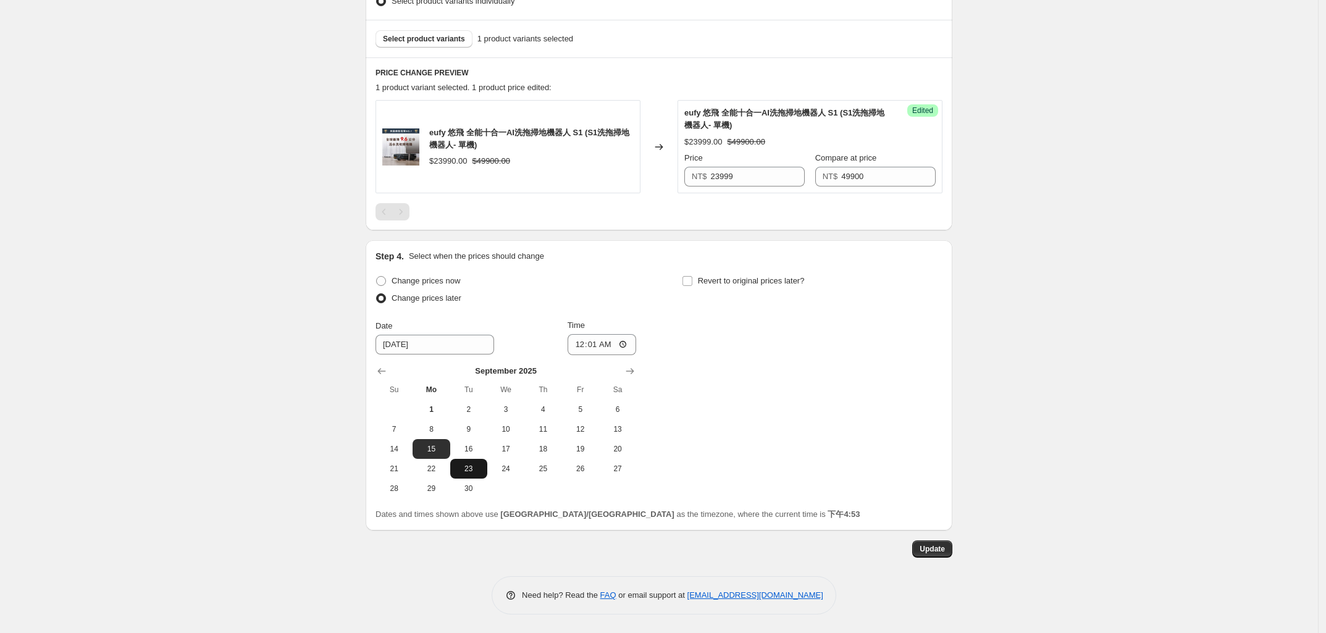
click at [470, 469] on span "23" at bounding box center [468, 469] width 27 height 10
type input "[DATE]"
click at [328, 467] on div "9/15 回價23999. This page is ready 9/15 回價23999 Info Scheduled Copy to new job De…" at bounding box center [659, 102] width 1318 height 1062
click at [207, 163] on div "9/15 回價23999. This page is ready 9/15 回價23999 Info Scheduled Copy to new job De…" at bounding box center [659, 102] width 1318 height 1062
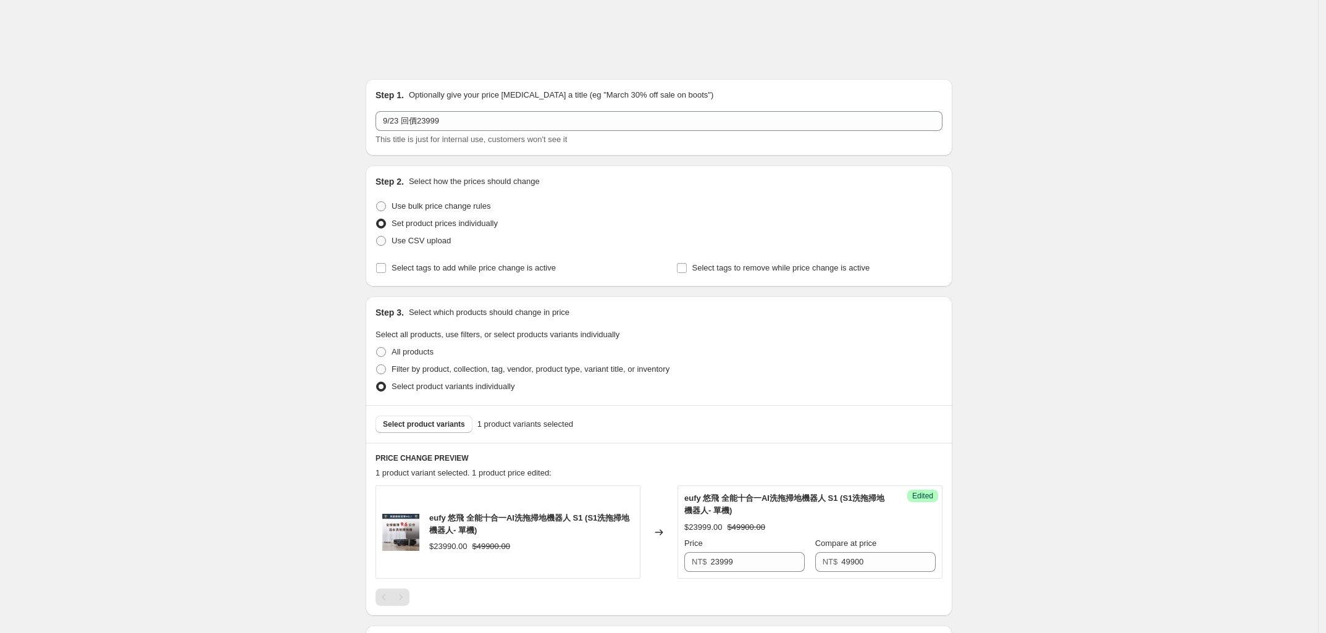
scroll to position [0, 0]
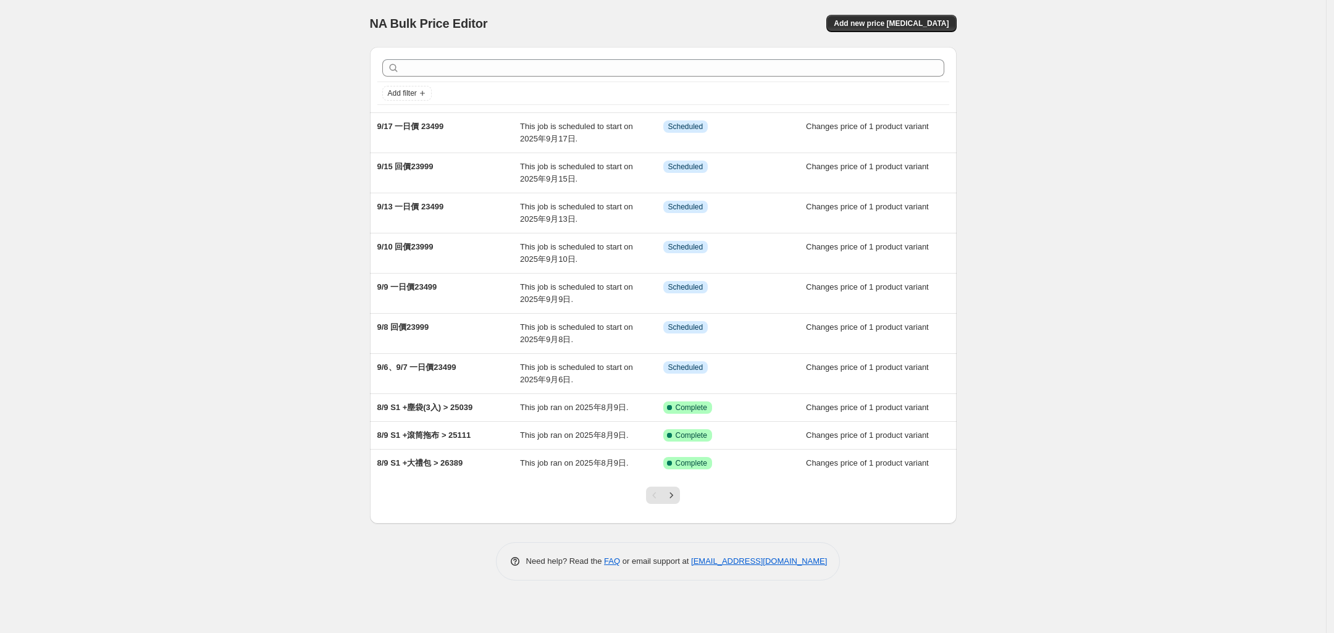
click at [258, 260] on div "NA Bulk Price Editor. This page is ready NA Bulk Price Editor Add new price [ME…" at bounding box center [663, 316] width 1326 height 633
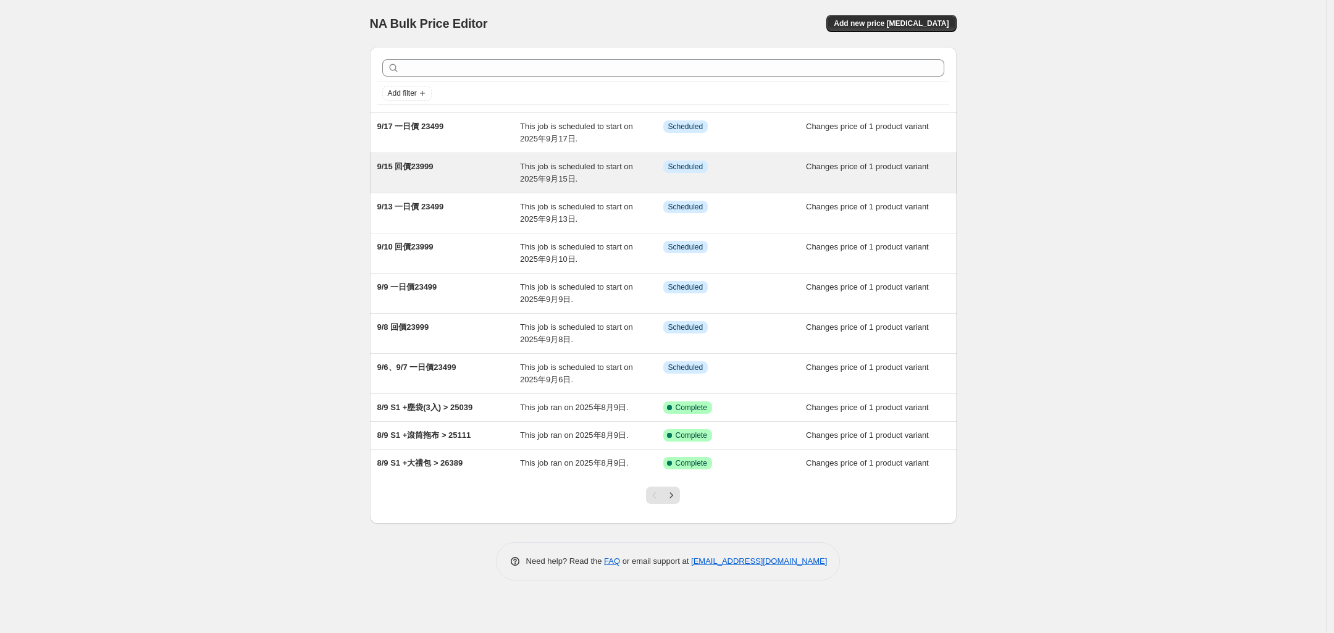
click at [417, 165] on span "9/15 回價23999" at bounding box center [405, 166] width 56 height 9
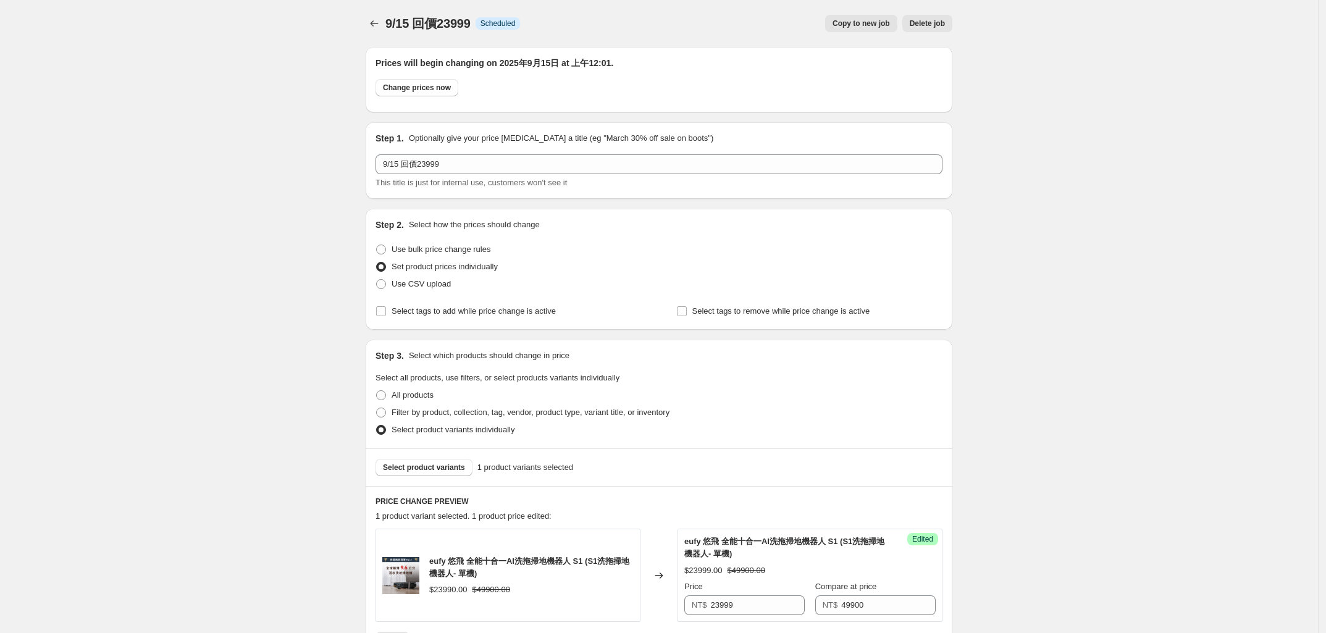
click at [869, 19] on span "Copy to new job" at bounding box center [860, 24] width 57 height 10
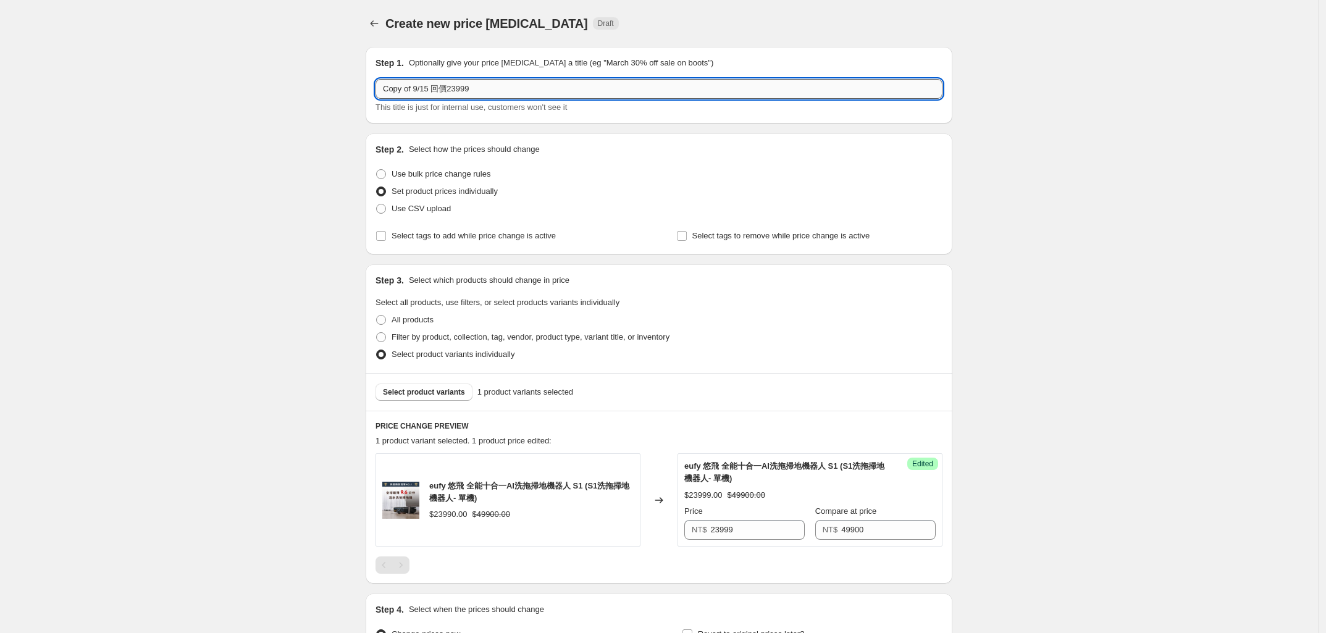
click at [417, 88] on input "Copy of 9/15 回價23999" at bounding box center [658, 89] width 567 height 20
click at [401, 88] on input "9/15 回價23999" at bounding box center [658, 89] width 567 height 20
type input "9/23 回價23999"
click at [259, 189] on div "Create new price [MEDICAL_DATA]. This page is ready Create new price [MEDICAL_D…" at bounding box center [659, 387] width 1318 height 775
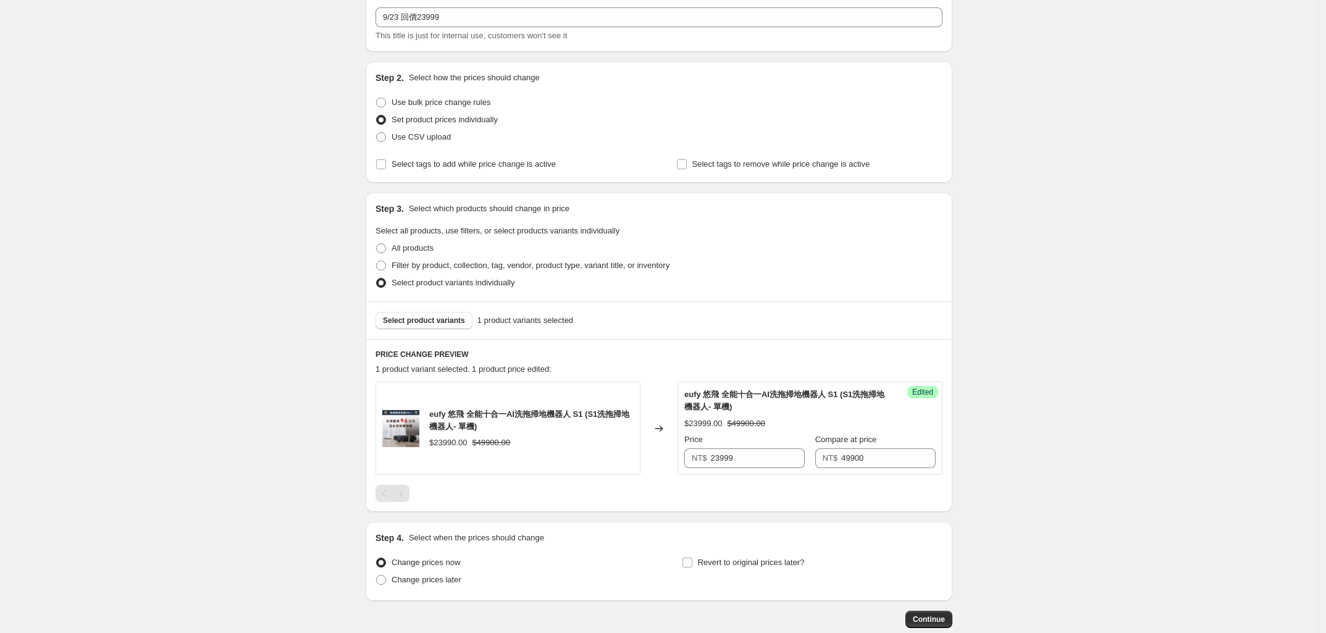
scroll to position [143, 0]
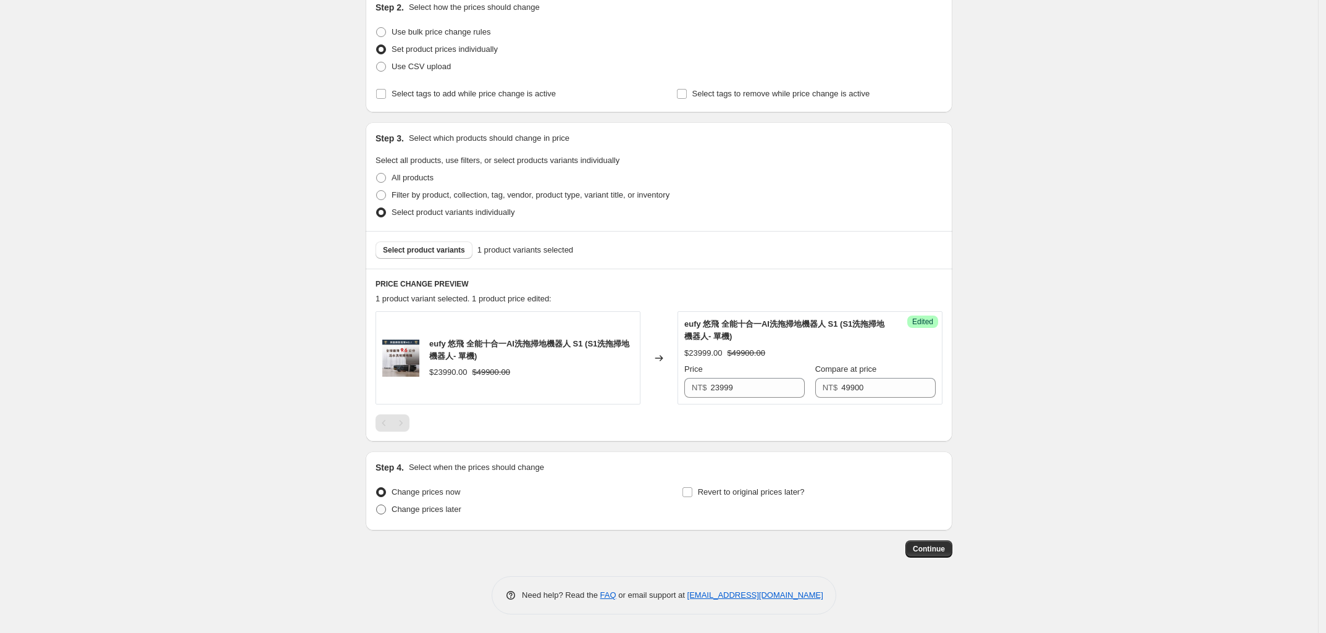
click at [385, 509] on span at bounding box center [381, 510] width 10 height 10
click at [377, 505] on input "Change prices later" at bounding box center [376, 505] width 1 height 1
radio input "true"
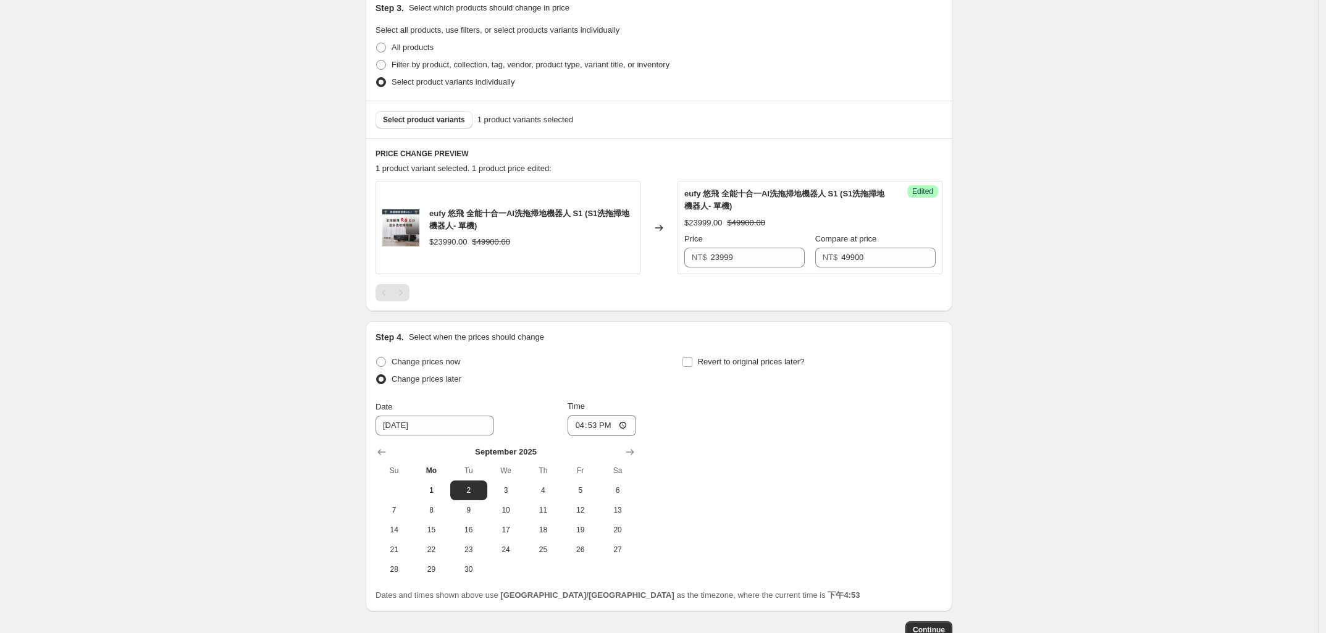
scroll to position [353, 0]
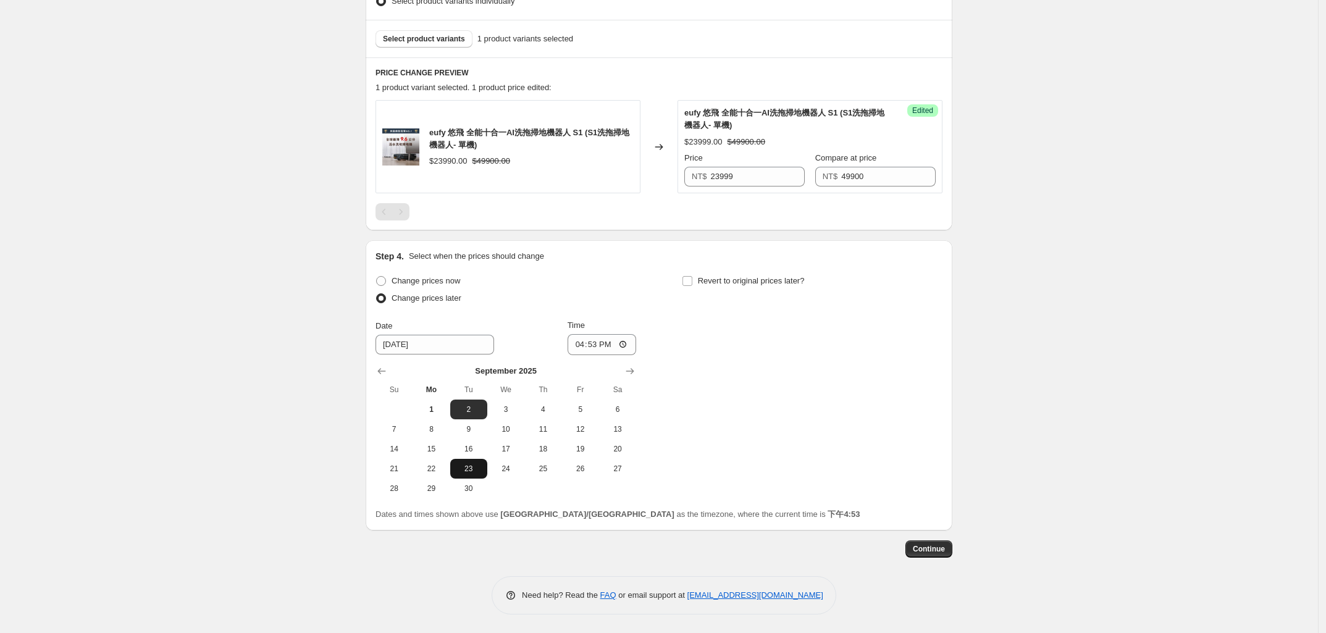
click at [466, 468] on span "23" at bounding box center [468, 469] width 27 height 10
type input "[DATE]"
click at [579, 343] on input "16:53" at bounding box center [601, 344] width 69 height 21
click at [598, 345] on input "04:53" at bounding box center [601, 344] width 69 height 21
type input "00:01"
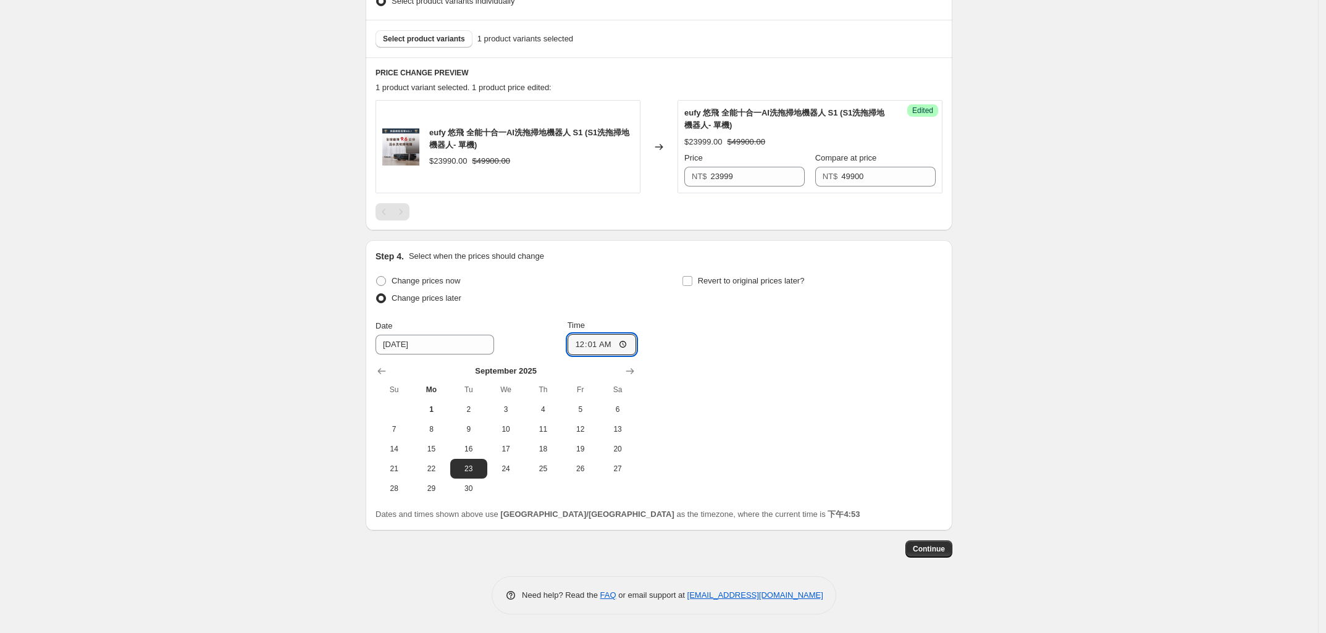
click at [260, 377] on div "Create new price [MEDICAL_DATA]. This page is ready Create new price [MEDICAL_D…" at bounding box center [659, 140] width 1318 height 986
click at [801, 552] on div "Continue" at bounding box center [659, 548] width 587 height 17
click at [936, 550] on span "Continue" at bounding box center [929, 549] width 32 height 10
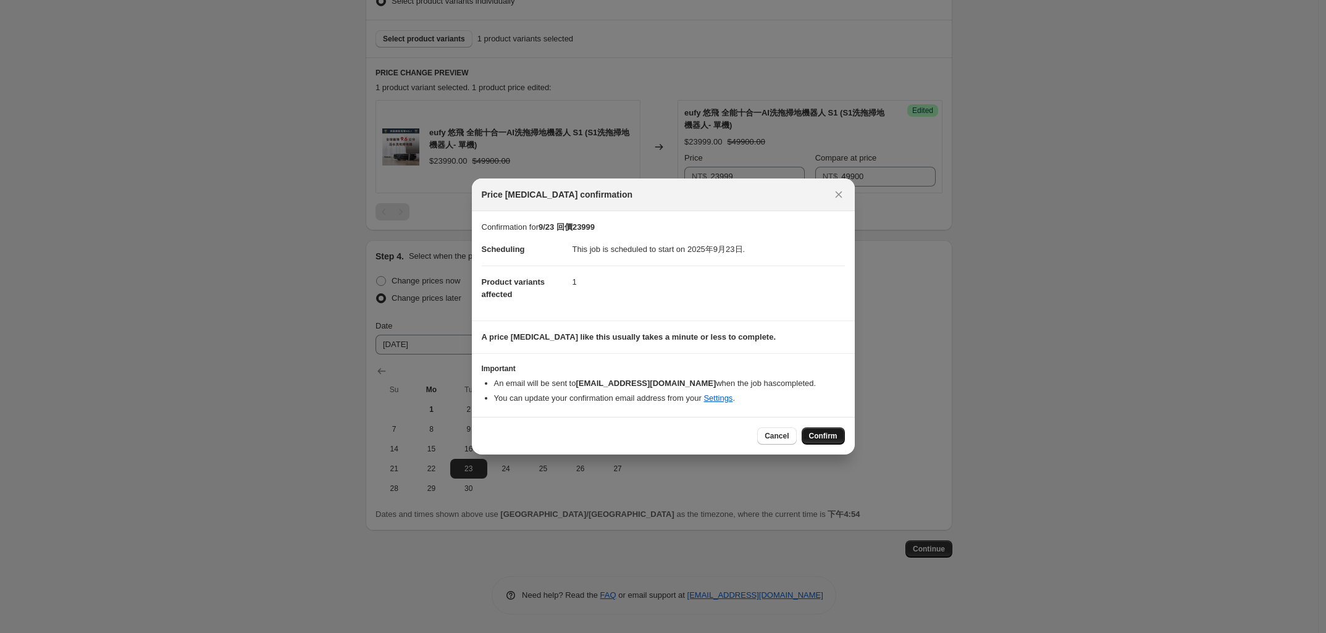
click at [817, 435] on span "Confirm" at bounding box center [823, 436] width 28 height 10
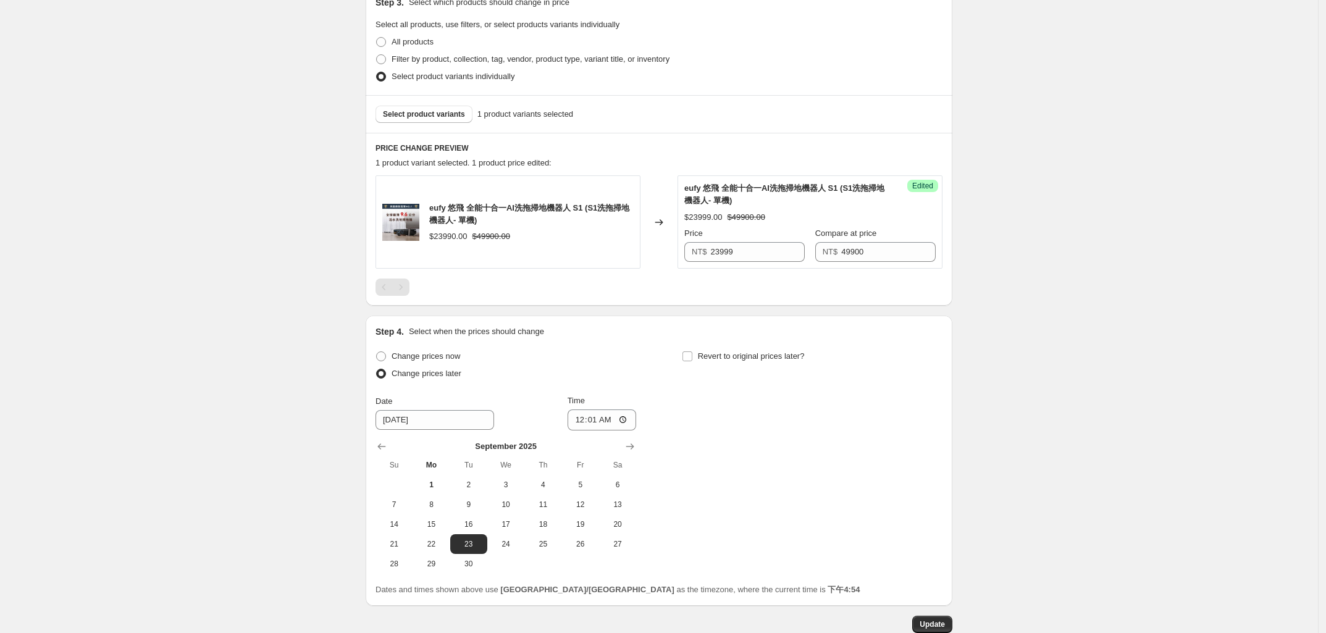
click at [180, 421] on div "9/23 回價23999. This page is ready 9/23 回價23999 Info Scheduled Copy to new job De…" at bounding box center [659, 178] width 1318 height 1062
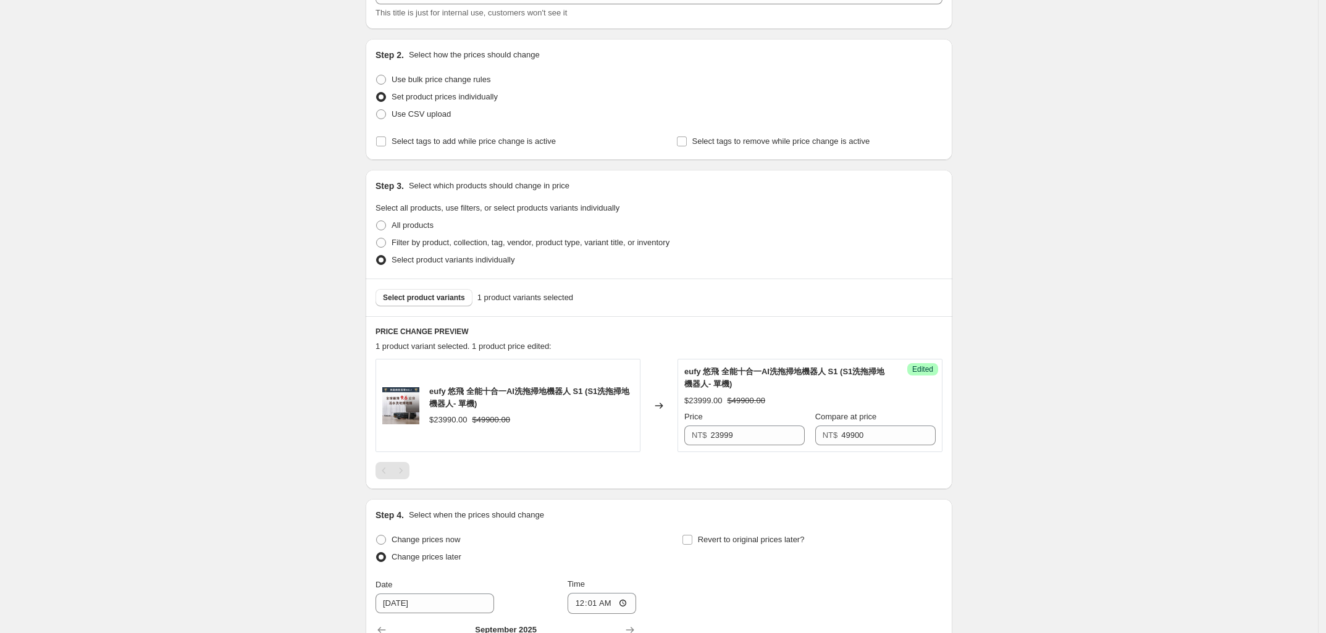
scroll to position [0, 0]
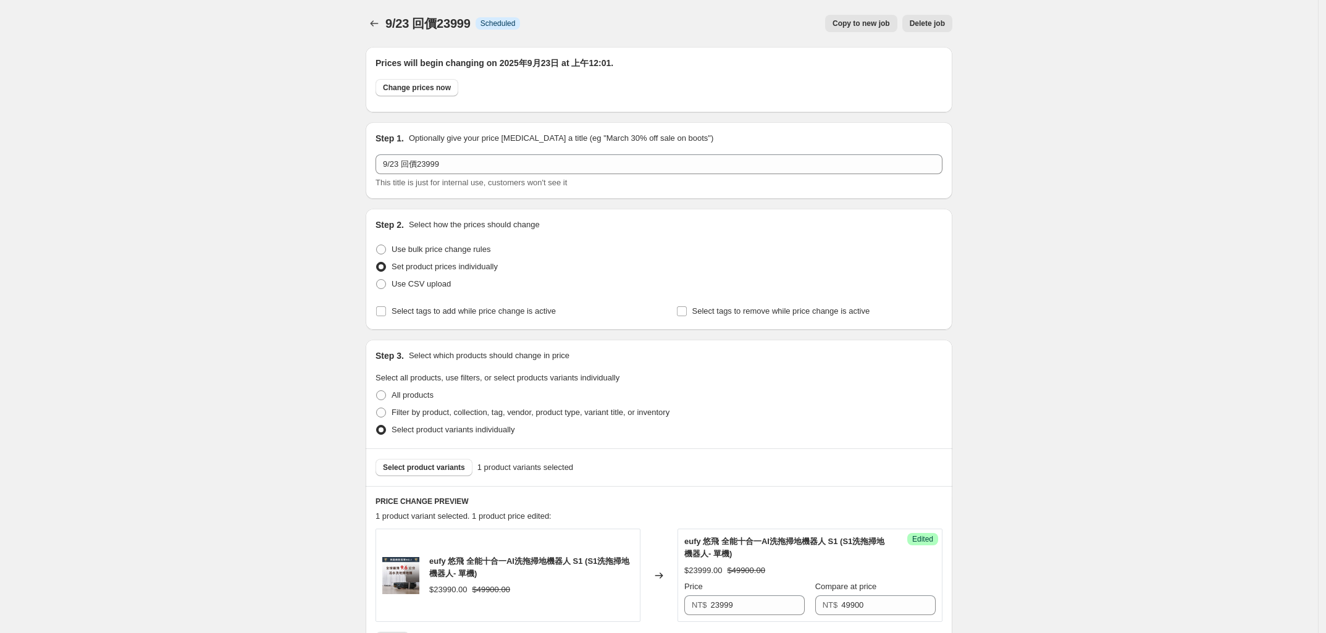
click at [233, 374] on div "9/23 回價23999. This page is ready 9/23 回價23999 Info Scheduled Copy to new job De…" at bounding box center [659, 531] width 1318 height 1062
click at [380, 27] on icon "Price change jobs" at bounding box center [374, 23] width 12 height 12
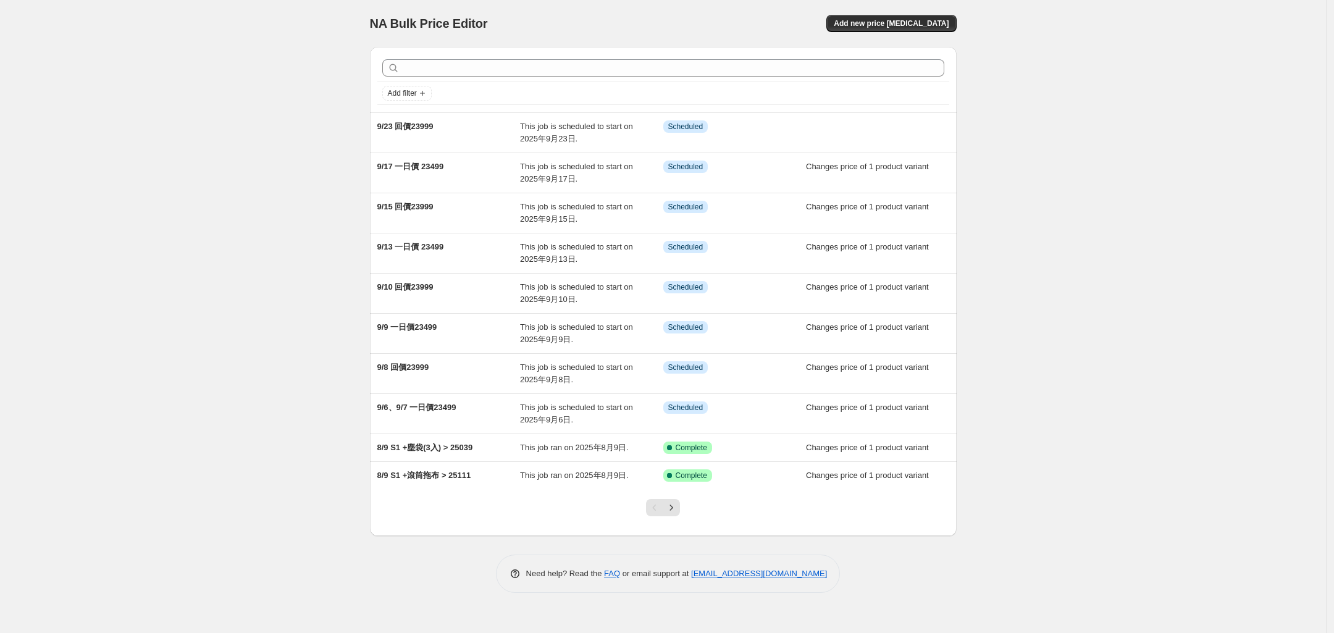
drag, startPoint x: 258, startPoint y: 238, endPoint x: 264, endPoint y: 231, distance: 9.2
click at [261, 233] on div "NA Bulk Price Editor. This page is ready NA Bulk Price Editor Add new price [ME…" at bounding box center [663, 316] width 1326 height 633
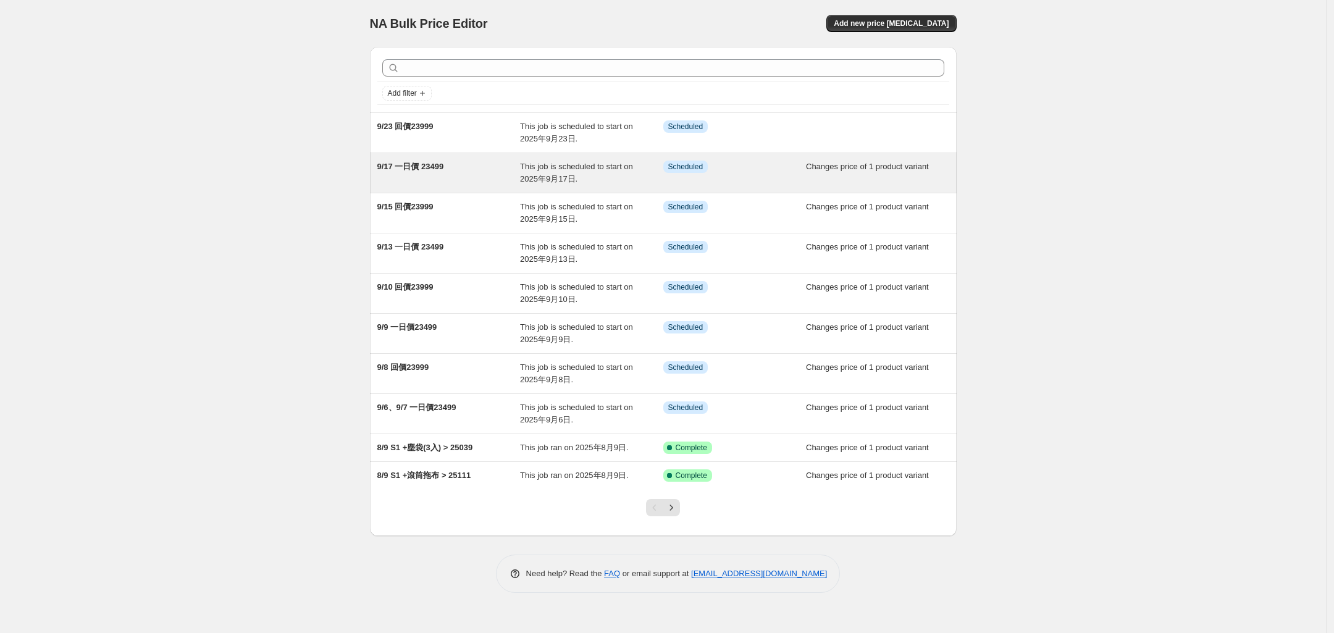
click at [414, 167] on span "9/17 一日價 23499" at bounding box center [410, 166] width 67 height 9
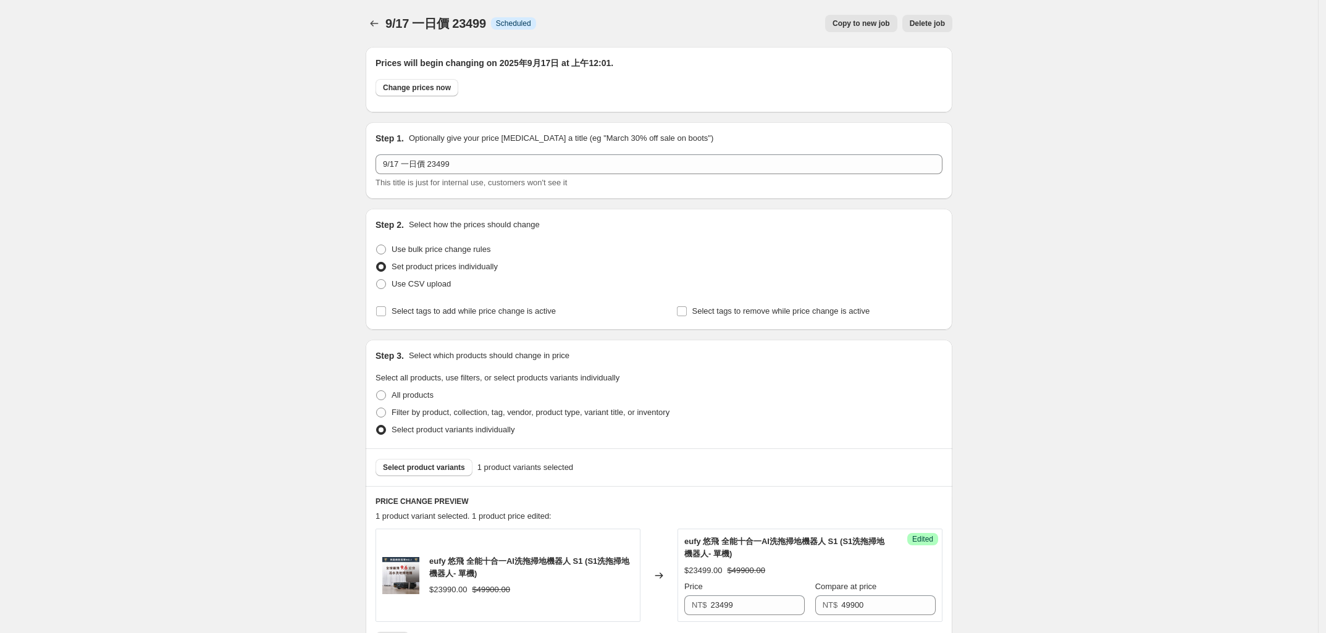
click at [845, 27] on span "Copy to new job" at bounding box center [860, 24] width 57 height 10
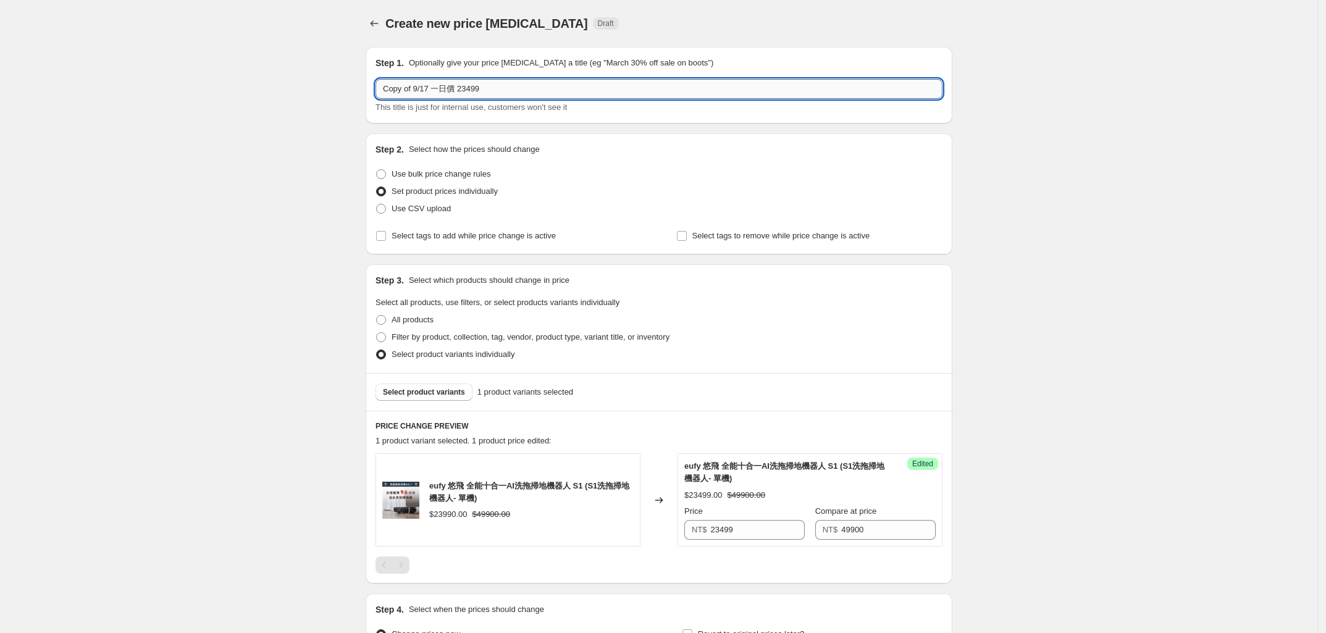
click at [412, 84] on input "Copy of 9/17 一日價 23499" at bounding box center [658, 89] width 567 height 20
click at [403, 86] on input "9/17 一日價 23499" at bounding box center [658, 89] width 567 height 20
type input "9/24 一日價 23499"
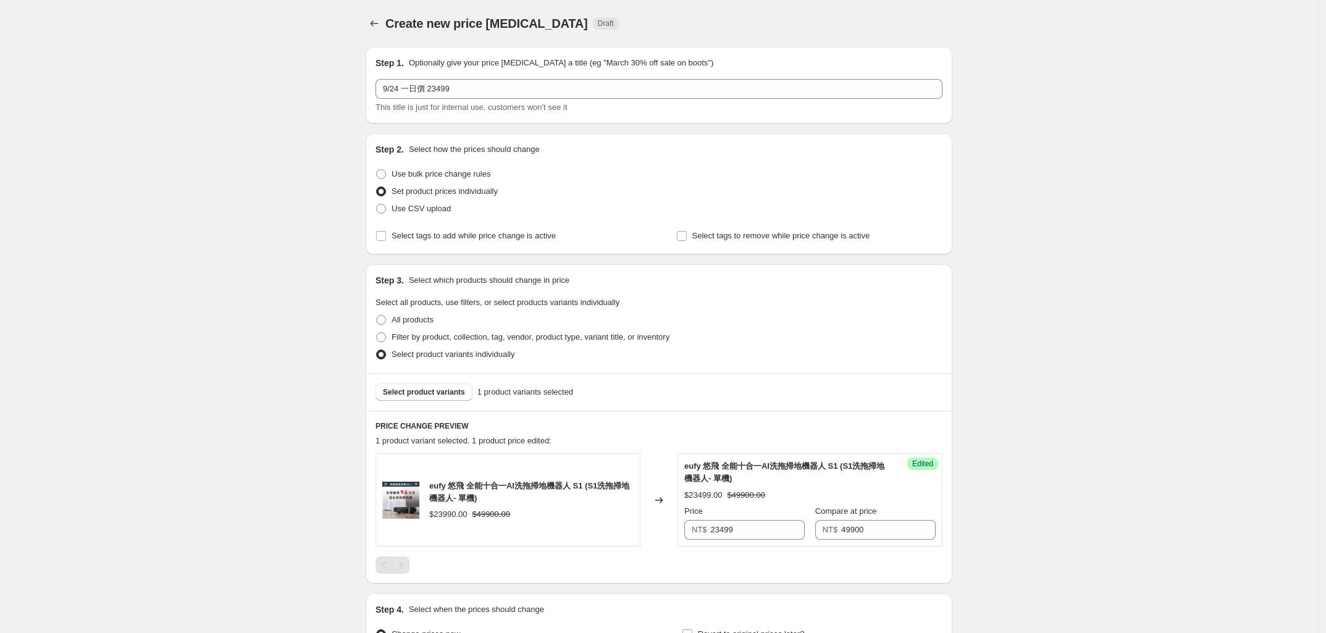
click at [281, 249] on div "Create new price [MEDICAL_DATA]. This page is ready Create new price [MEDICAL_D…" at bounding box center [659, 387] width 1318 height 775
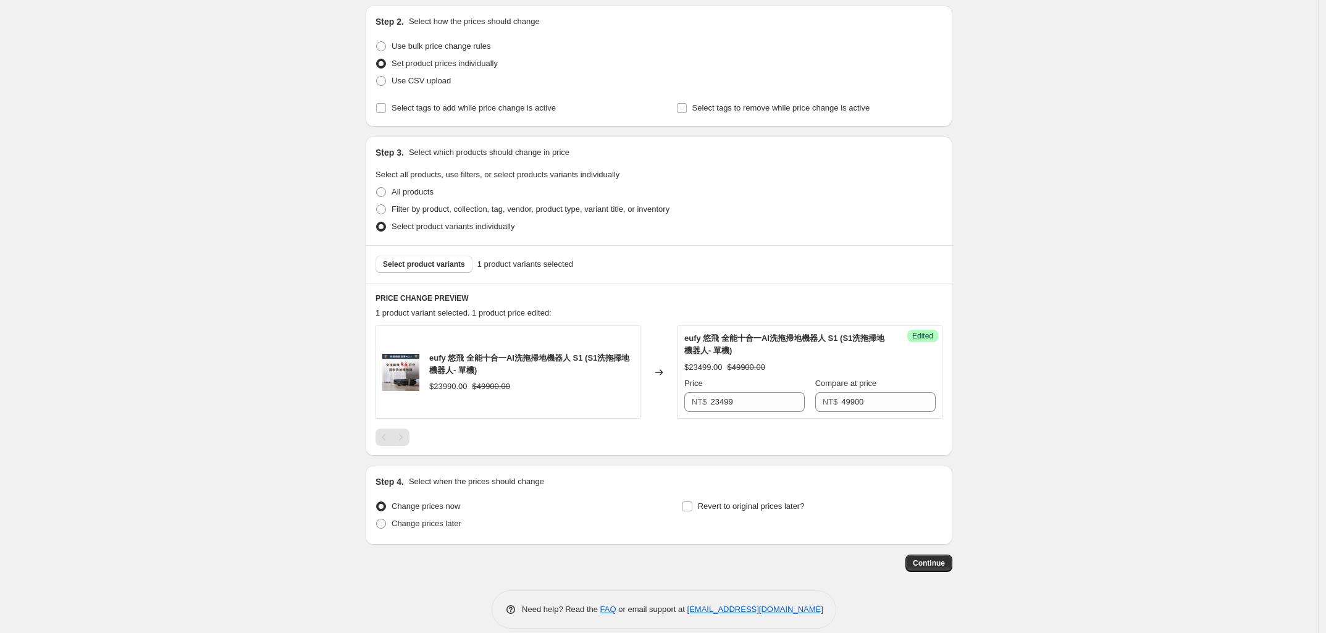
scroll to position [143, 0]
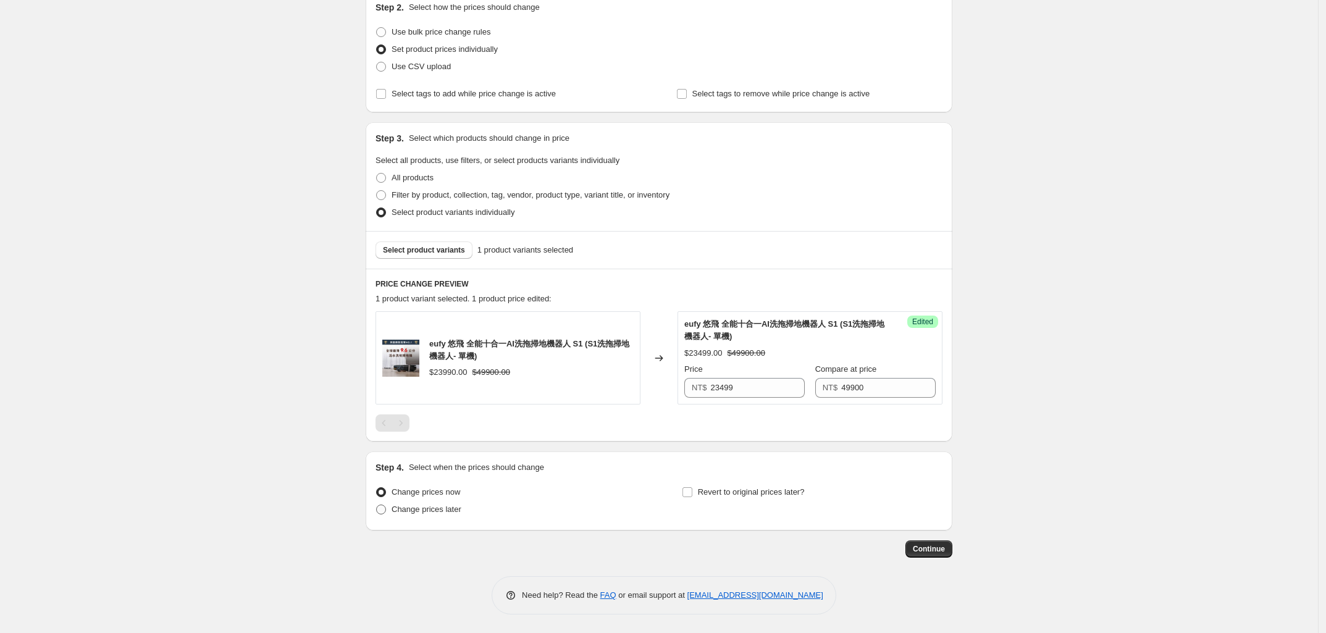
click at [382, 511] on span at bounding box center [381, 510] width 10 height 10
click at [377, 505] on input "Change prices later" at bounding box center [376, 505] width 1 height 1
radio input "true"
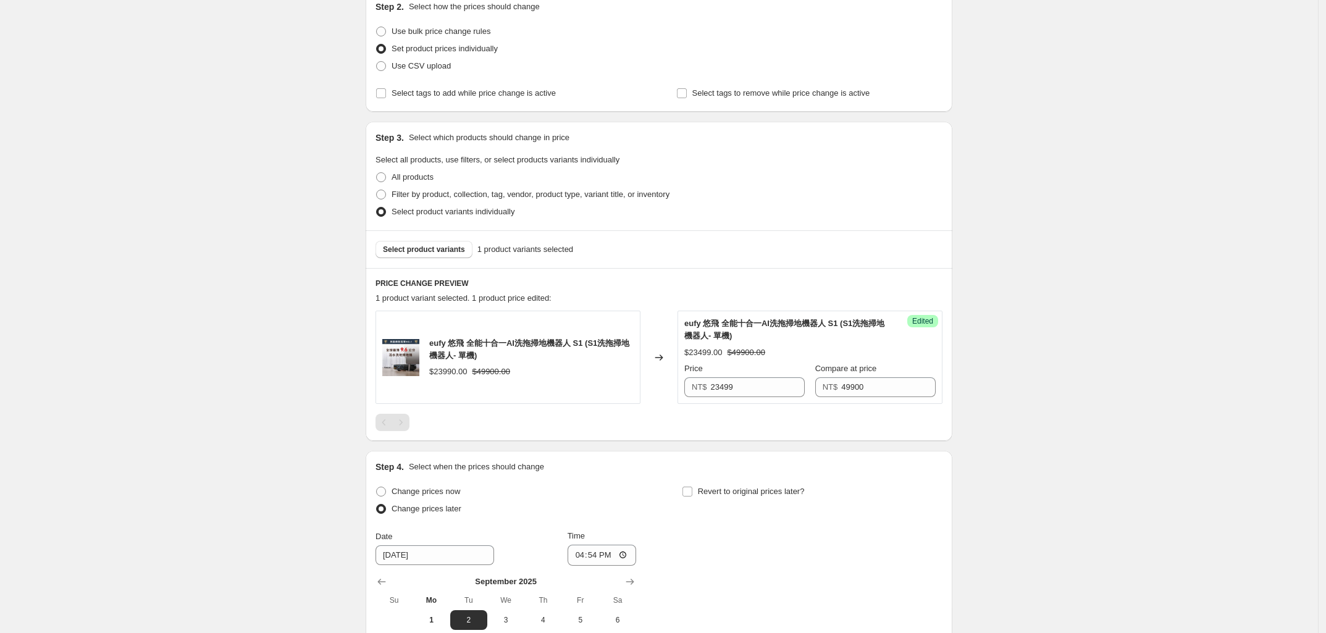
scroll to position [353, 0]
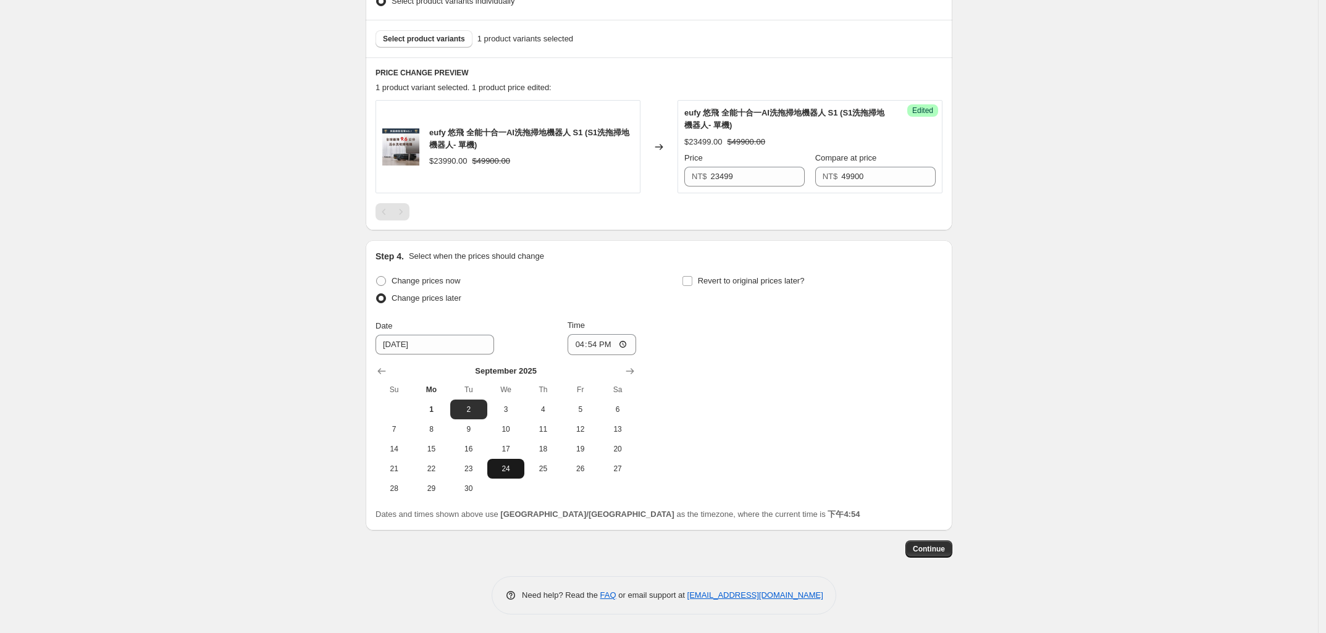
click at [506, 473] on span "24" at bounding box center [505, 469] width 27 height 10
type input "[DATE]"
click at [266, 487] on div "Create new price [MEDICAL_DATA]. This page is ready Create new price [MEDICAL_D…" at bounding box center [659, 140] width 1318 height 986
click at [584, 345] on input "16:54" at bounding box center [601, 344] width 69 height 21
click at [601, 348] on input "04:54" at bounding box center [601, 344] width 69 height 21
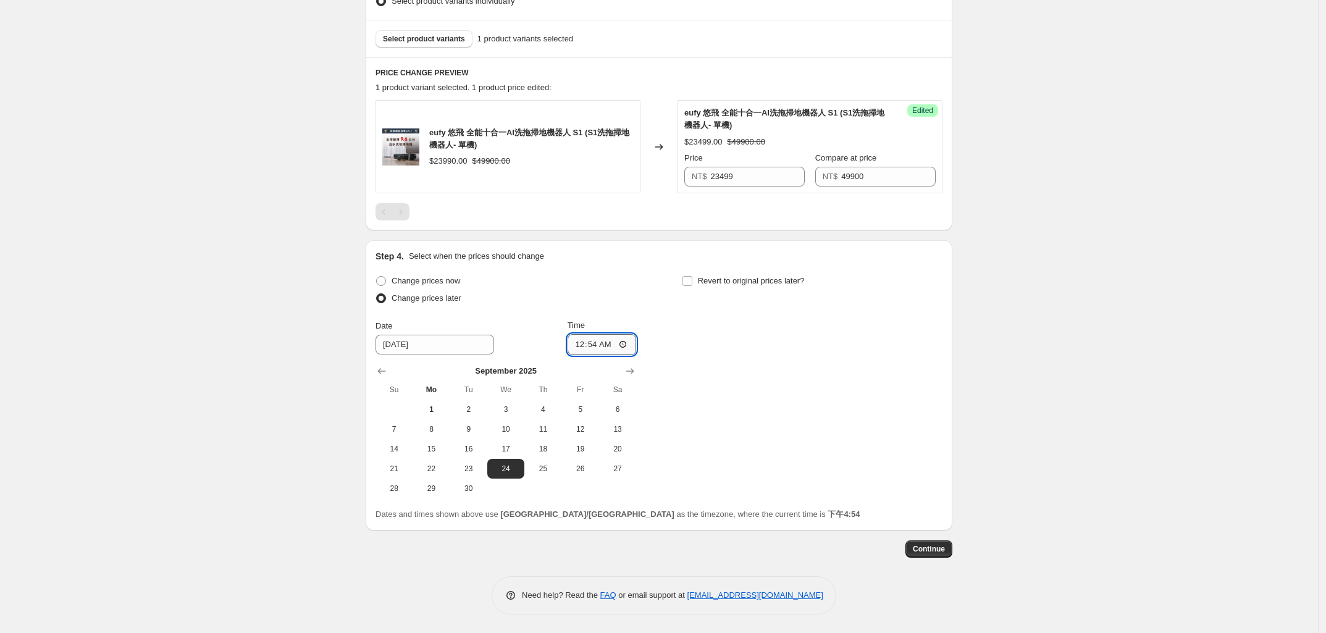
click at [611, 346] on input "00:54" at bounding box center [601, 344] width 69 height 21
type input "00:01"
click at [760, 405] on div "Change prices now Change prices later Date [DATE] Time 00:[DATE] Mo Tu We Th Fr…" at bounding box center [658, 385] width 567 height 226
click at [254, 435] on div "Create new price [MEDICAL_DATA]. This page is ready Create new price [MEDICAL_D…" at bounding box center [659, 140] width 1318 height 986
click at [928, 553] on span "Continue" at bounding box center [929, 549] width 32 height 10
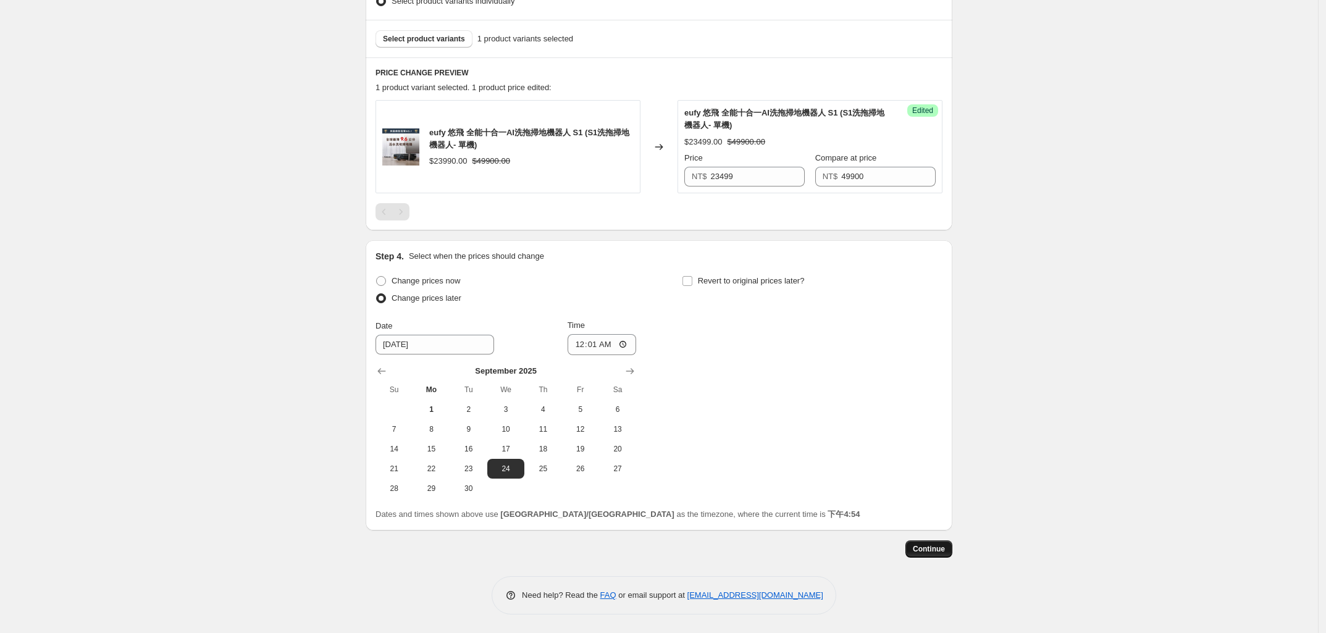
scroll to position [0, 0]
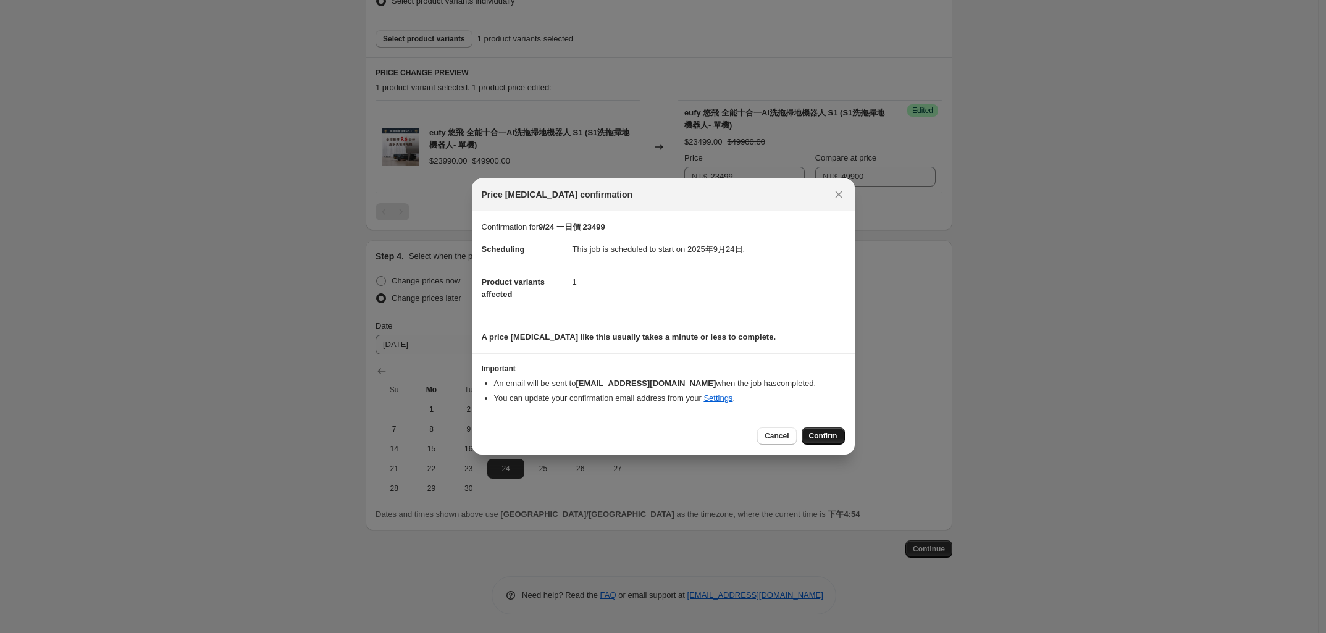
click at [822, 438] on span "Confirm" at bounding box center [823, 436] width 28 height 10
type input "9/24 一日價 23499"
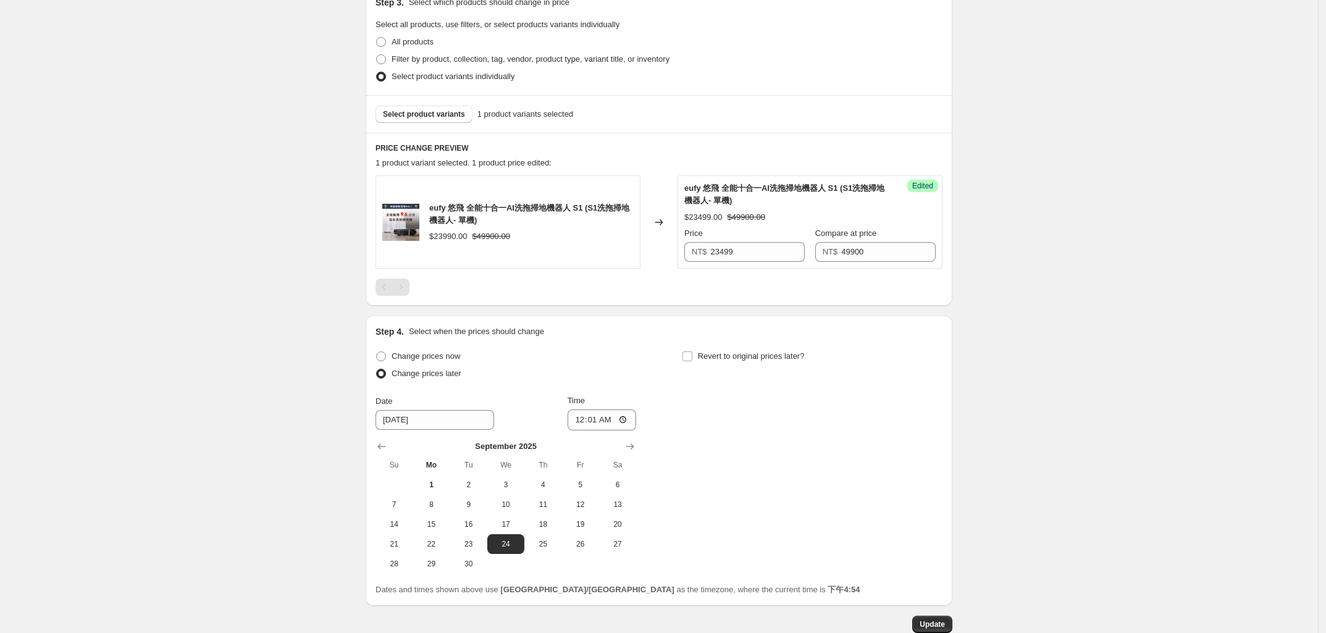
click at [218, 402] on div "9/24 一日價 23499. This page is ready 9/24 一日價 23499 Info Scheduled Copy to new jo…" at bounding box center [659, 178] width 1318 height 1062
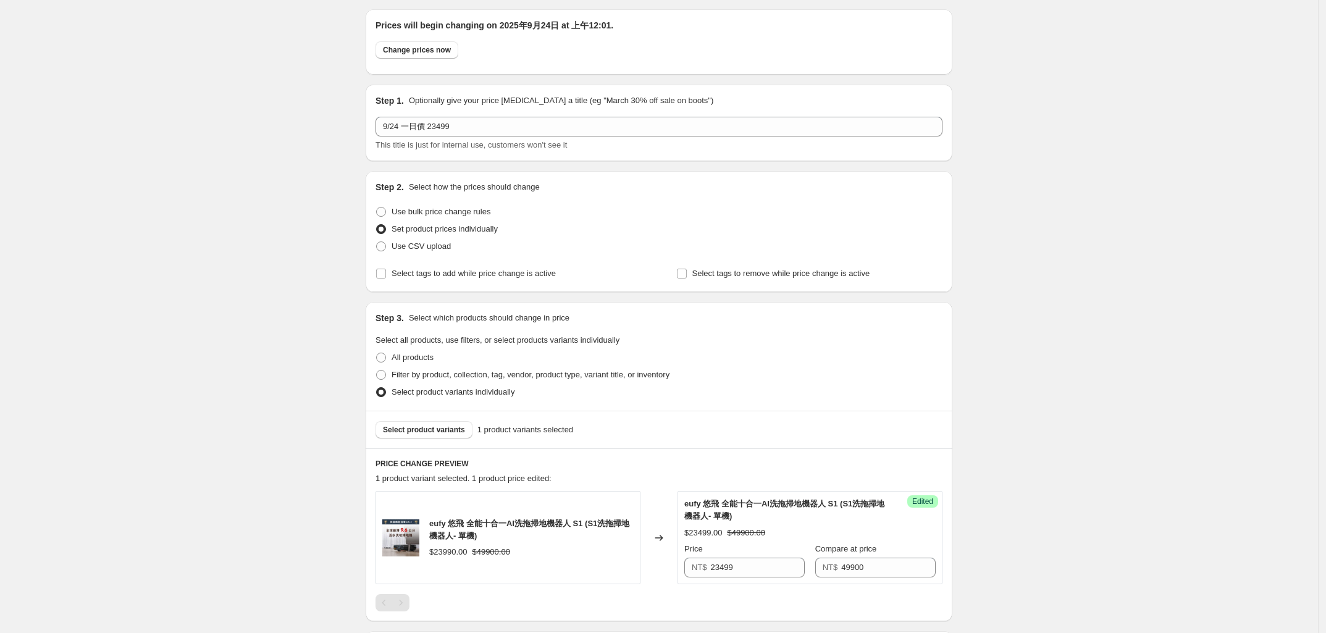
scroll to position [0, 0]
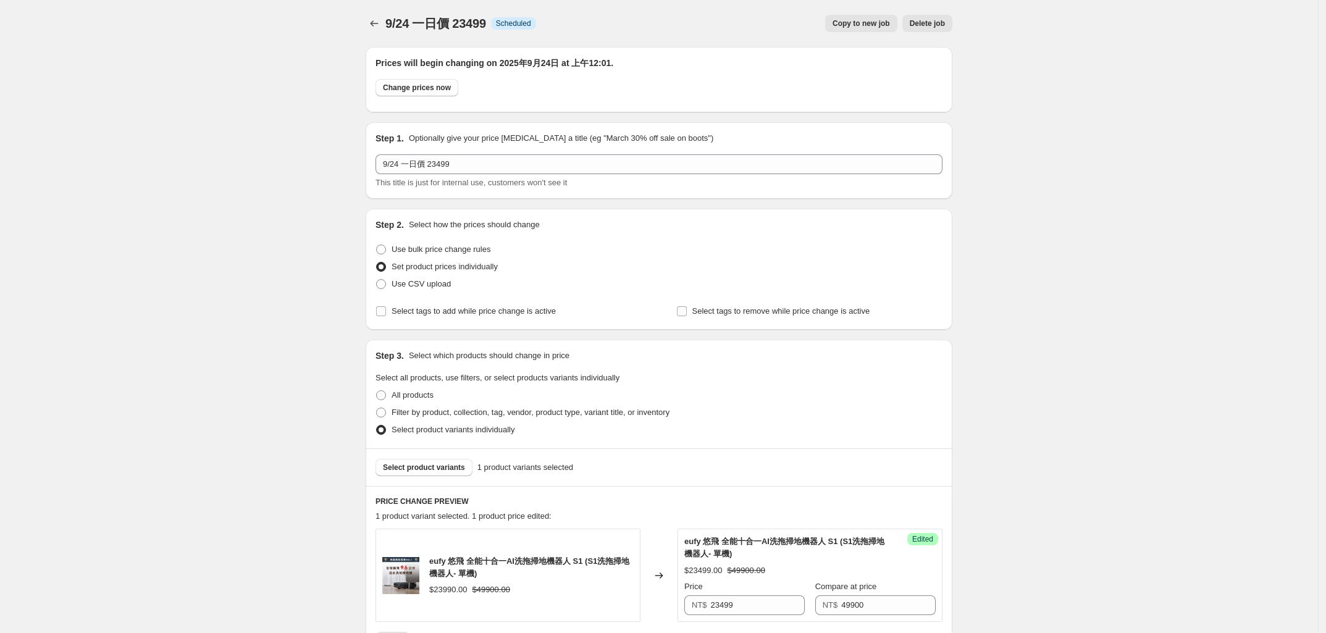
click at [252, 388] on div "9/24 一日價 23499. This page is ready 9/24 一日價 23499 Info Scheduled Copy to new jo…" at bounding box center [659, 531] width 1318 height 1062
click at [377, 23] on icon "Price change jobs" at bounding box center [374, 23] width 12 height 12
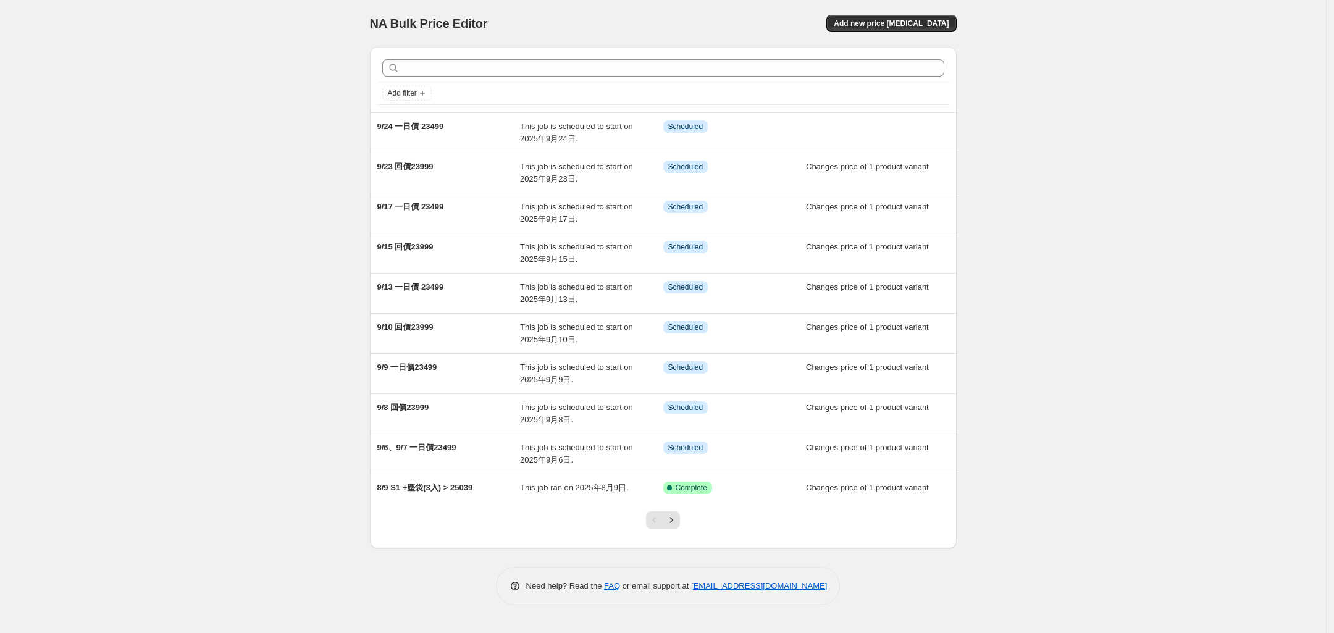
drag, startPoint x: 291, startPoint y: 395, endPoint x: 402, endPoint y: 275, distance: 163.0
click at [291, 393] on div "NA Bulk Price Editor. This page is ready NA Bulk Price Editor Add new price [ME…" at bounding box center [663, 316] width 1326 height 633
click at [221, 281] on div "NA Bulk Price Editor. This page is ready NA Bulk Price Editor Add new price [ME…" at bounding box center [663, 316] width 1326 height 633
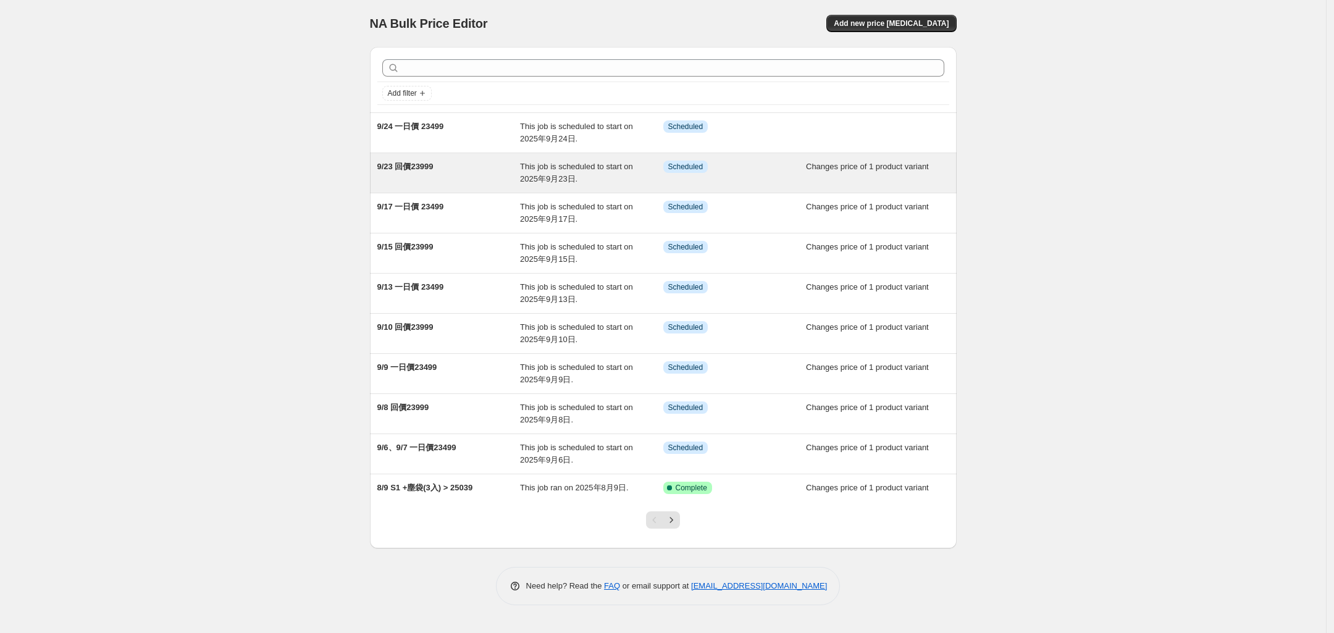
click at [417, 166] on span "9/23 回價23999" at bounding box center [405, 166] width 56 height 9
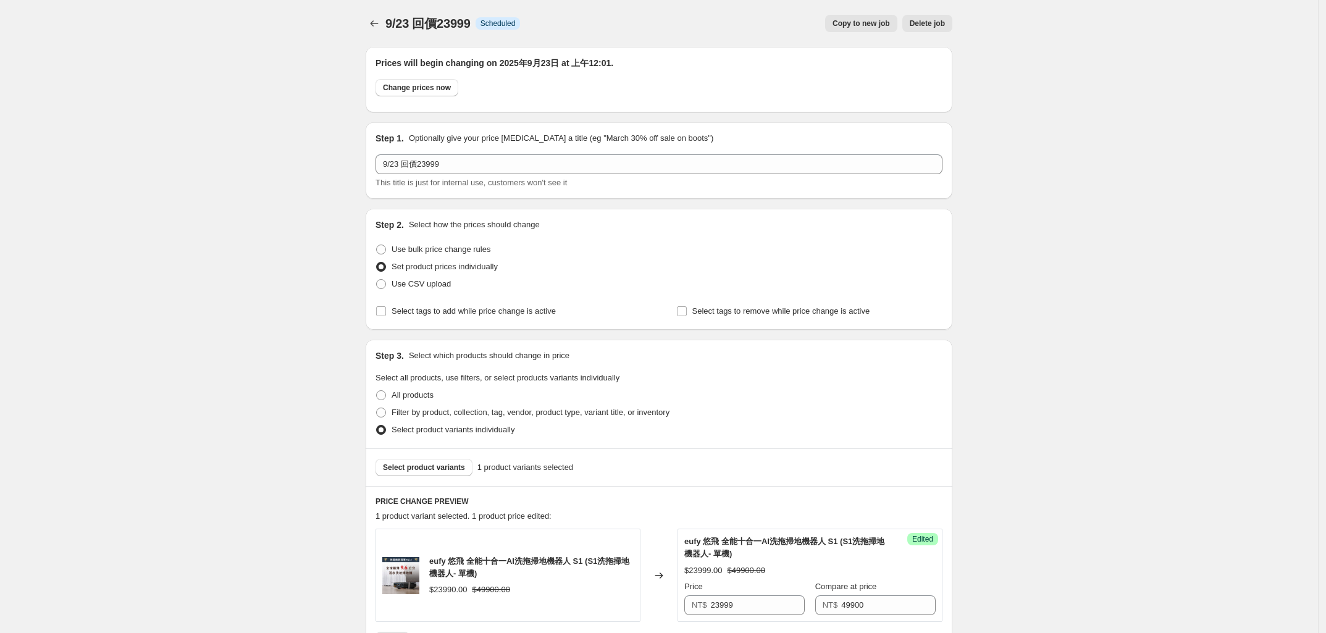
drag, startPoint x: 250, startPoint y: 431, endPoint x: 254, endPoint y: 401, distance: 30.0
click at [250, 430] on div "9/23 回價23999. This page is ready 9/23 回價23999 Info Scheduled Copy to new job De…" at bounding box center [659, 531] width 1318 height 1062
click at [841, 22] on span "Copy to new job" at bounding box center [860, 24] width 57 height 10
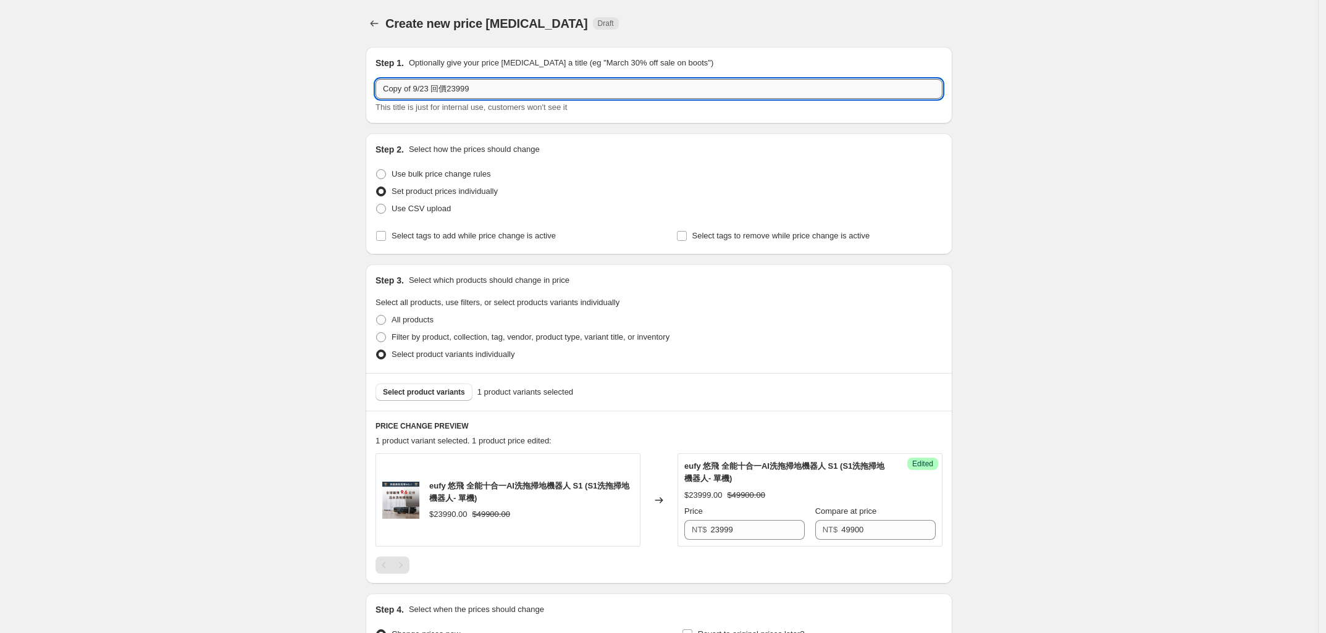
click at [409, 90] on input "Copy of 9/23 回價23999" at bounding box center [658, 89] width 567 height 20
click at [419, 85] on input "Copy of 9/23 回價23999" at bounding box center [658, 89] width 567 height 20
drag, startPoint x: 416, startPoint y: 86, endPoint x: 325, endPoint y: 96, distance: 90.7
click at [329, 96] on div "Create new price [MEDICAL_DATA]. This page is ready Create new price [MEDICAL_D…" at bounding box center [659, 387] width 1318 height 775
click at [402, 89] on input "9/23 回價23999" at bounding box center [658, 89] width 567 height 20
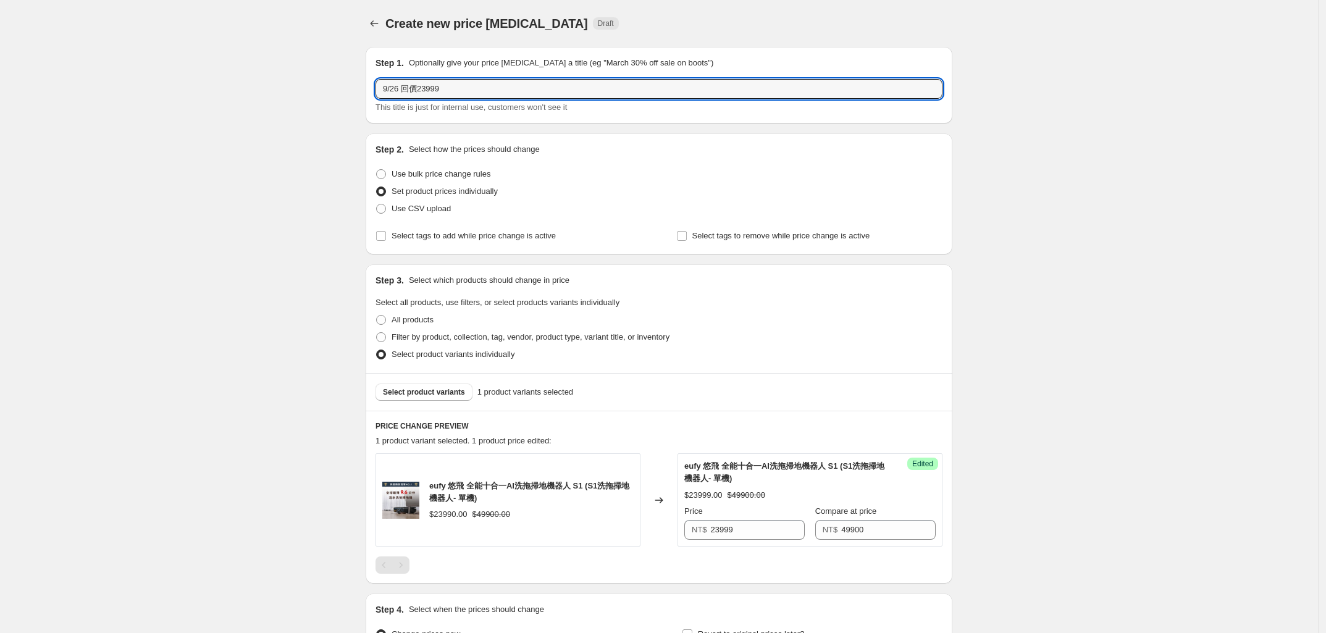
type input "9/26 回價23999"
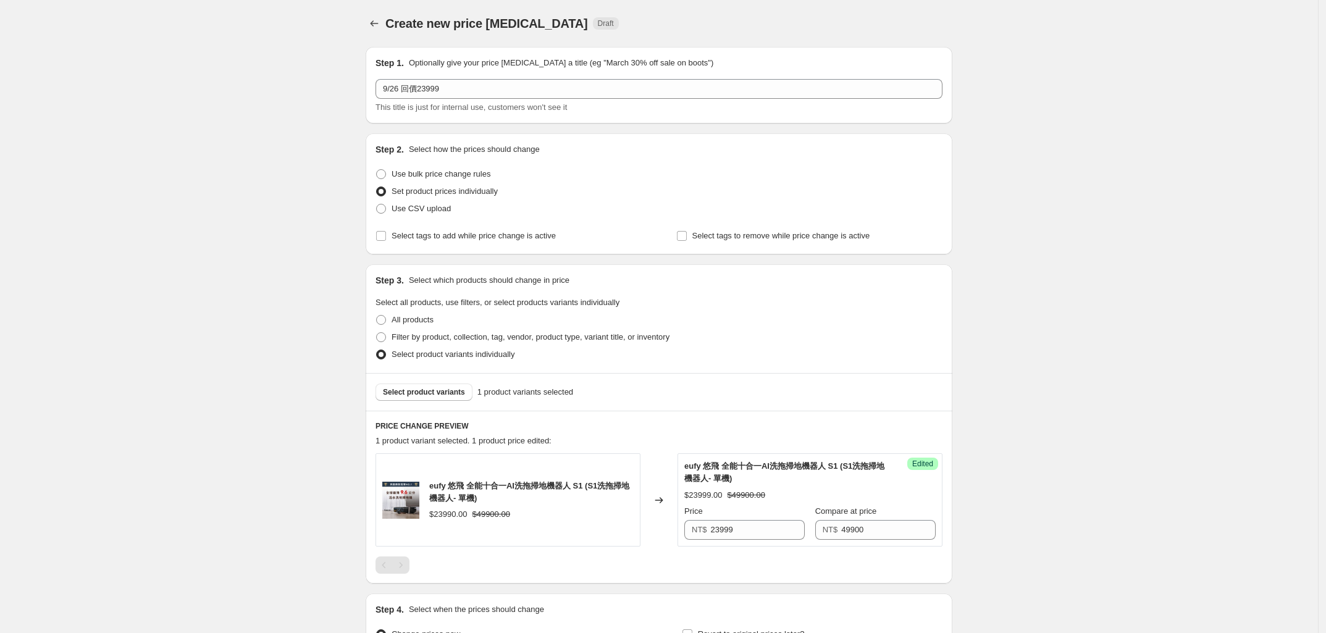
drag, startPoint x: 219, startPoint y: 267, endPoint x: 226, endPoint y: 266, distance: 6.8
click at [222, 267] on div "Create new price [MEDICAL_DATA]. This page is ready Create new price [MEDICAL_D…" at bounding box center [659, 387] width 1318 height 775
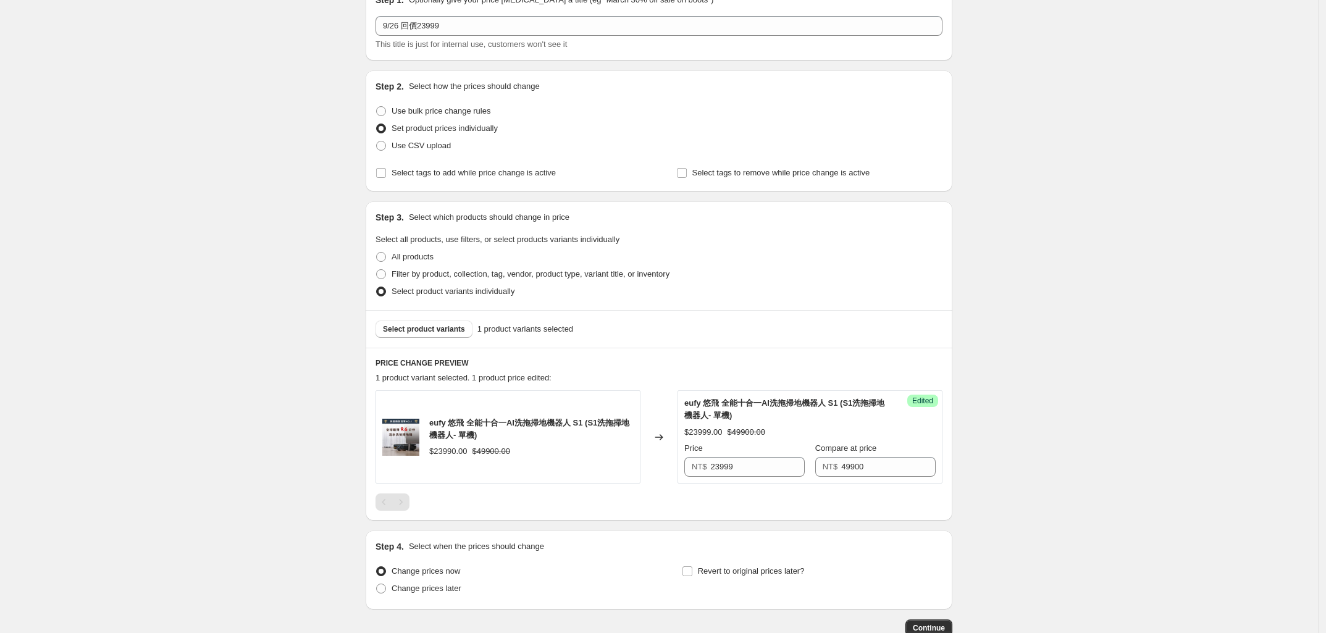
scroll to position [143, 0]
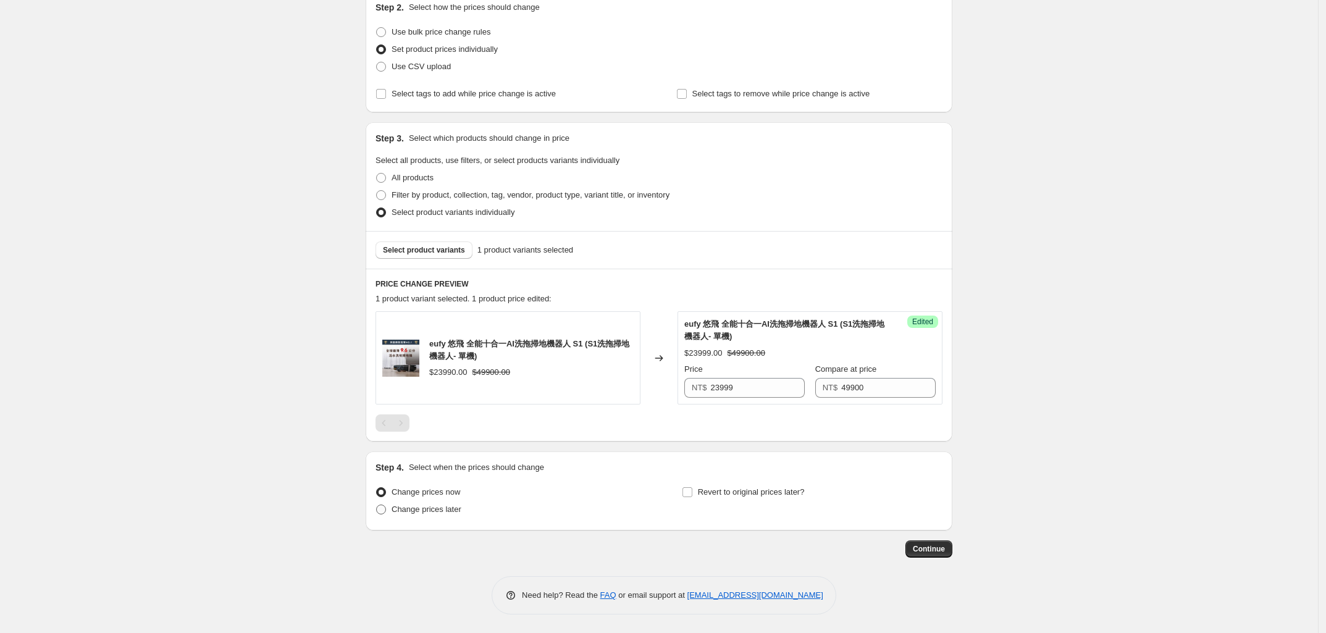
click at [390, 512] on label "Change prices later" at bounding box center [418, 509] width 86 height 17
click at [377, 505] on input "Change prices later" at bounding box center [376, 505] width 1 height 1
radio input "true"
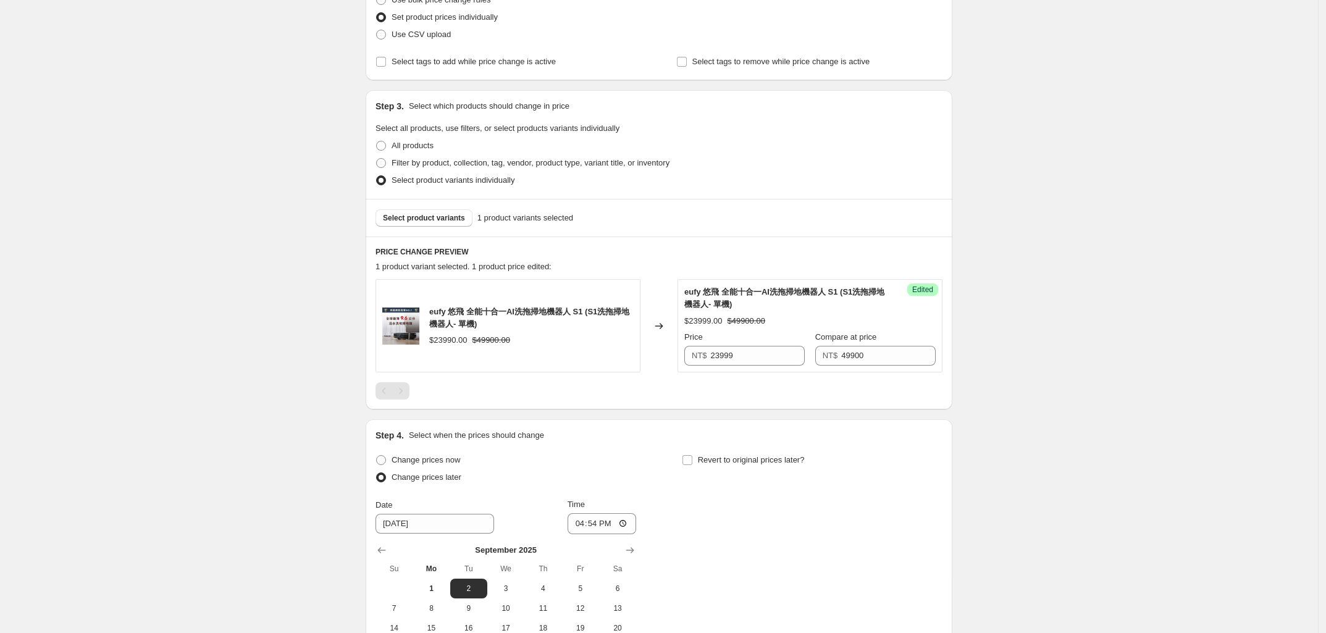
scroll to position [353, 0]
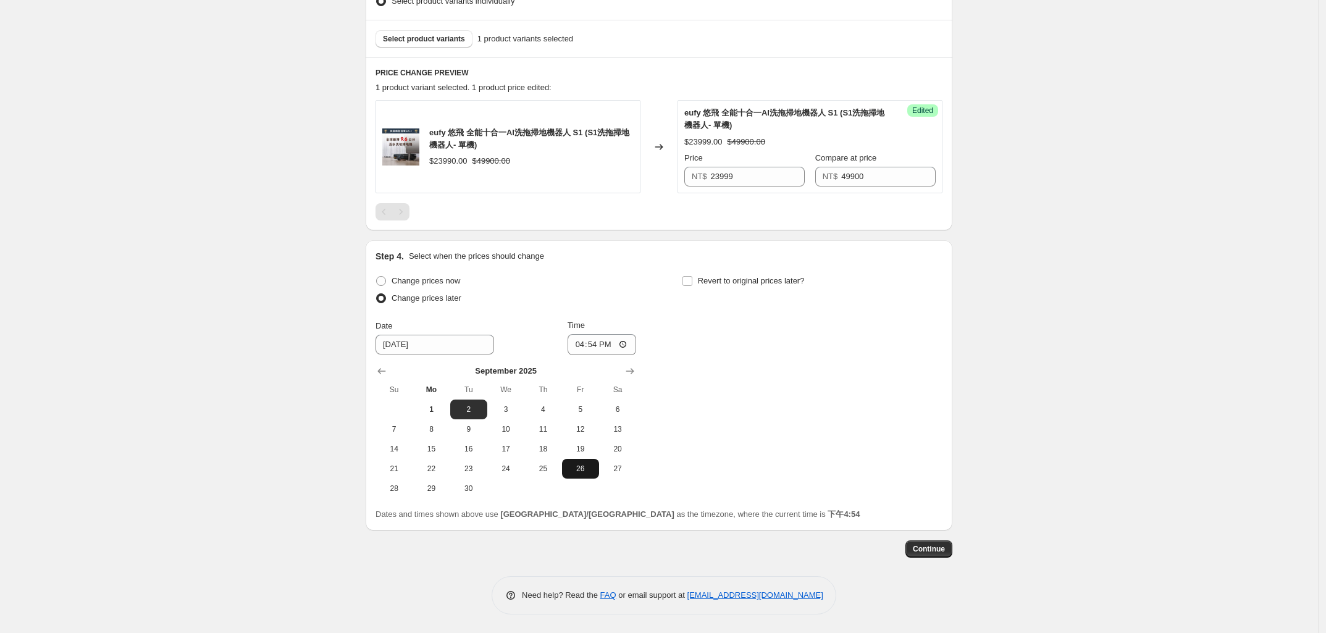
click at [579, 469] on span "26" at bounding box center [580, 469] width 27 height 10
type input "[DATE]"
click at [582, 340] on input "16:54" at bounding box center [601, 344] width 69 height 21
click at [594, 349] on input "04:54" at bounding box center [601, 344] width 69 height 21
type input "00:01"
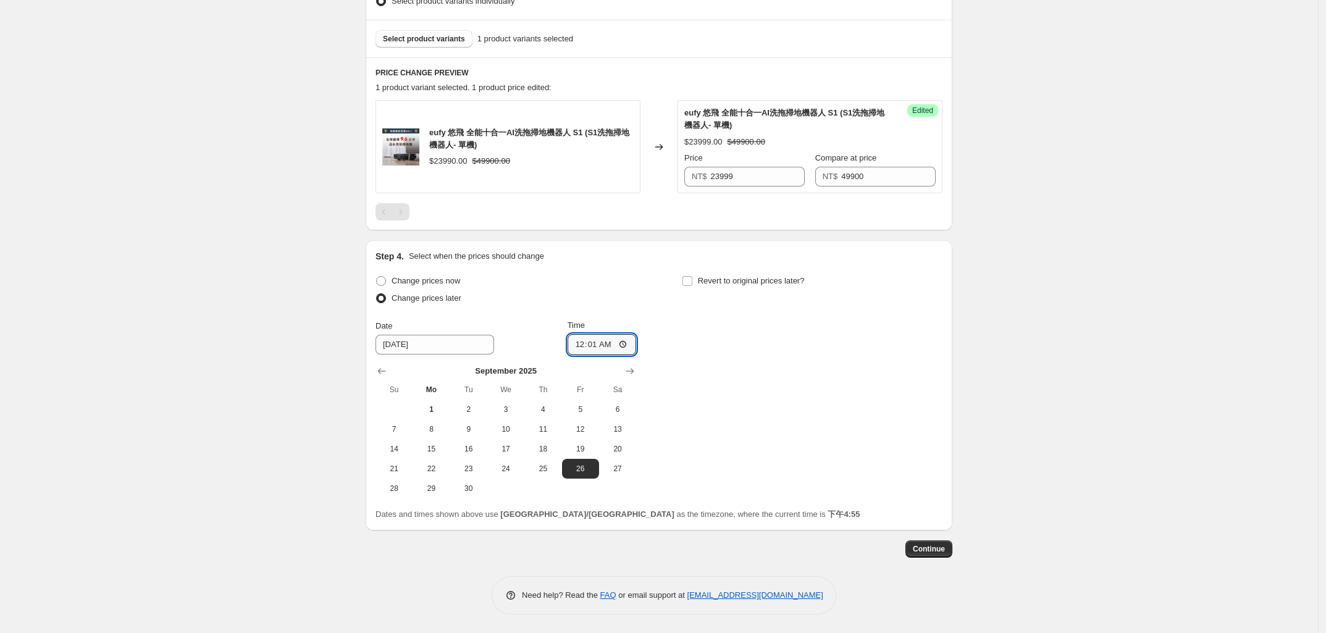
click at [250, 466] on div "Create new price [MEDICAL_DATA]. This page is ready Create new price [MEDICAL_D…" at bounding box center [659, 140] width 1318 height 986
click at [929, 552] on span "Continue" at bounding box center [929, 549] width 32 height 10
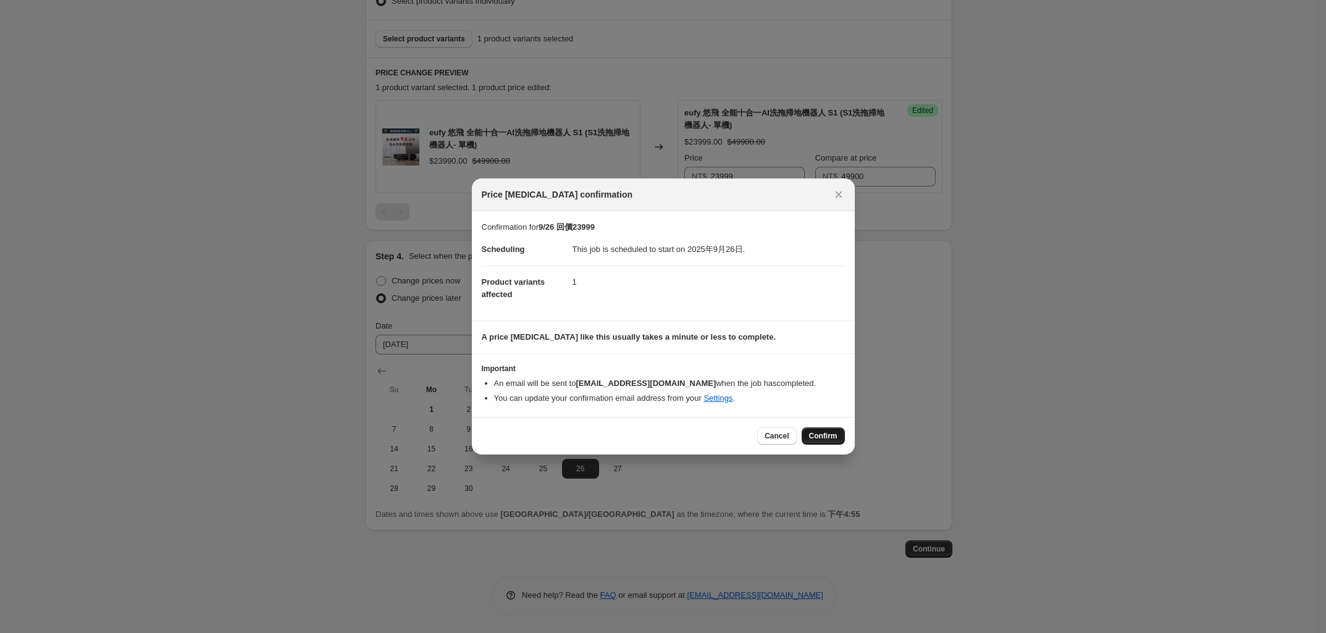
click at [813, 432] on span "Confirm" at bounding box center [823, 436] width 28 height 10
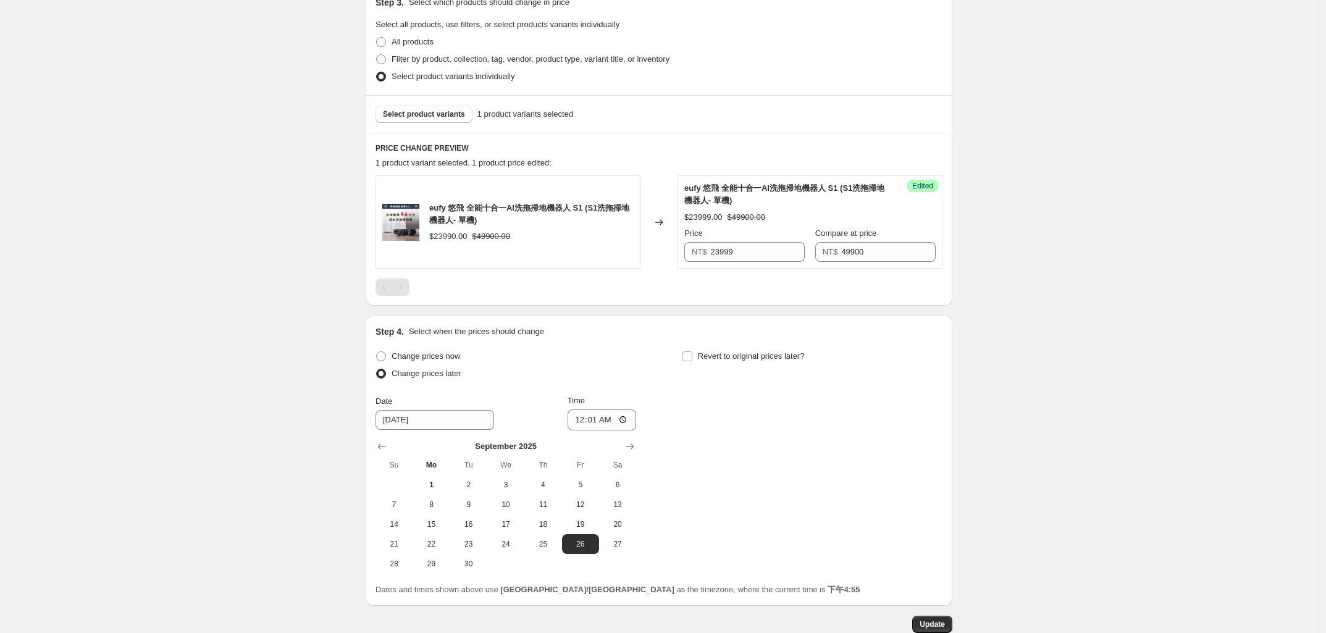
click at [284, 428] on div "9/26 回價23999. This page is ready 9/26 回價23999 Info Scheduled Copy to new job De…" at bounding box center [659, 178] width 1318 height 1062
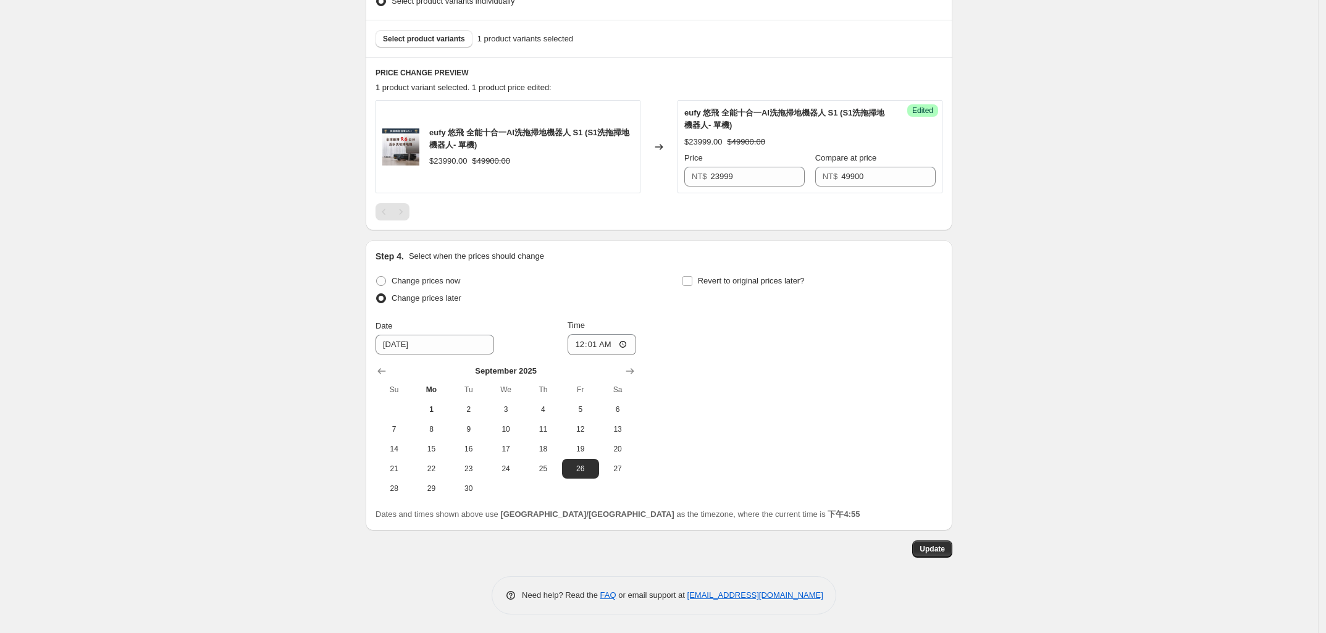
scroll to position [0, 0]
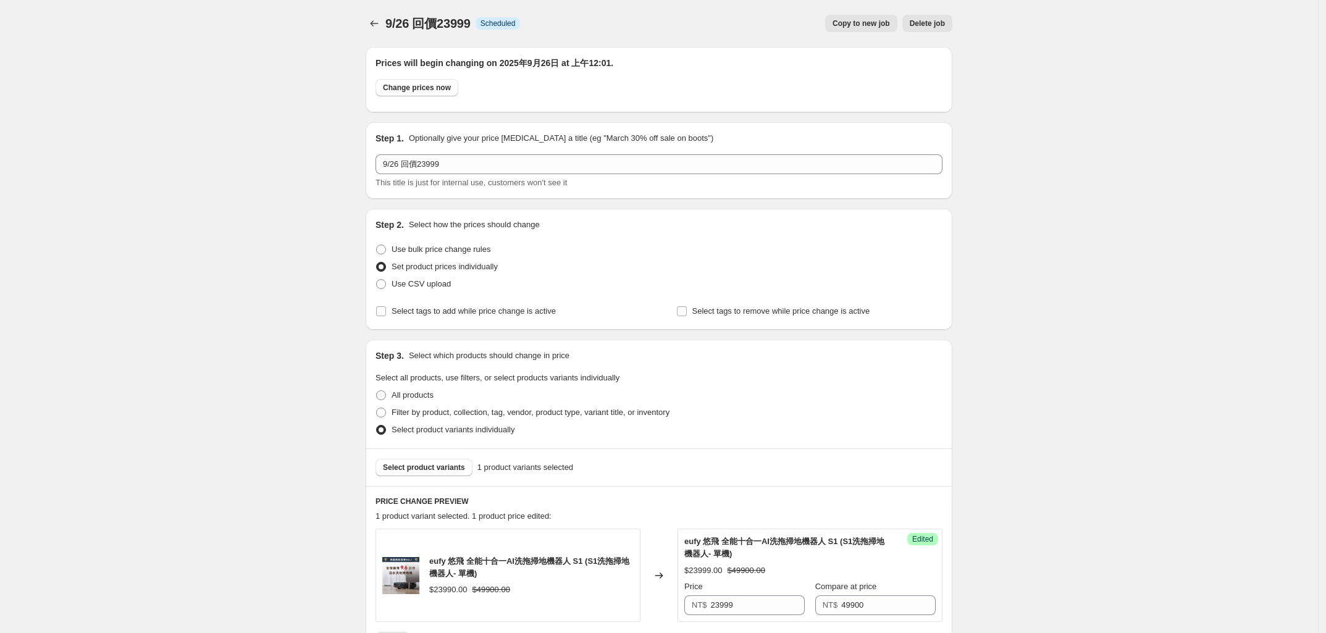
drag, startPoint x: 298, startPoint y: 429, endPoint x: 349, endPoint y: 169, distance: 264.4
click at [298, 426] on div "9/26 回價23999. This page is ready 9/26 回價23999 Info Scheduled Copy to new job De…" at bounding box center [659, 531] width 1318 height 1062
click at [377, 20] on icon "Price change jobs" at bounding box center [374, 23] width 12 height 12
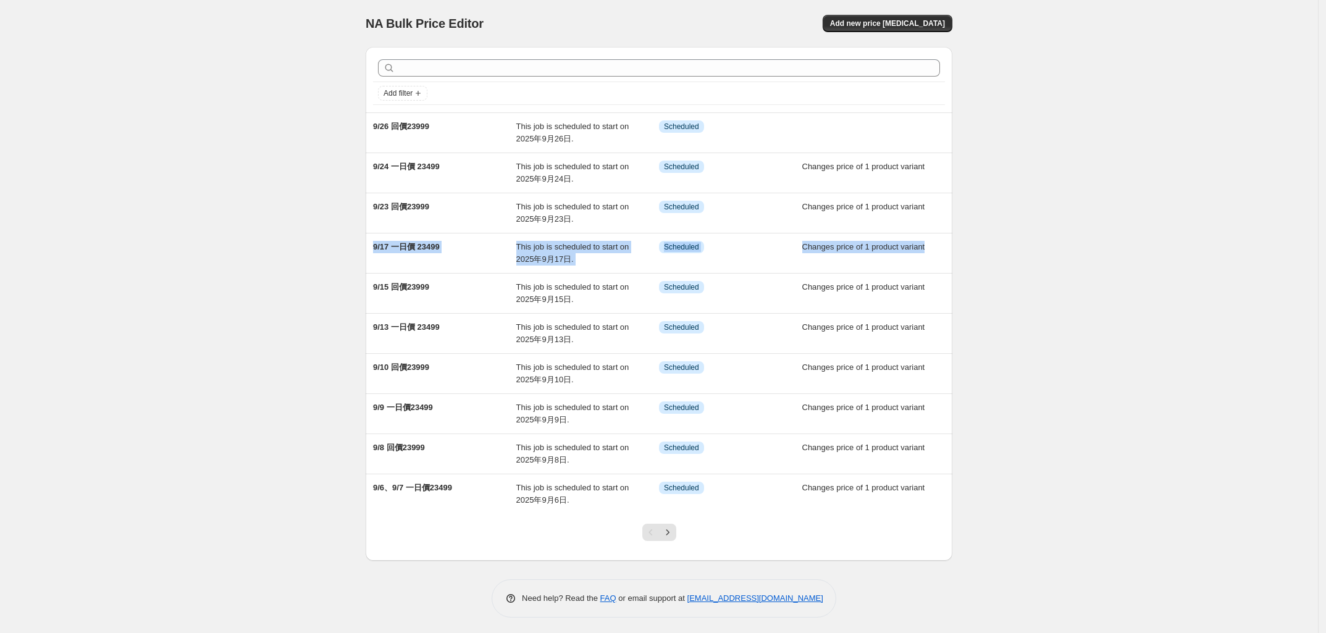
drag, startPoint x: 247, startPoint y: 273, endPoint x: 281, endPoint y: 231, distance: 54.0
click at [246, 267] on div "NA Bulk Price Editor. This page is ready NA Bulk Price Editor Add new price [ME…" at bounding box center [659, 318] width 1318 height 636
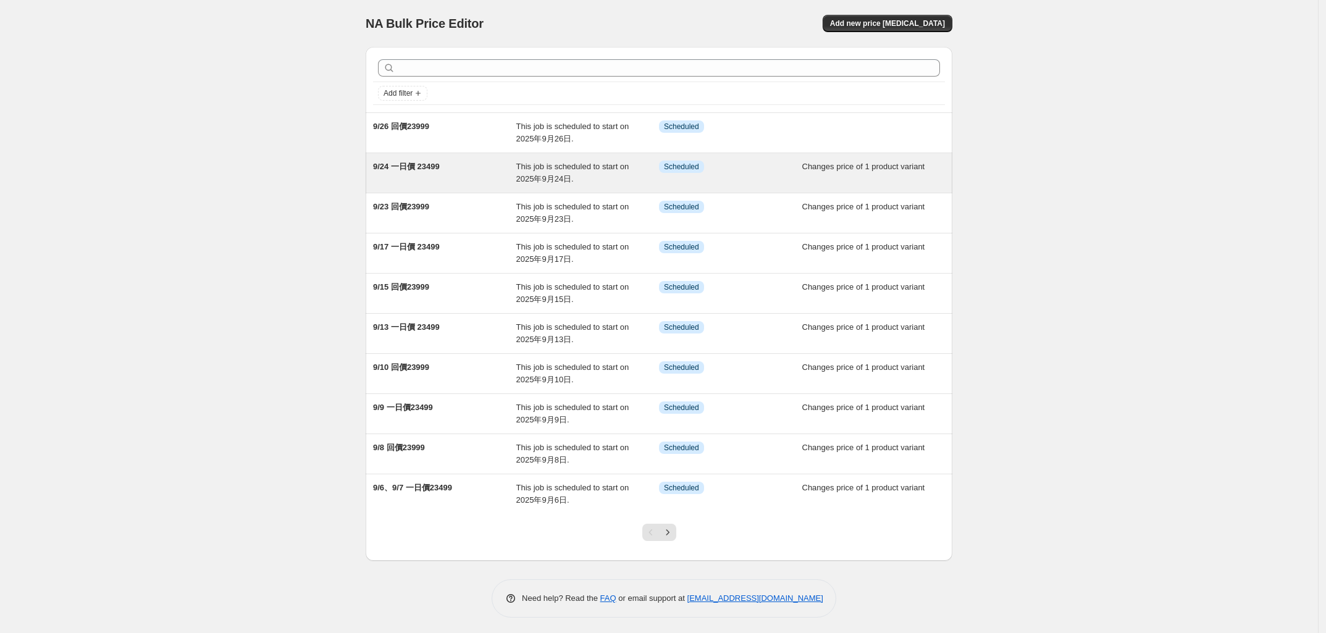
click at [423, 169] on span "9/24 一日價 23499" at bounding box center [406, 166] width 67 height 9
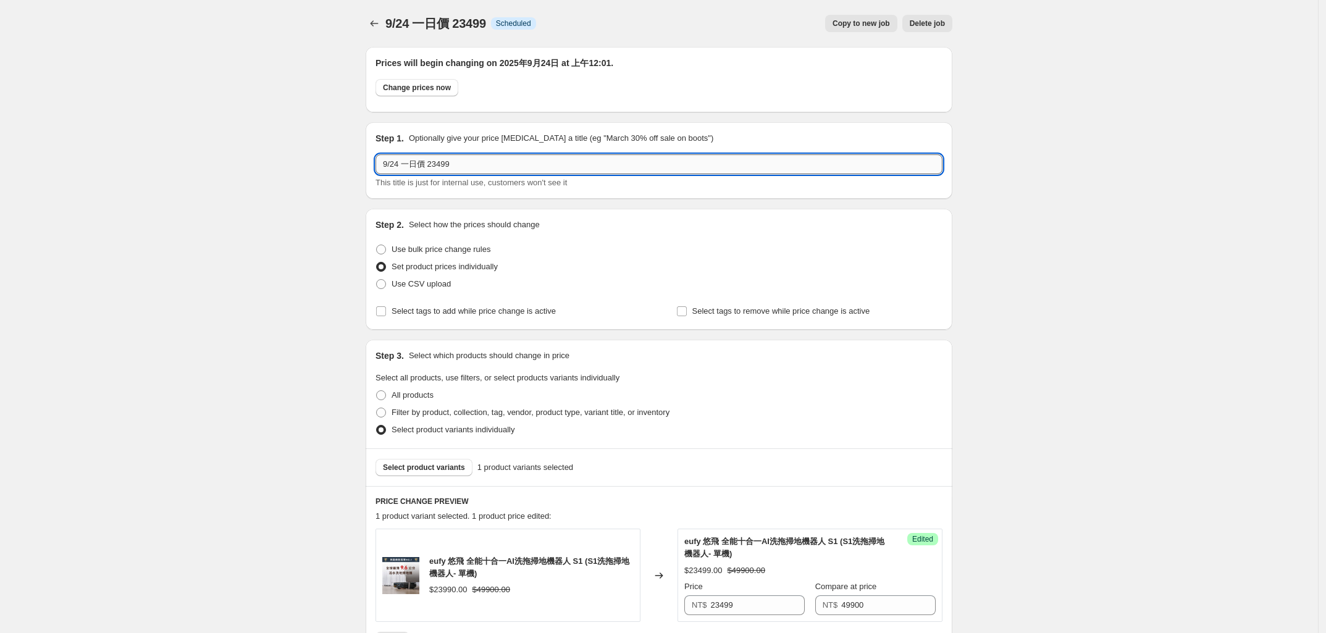
click at [401, 166] on input "9/24 一日價 23499" at bounding box center [658, 164] width 567 height 20
type input "9/27 一日價 23499"
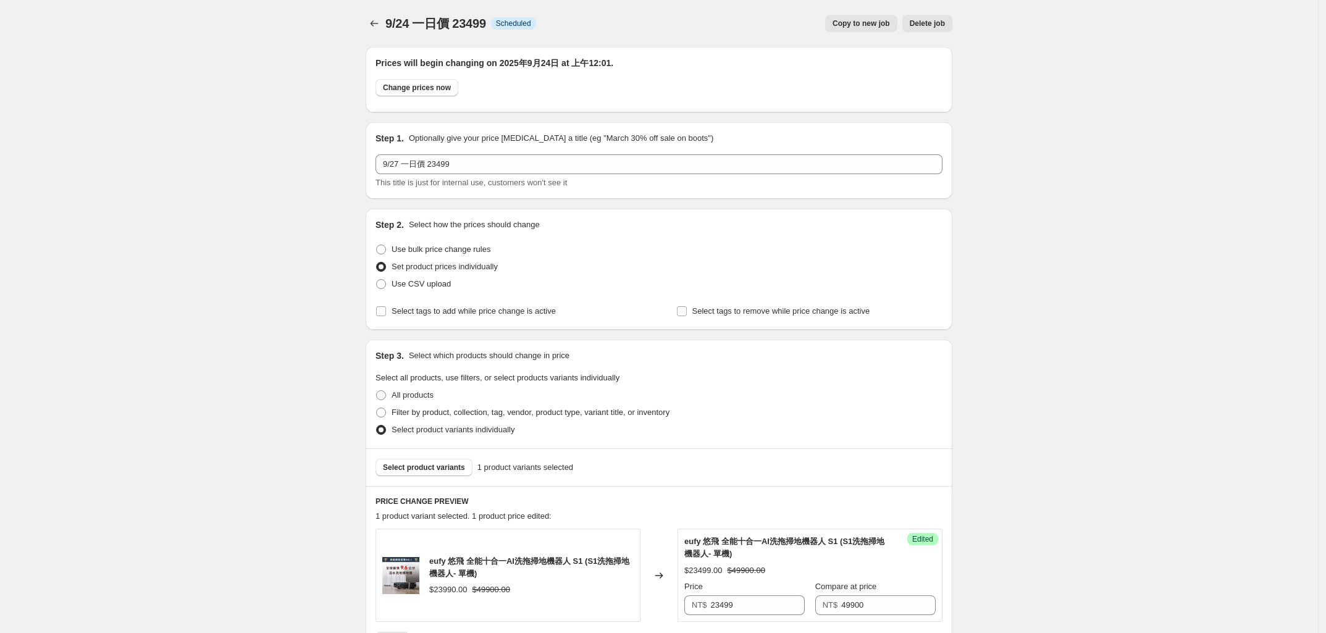
drag, startPoint x: 1136, startPoint y: 89, endPoint x: 826, endPoint y: 30, distance: 315.5
click at [1122, 77] on div "9/24 一日價 23499. This page is ready 9/24 一日價 23499 Info Scheduled Copy to new jo…" at bounding box center [659, 531] width 1318 height 1062
click at [866, 24] on span "Copy to new job" at bounding box center [860, 24] width 57 height 10
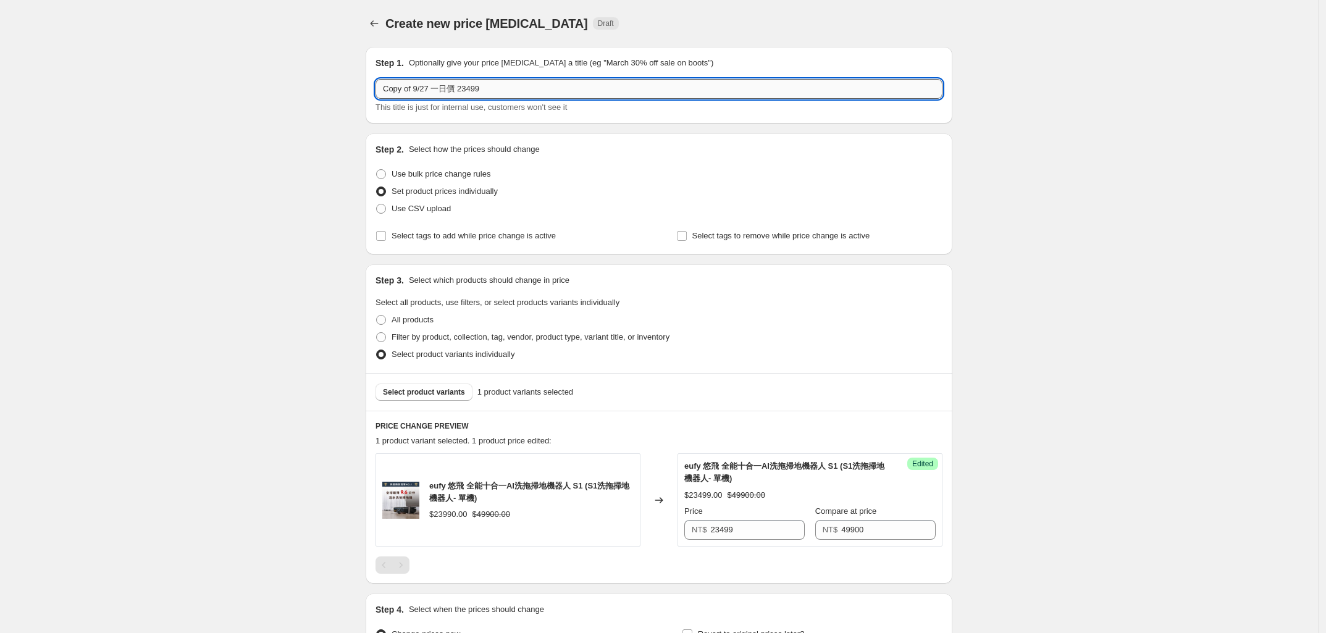
click at [427, 86] on input "Copy of 9/27 一日價 23499" at bounding box center [658, 89] width 567 height 20
drag, startPoint x: 414, startPoint y: 83, endPoint x: 206, endPoint y: 88, distance: 208.8
click at [206, 88] on div "Create new price [MEDICAL_DATA]. This page is ready Create new price [MEDICAL_D…" at bounding box center [659, 387] width 1318 height 775
drag, startPoint x: 415, startPoint y: 89, endPoint x: 298, endPoint y: 86, distance: 117.4
click at [296, 87] on div "Create new price [MEDICAL_DATA]. This page is ready Create new price [MEDICAL_D…" at bounding box center [659, 387] width 1318 height 775
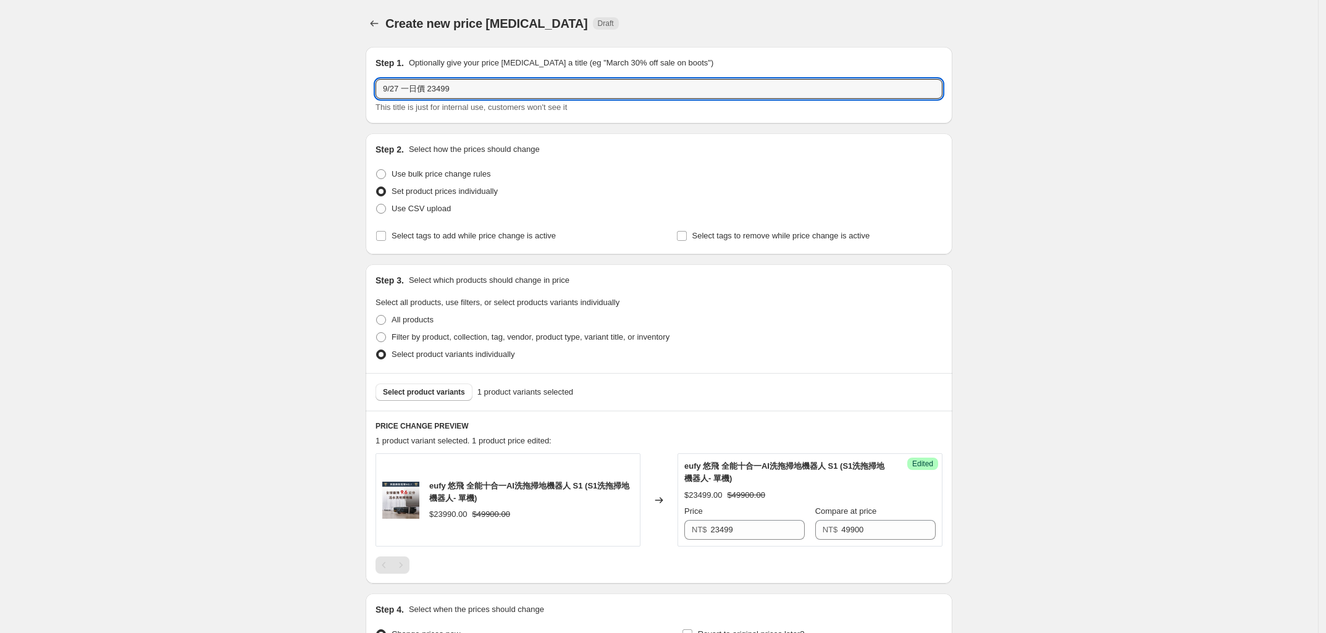
type input "9/27 一日價 23499"
click at [281, 241] on div "Create new price [MEDICAL_DATA]. This page is ready Create new price [MEDICAL_D…" at bounding box center [659, 387] width 1318 height 775
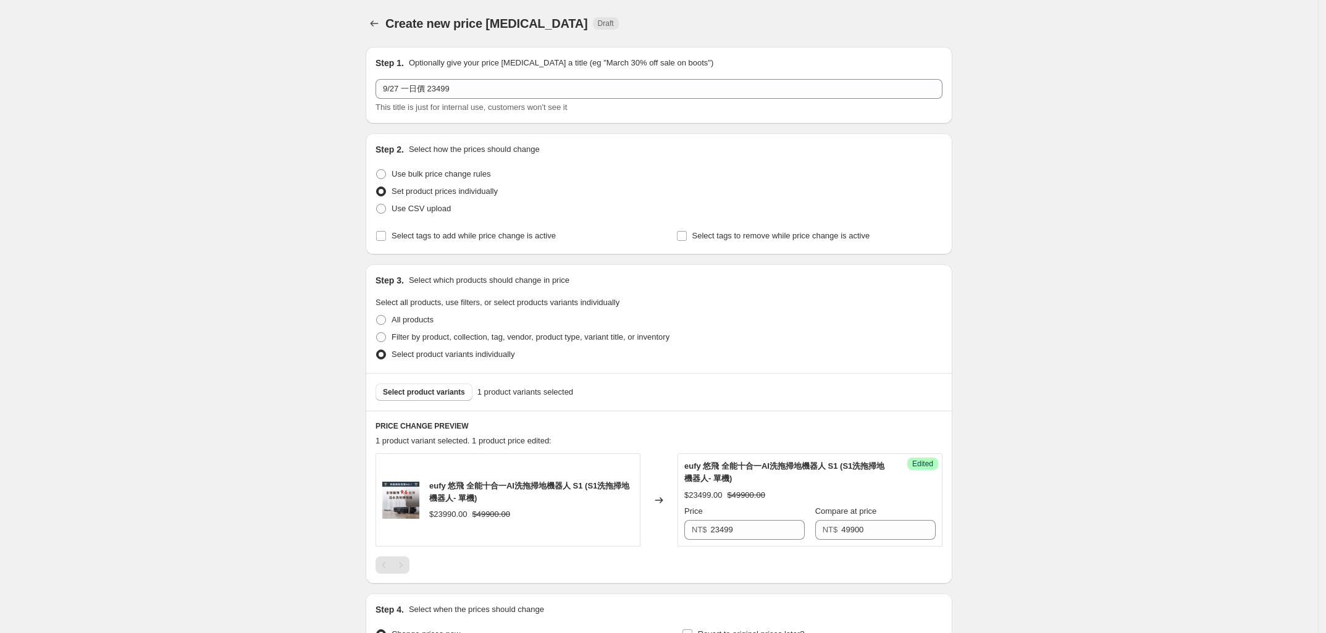
scroll to position [143, 0]
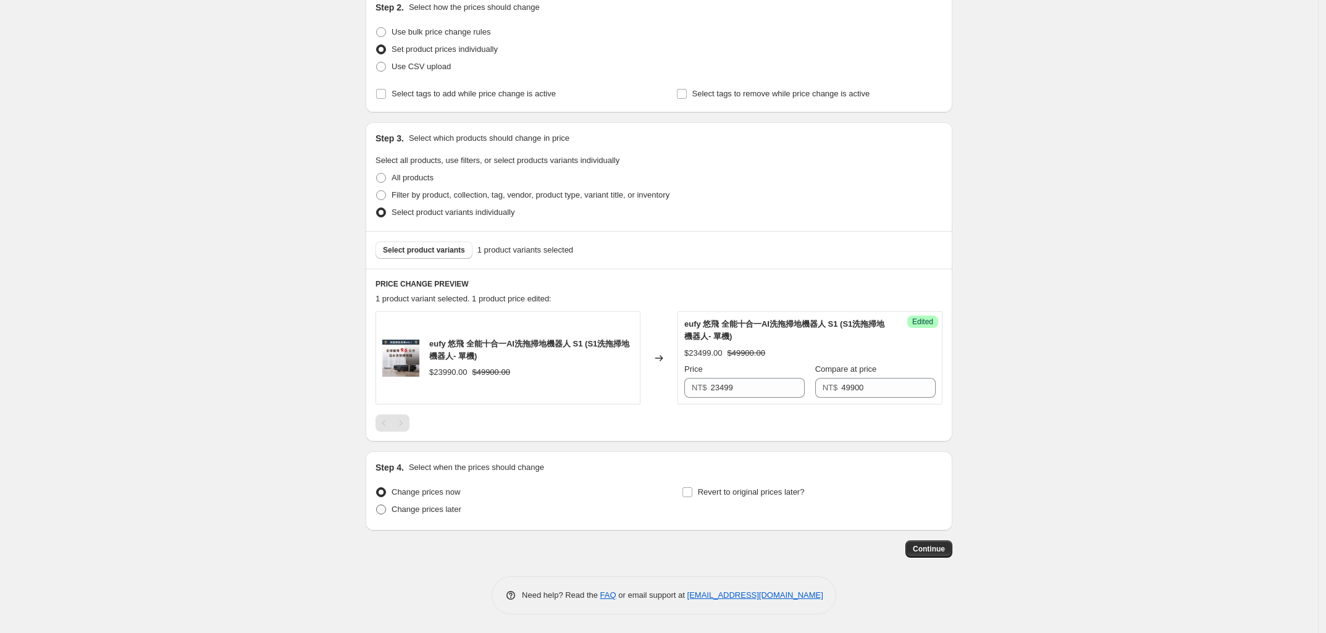
click at [387, 514] on span at bounding box center [380, 509] width 11 height 11
click at [377, 505] on input "Change prices later" at bounding box center [376, 505] width 1 height 1
radio input "true"
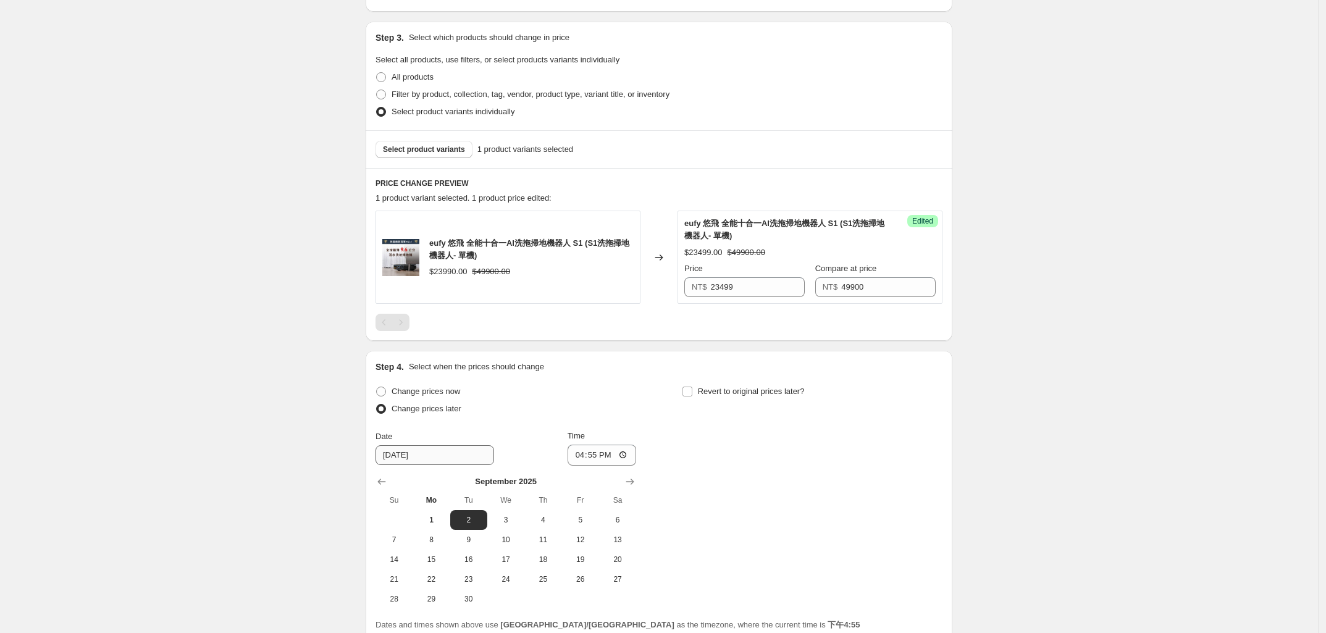
scroll to position [353, 0]
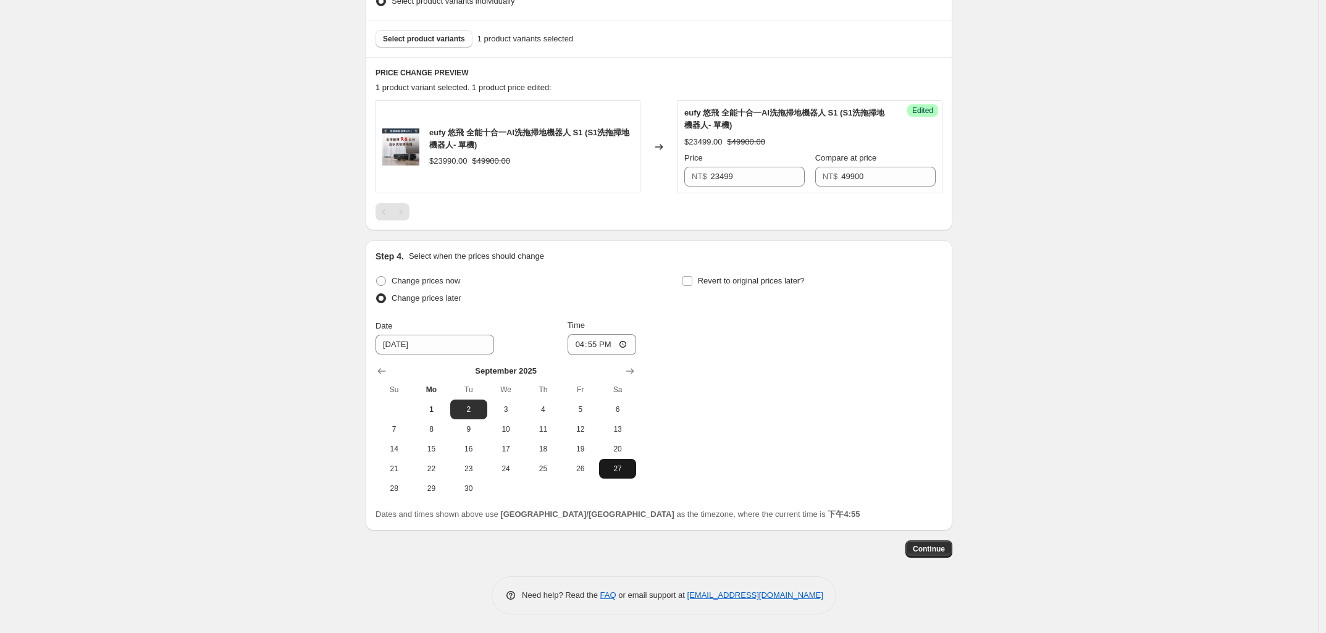
click at [619, 469] on span "27" at bounding box center [617, 469] width 27 height 10
type input "[DATE]"
click at [577, 344] on input "16:55" at bounding box center [601, 344] width 69 height 21
click at [596, 346] on input "04:55" at bounding box center [601, 344] width 69 height 21
type input "00:01"
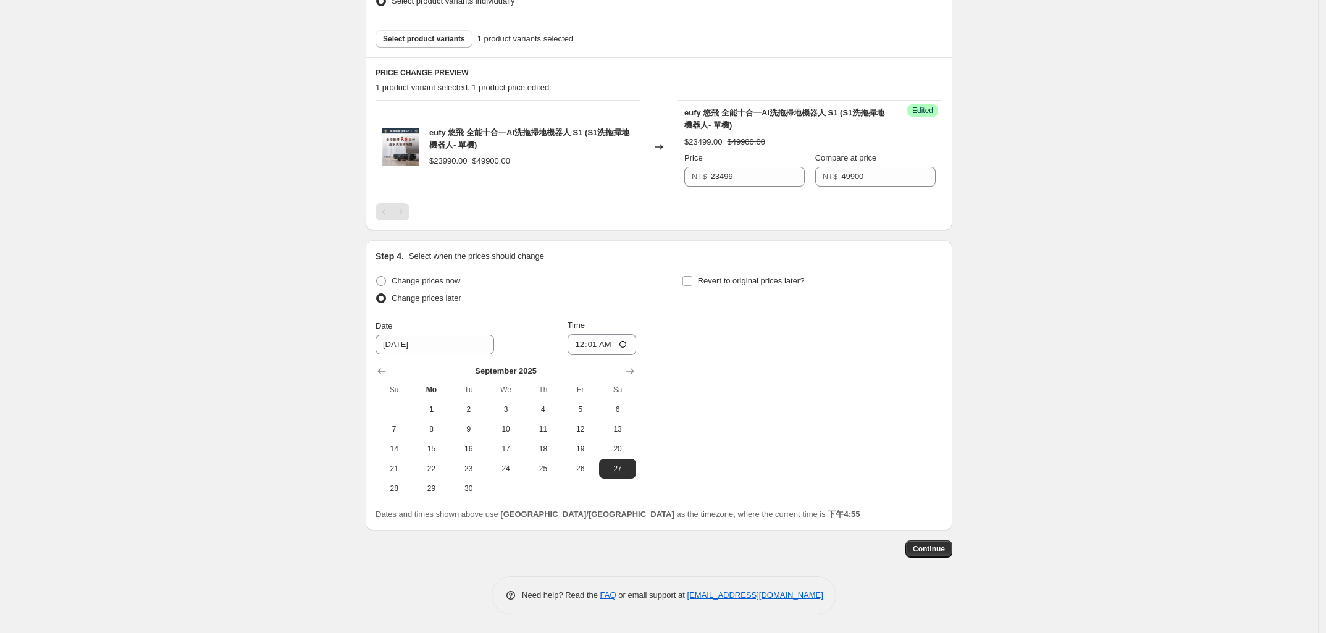
click at [301, 424] on div "Create new price [MEDICAL_DATA]. This page is ready Create new price [MEDICAL_D…" at bounding box center [659, 140] width 1318 height 986
click at [820, 553] on div "Continue" at bounding box center [659, 548] width 587 height 17
click at [937, 548] on span "Continue" at bounding box center [929, 549] width 32 height 10
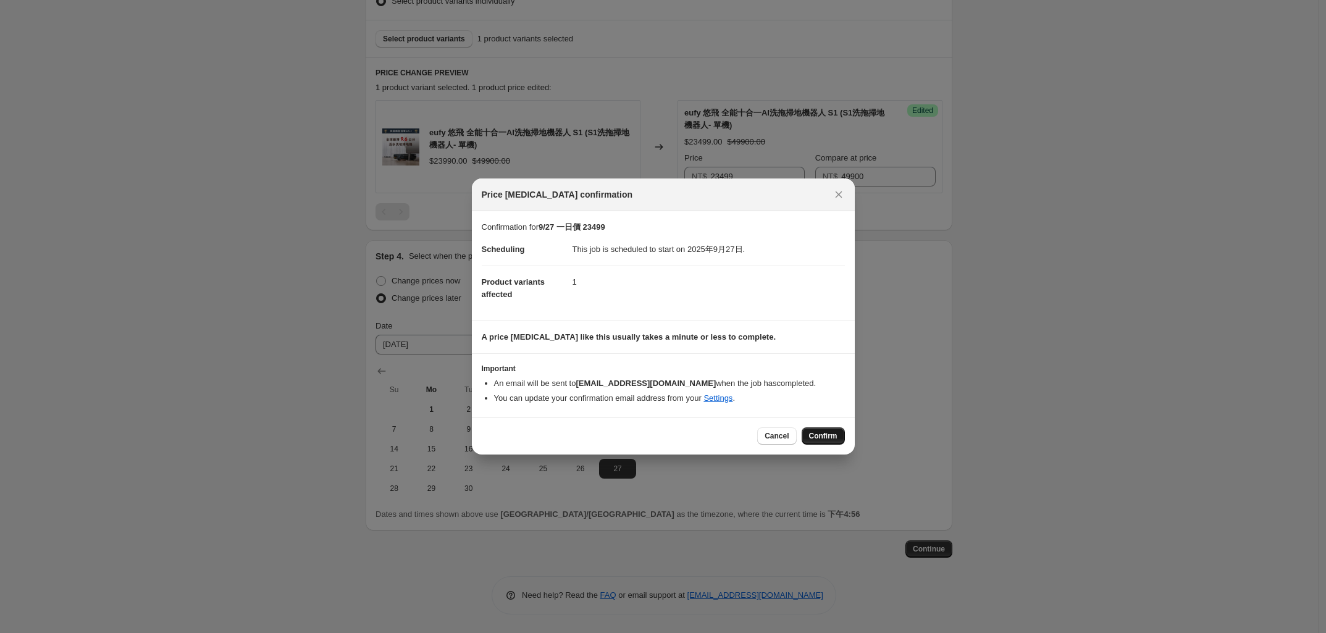
click at [826, 437] on span "Confirm" at bounding box center [823, 436] width 28 height 10
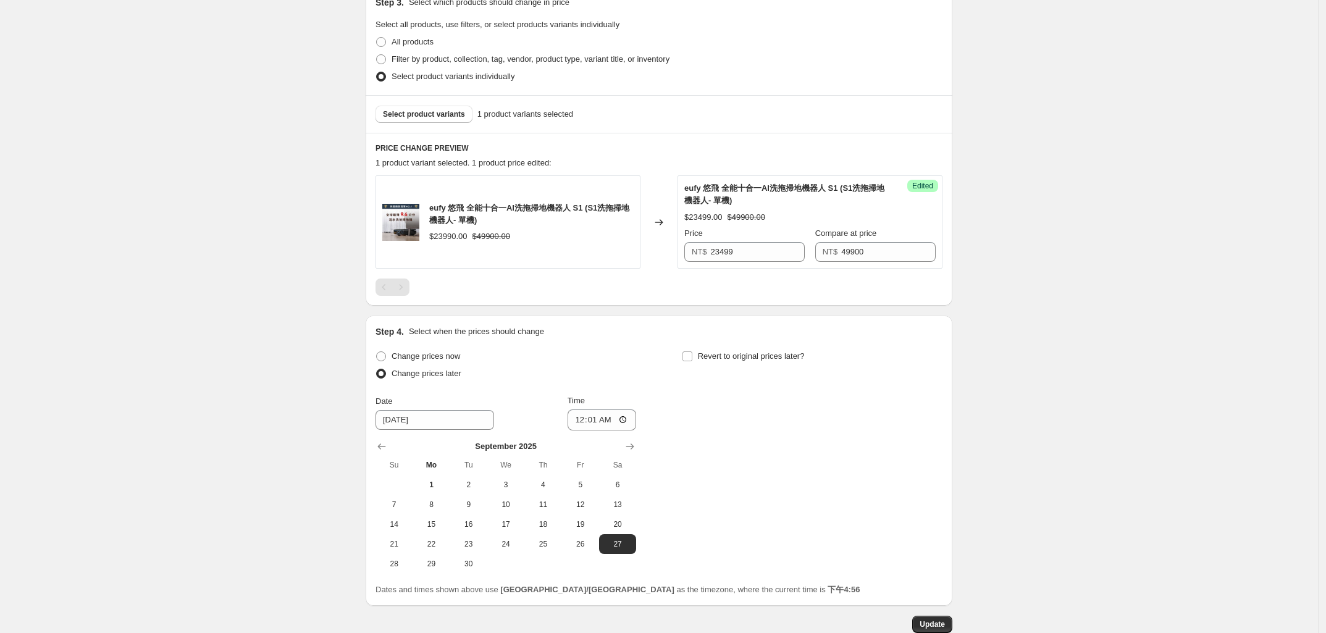
click at [266, 313] on div "9/27 一日價 23499. This page is ready 9/27 一日價 23499 Info Scheduled Copy to new jo…" at bounding box center [659, 178] width 1318 height 1062
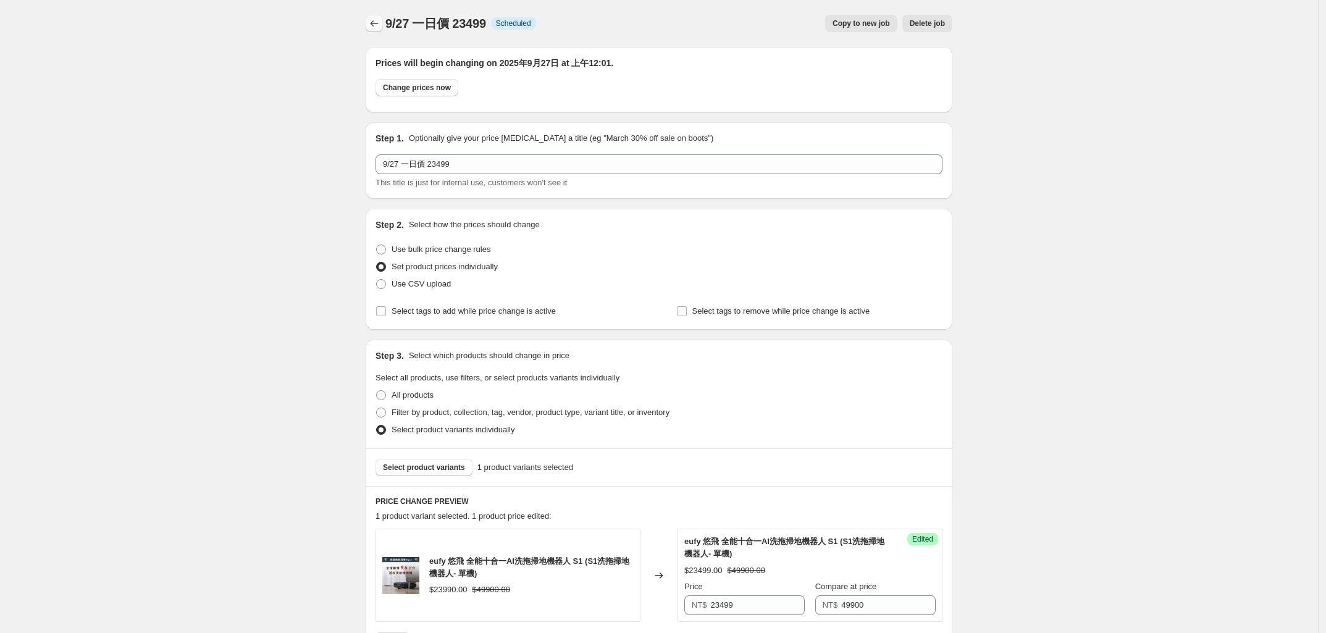
click at [374, 20] on icon "Price change jobs" at bounding box center [374, 23] width 12 height 12
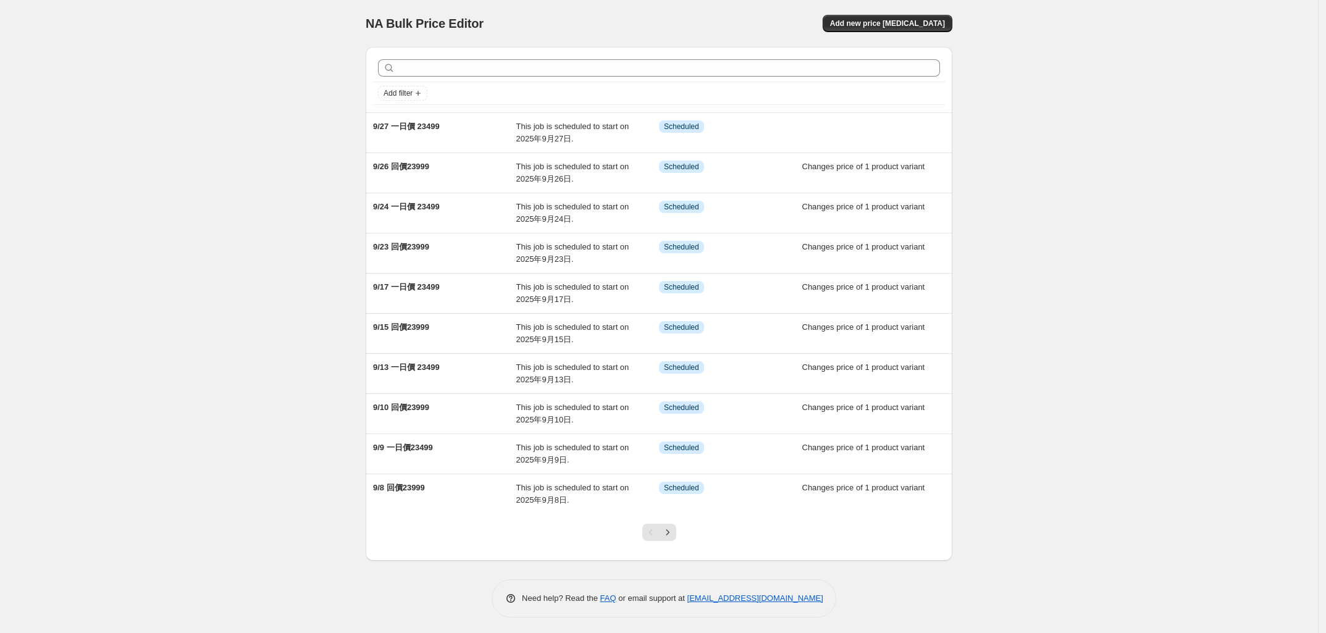
click at [288, 217] on div "NA Bulk Price Editor. This page is ready NA Bulk Price Editor Add new price [ME…" at bounding box center [659, 318] width 1318 height 636
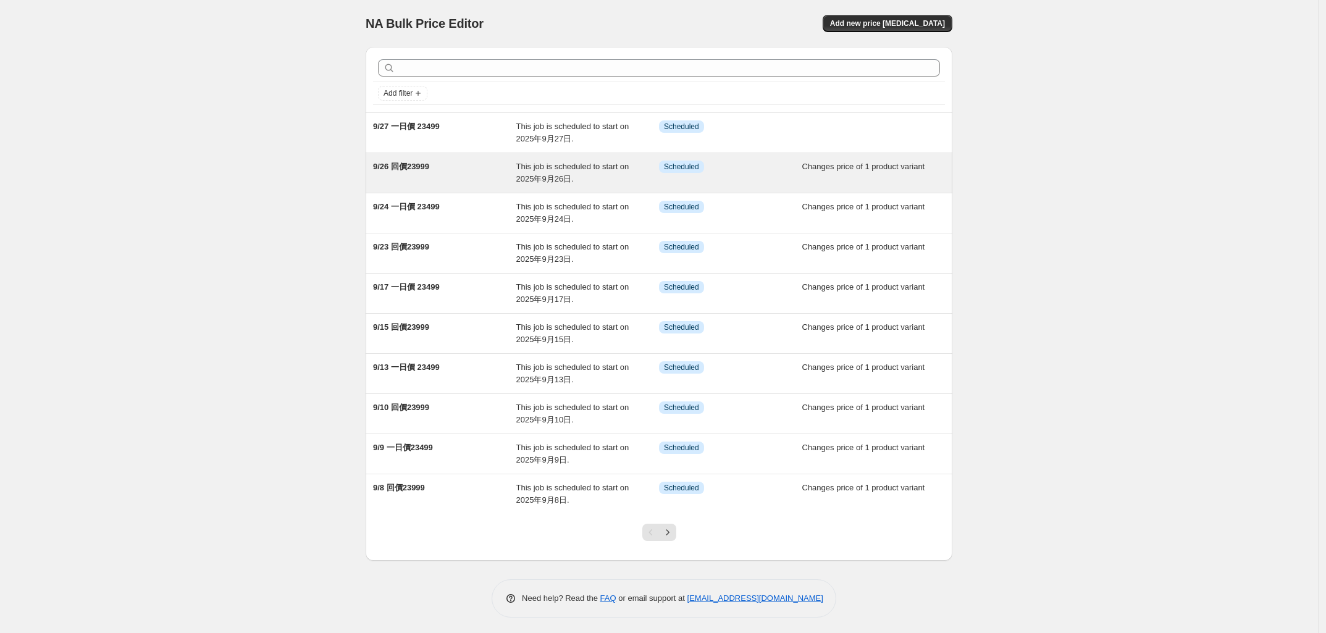
click at [415, 167] on span "9/26 回價23999" at bounding box center [401, 166] width 56 height 9
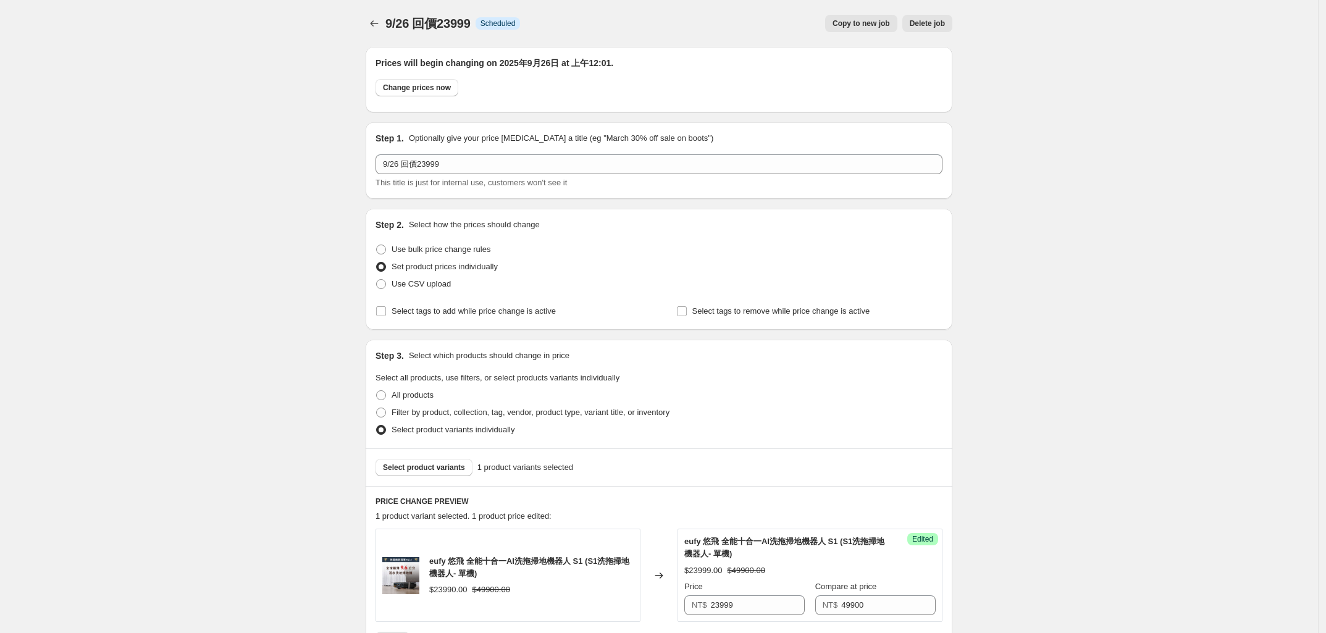
click at [859, 27] on span "Copy to new job" at bounding box center [860, 24] width 57 height 10
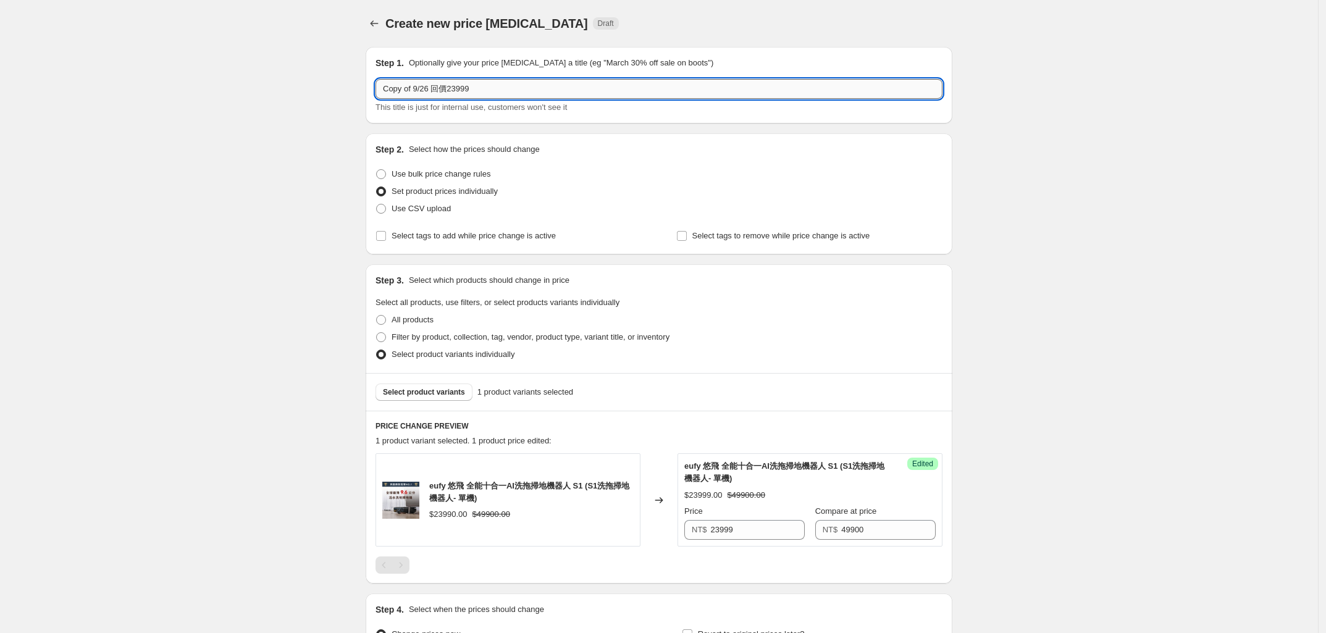
click at [416, 87] on input "Copy of 9/26 回價23999" at bounding box center [658, 89] width 567 height 20
click at [399, 83] on input "9/26 回價23999" at bounding box center [658, 89] width 567 height 20
click at [402, 86] on input "9/26 回價23999" at bounding box center [658, 89] width 567 height 20
type input "9/29 回價23999"
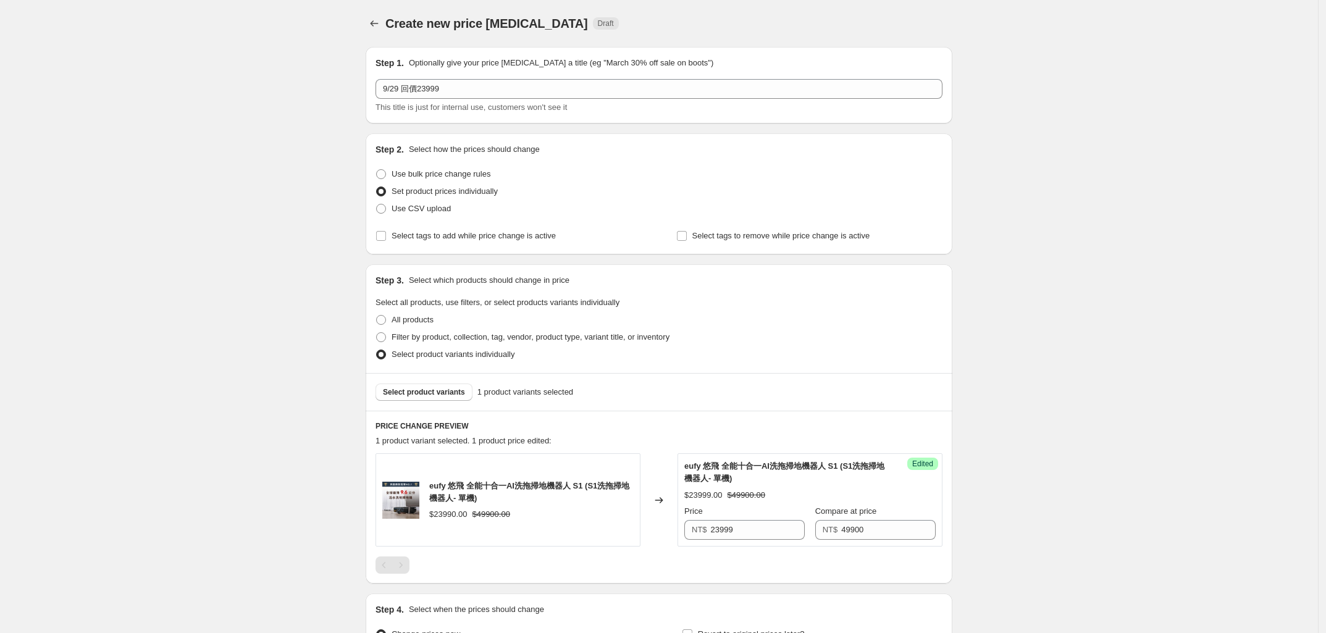
click at [300, 169] on div "Create new price [MEDICAL_DATA]. This page is ready Create new price [MEDICAL_D…" at bounding box center [659, 387] width 1318 height 775
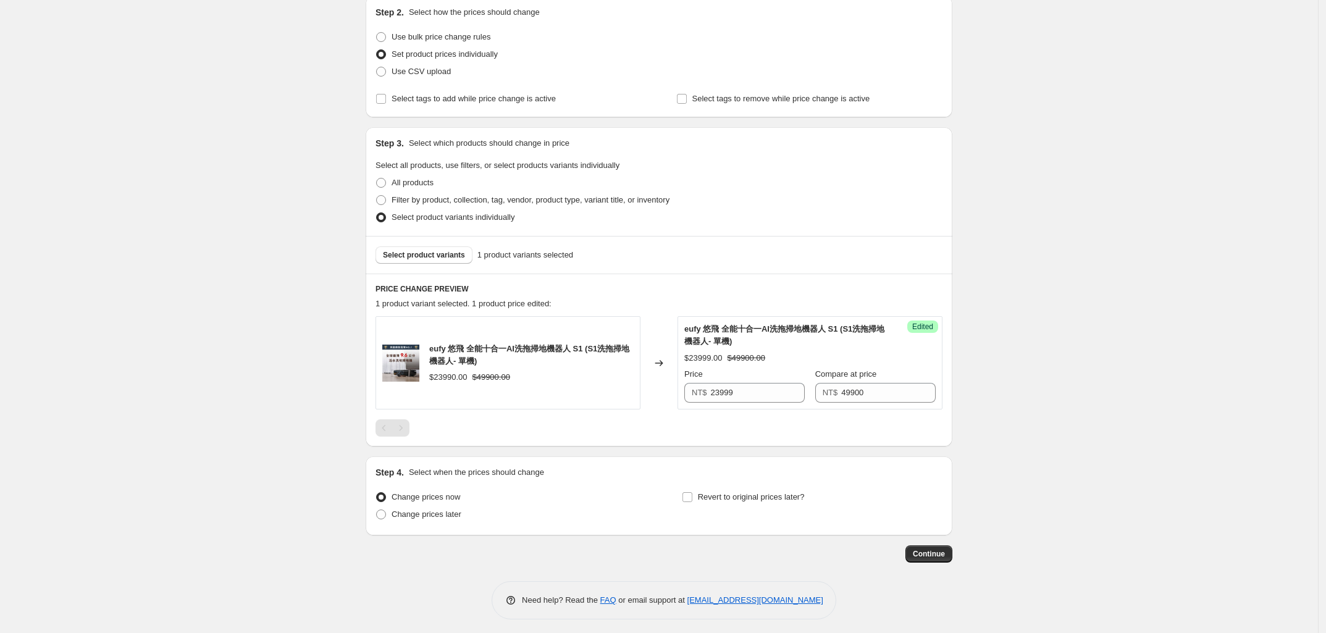
scroll to position [143, 0]
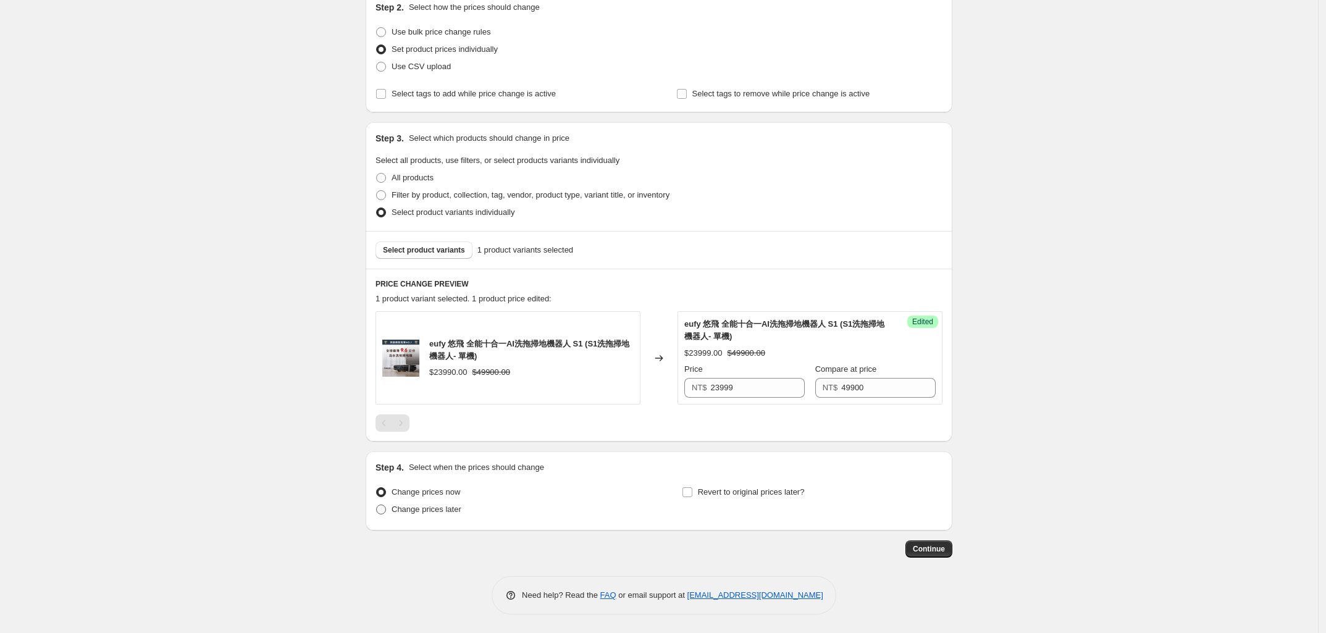
click at [386, 510] on span at bounding box center [381, 510] width 10 height 10
click at [377, 505] on input "Change prices later" at bounding box center [376, 505] width 1 height 1
radio input "true"
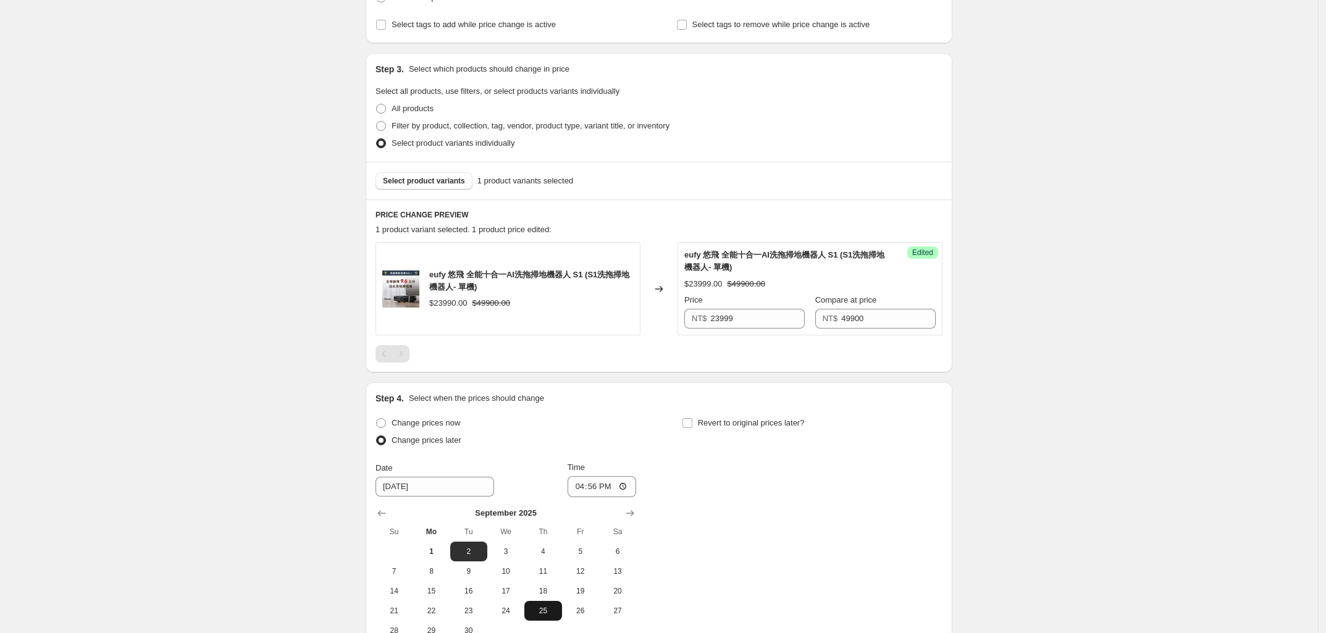
scroll to position [353, 0]
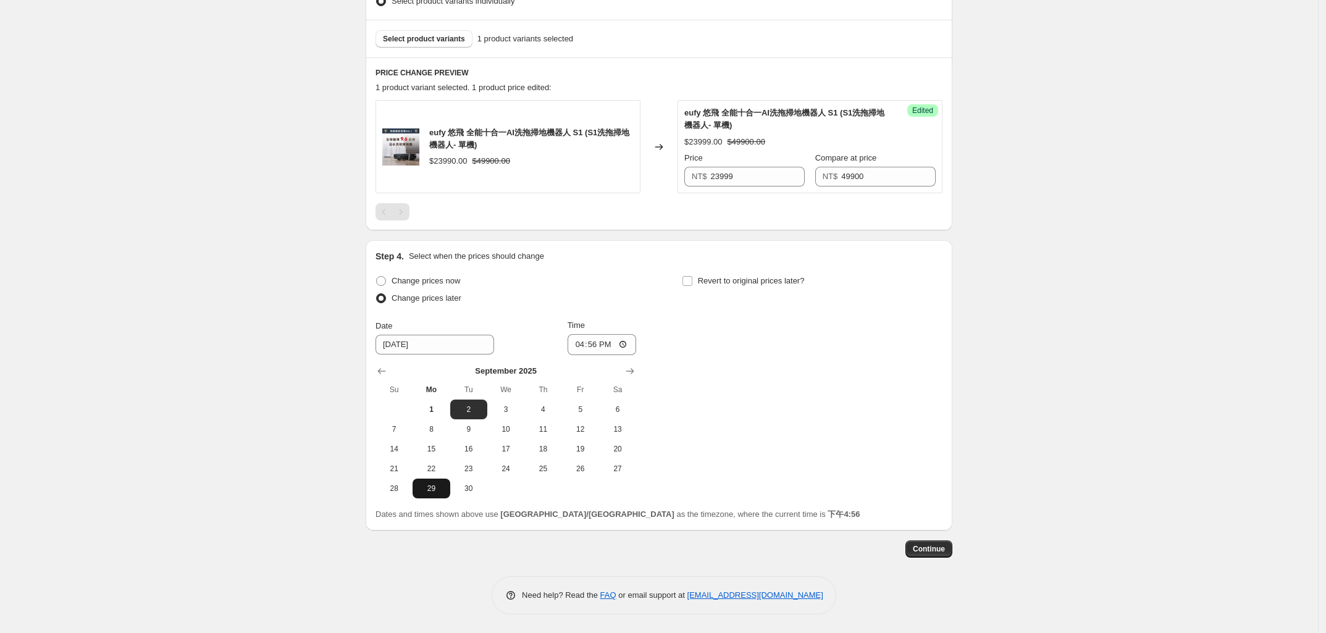
click at [428, 493] on span "29" at bounding box center [430, 489] width 27 height 10
type input "[DATE]"
click at [585, 340] on input "16:56" at bounding box center [601, 344] width 69 height 21
type input "00:01"
drag, startPoint x: 249, startPoint y: 398, endPoint x: 256, endPoint y: 390, distance: 11.4
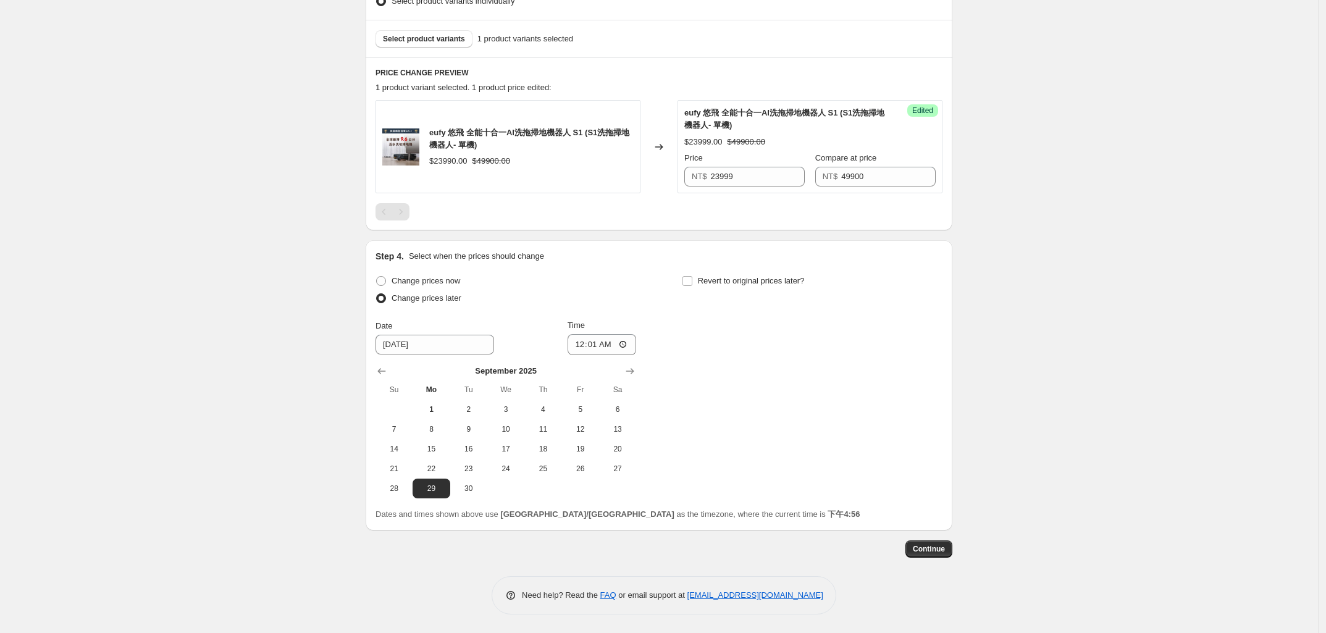
click at [249, 395] on div "Create new price [MEDICAL_DATA]. This page is ready Create new price [MEDICAL_D…" at bounding box center [659, 140] width 1318 height 986
drag, startPoint x: 1149, startPoint y: 522, endPoint x: 922, endPoint y: 564, distance: 231.1
click at [1131, 522] on div "Create new price [MEDICAL_DATA]. This page is ready Create new price [MEDICAL_D…" at bounding box center [659, 140] width 1318 height 986
click at [940, 550] on span "Continue" at bounding box center [929, 549] width 32 height 10
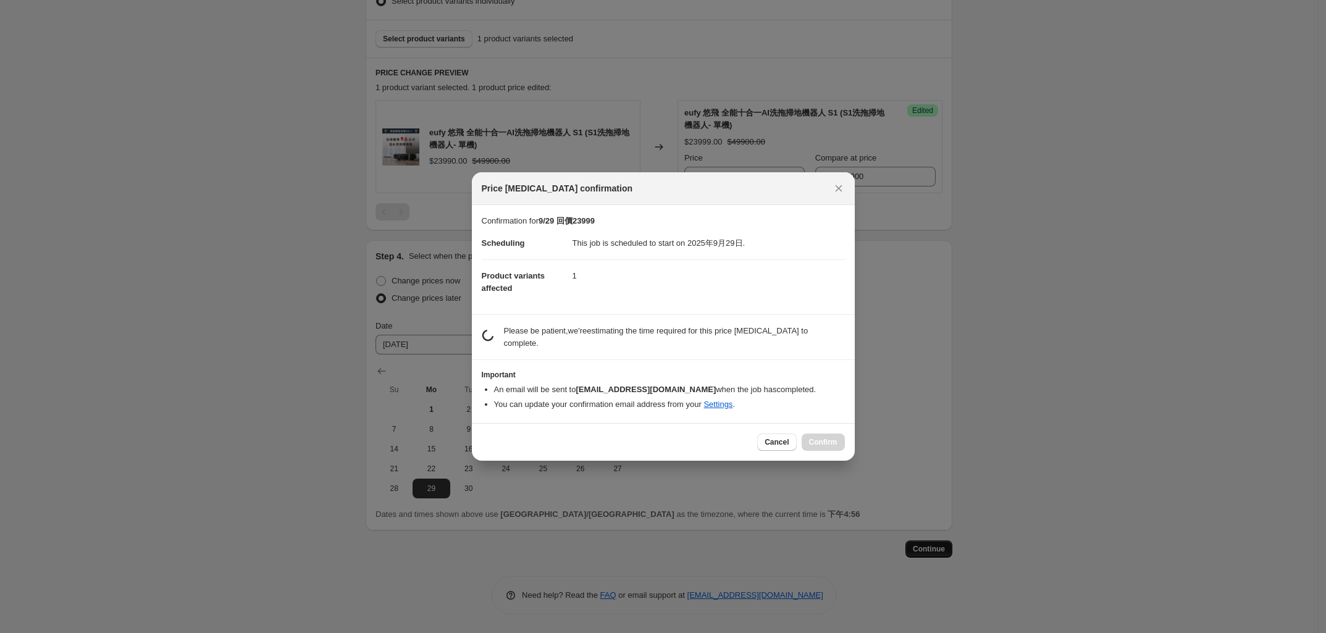
scroll to position [0, 0]
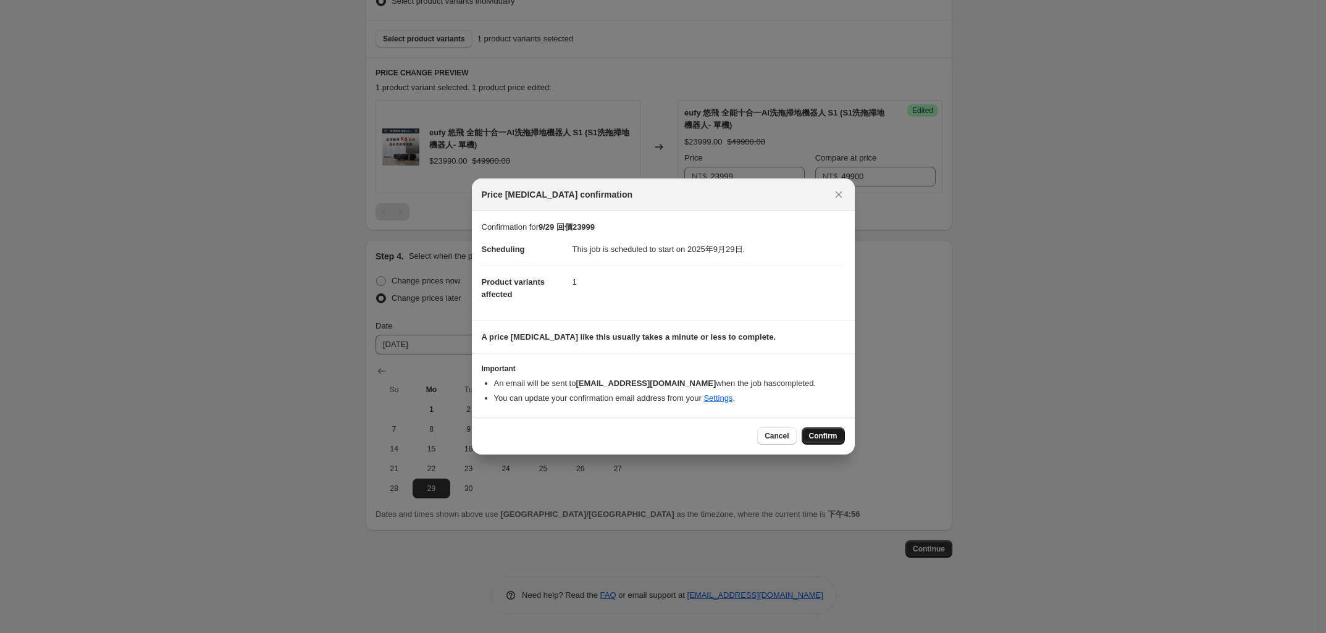
click at [823, 430] on button "Confirm" at bounding box center [823, 435] width 43 height 17
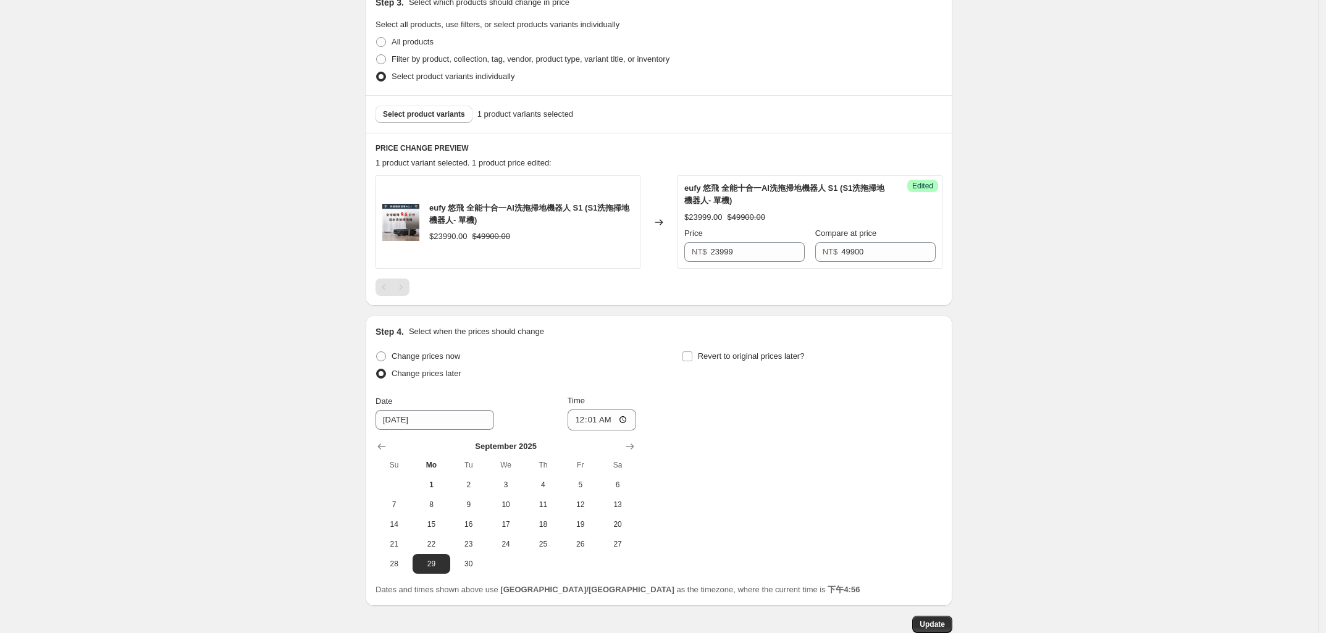
click at [251, 417] on div "9/29 回價23999. This page is ready 9/29 回價23999 Info Scheduled Copy to new job De…" at bounding box center [659, 178] width 1318 height 1062
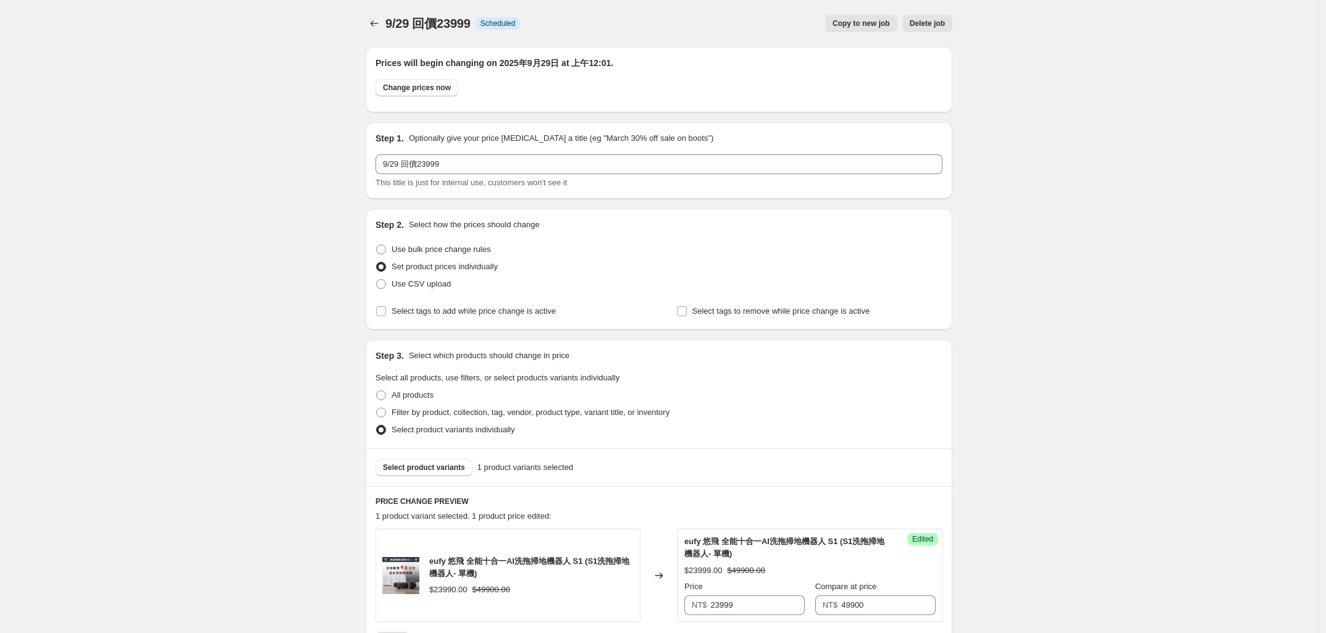
click at [230, 448] on div "9/29 回價23999. This page is ready 9/29 回價23999 Info Scheduled Copy to new job De…" at bounding box center [659, 531] width 1318 height 1062
click at [377, 16] on button "Price change jobs" at bounding box center [374, 23] width 17 height 17
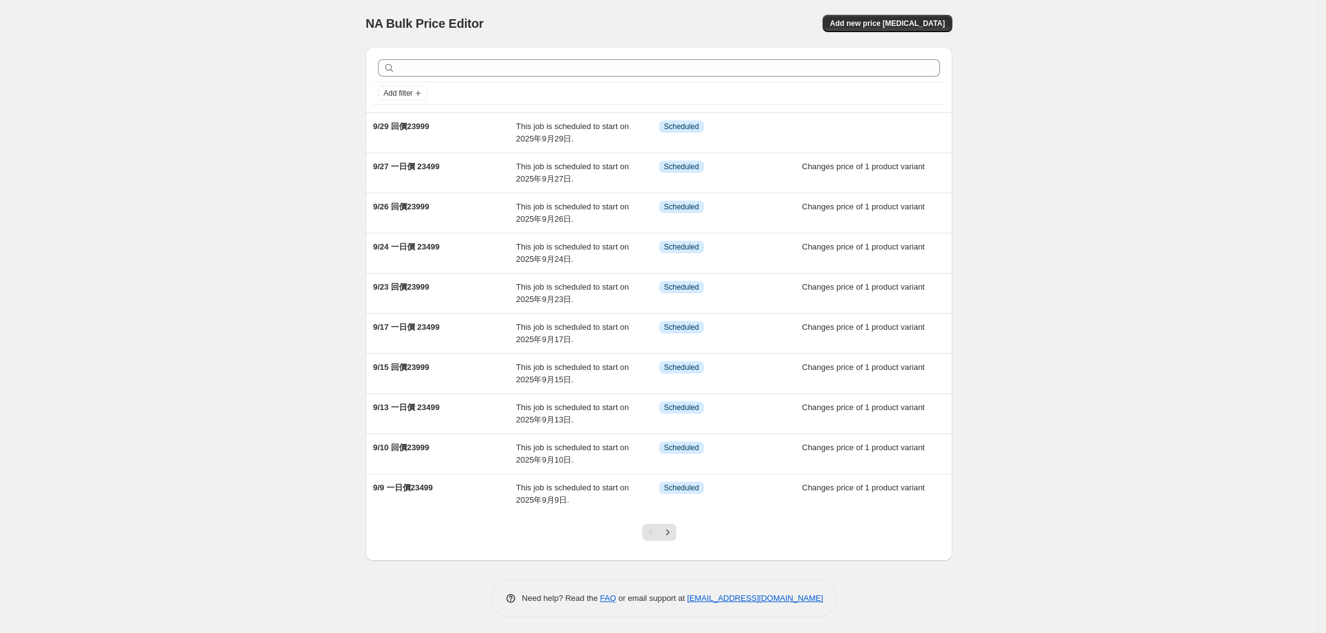
click at [233, 430] on div "NA Bulk Price Editor. This page is ready NA Bulk Price Editor Add new price [ME…" at bounding box center [659, 318] width 1318 height 636
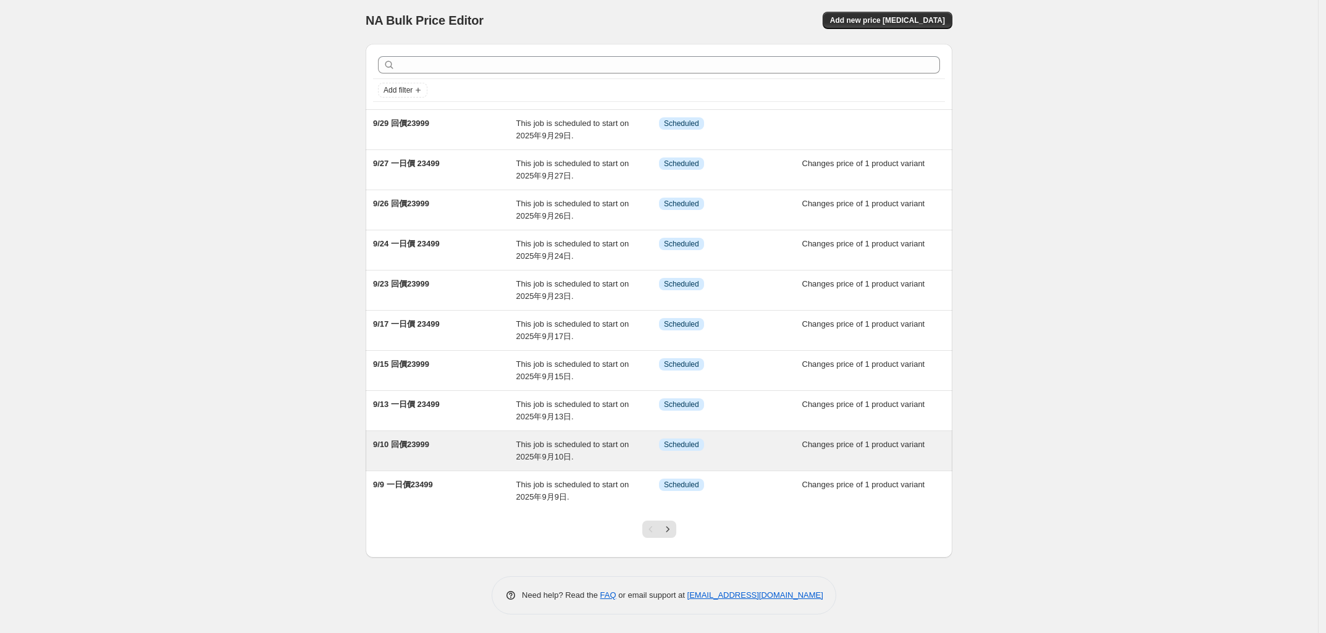
scroll to position [5, 0]
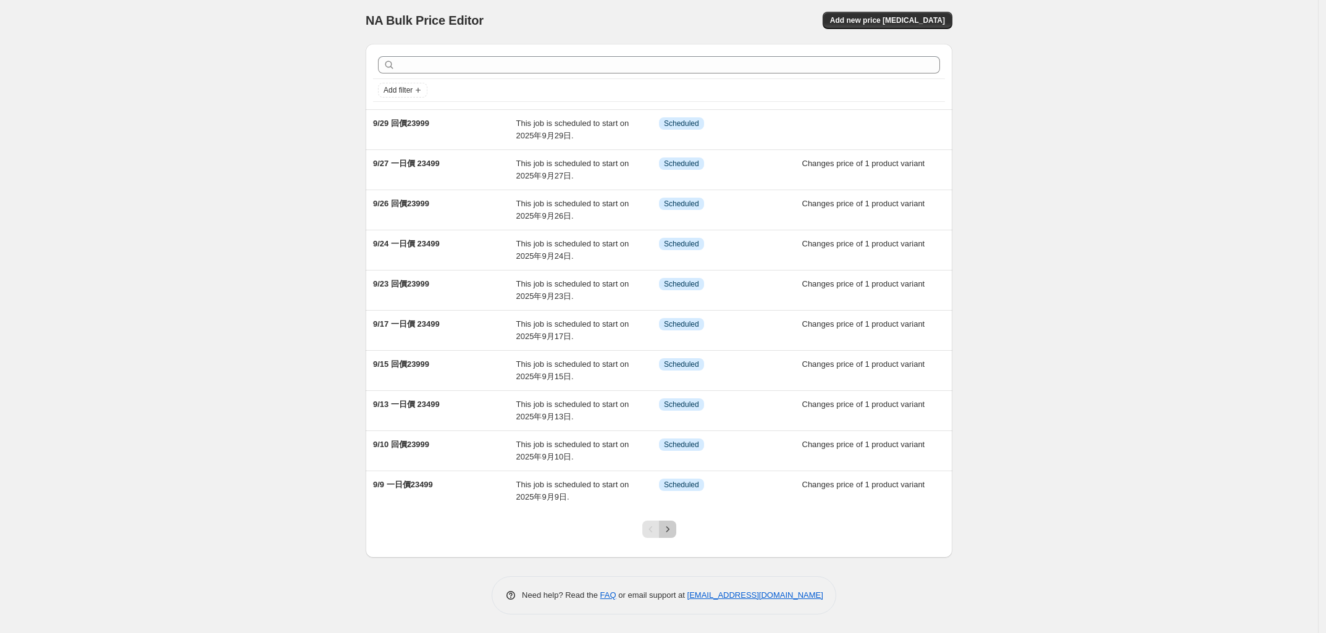
click at [674, 534] on icon "Next" at bounding box center [667, 529] width 12 height 12
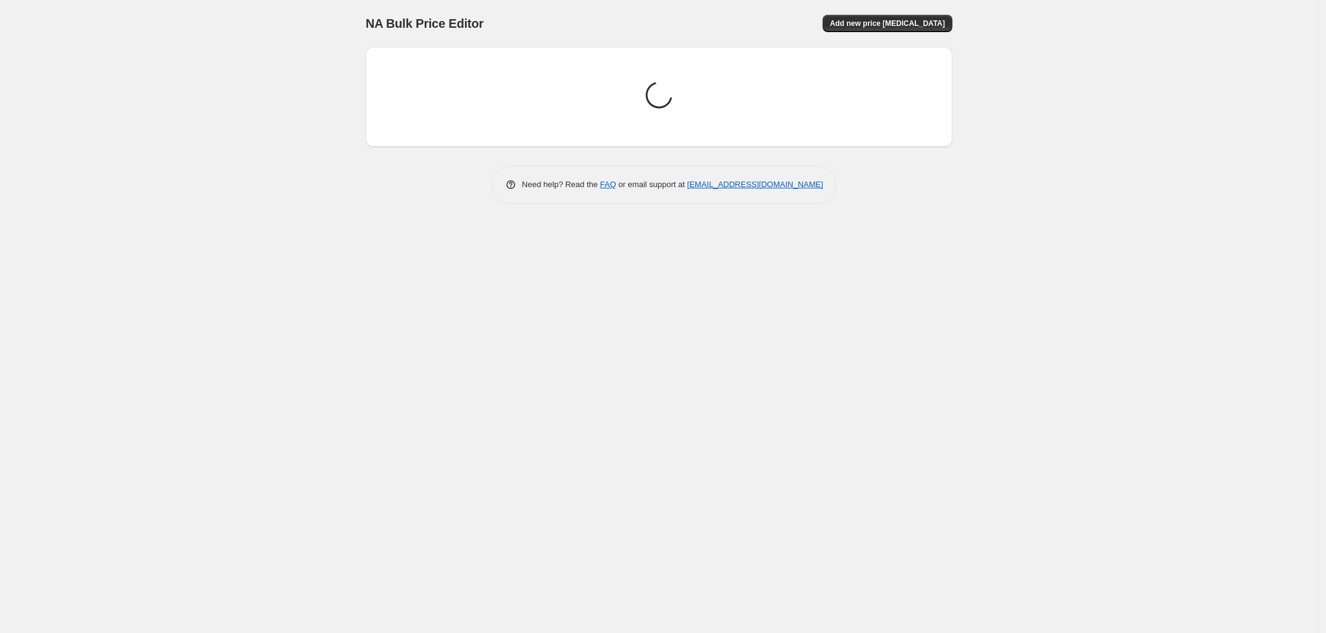
scroll to position [0, 0]
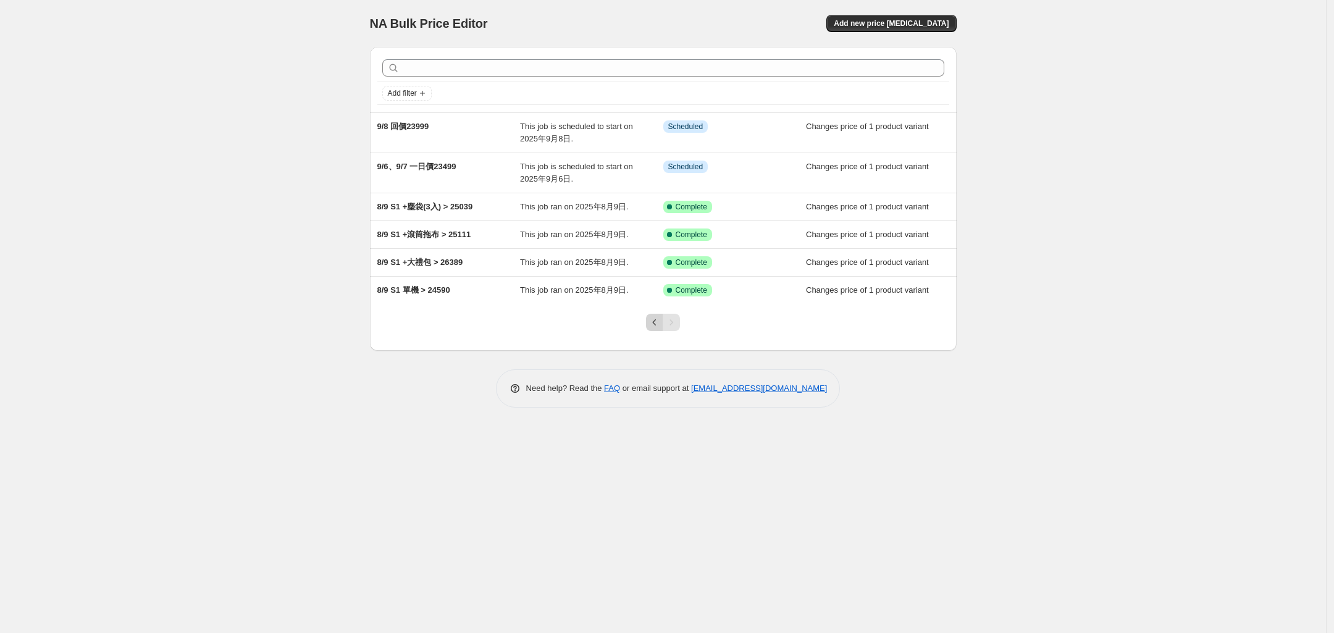
click at [650, 323] on icon "Previous" at bounding box center [654, 322] width 12 height 12
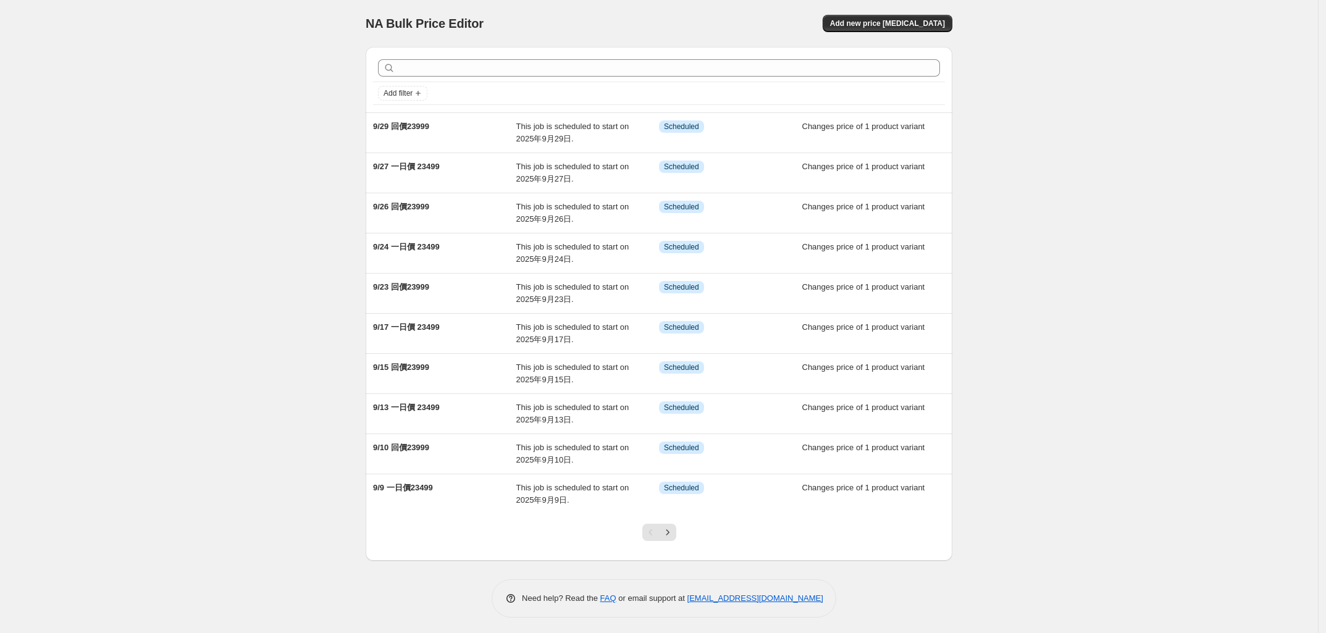
click at [251, 491] on div "NA Bulk Price Editor. This page is ready NA Bulk Price Editor Add new price [ME…" at bounding box center [659, 318] width 1318 height 636
click at [267, 476] on div "NA Bulk Price Editor. This page is ready NA Bulk Price Editor Add new price [ME…" at bounding box center [659, 318] width 1318 height 636
click at [291, 346] on div "NA Bulk Price Editor. This page is ready NA Bulk Price Editor Add new price [ME…" at bounding box center [659, 318] width 1318 height 636
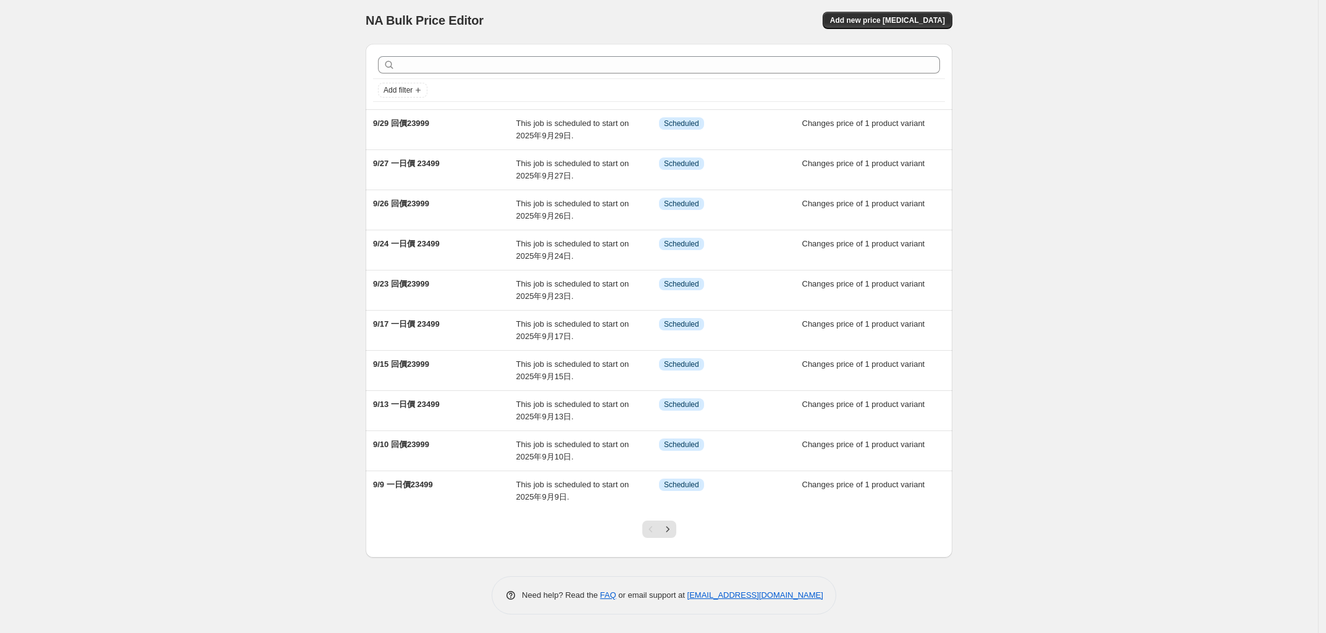
scroll to position [5, 0]
drag, startPoint x: 141, startPoint y: 144, endPoint x: 10, endPoint y: 70, distance: 150.4
click at [138, 140] on div "NA Bulk Price Editor. This page is ready NA Bulk Price Editor Add new price [ME…" at bounding box center [659, 315] width 1318 height 636
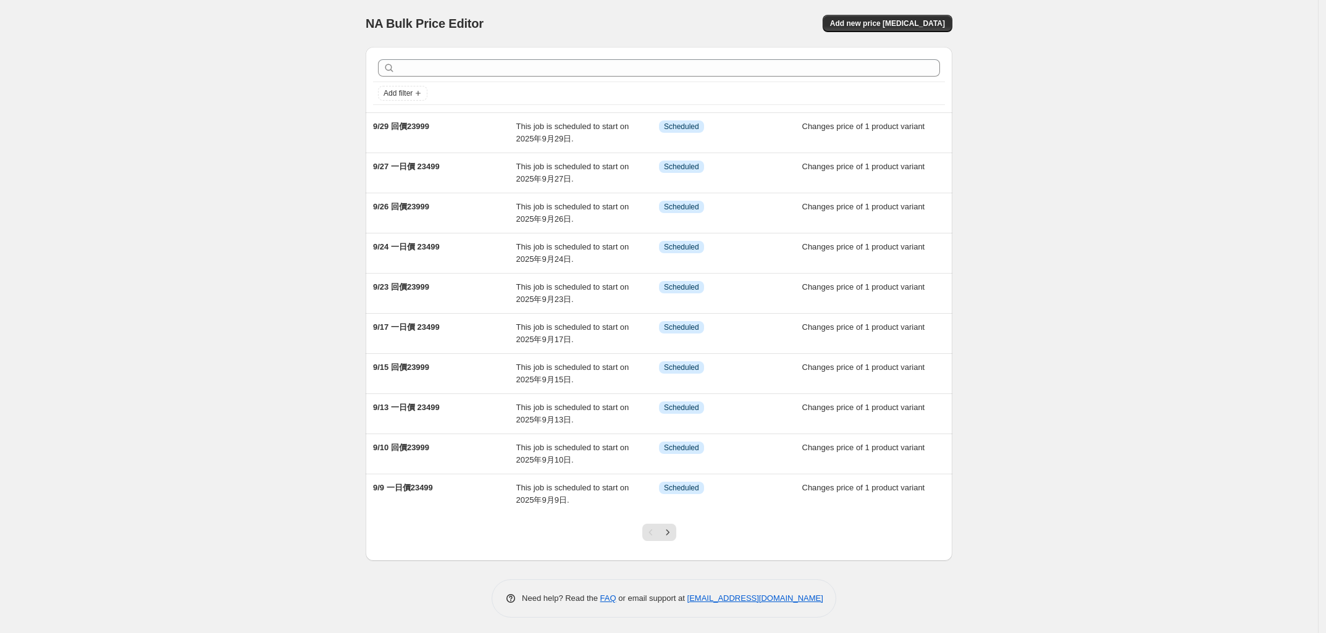
click at [222, 304] on div "NA Bulk Price Editor. This page is ready NA Bulk Price Editor Add new price [ME…" at bounding box center [659, 318] width 1318 height 636
click at [189, 250] on div "NA Bulk Price Editor. This page is ready NA Bulk Price Editor Add new price [ME…" at bounding box center [659, 318] width 1318 height 636
click at [293, 304] on div "NA Bulk Price Editor. This page is ready NA Bulk Price Editor Add new price [ME…" at bounding box center [659, 318] width 1318 height 636
click at [207, 273] on div "NA Bulk Price Editor. This page is ready NA Bulk Price Editor Add new price [ME…" at bounding box center [659, 318] width 1318 height 636
